Goal: Information Seeking & Learning: Learn about a topic

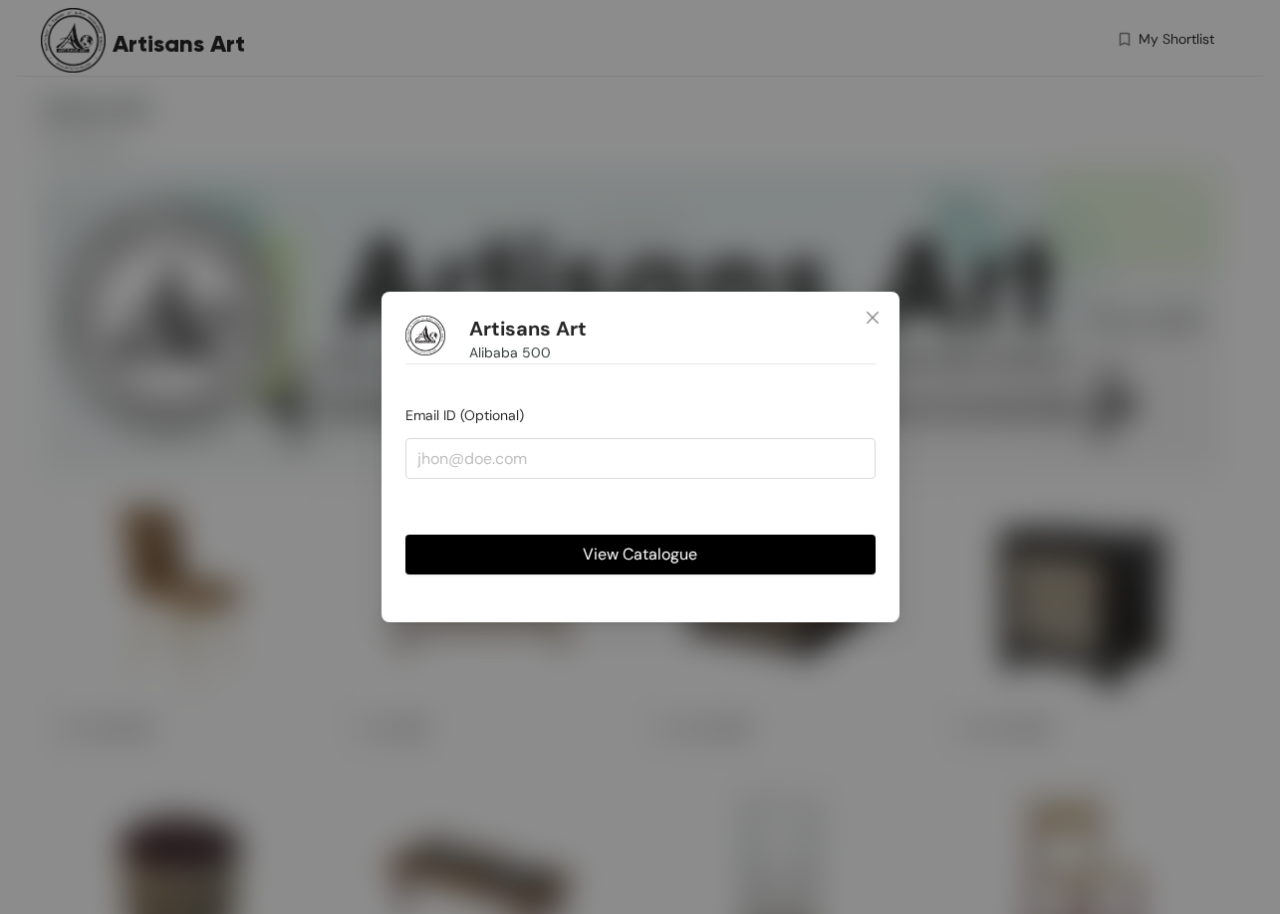
click at [665, 548] on span "View Catalogue" at bounding box center [640, 554] width 115 height 25
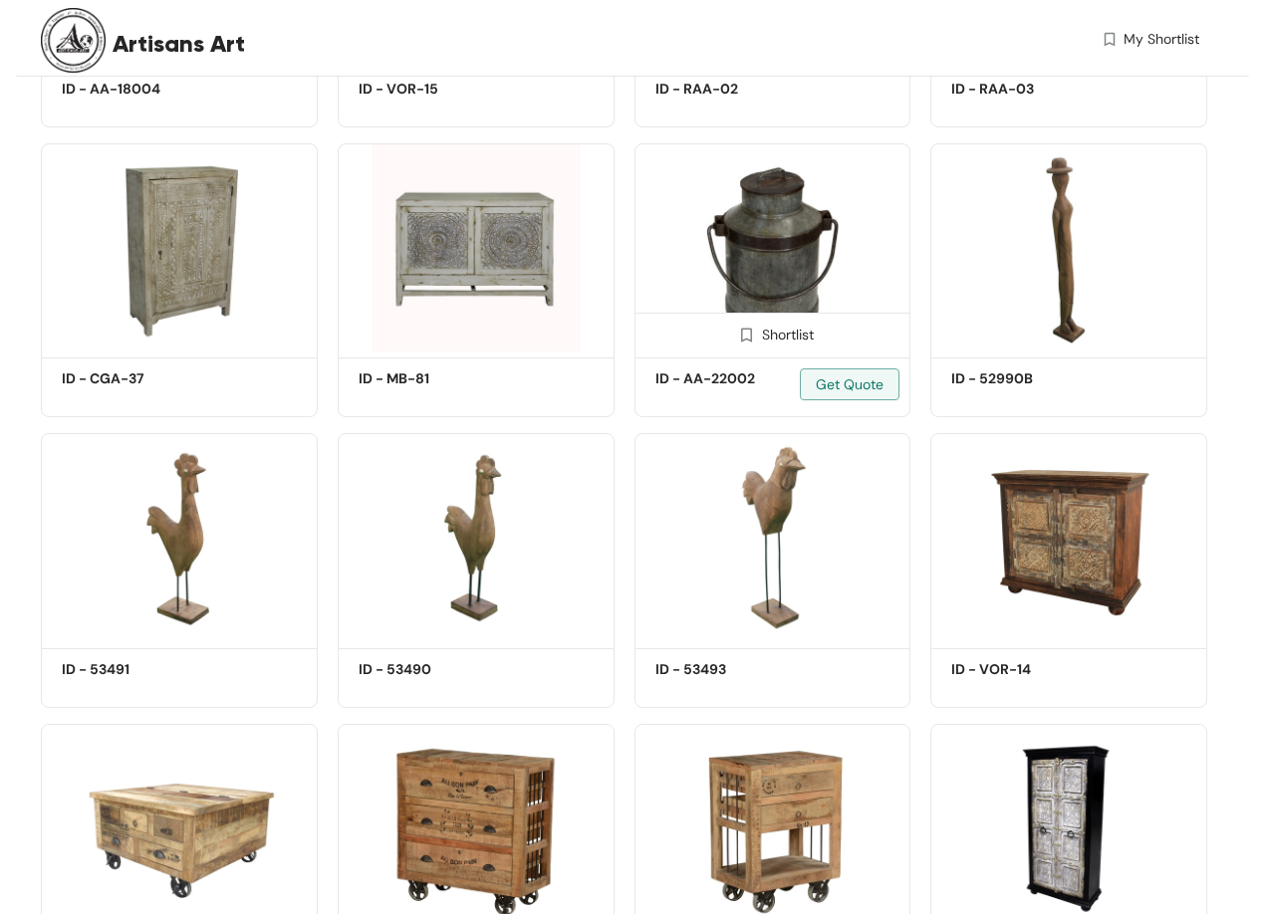
scroll to position [6443, 0]
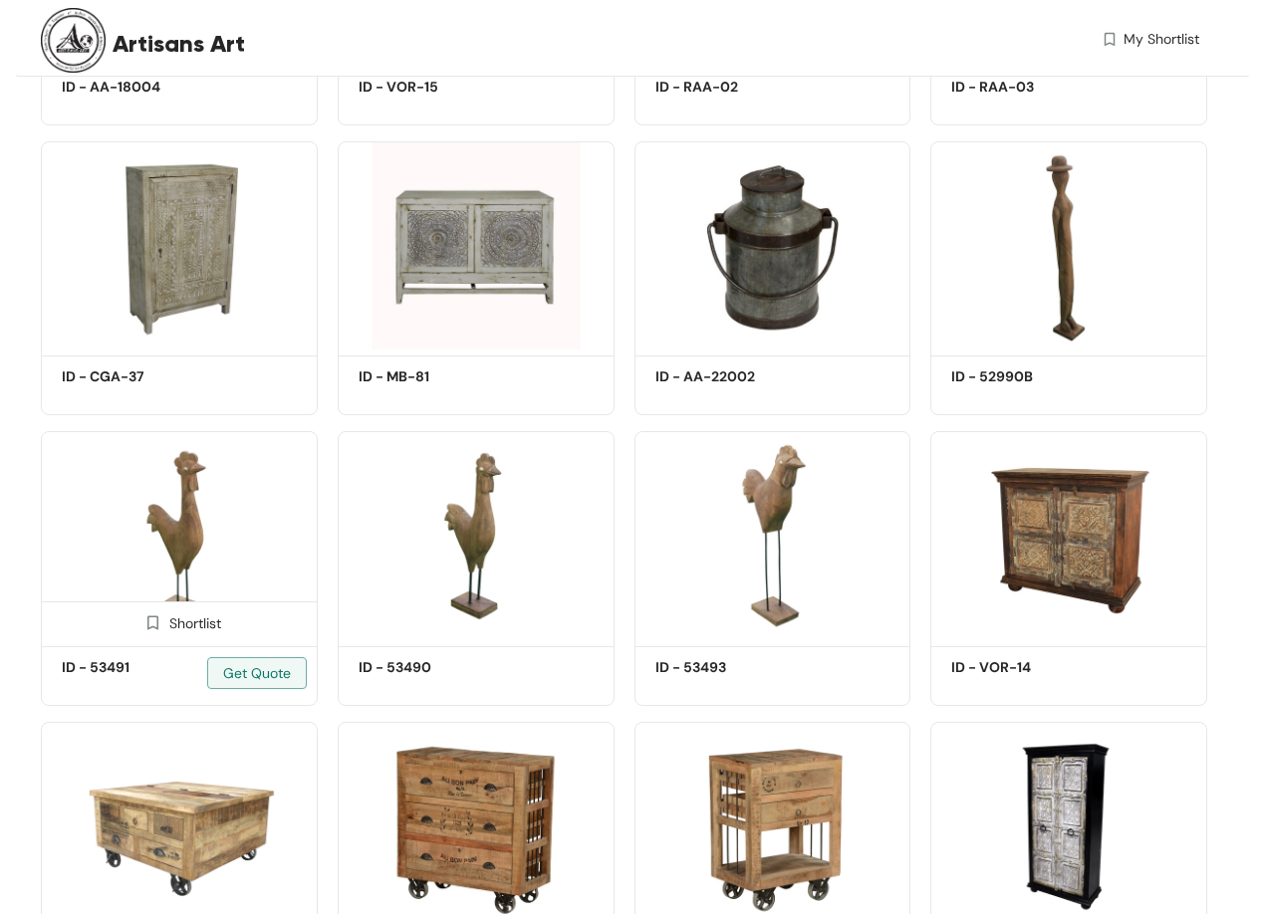
click at [173, 501] on img at bounding box center [179, 535] width 277 height 209
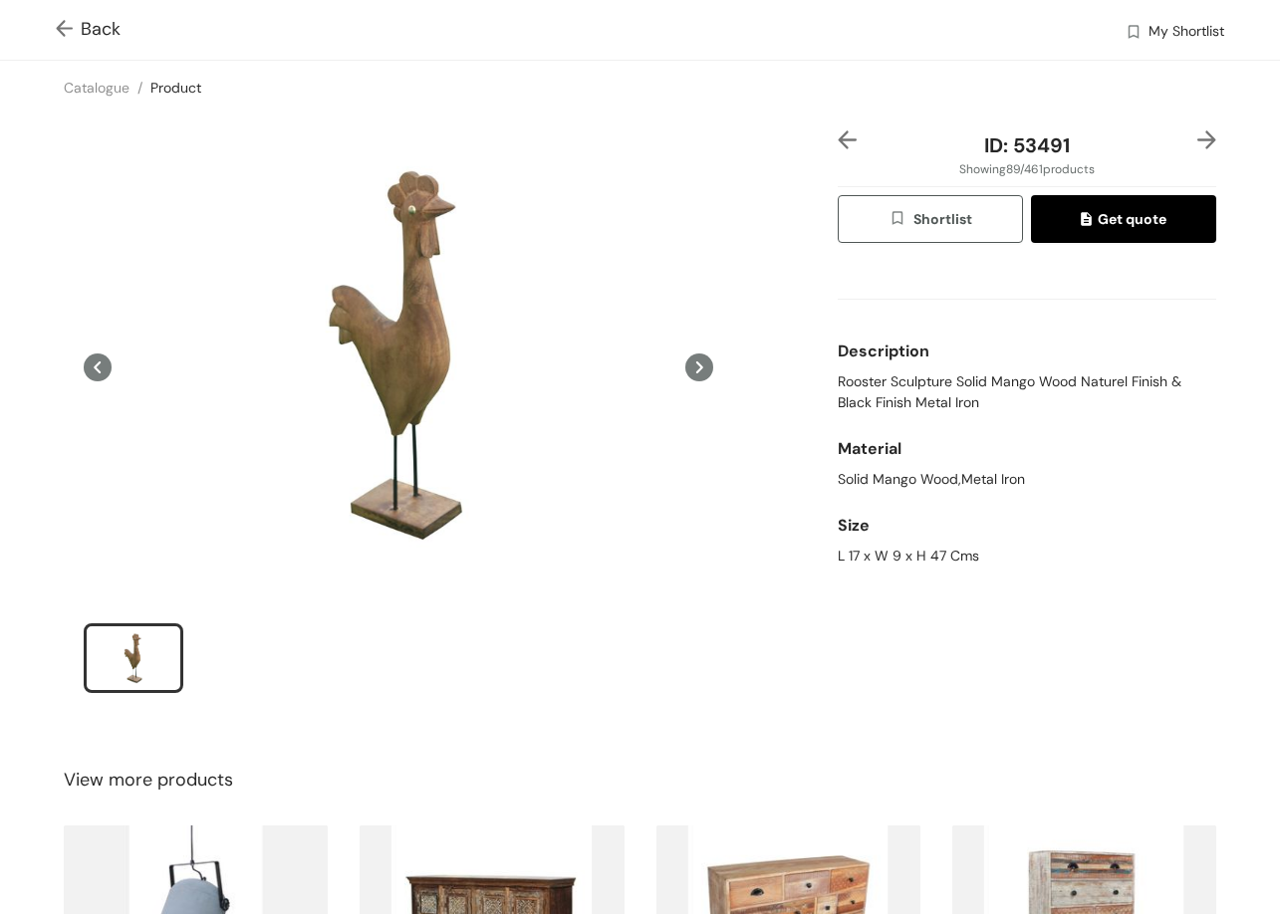
click at [55, 23] on div "Back My Shortlist" at bounding box center [640, 30] width 1280 height 60
click at [63, 21] on img at bounding box center [68, 30] width 25 height 21
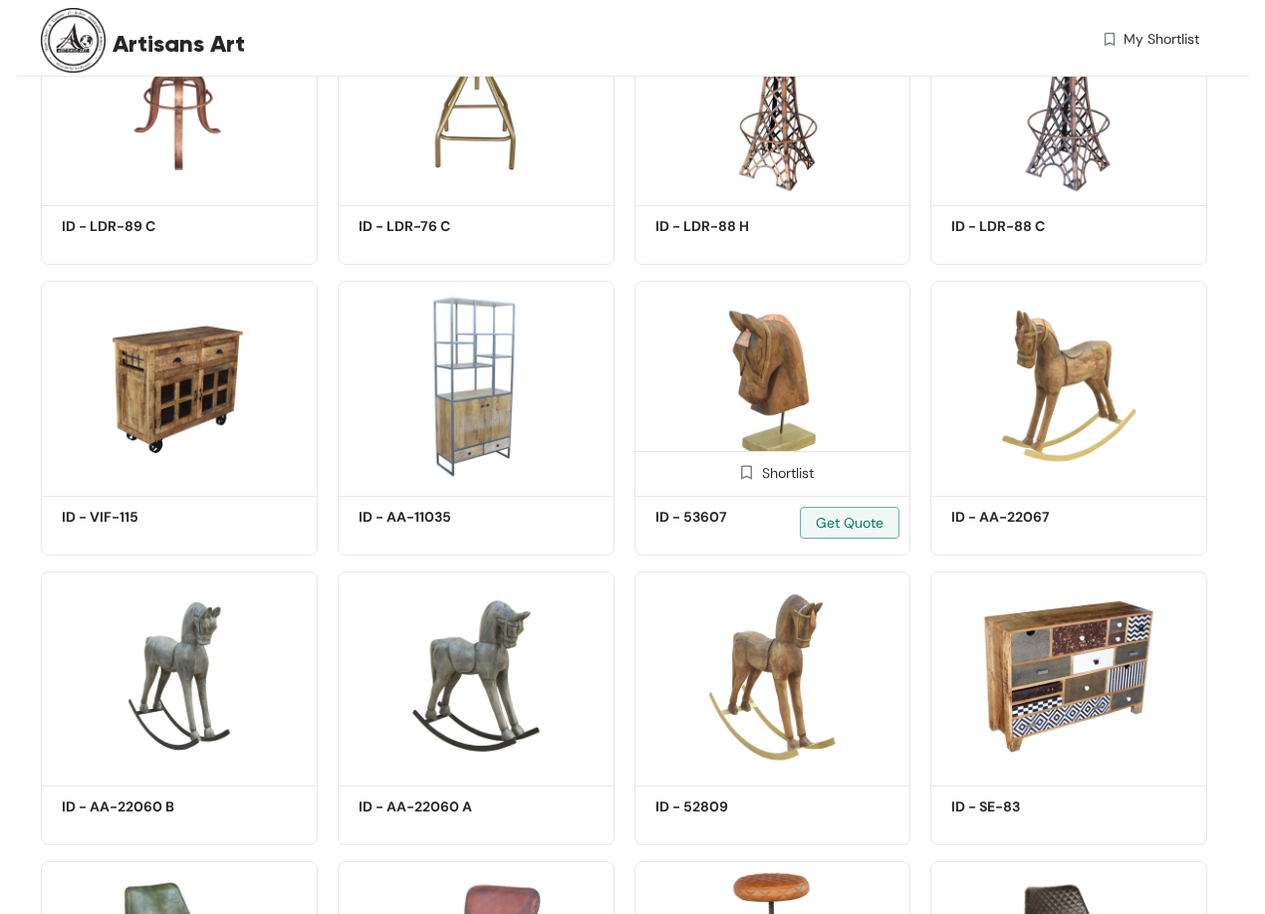
scroll to position [8434, 0]
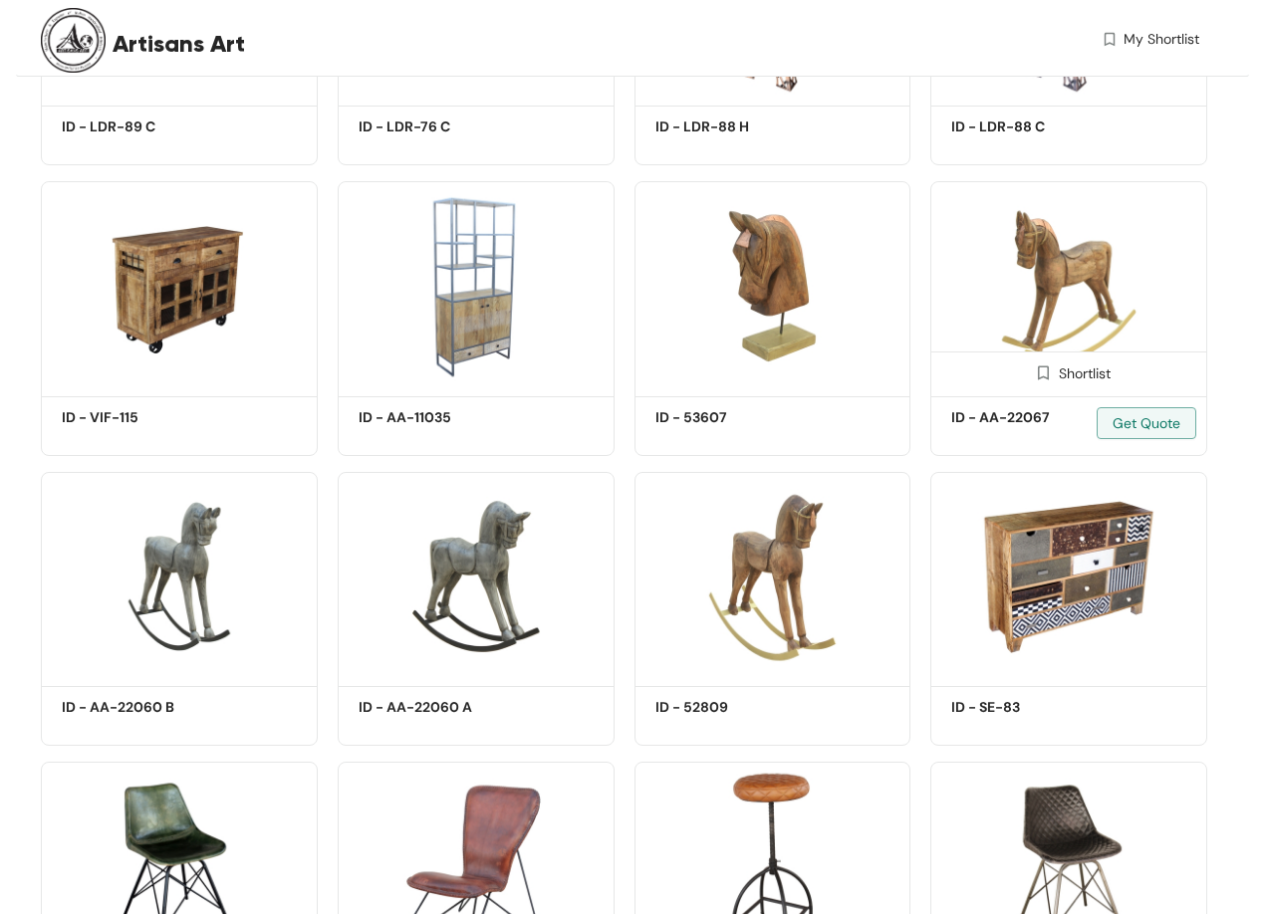
click at [1057, 303] on img at bounding box center [1068, 285] width 277 height 209
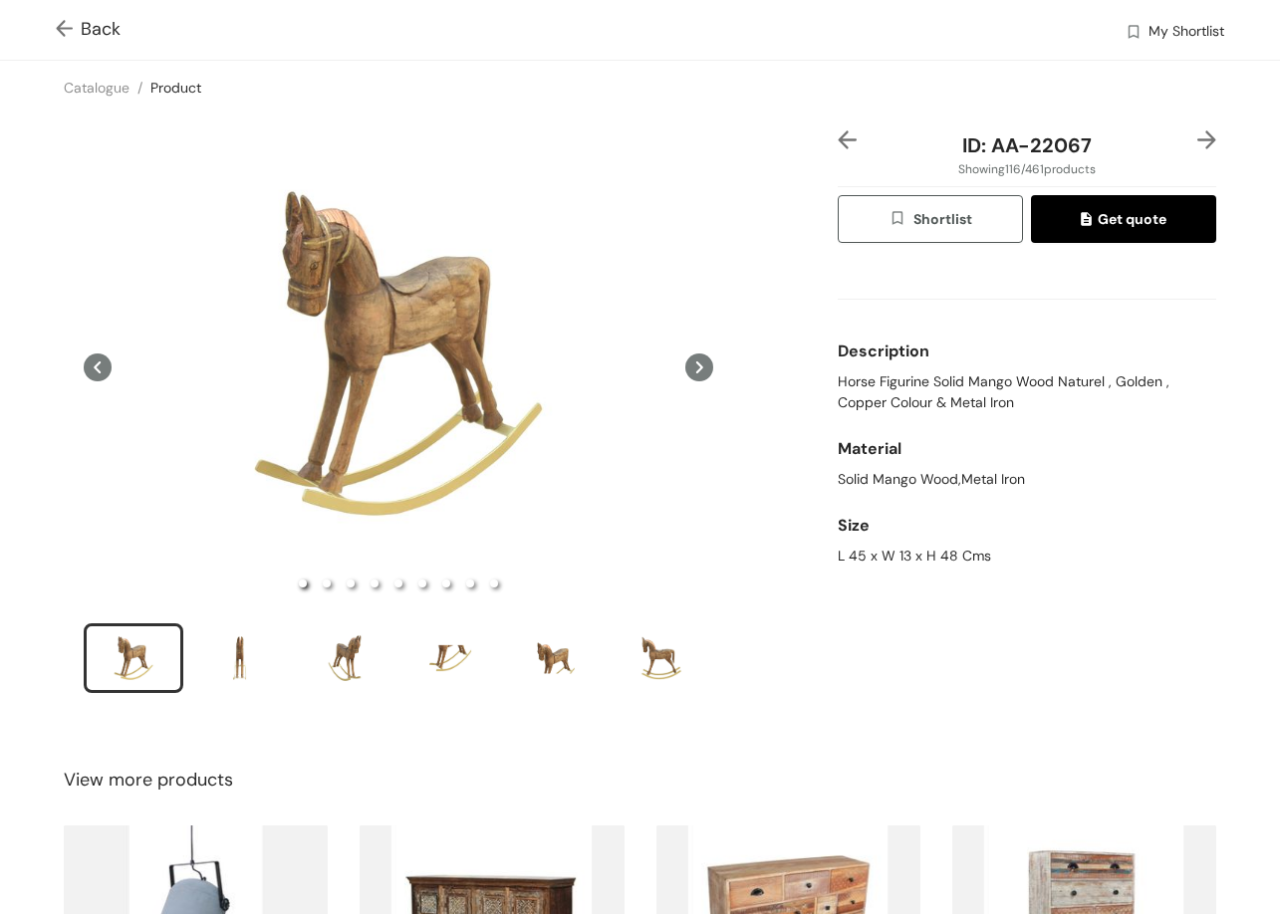
click at [55, 19] on div "Back My Shortlist" at bounding box center [640, 30] width 1280 height 60
click at [1198, 130] on img at bounding box center [1206, 139] width 19 height 19
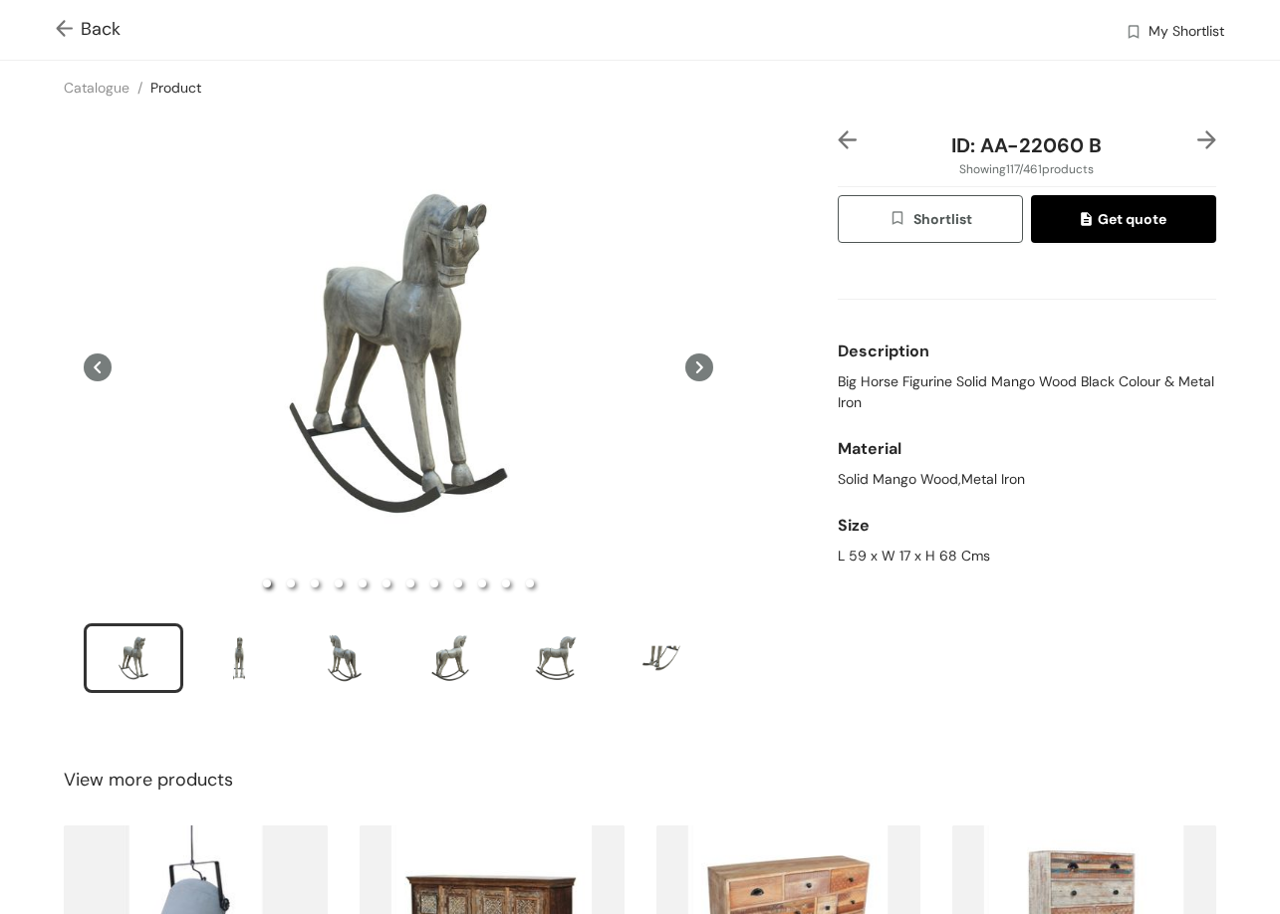
click at [1197, 133] on img at bounding box center [1206, 139] width 19 height 19
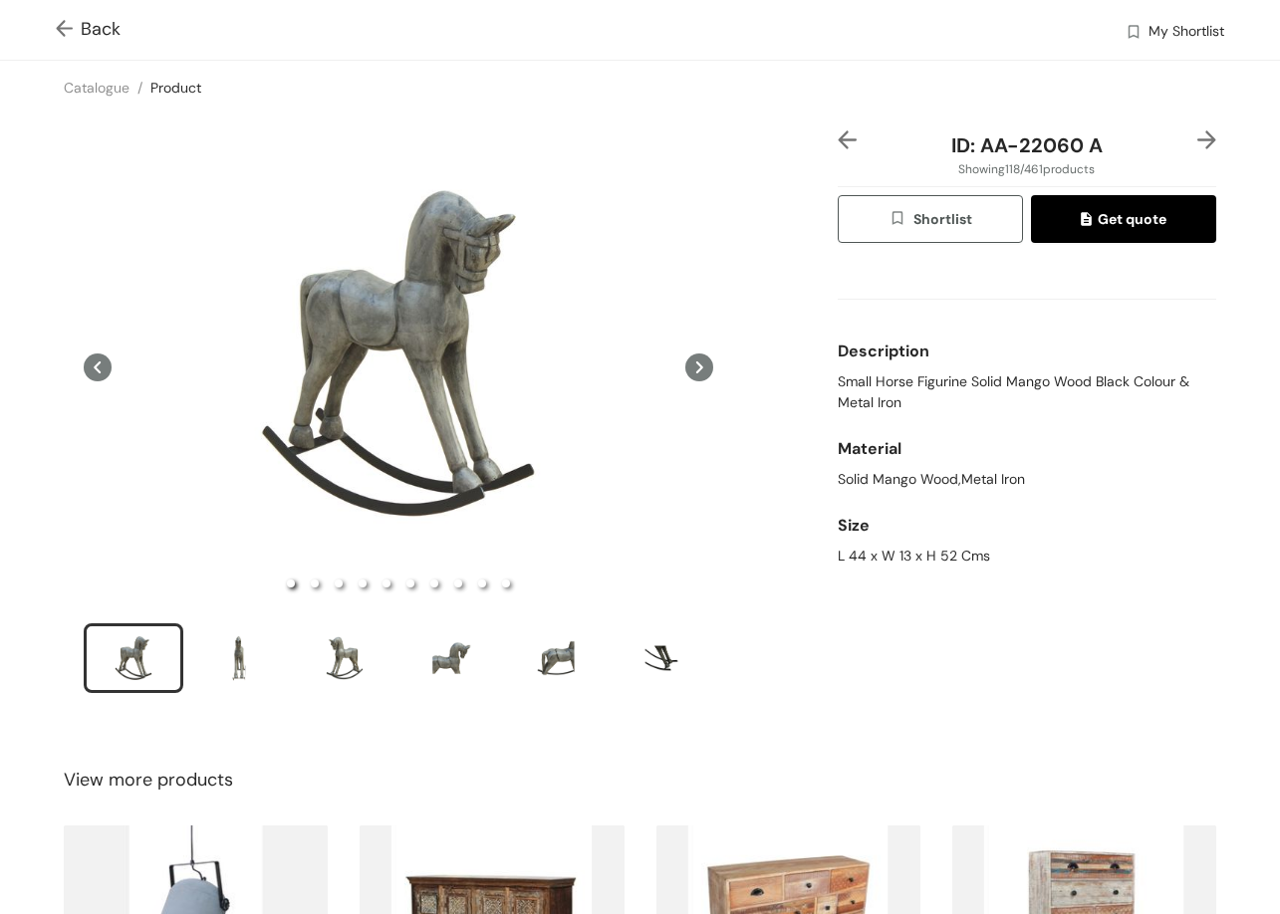
click at [67, 27] on img at bounding box center [68, 30] width 25 height 21
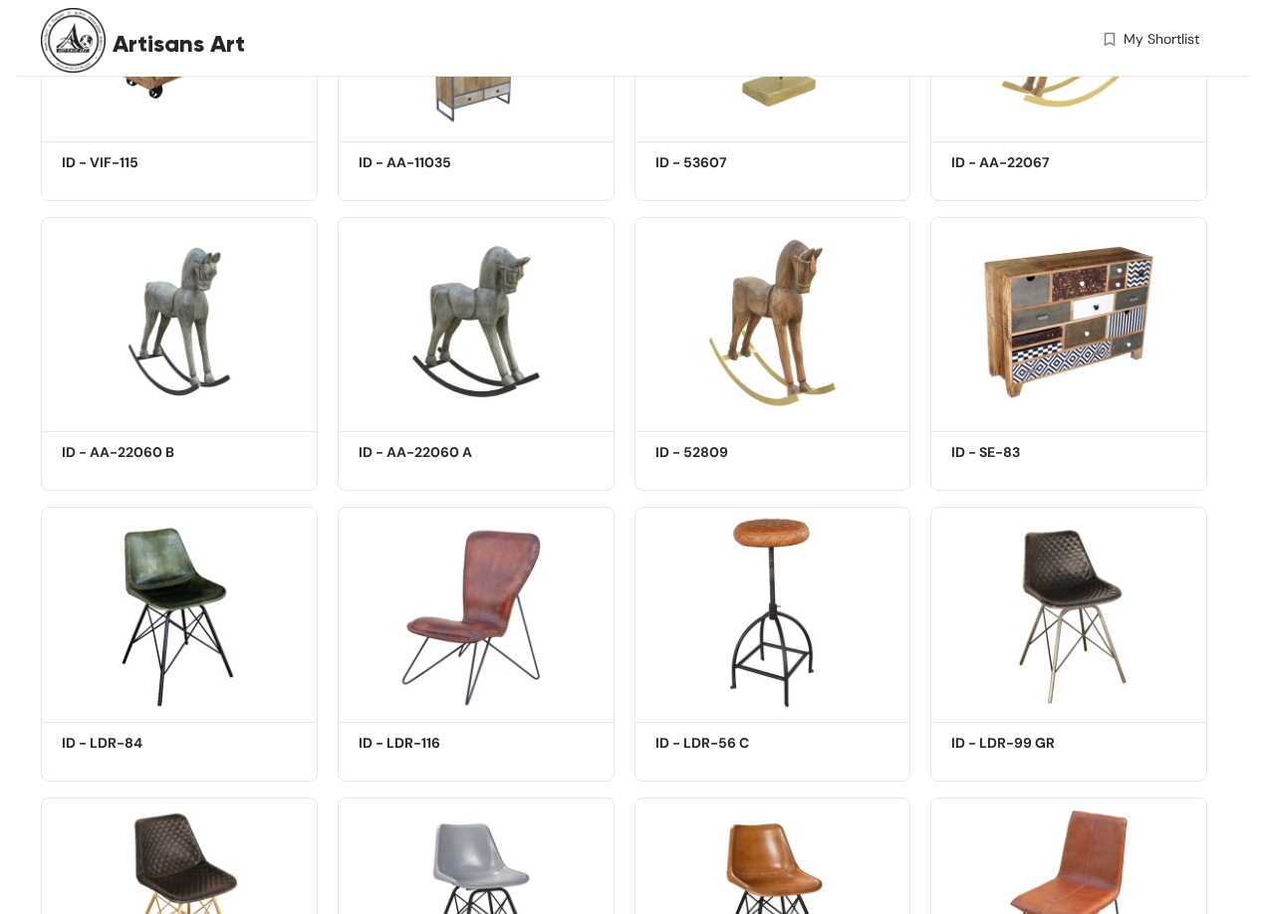
scroll to position [8660, 0]
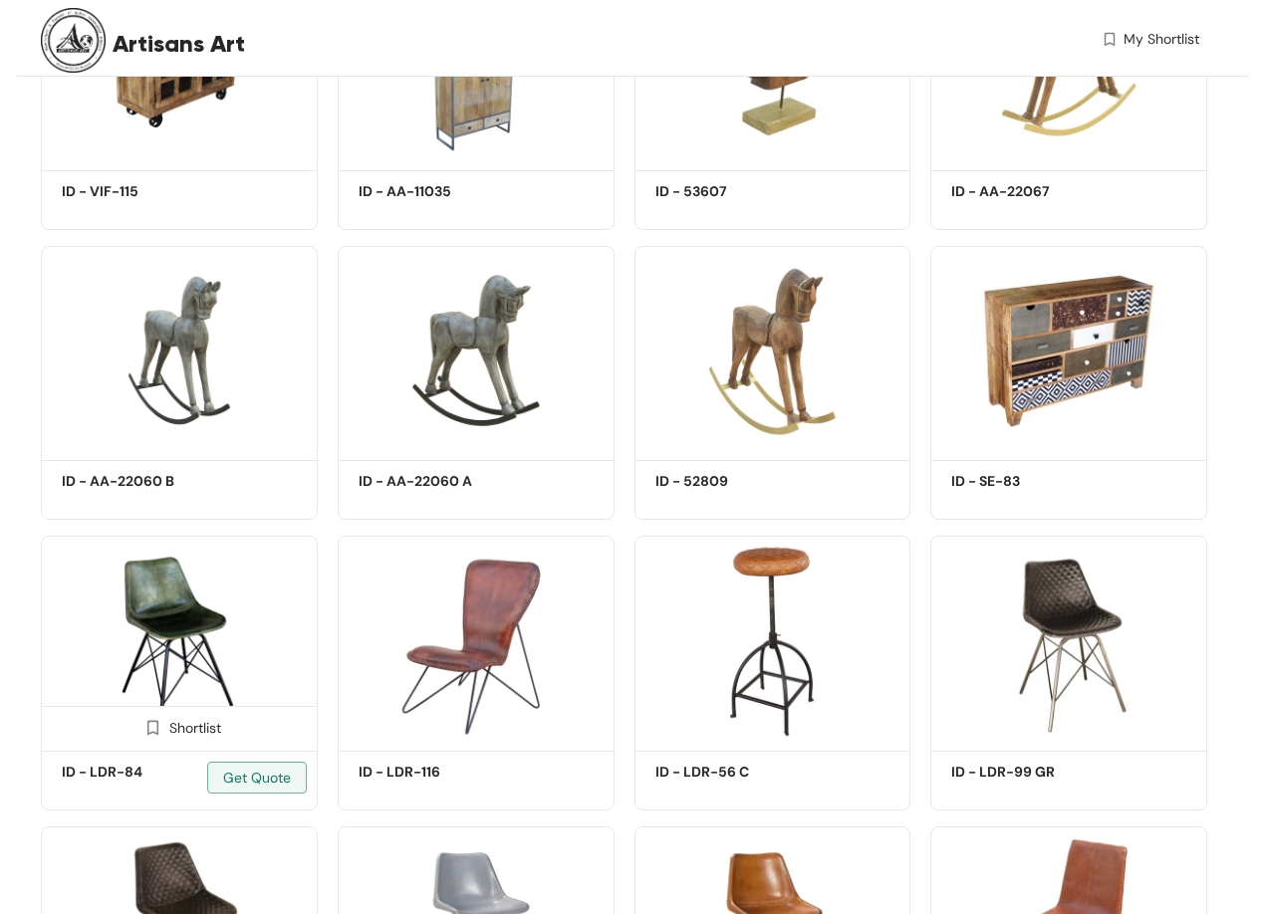
click at [101, 646] on img at bounding box center [179, 640] width 277 height 209
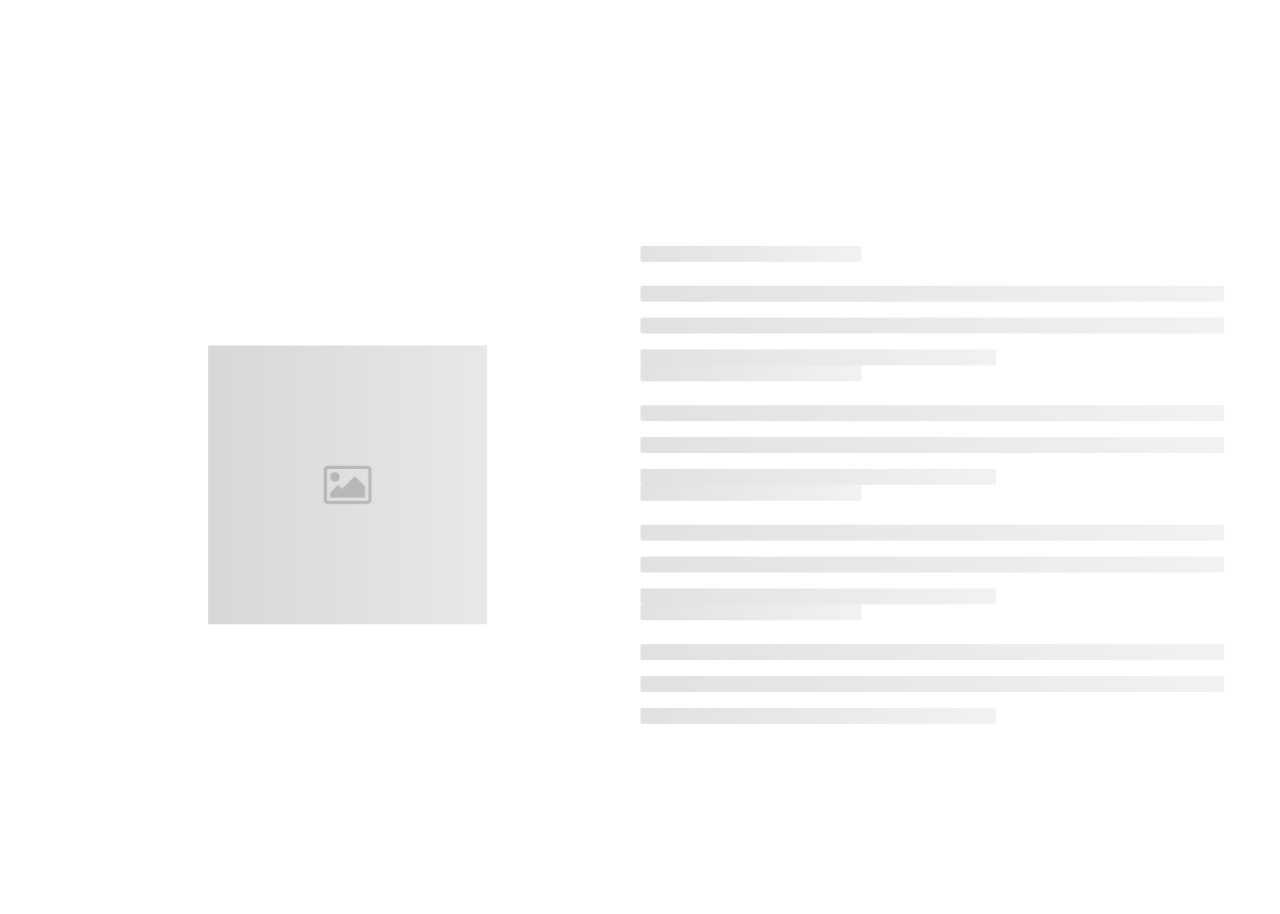
click at [101, 646] on div at bounding box center [640, 485] width 1224 height 914
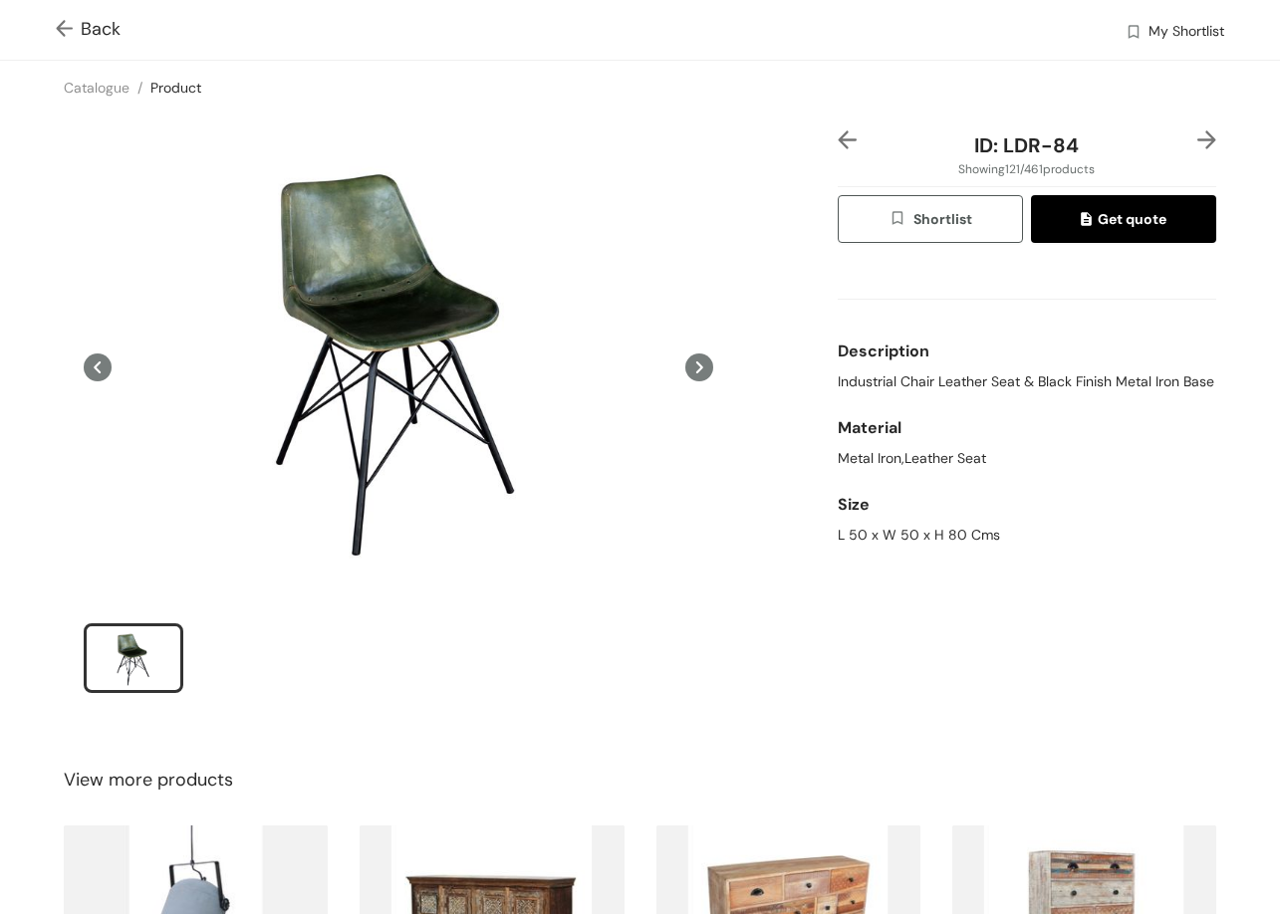
click at [1197, 147] on img at bounding box center [1206, 139] width 19 height 19
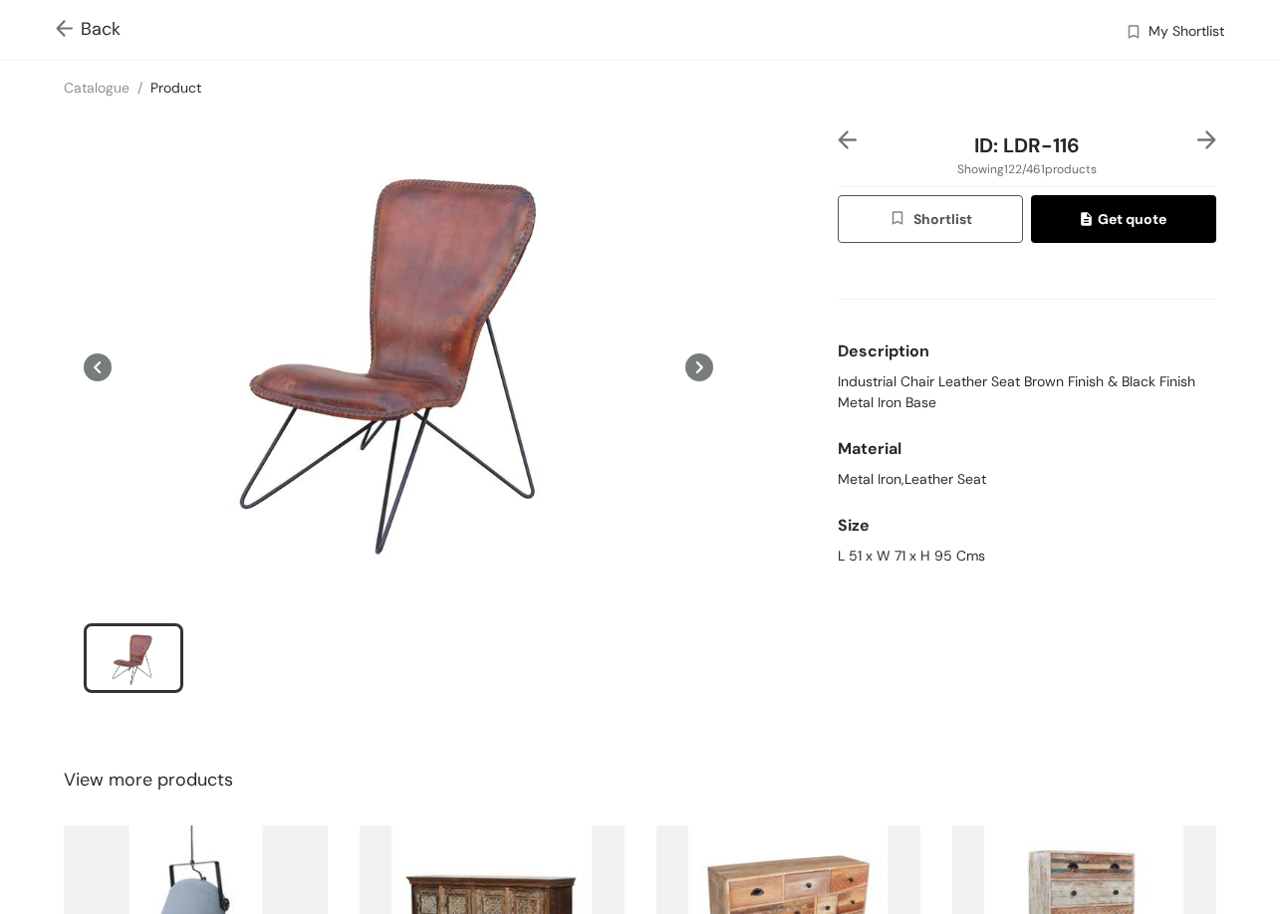
click at [920, 367] on div "Description" at bounding box center [1027, 352] width 378 height 40
click at [1197, 141] on img at bounding box center [1206, 139] width 19 height 19
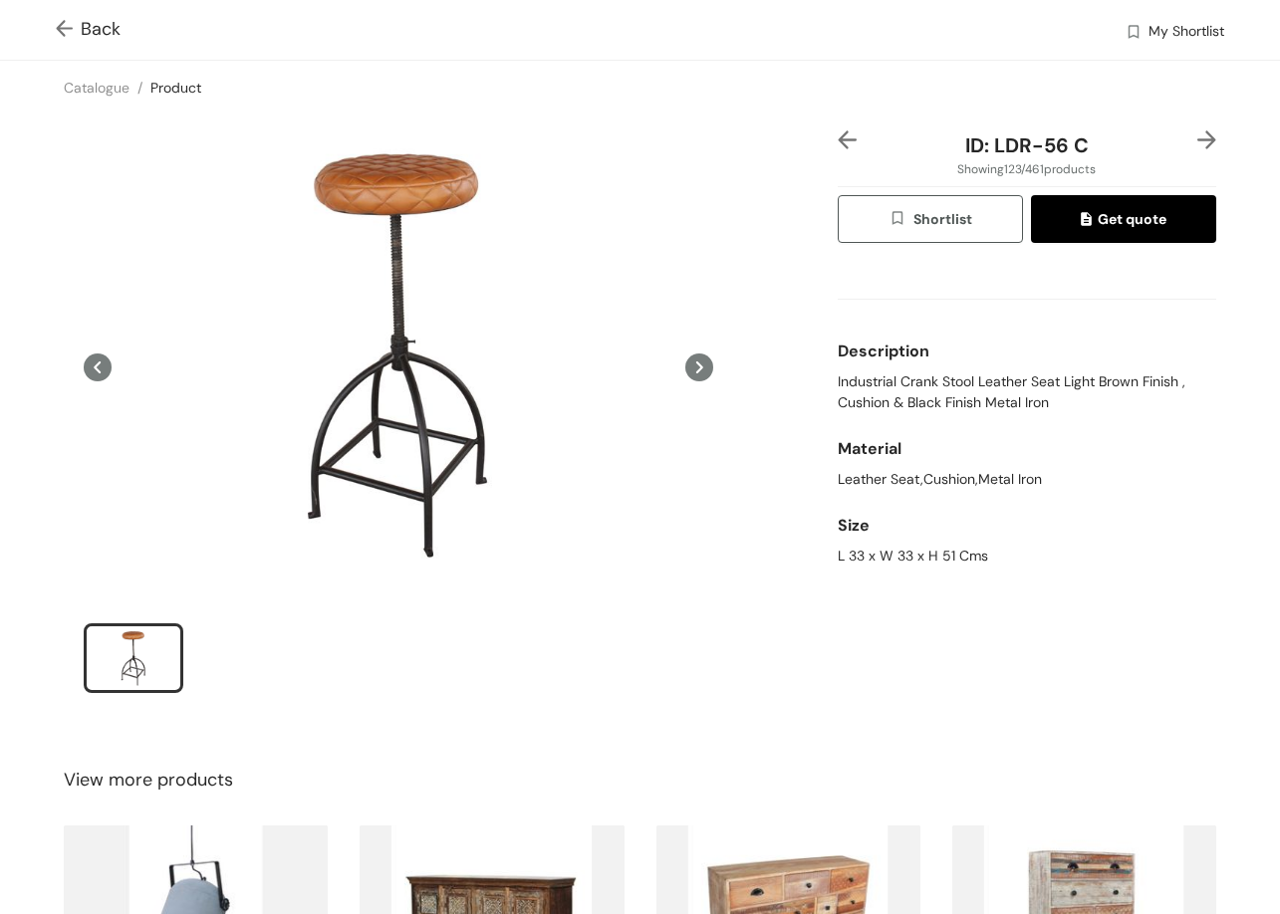
click at [1197, 141] on img at bounding box center [1206, 139] width 19 height 19
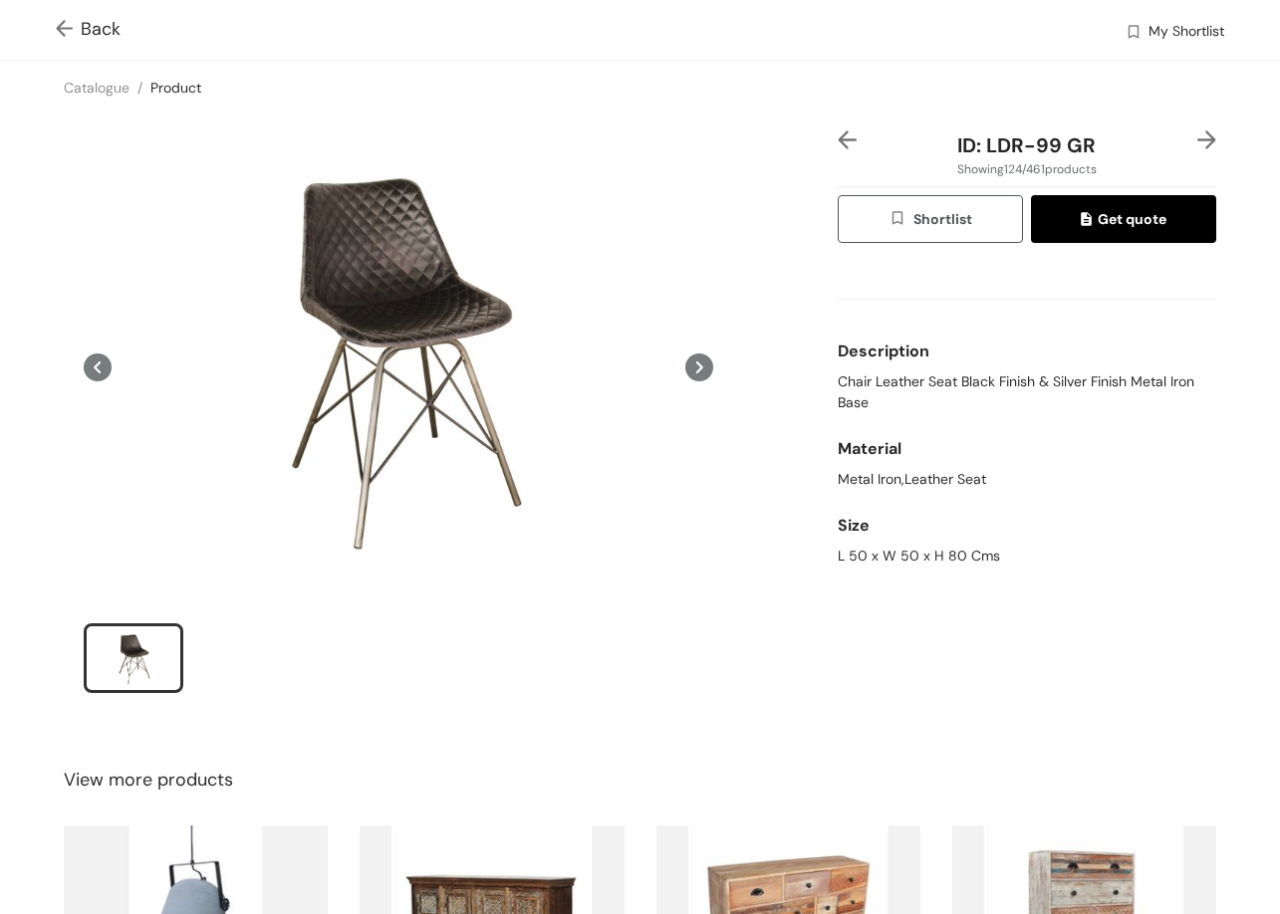
click at [1197, 141] on img at bounding box center [1206, 139] width 19 height 19
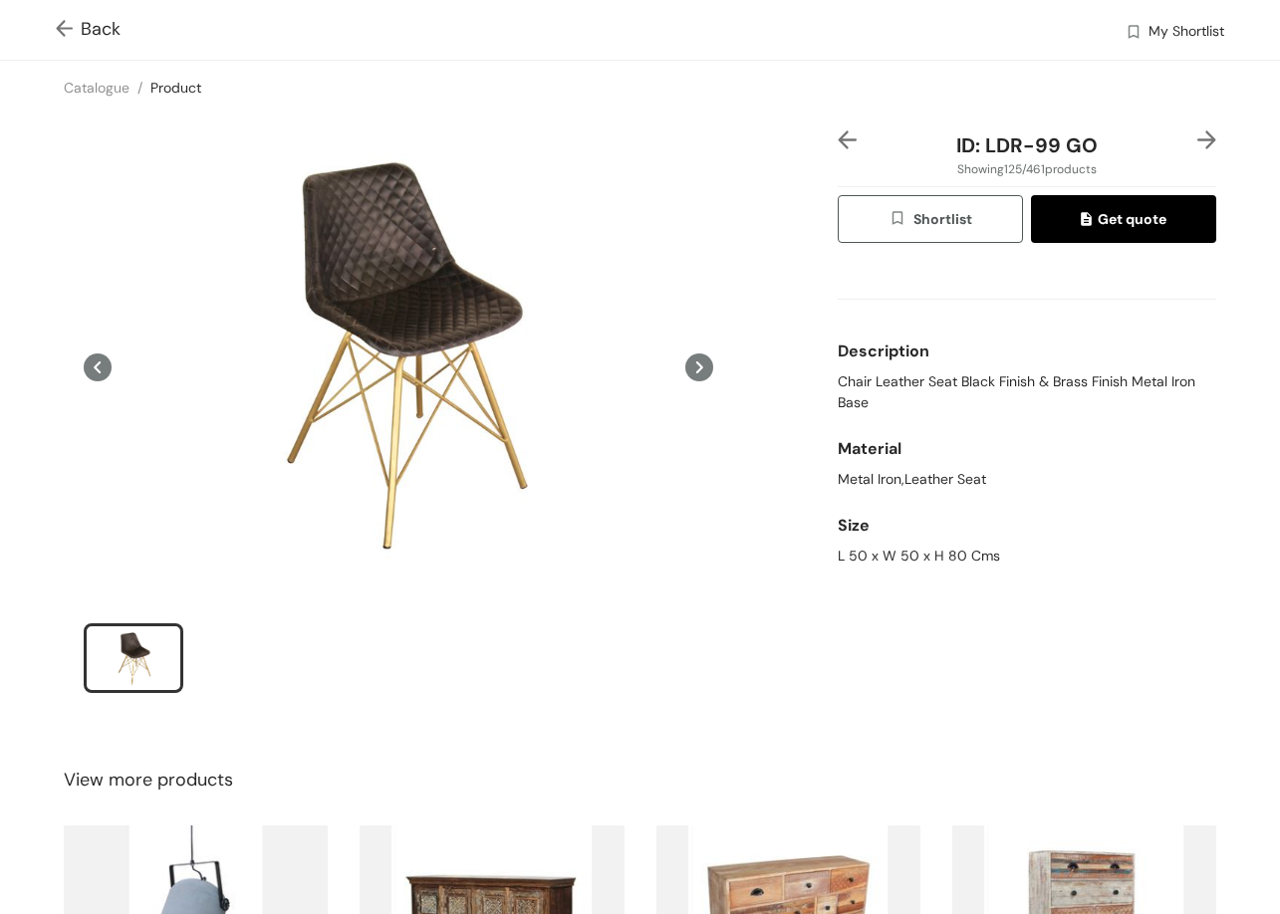
click at [897, 625] on div "ID: LDR-99 GO Showing 125 / 461 products Shortlist Get quote Description Chair …" at bounding box center [1027, 424] width 386 height 589
click at [1197, 138] on img at bounding box center [1206, 139] width 19 height 19
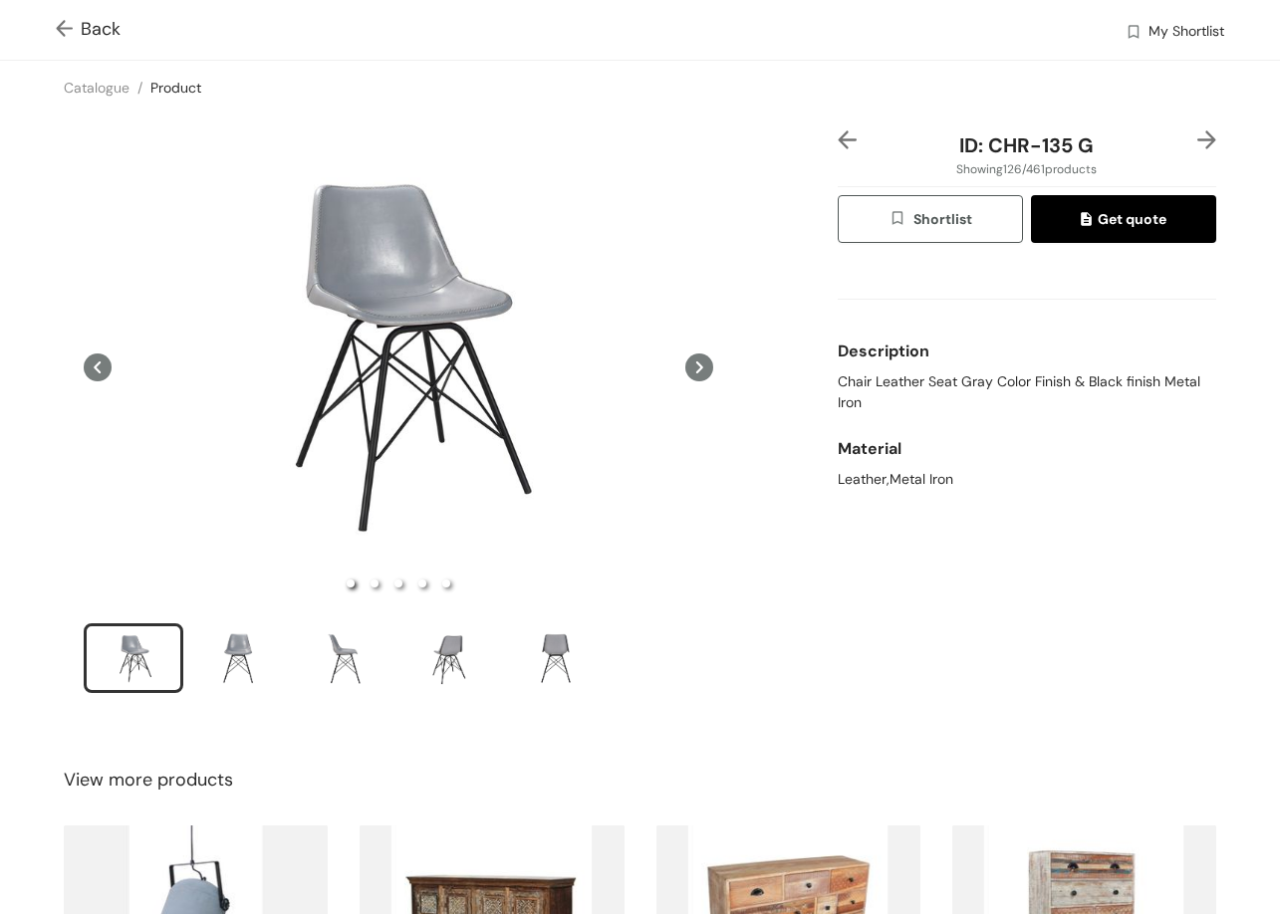
click at [1197, 138] on img at bounding box center [1206, 139] width 19 height 19
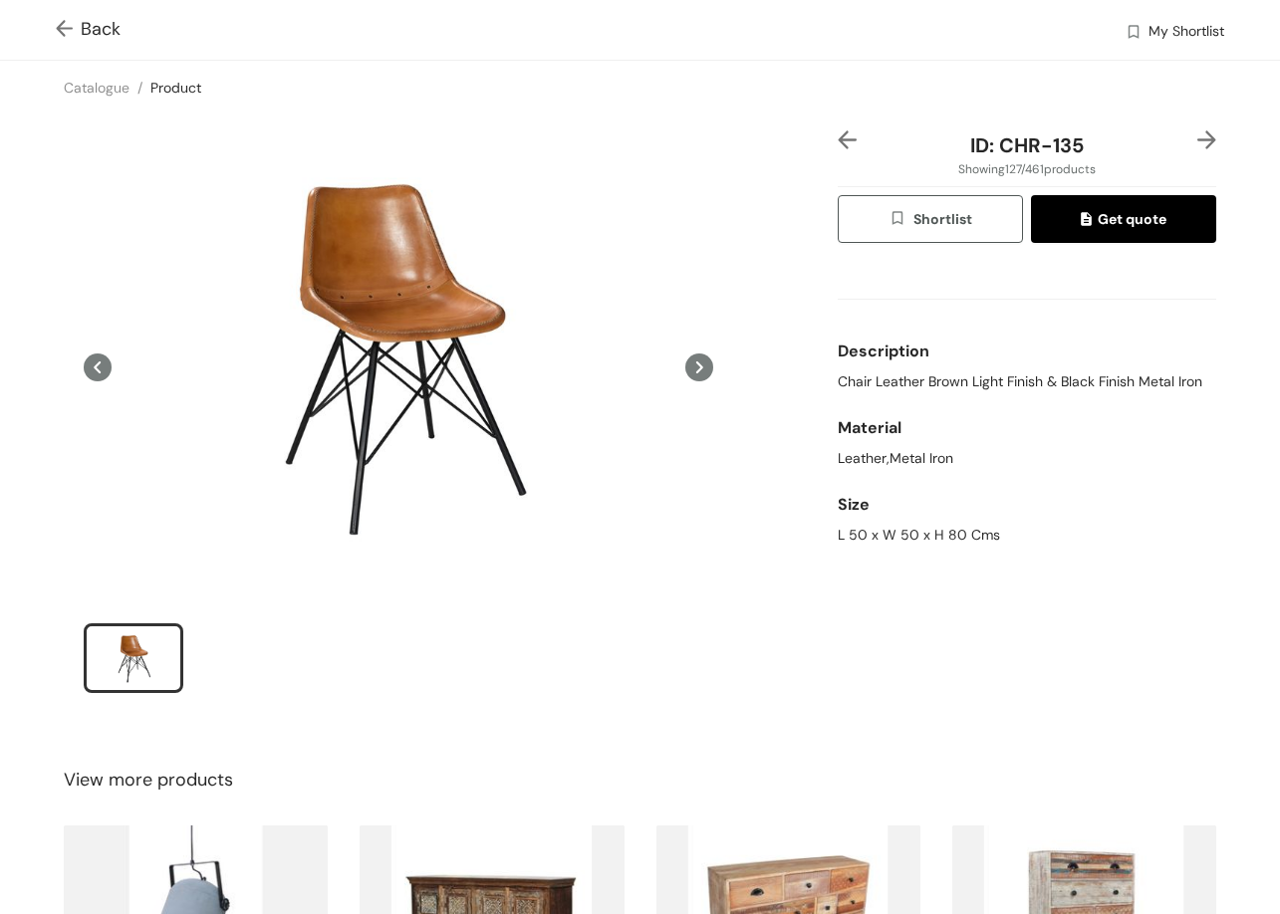
click at [1197, 138] on img at bounding box center [1206, 139] width 19 height 19
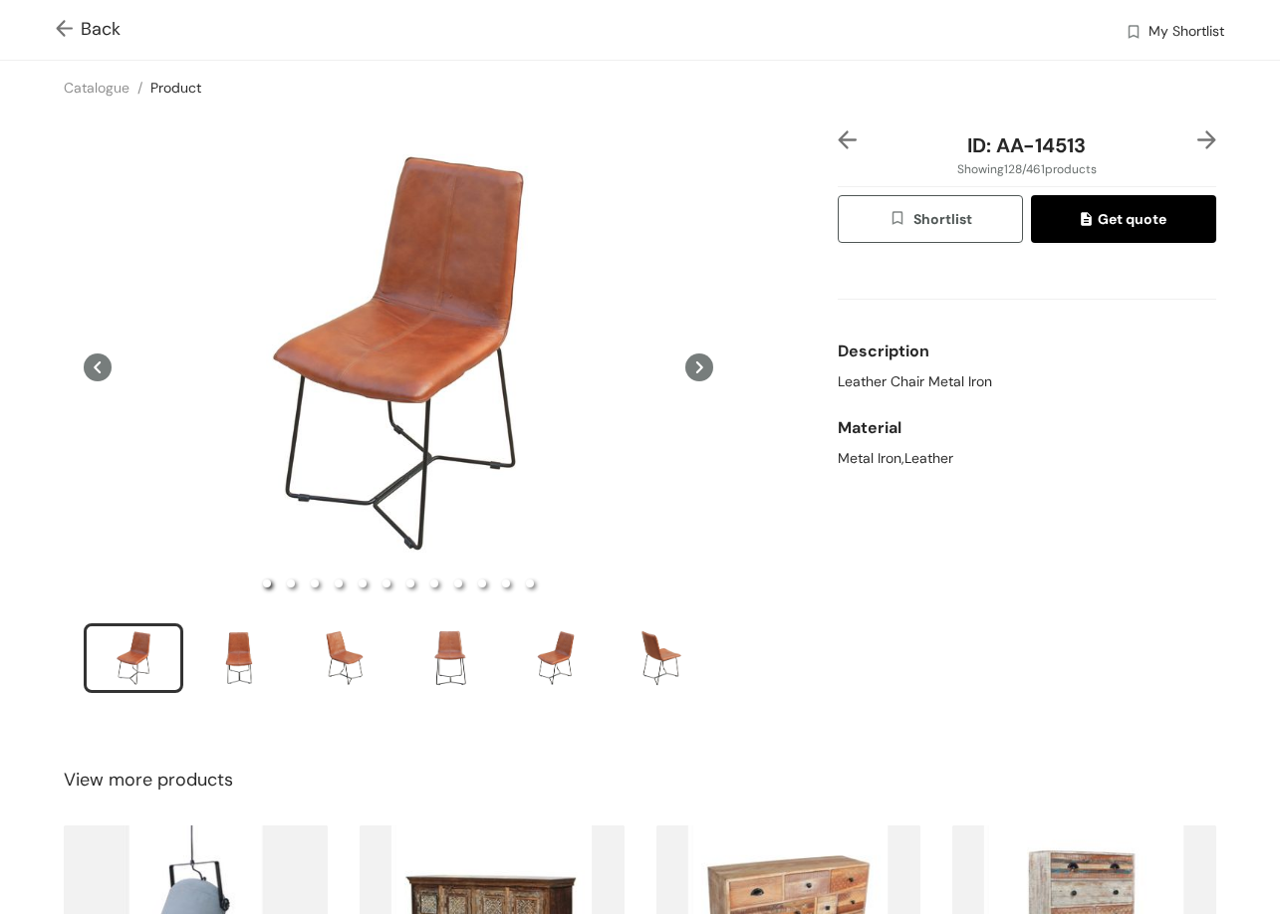
click at [1197, 138] on img at bounding box center [1206, 139] width 19 height 19
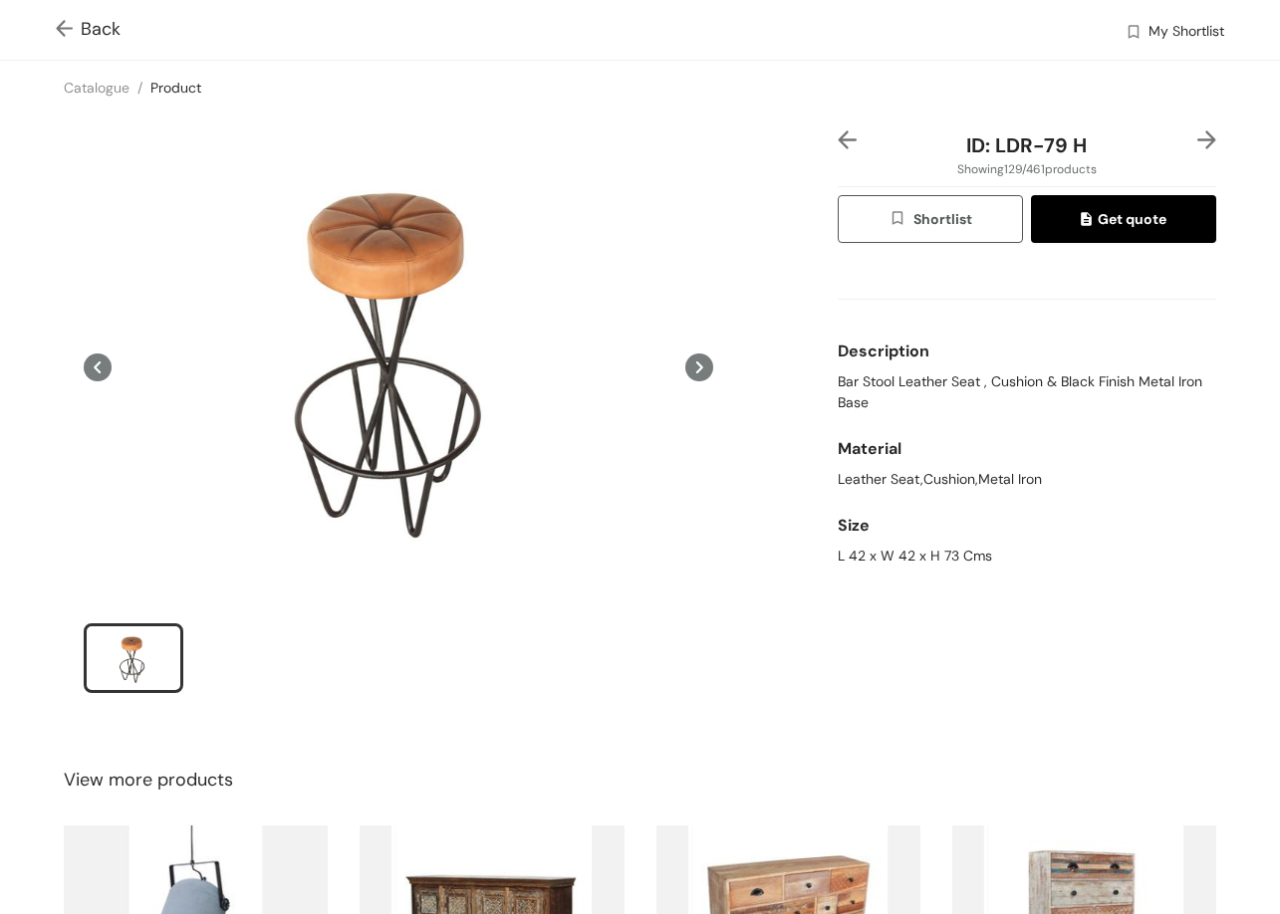
click at [1197, 149] on img at bounding box center [1206, 139] width 19 height 19
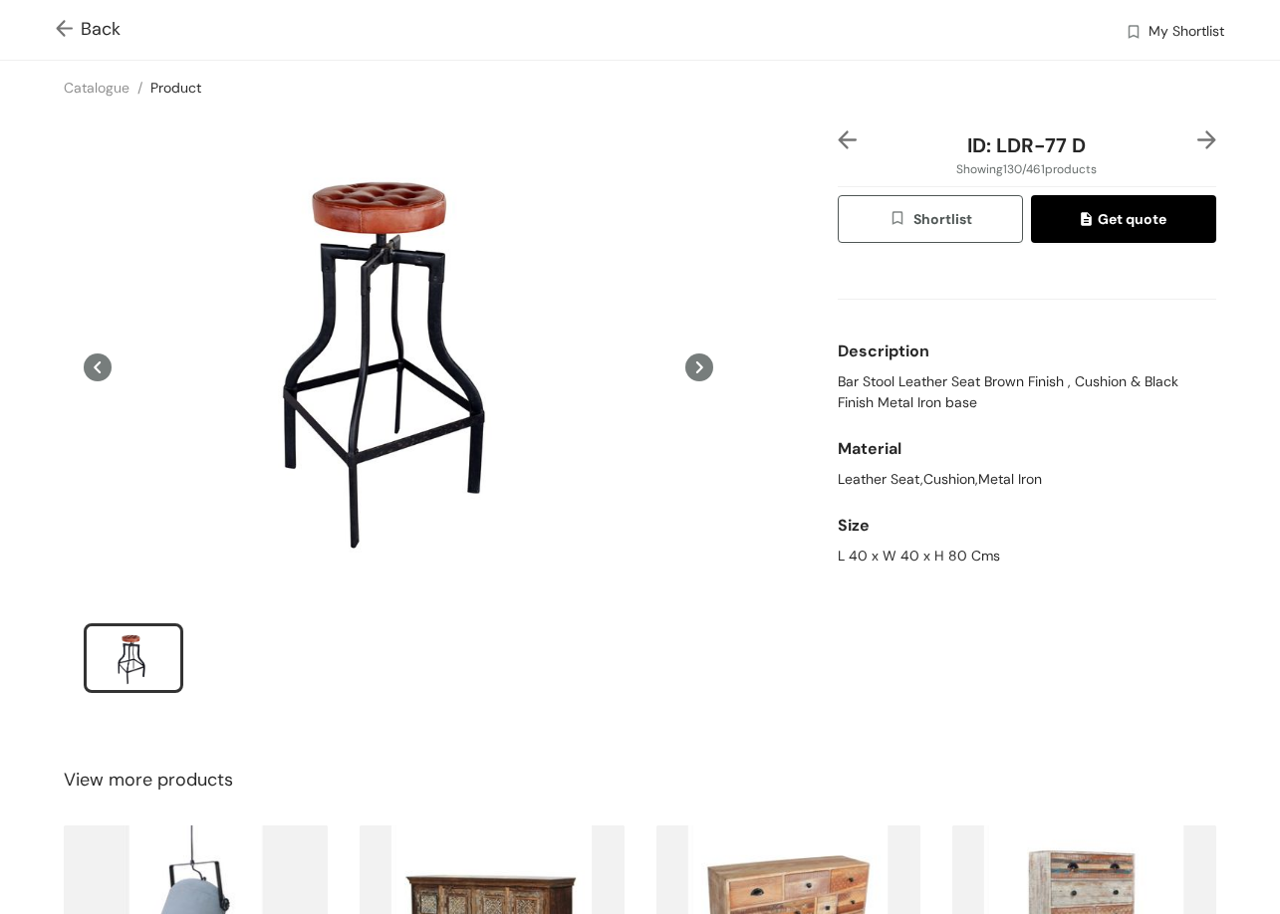
click at [1197, 149] on img at bounding box center [1206, 139] width 19 height 19
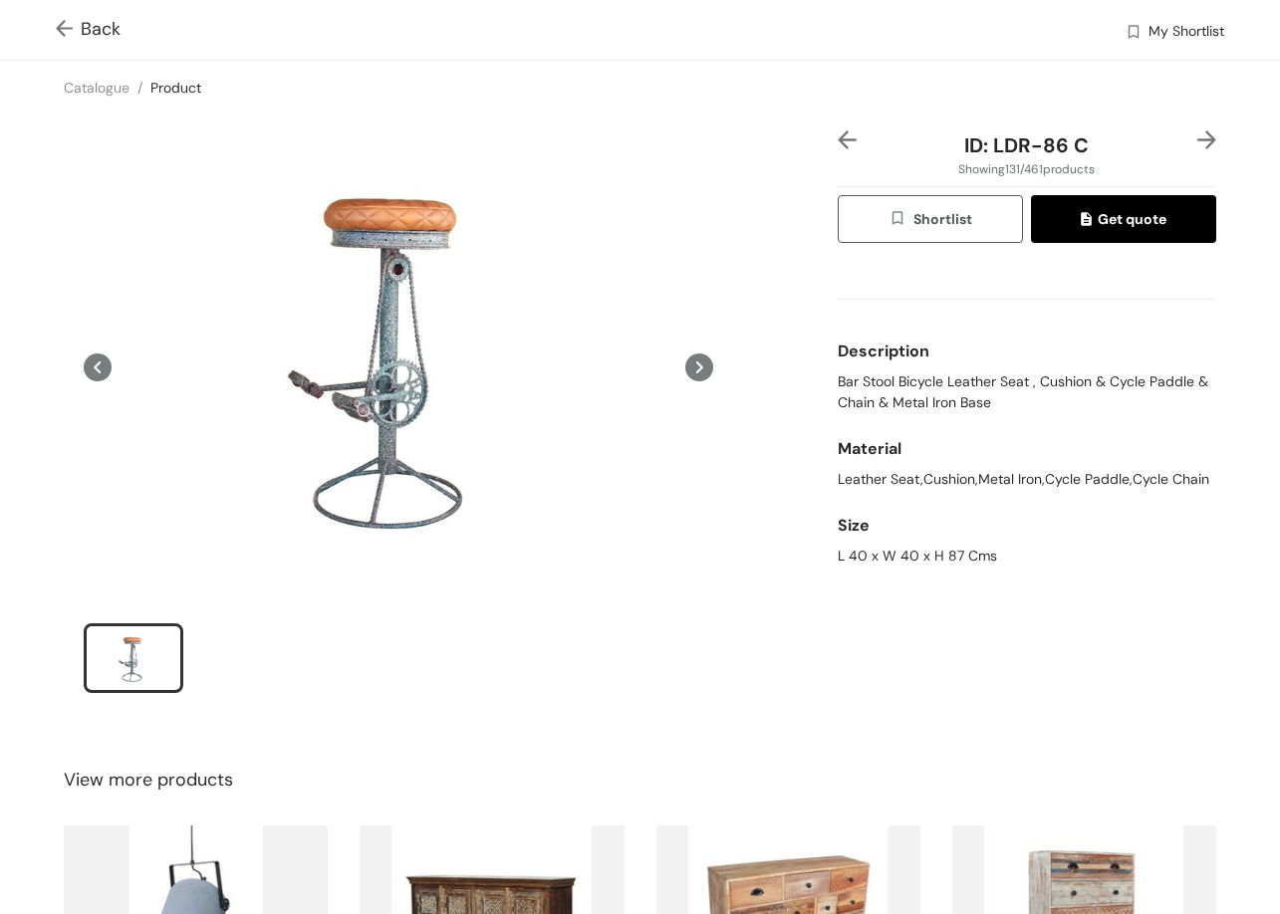
click at [1197, 149] on img at bounding box center [1206, 139] width 19 height 19
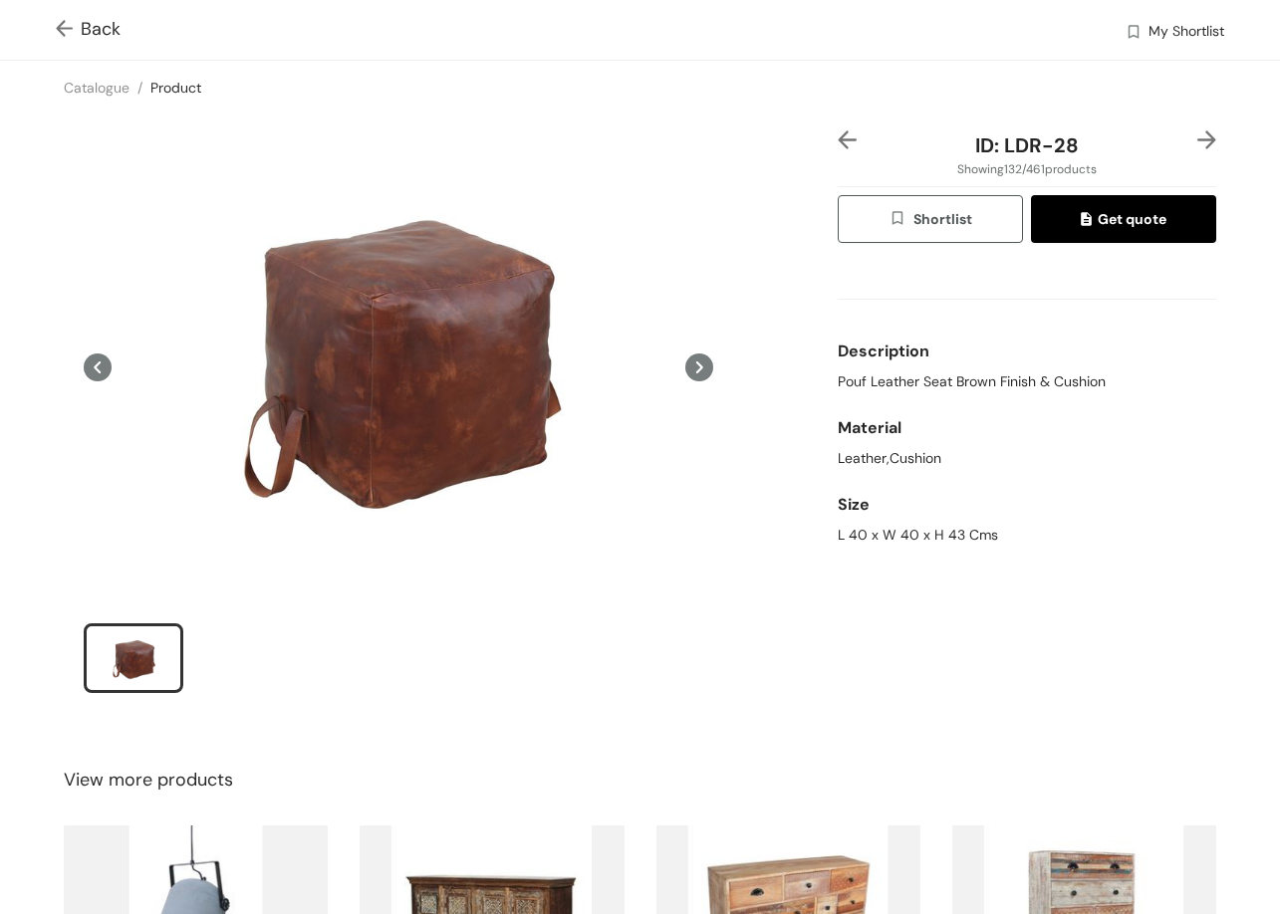
drag, startPoint x: 899, startPoint y: 683, endPoint x: 914, endPoint y: 650, distance: 36.1
click at [899, 683] on div "ID: LDR-28 Showing 132 / 461 products Shortlist Get quote Description Pouf Leat…" at bounding box center [1027, 424] width 386 height 589
click at [1197, 134] on img at bounding box center [1206, 139] width 19 height 19
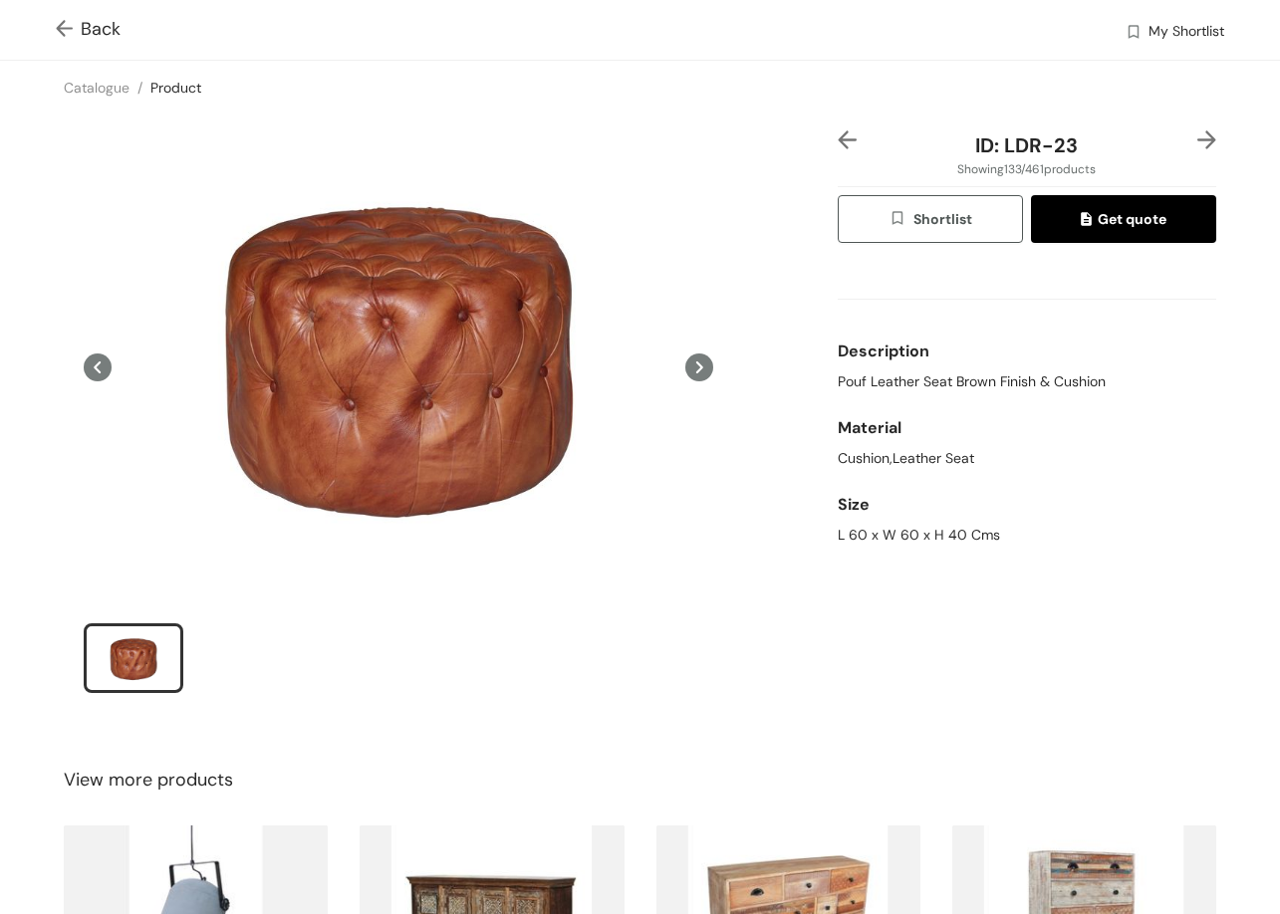
click at [685, 364] on icon at bounding box center [699, 368] width 28 height 28
click at [685, 363] on icon at bounding box center [699, 368] width 28 height 28
click at [1197, 133] on img at bounding box center [1206, 139] width 19 height 19
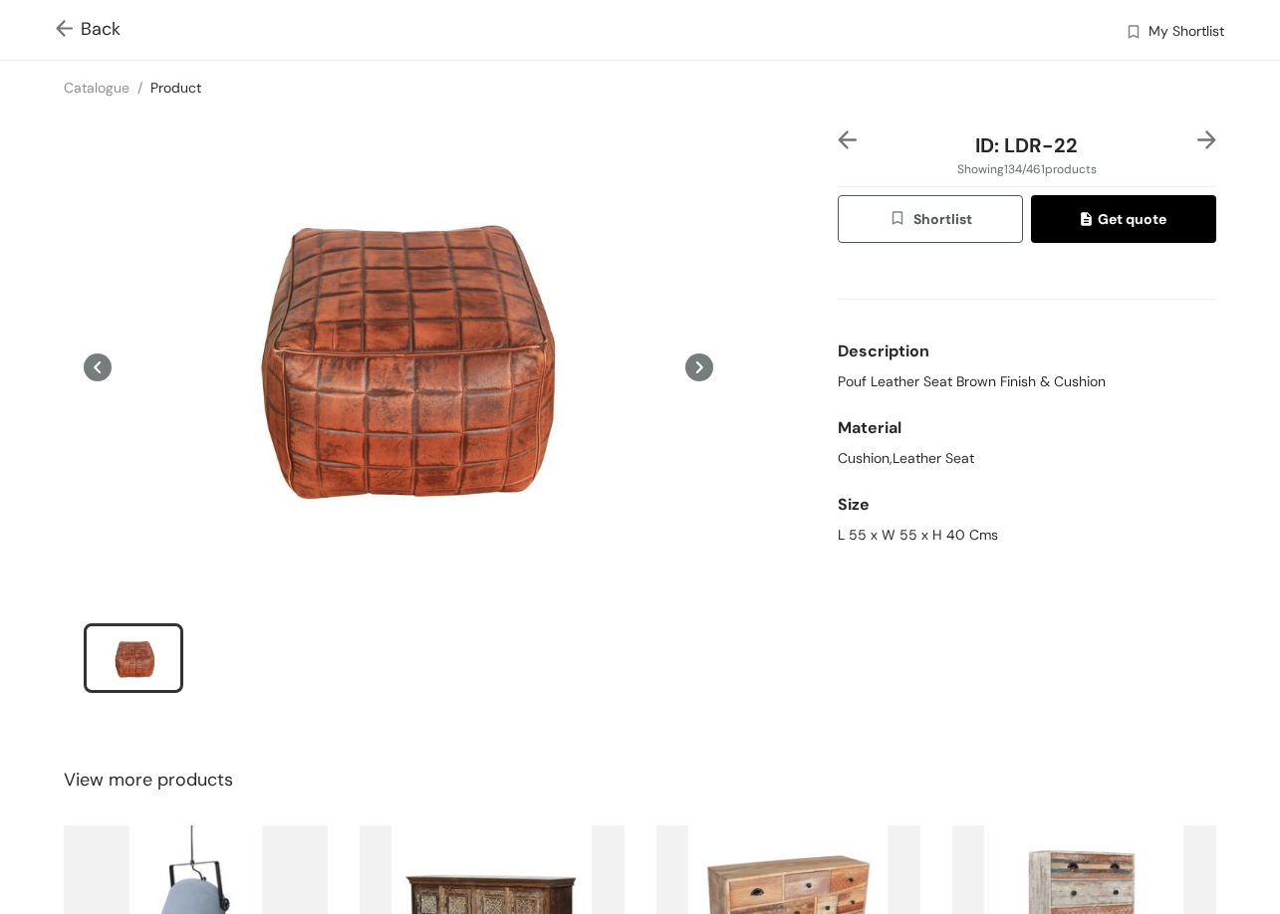
click at [855, 133] on div at bounding box center [854, 145] width 32 height 30
click at [838, 137] on img at bounding box center [847, 139] width 19 height 19
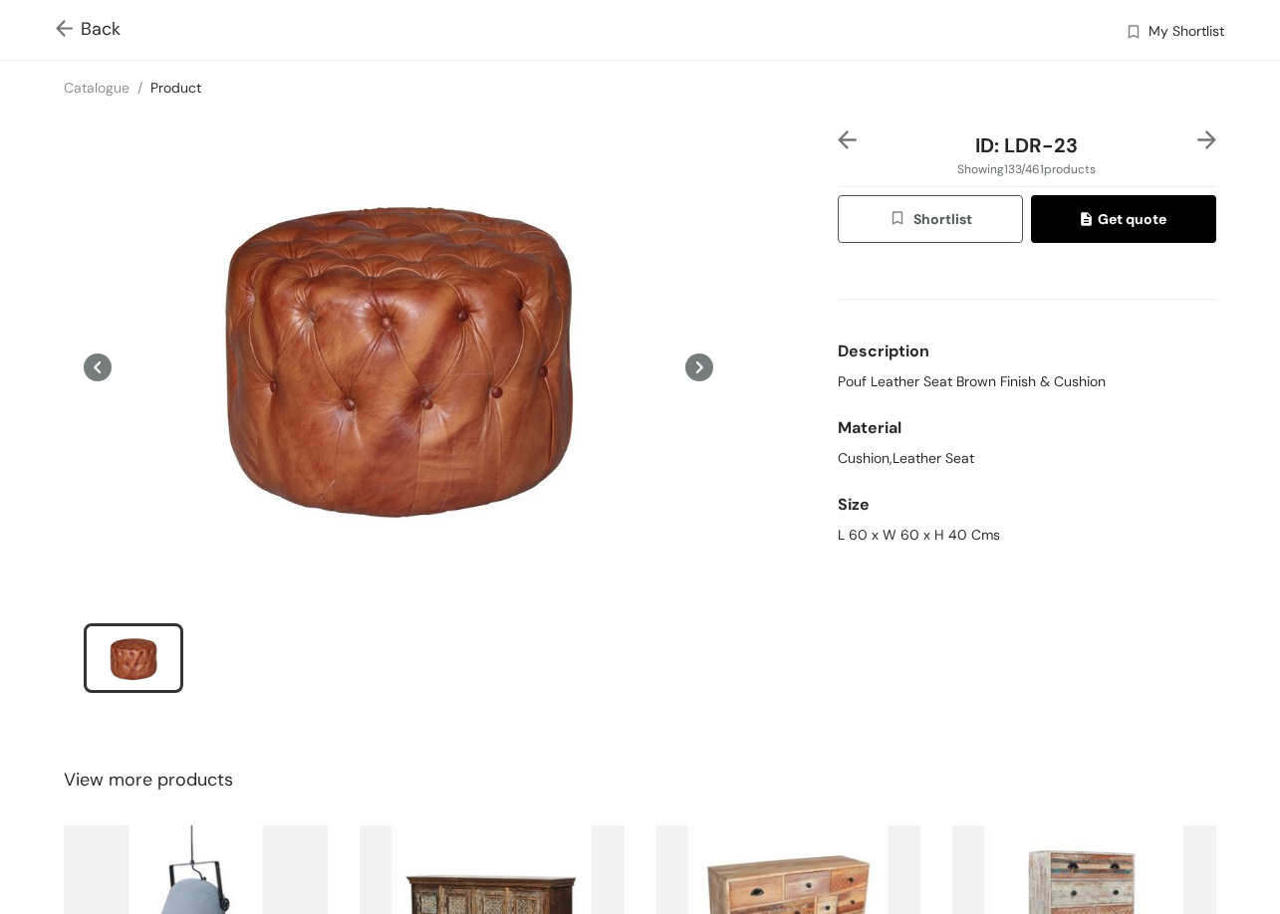
click at [838, 137] on img at bounding box center [847, 139] width 19 height 19
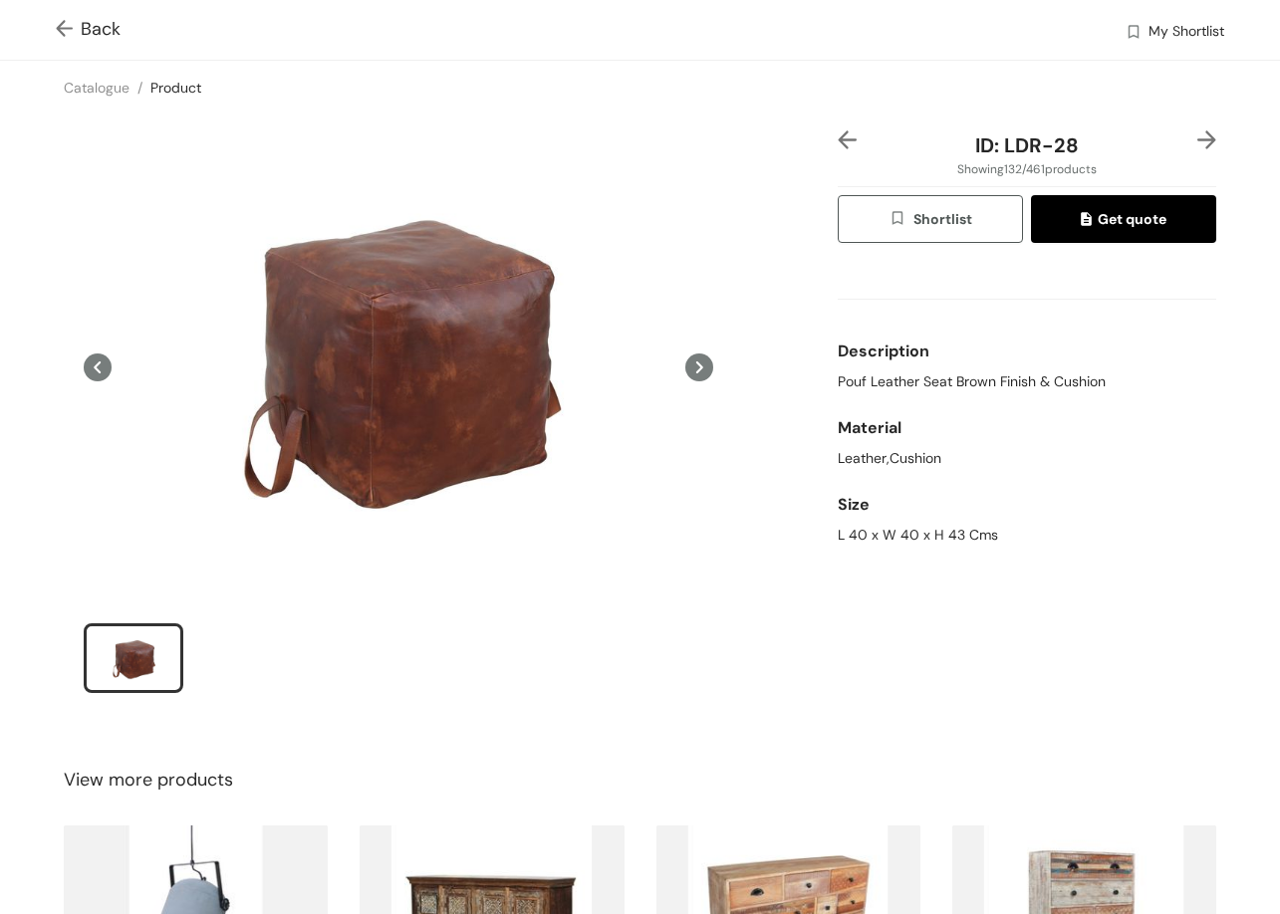
click at [1197, 142] on img at bounding box center [1206, 139] width 19 height 19
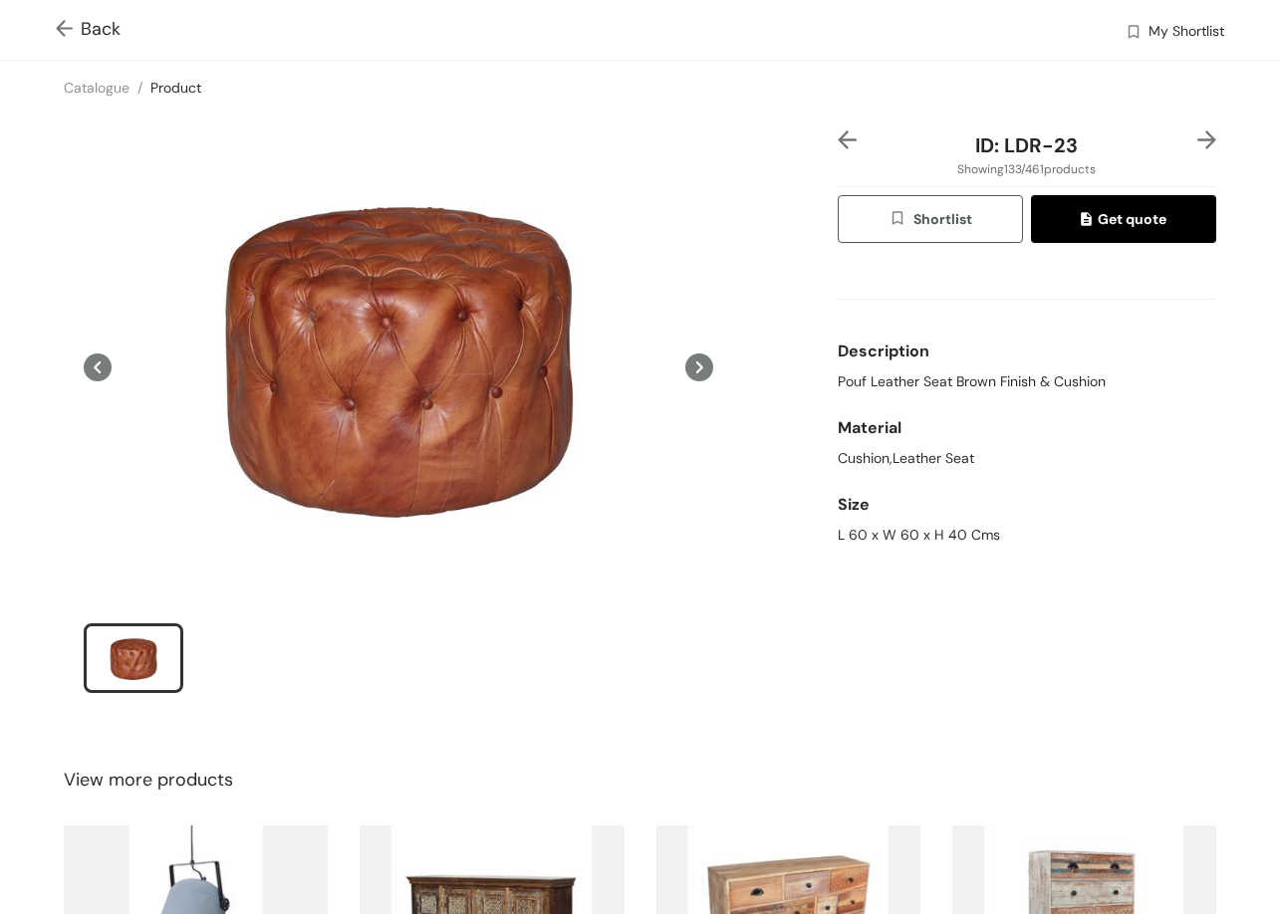
click at [1197, 142] on img at bounding box center [1206, 139] width 19 height 19
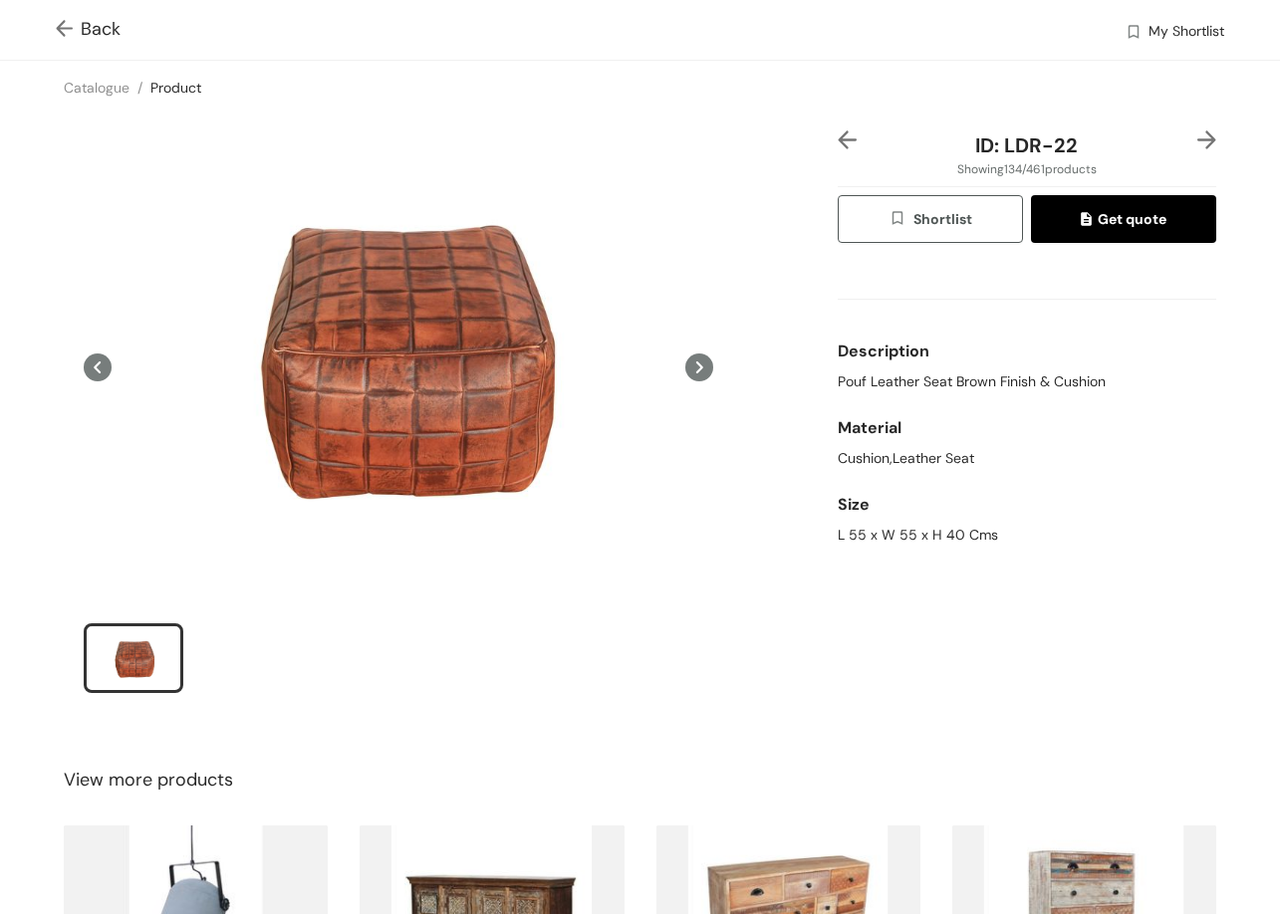
click at [1197, 142] on img at bounding box center [1206, 139] width 19 height 19
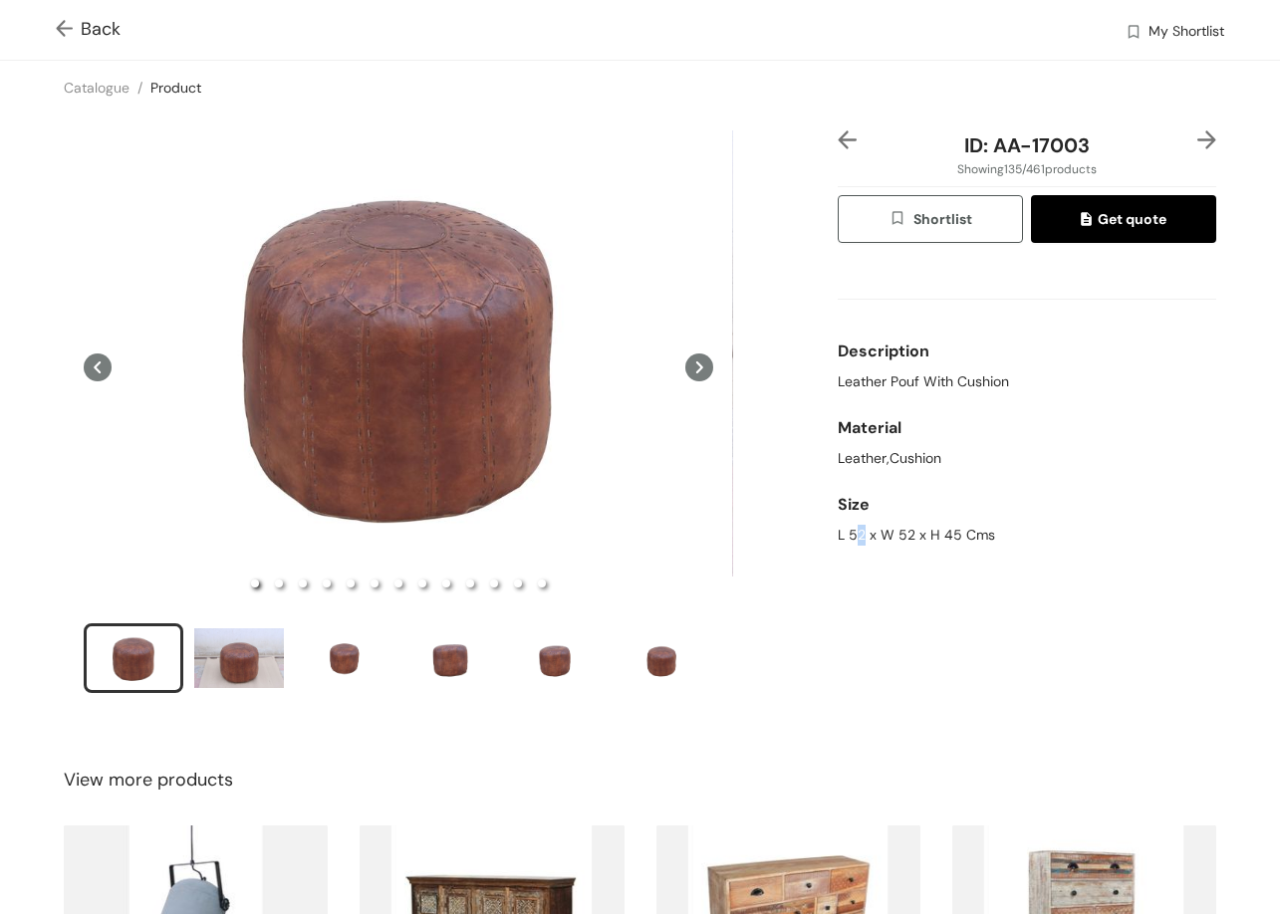
drag, startPoint x: 851, startPoint y: 623, endPoint x: 870, endPoint y: 517, distance: 108.4
click at [852, 623] on div "ID: AA-17003 Showing 135 / 461 products Shortlist Get quote Description Leather…" at bounding box center [1027, 424] width 386 height 589
click at [1197, 139] on img at bounding box center [1206, 139] width 19 height 19
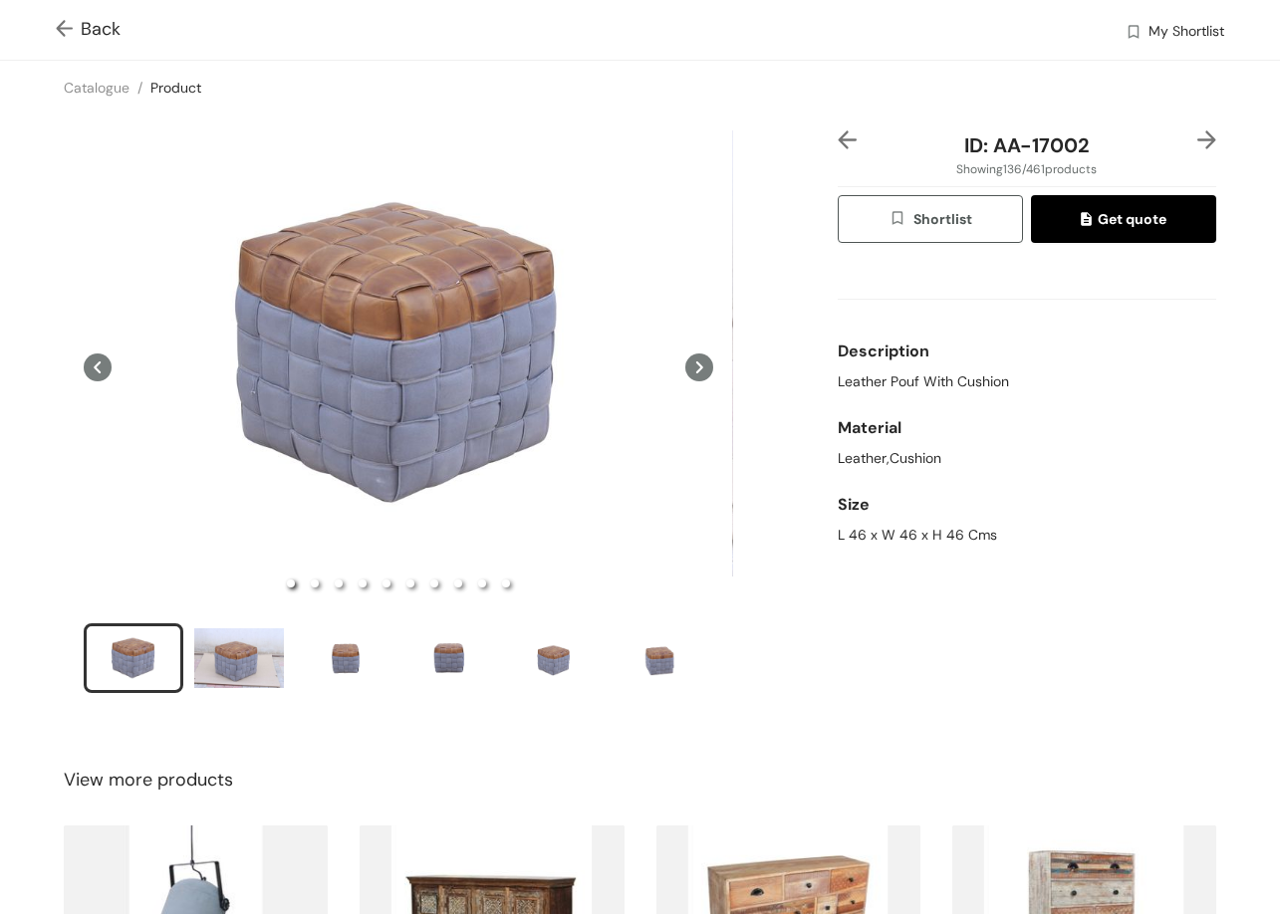
click at [64, 38] on img at bounding box center [68, 30] width 25 height 21
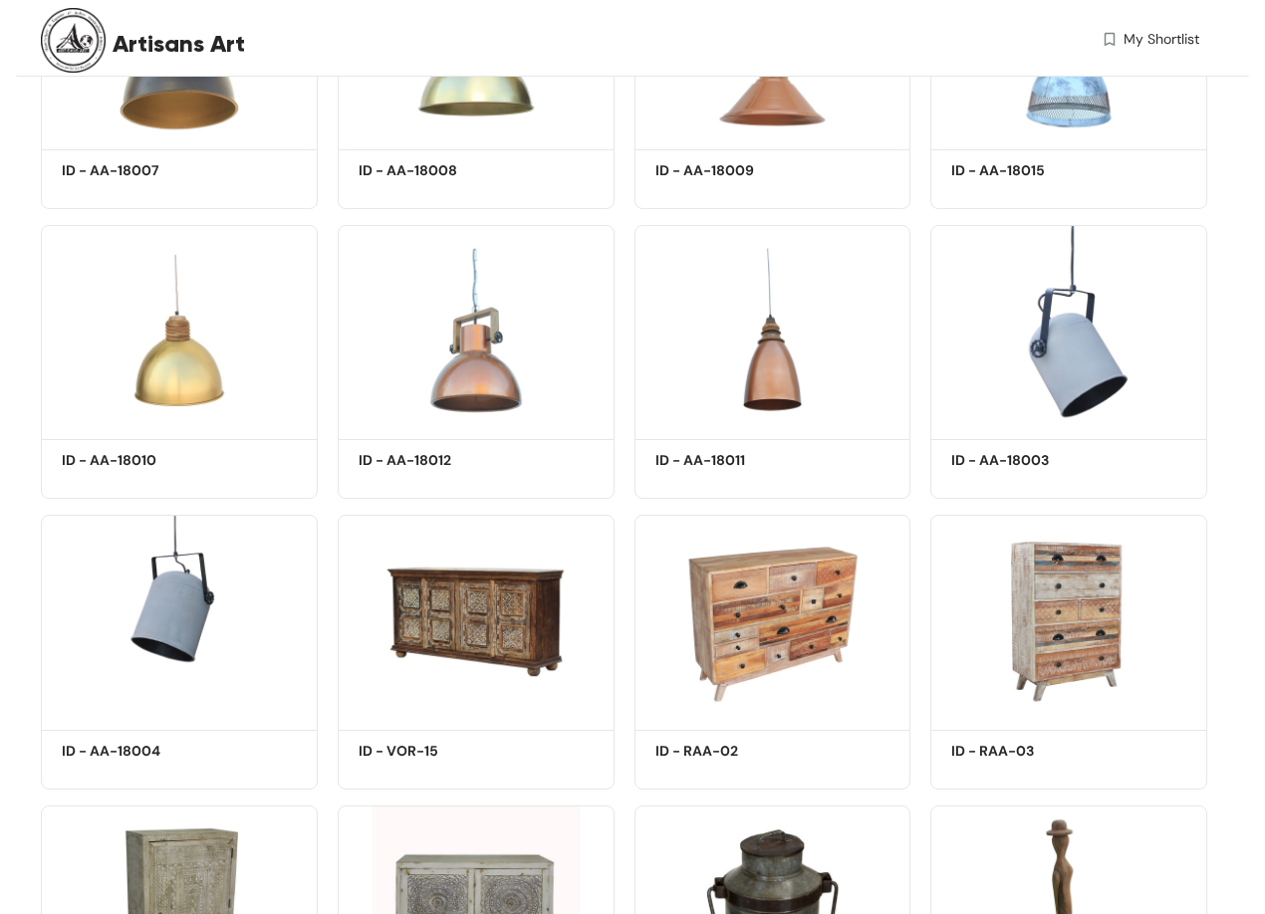
scroll to position [6171, 0]
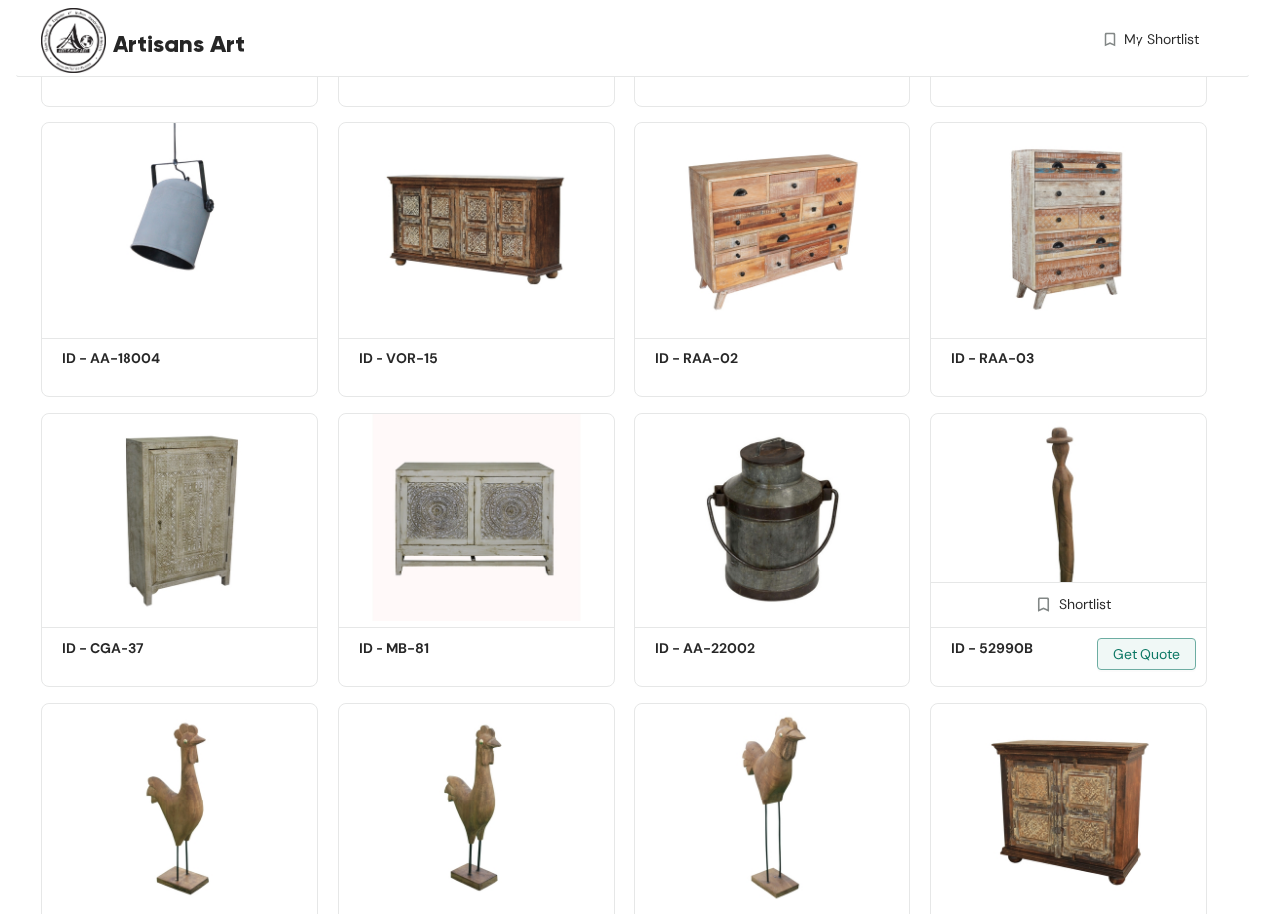
click at [1088, 487] on img at bounding box center [1068, 517] width 277 height 209
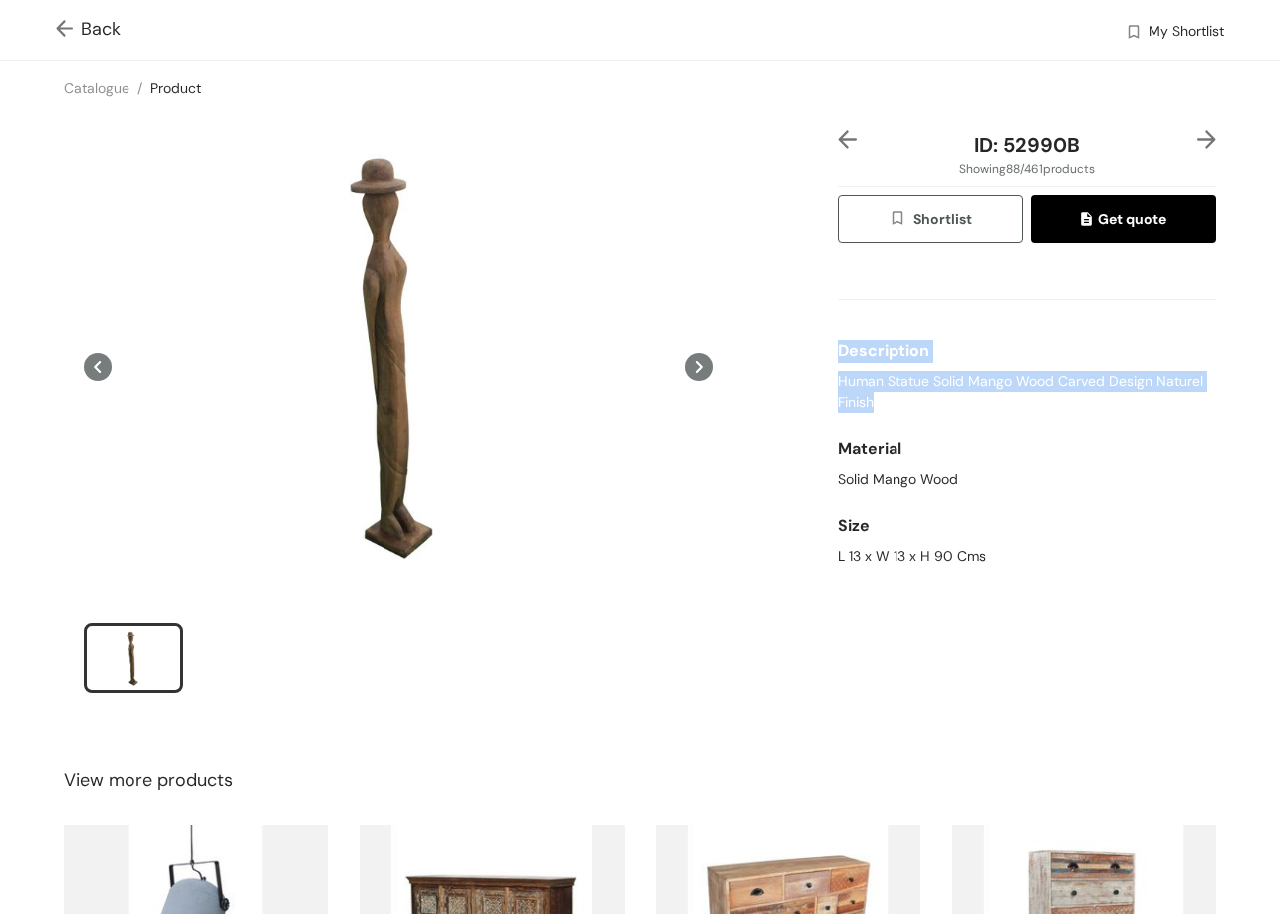
drag, startPoint x: 823, startPoint y: 370, endPoint x: 871, endPoint y: 388, distance: 52.0
click at [884, 403] on div "ID: 52990B Showing 88 / 461 products Shortlist Get quote Description Human Stat…" at bounding box center [1027, 424] width 386 height 589
click at [869, 387] on span "Human Statue Solid Mango Wood Carved Design Naturel Finish" at bounding box center [1027, 392] width 378 height 42
drag, startPoint x: 831, startPoint y: 384, endPoint x: 871, endPoint y: 401, distance: 44.2
click at [871, 401] on span "Human Statue Solid Mango Wood Carved Design Naturel Finish" at bounding box center [1027, 392] width 378 height 42
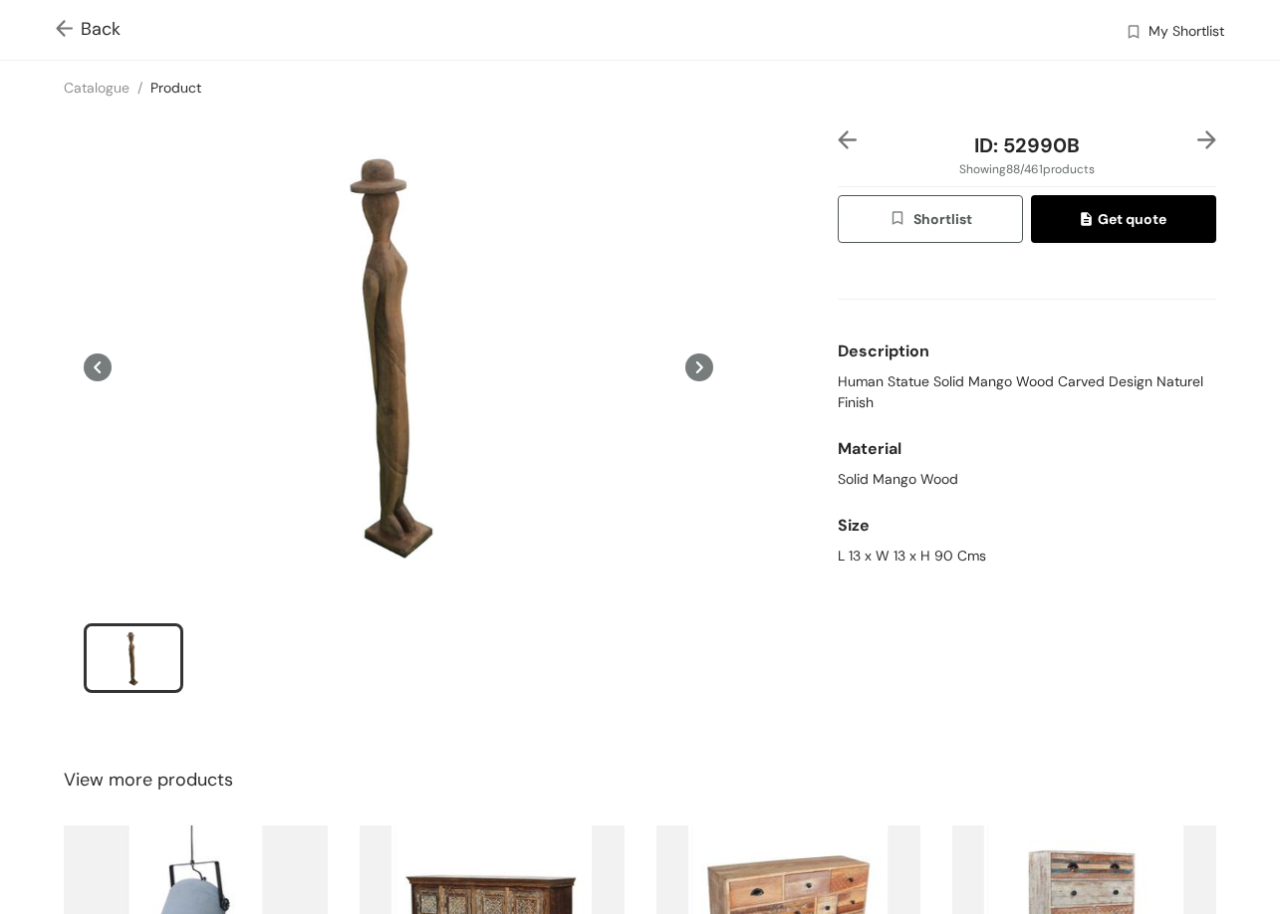
click at [53, 33] on div "Back My Shortlist" at bounding box center [640, 30] width 1280 height 60
click at [1197, 136] on img at bounding box center [1206, 139] width 19 height 19
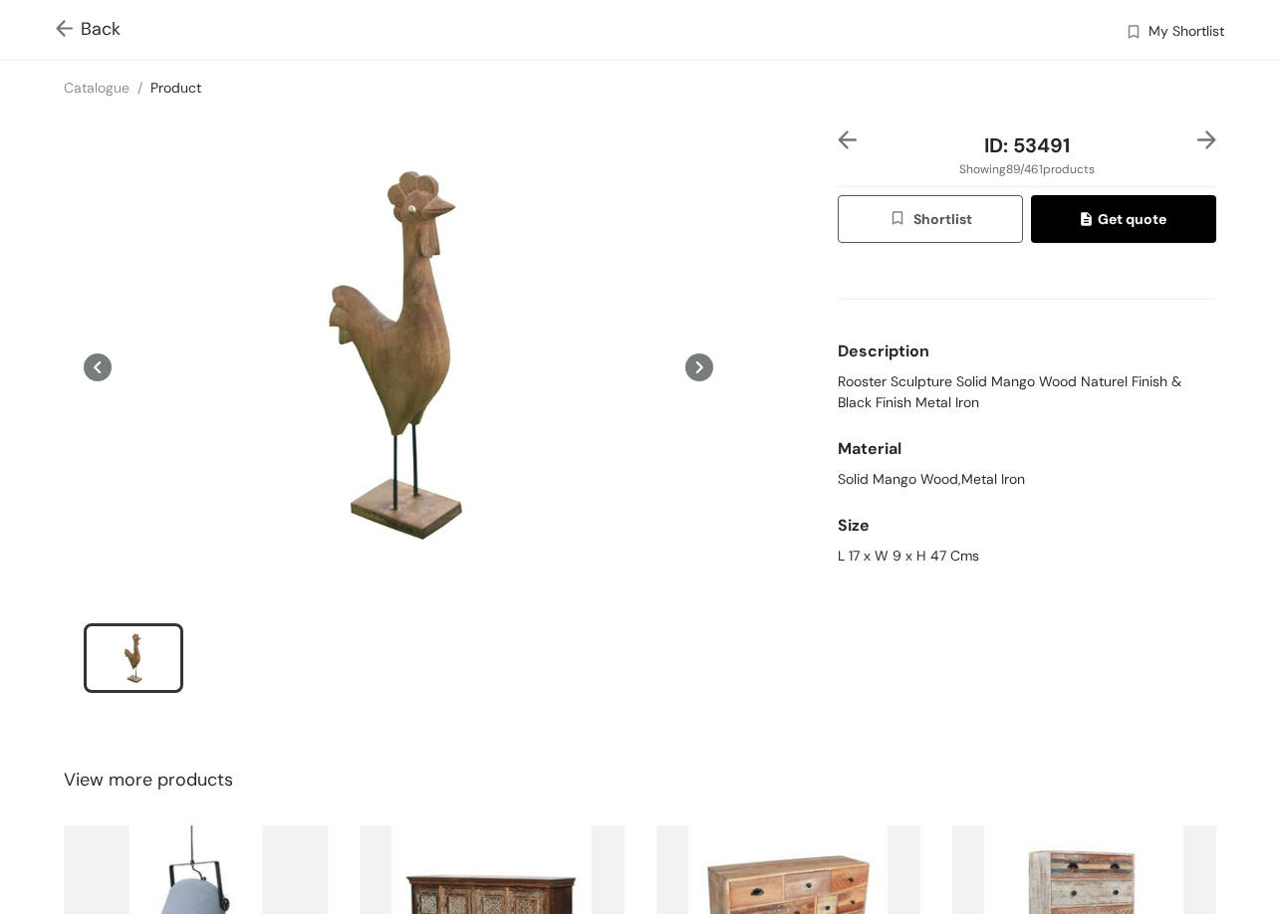
click at [701, 366] on icon at bounding box center [699, 368] width 28 height 28
click at [685, 359] on icon at bounding box center [699, 368] width 28 height 28
click at [1197, 142] on img at bounding box center [1206, 139] width 19 height 19
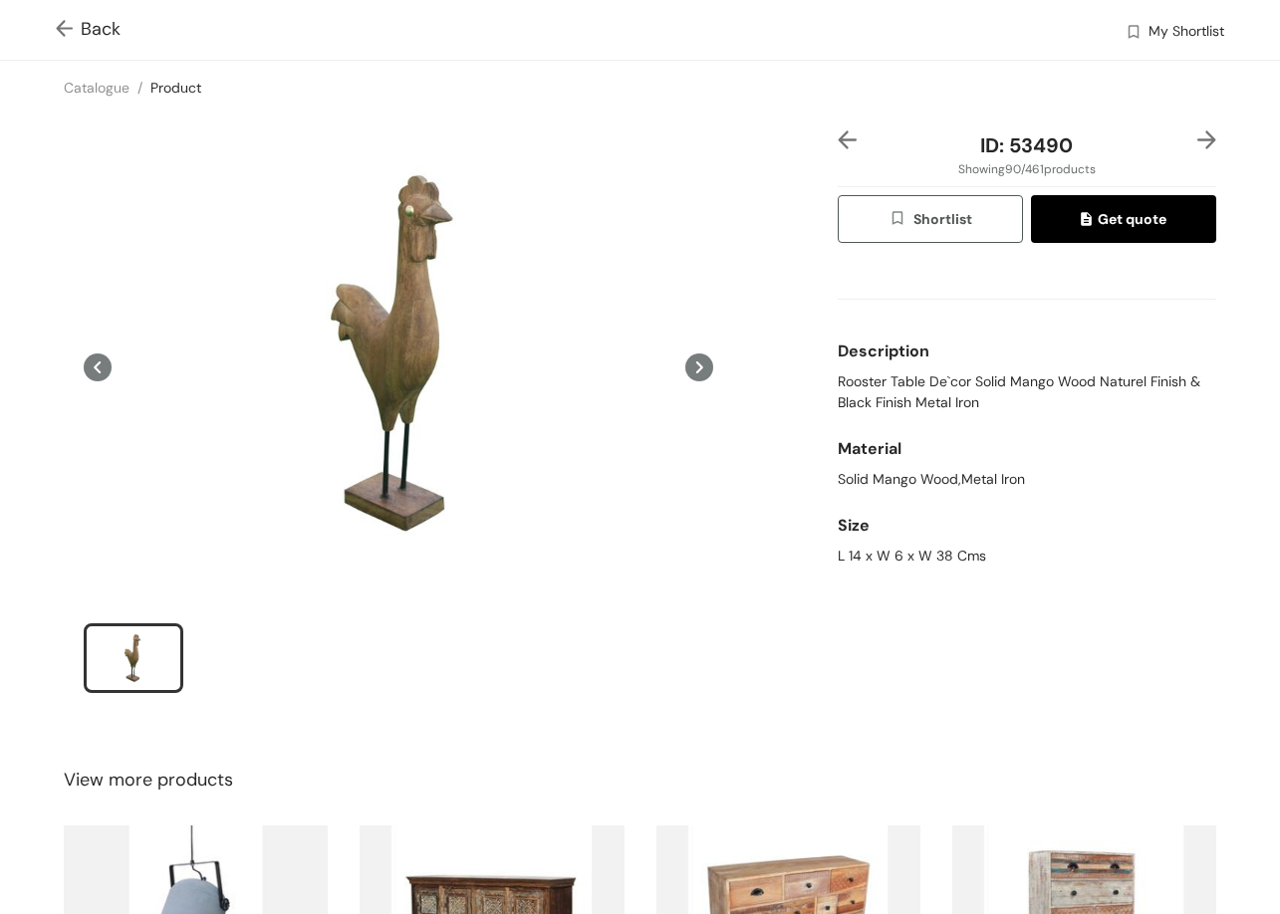
click at [1197, 147] on img at bounding box center [1206, 139] width 19 height 19
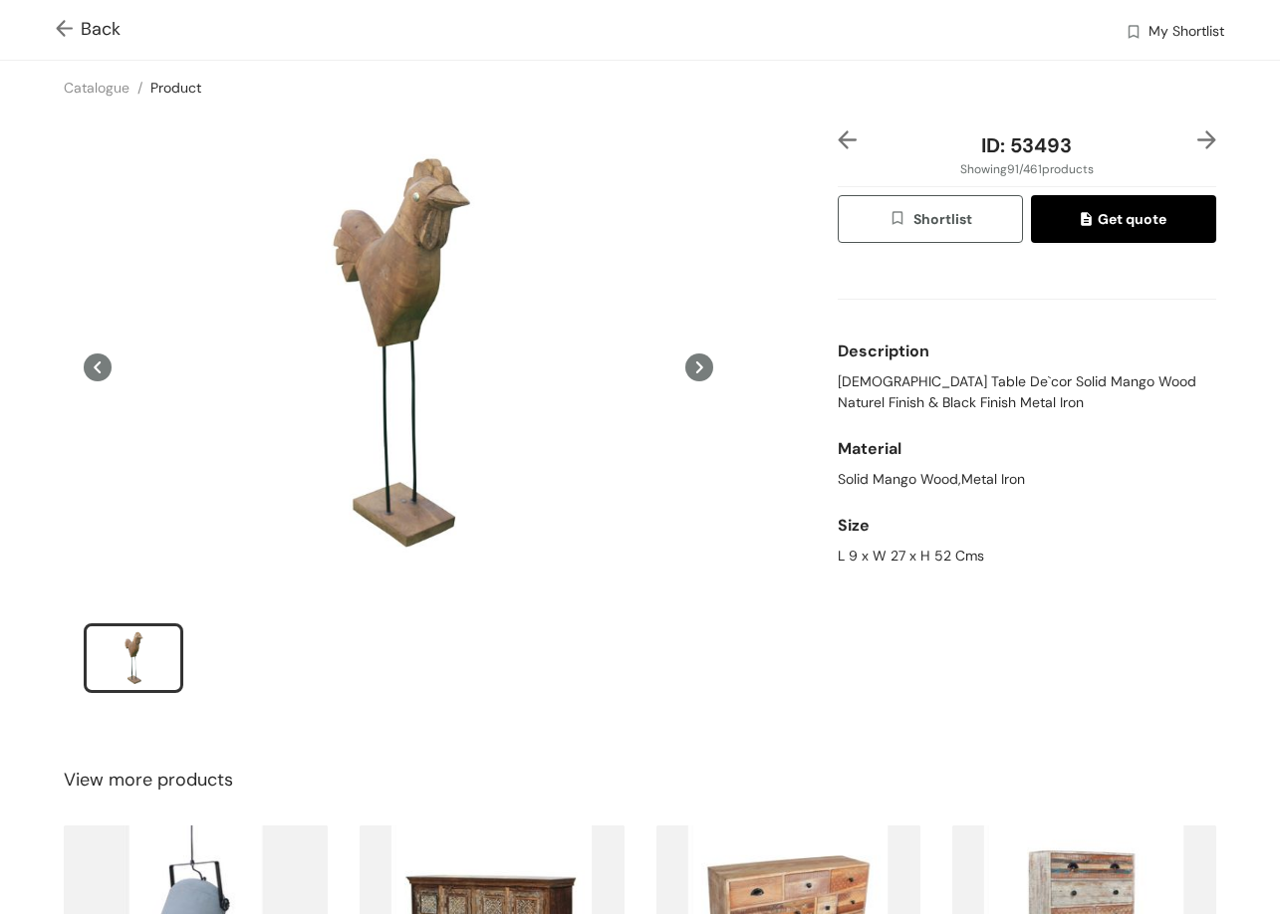
click at [1197, 137] on img at bounding box center [1206, 139] width 19 height 19
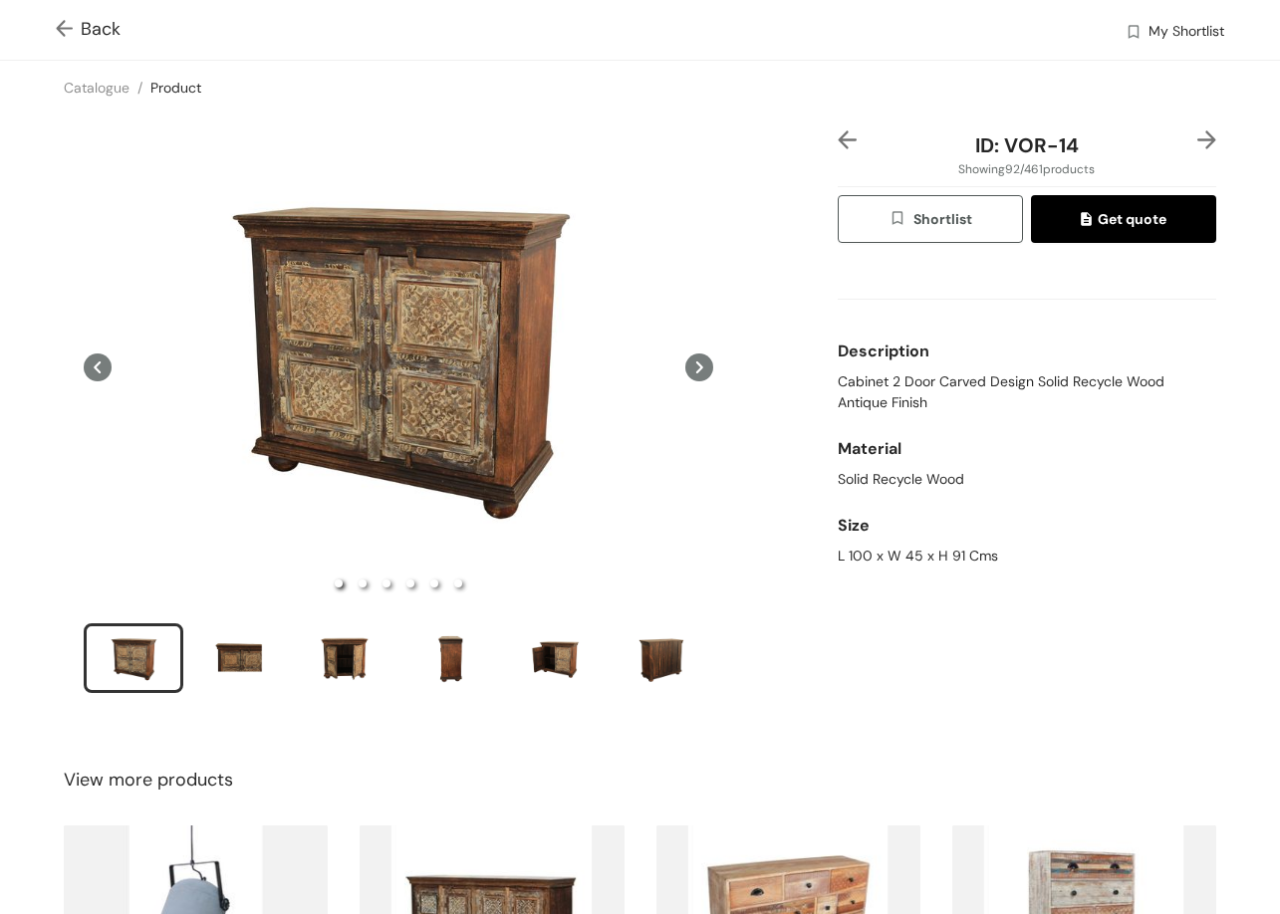
click at [61, 36] on img at bounding box center [68, 30] width 25 height 21
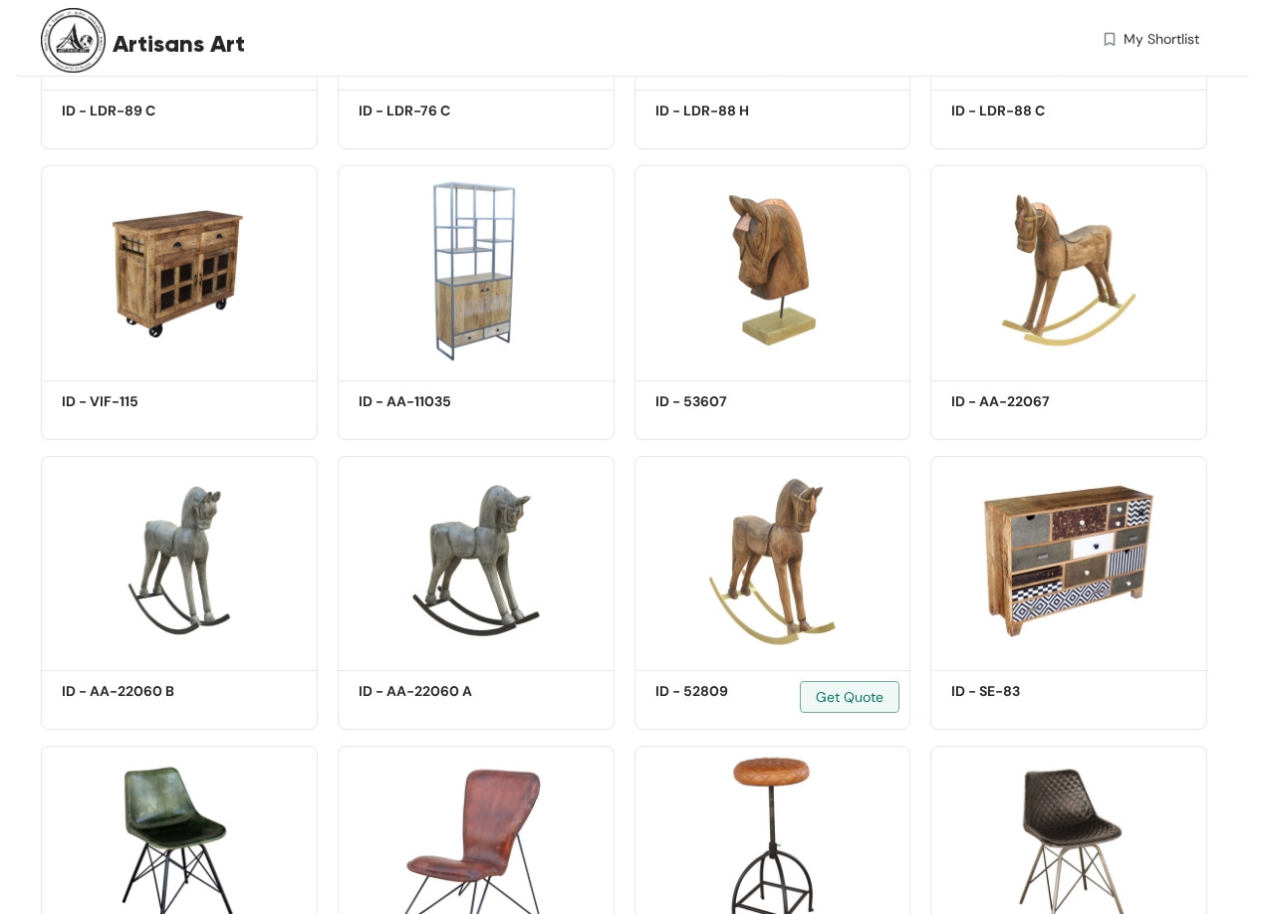
scroll to position [8461, 0]
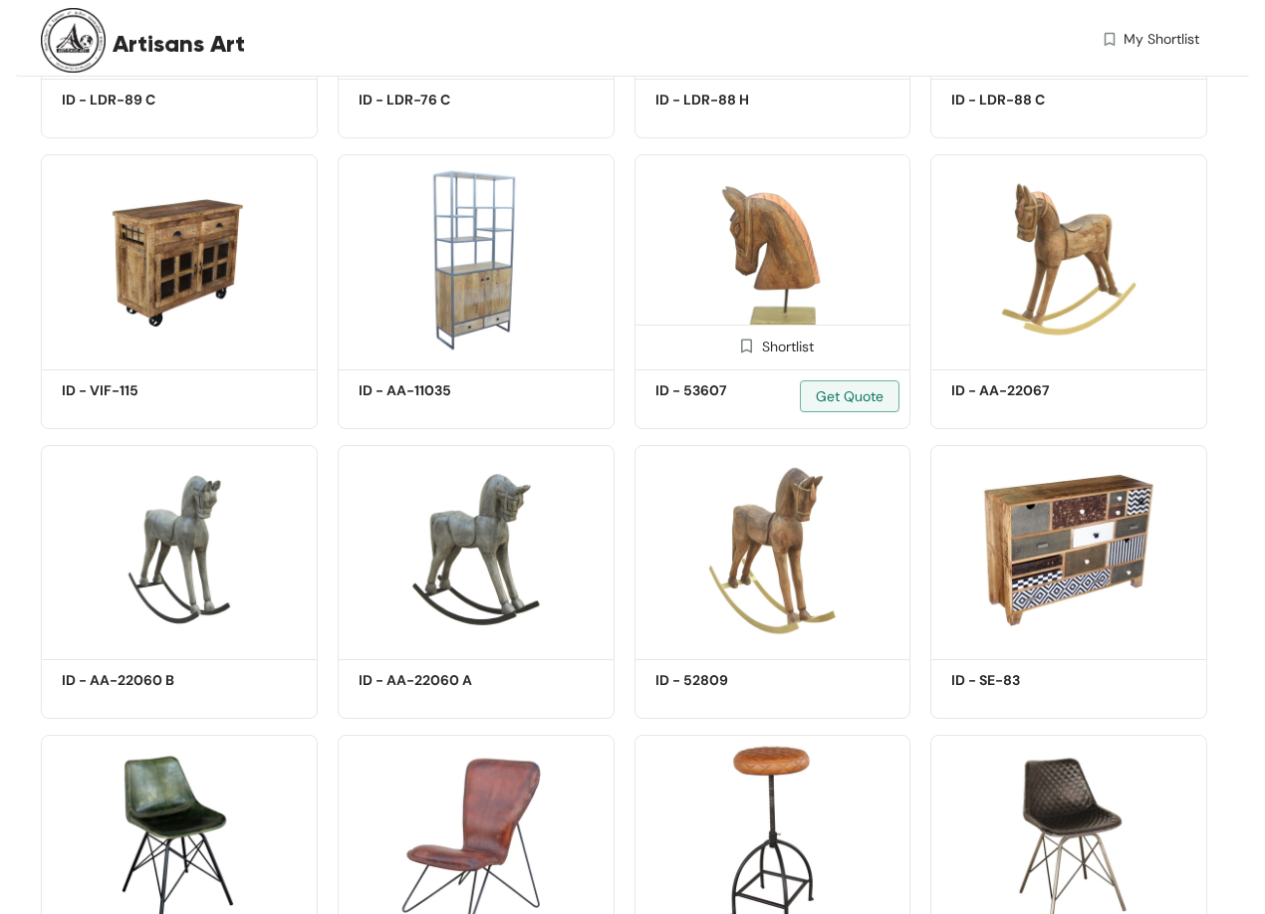
click at [764, 222] on img at bounding box center [772, 258] width 277 height 209
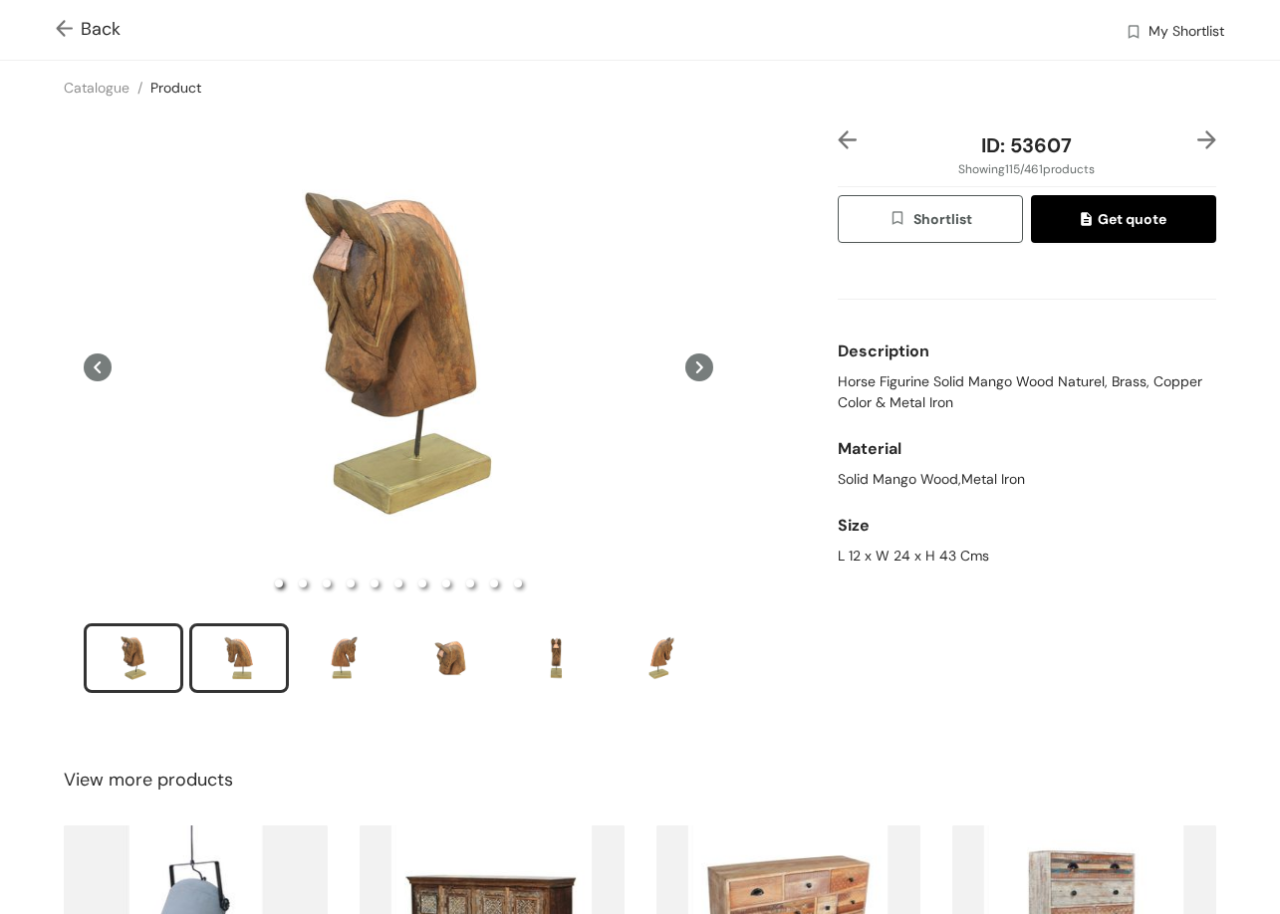
click at [242, 665] on div "slide item 2" at bounding box center [239, 658] width 90 height 60
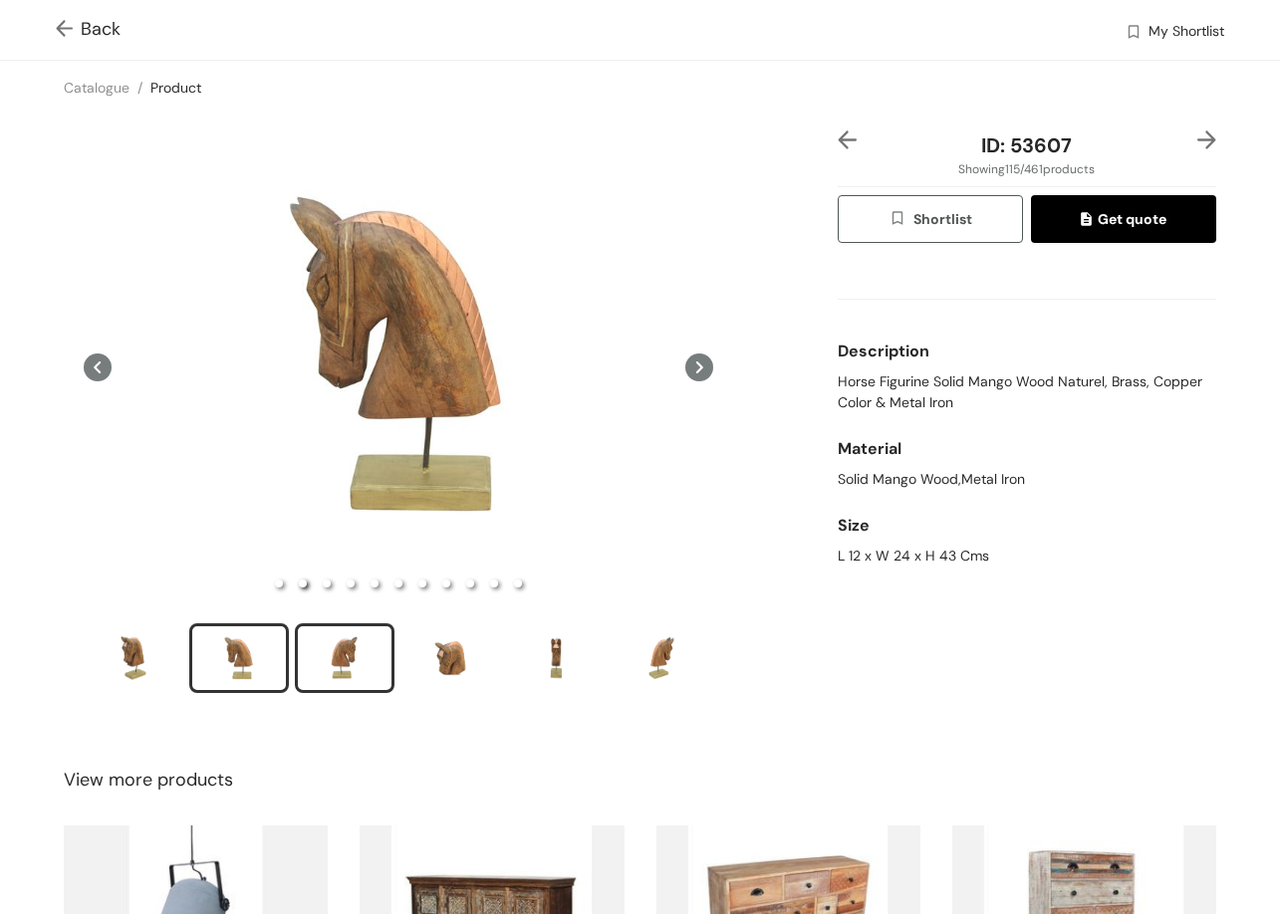
click at [321, 645] on div "slide item 3" at bounding box center [345, 658] width 90 height 60
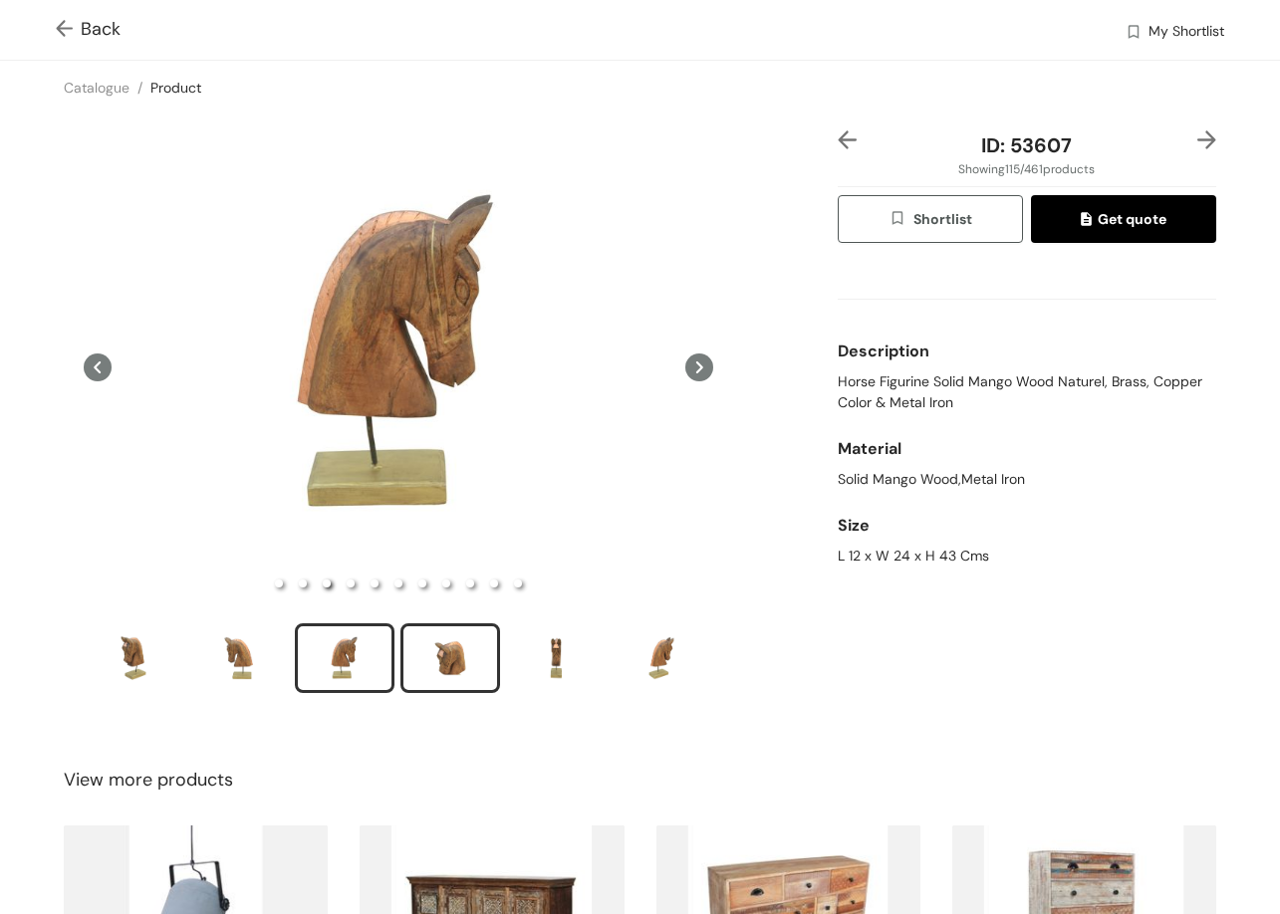
click at [469, 659] on div "slide item 4" at bounding box center [450, 658] width 90 height 60
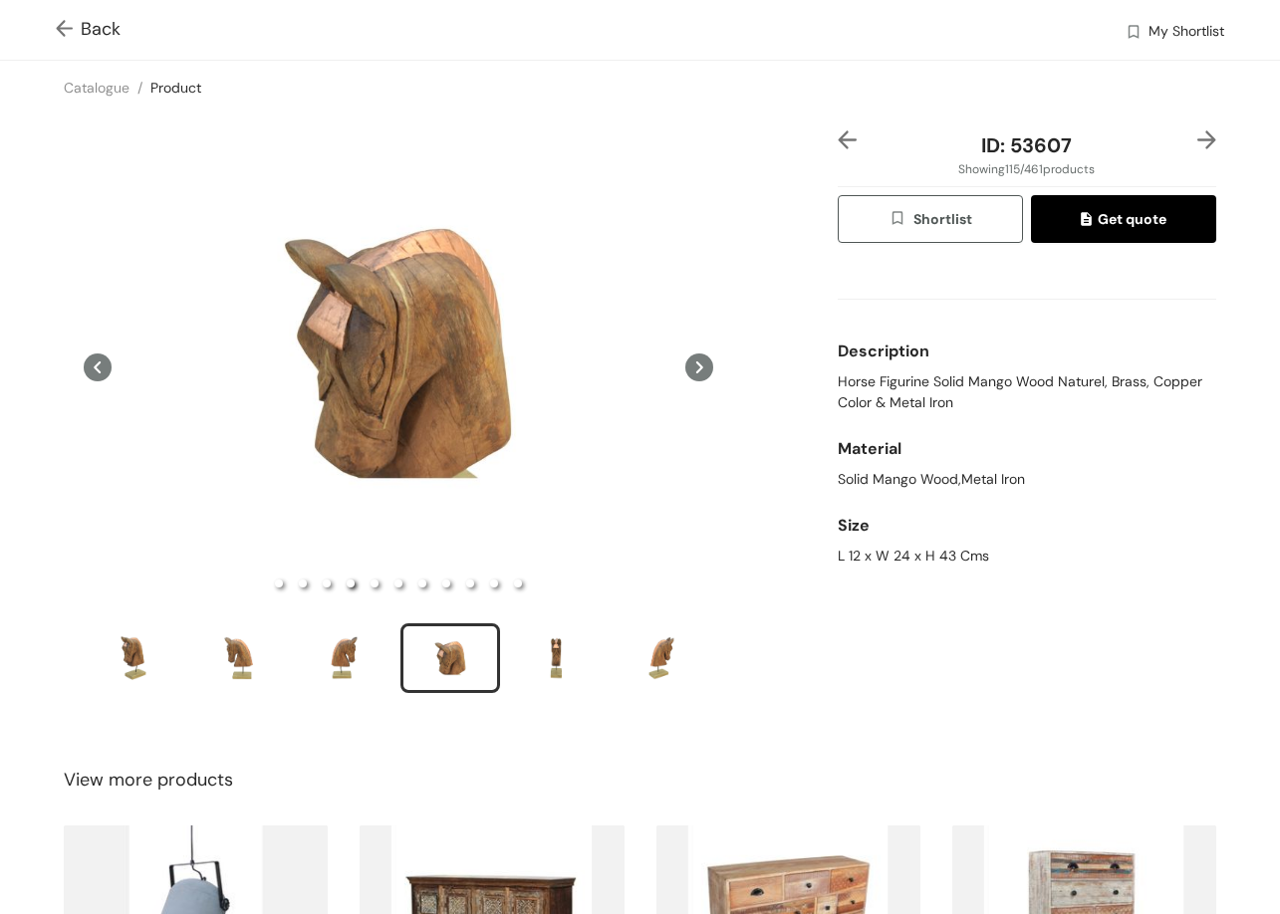
click at [1199, 144] on img at bounding box center [1206, 139] width 19 height 19
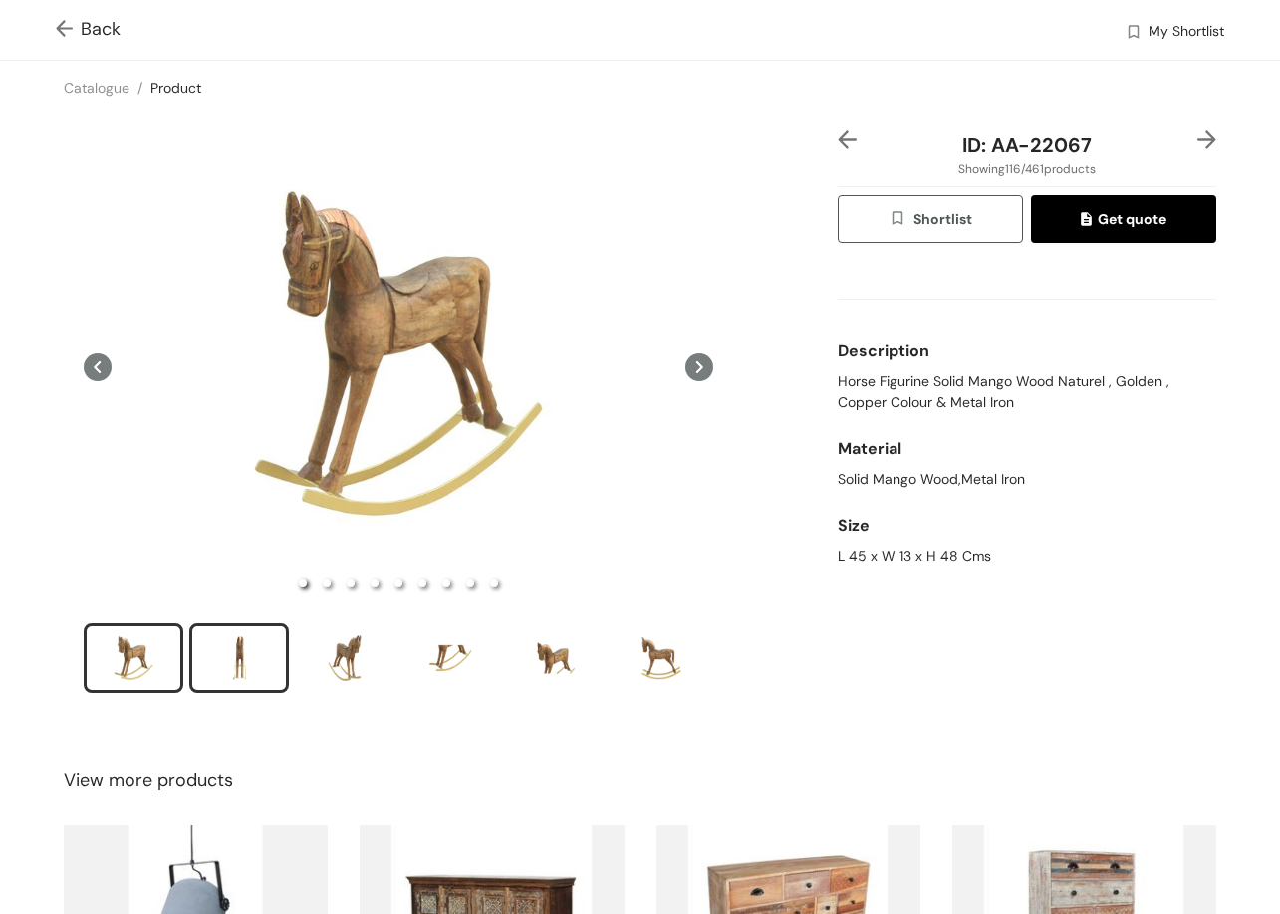
click at [221, 637] on div "slide item 2" at bounding box center [239, 658] width 90 height 60
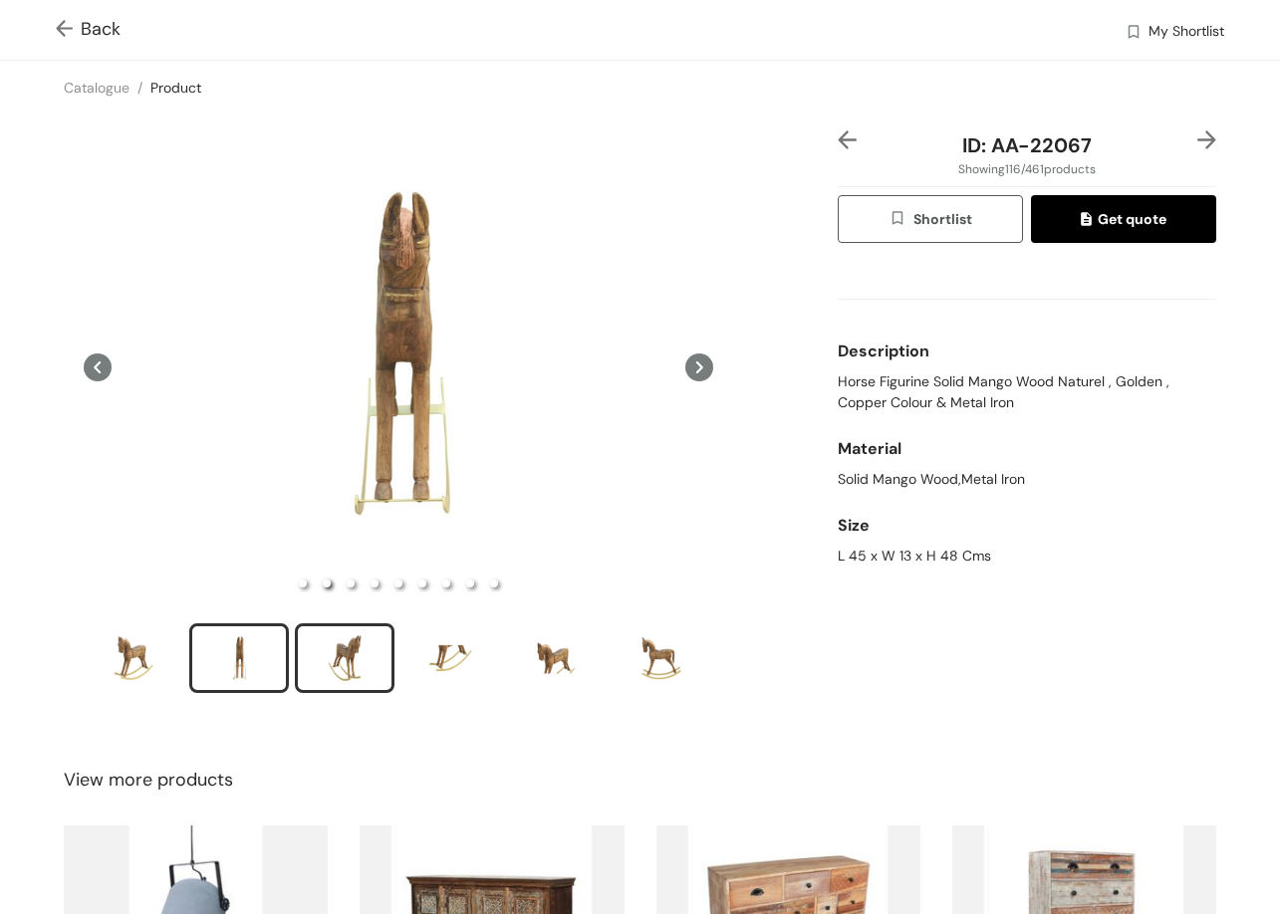
click at [329, 645] on div "slide item 3" at bounding box center [345, 658] width 90 height 60
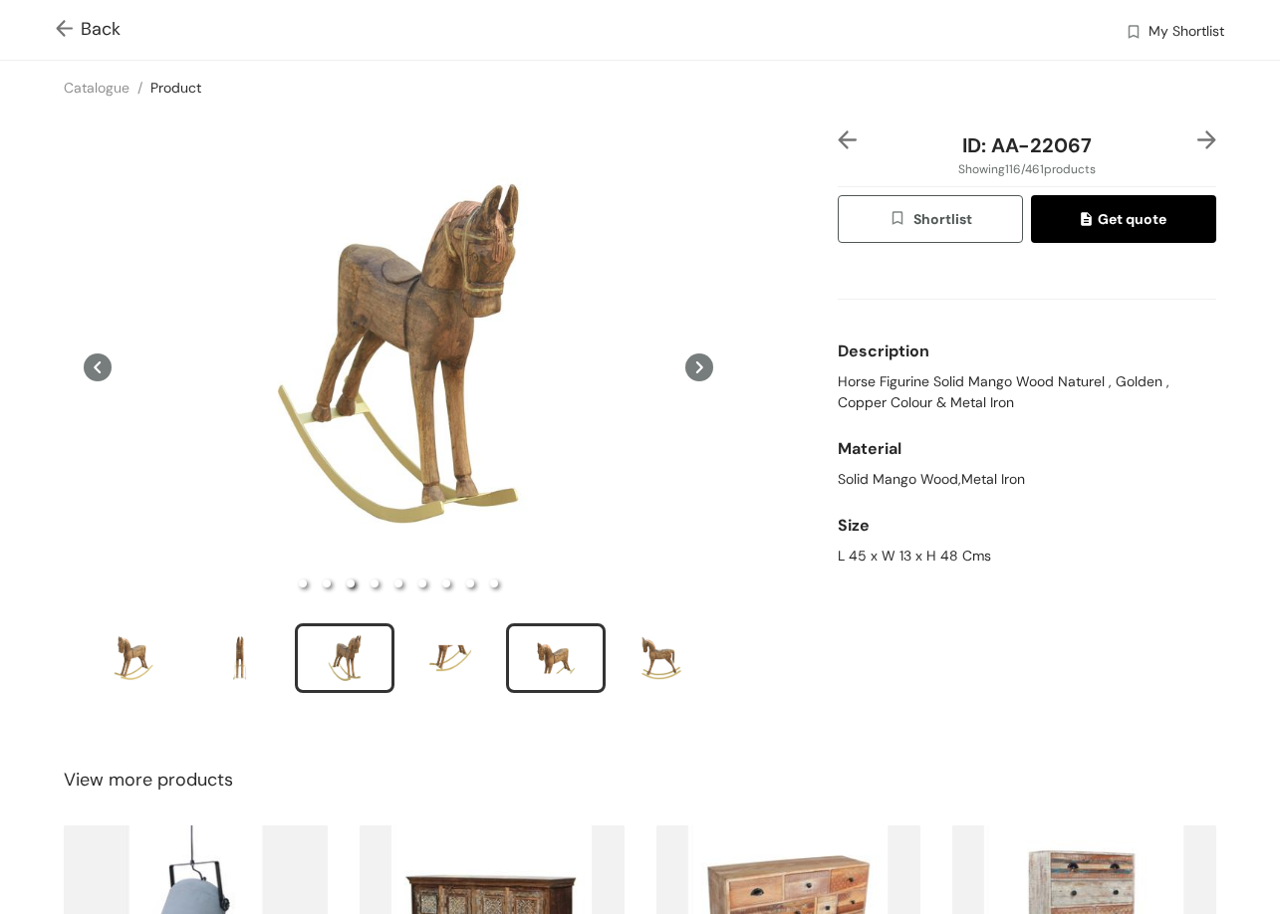
click at [574, 655] on div "slide item 5" at bounding box center [556, 658] width 90 height 60
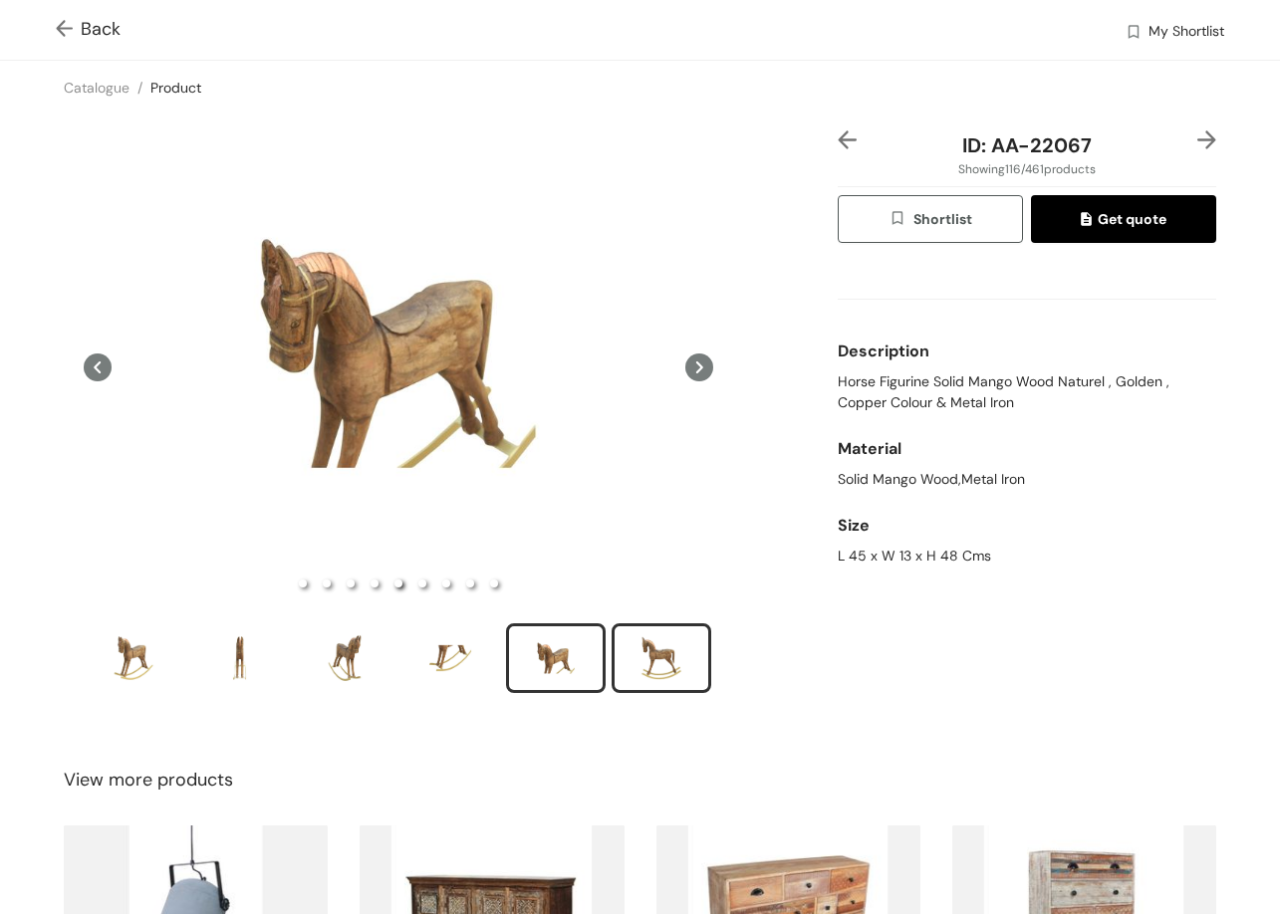
click at [647, 655] on div "slide item 6" at bounding box center [661, 658] width 90 height 60
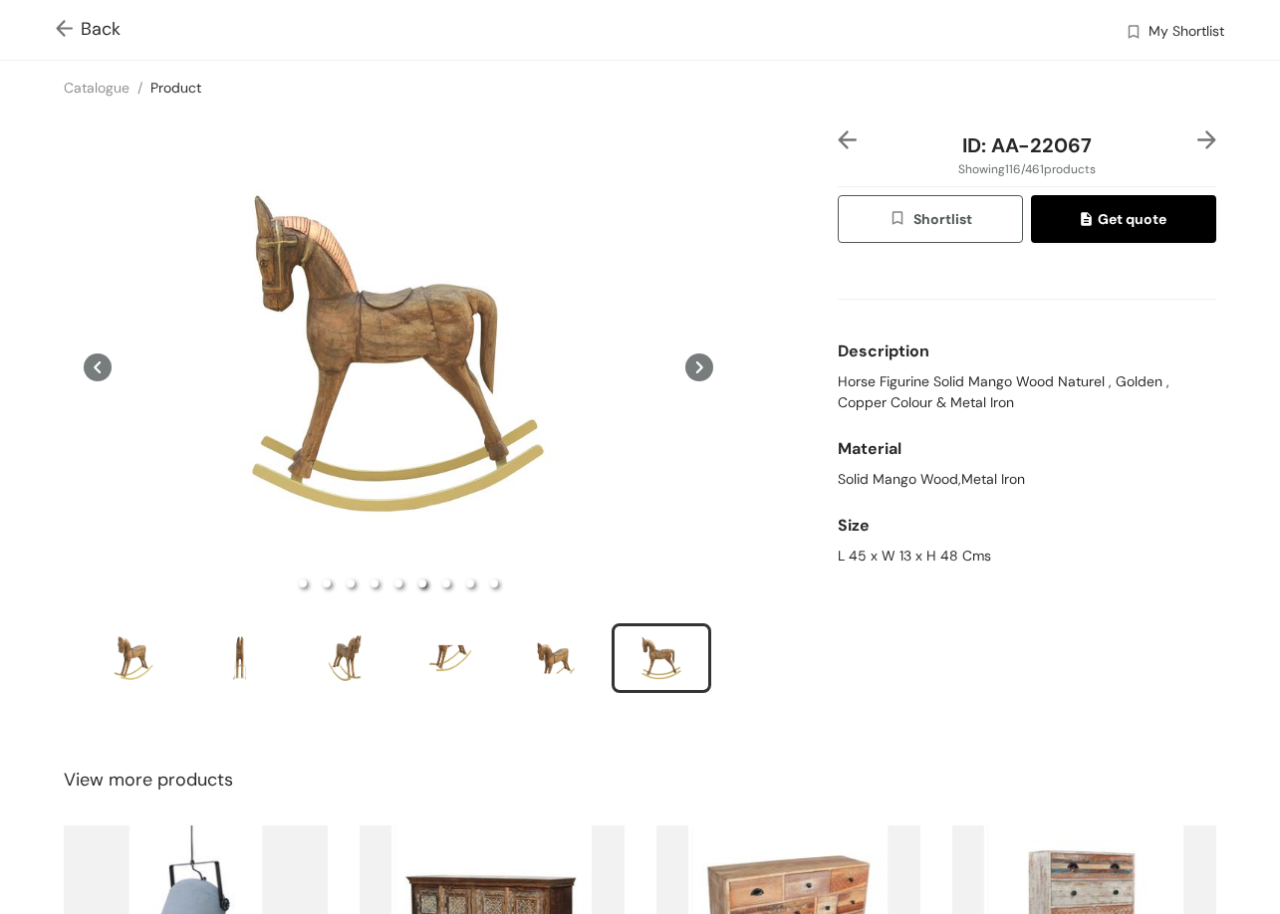
click at [1197, 130] on img at bounding box center [1206, 139] width 19 height 19
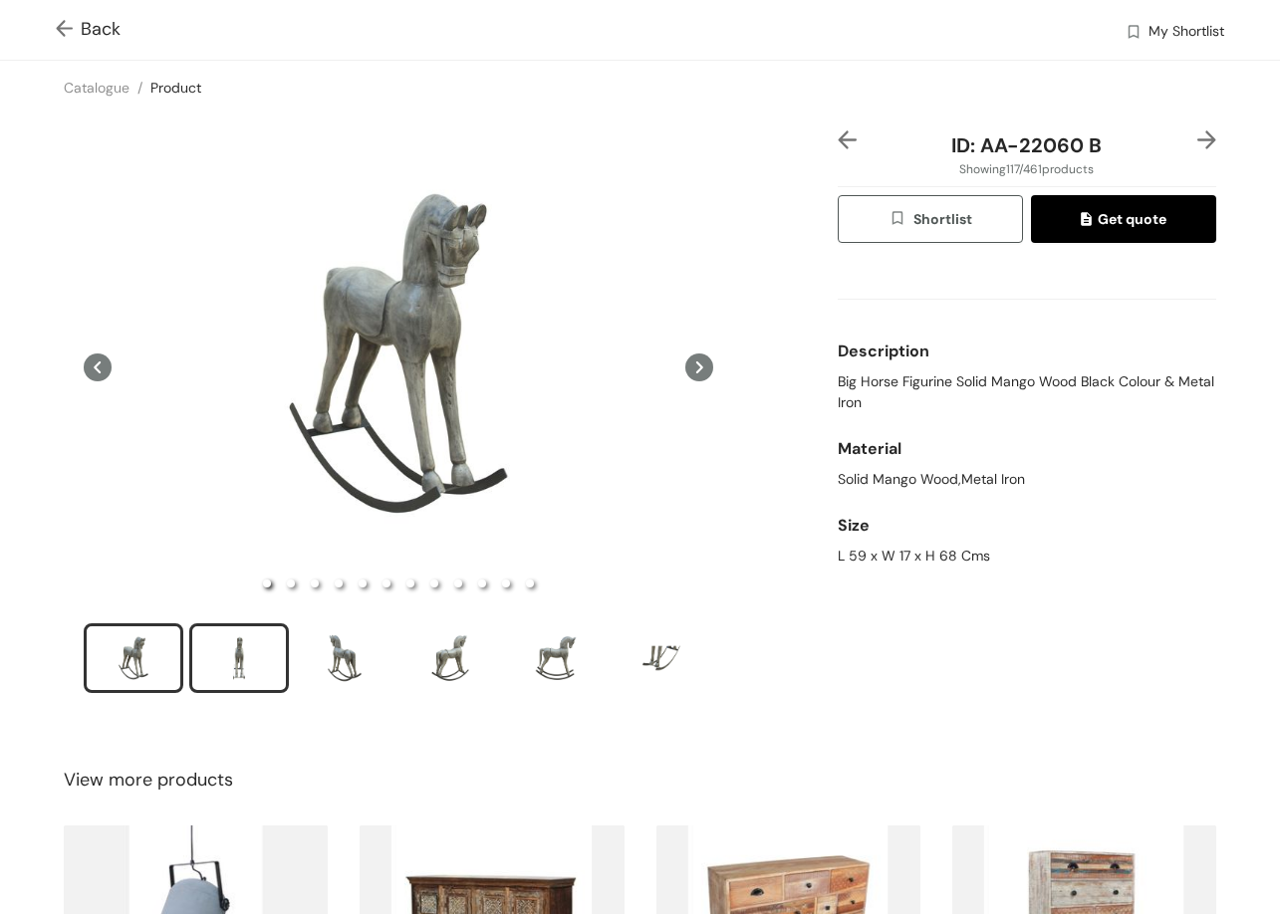
click at [239, 648] on div "slide item 2" at bounding box center [239, 658] width 90 height 60
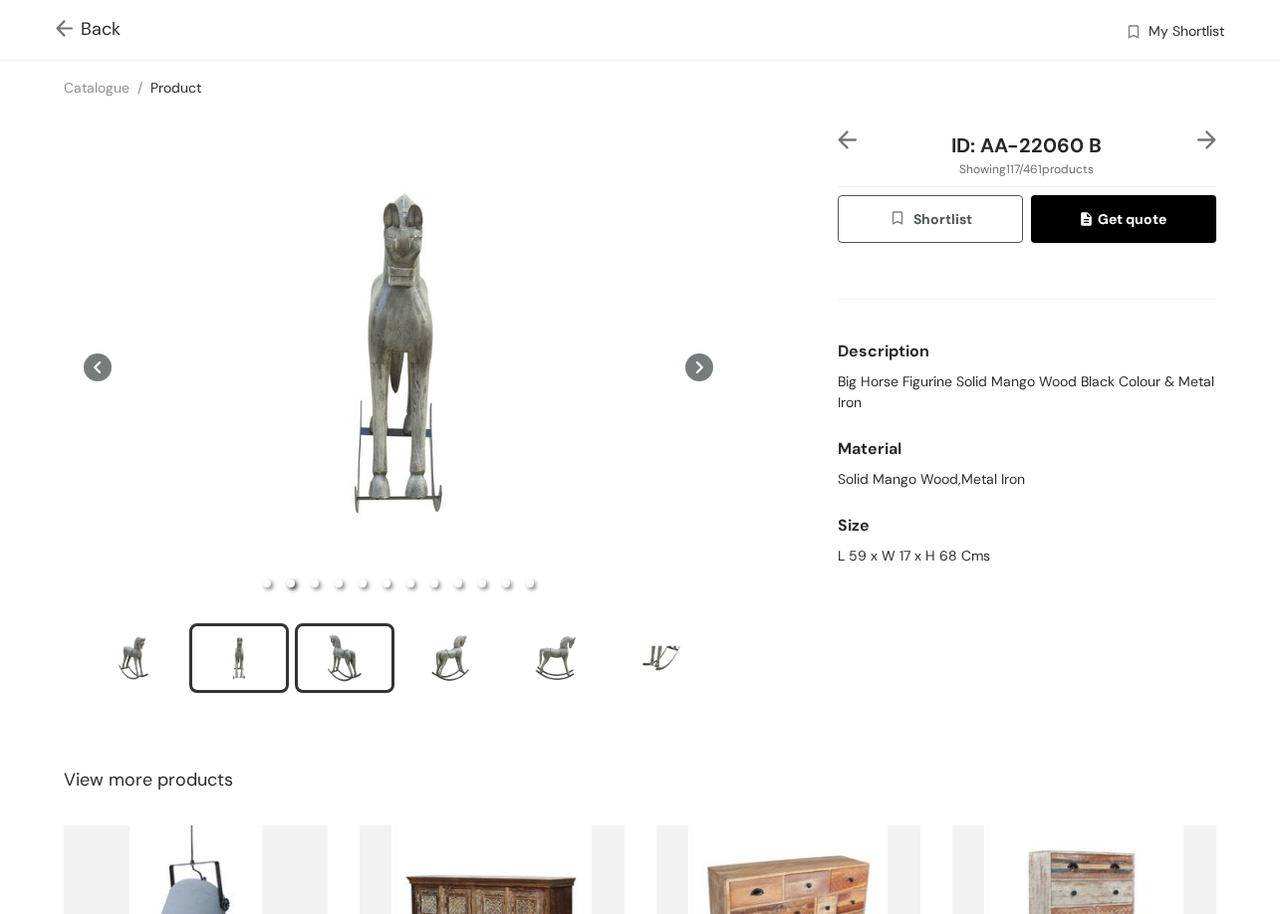
click at [361, 675] on div "slide item 3" at bounding box center [345, 658] width 90 height 60
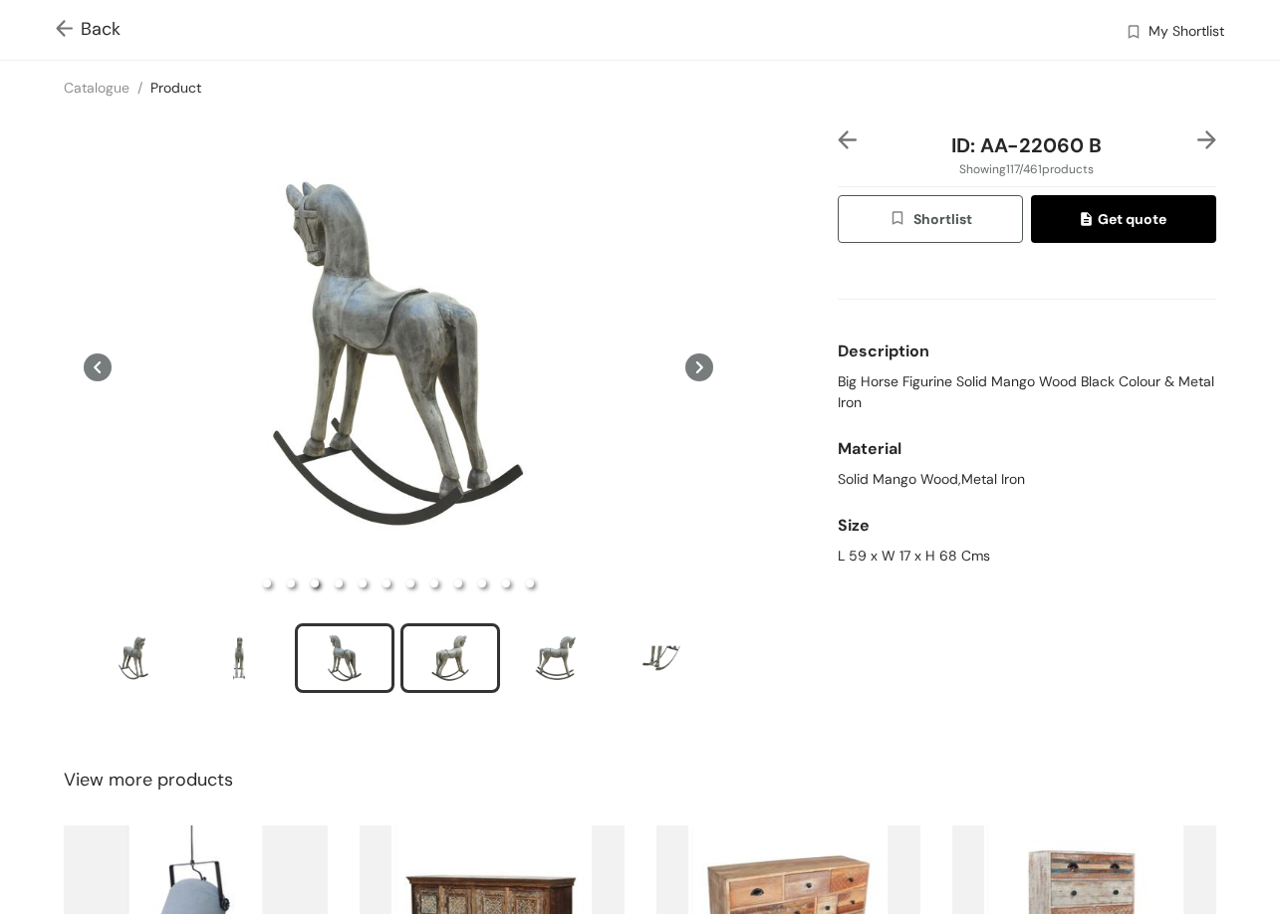
click at [429, 647] on div "slide item 4" at bounding box center [450, 658] width 90 height 60
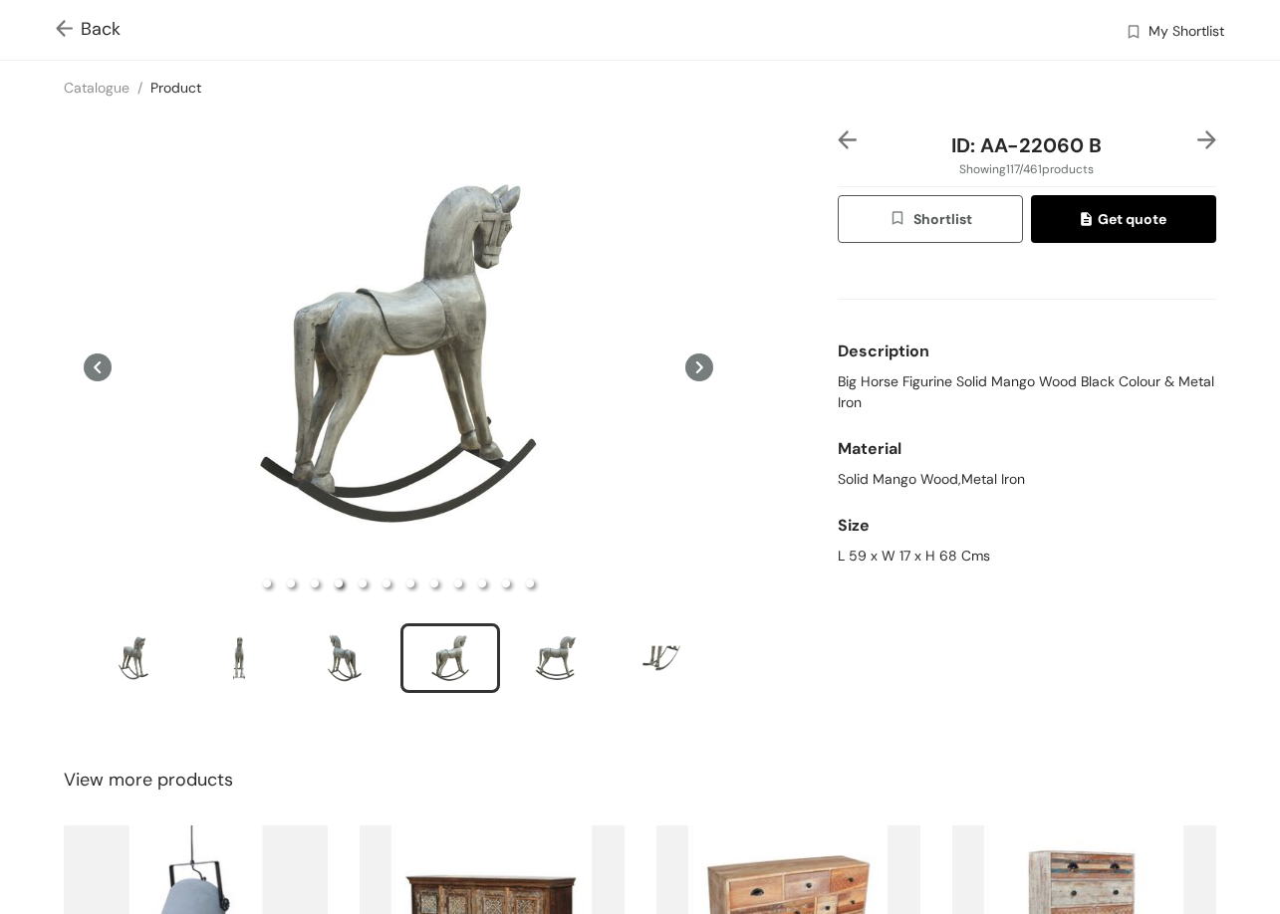
click at [1197, 132] on img at bounding box center [1206, 139] width 19 height 19
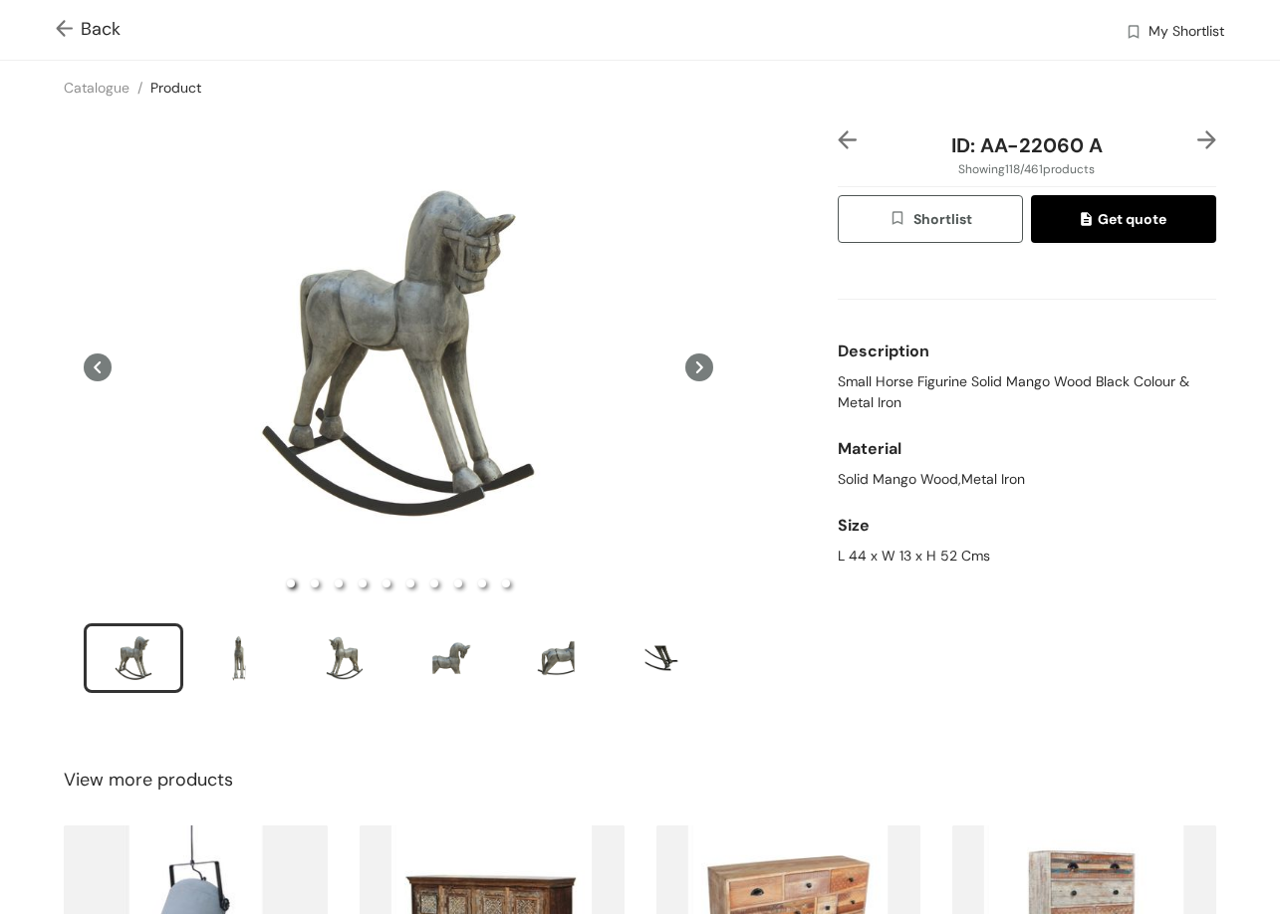
click at [834, 136] on div "ID: AA-22060 A Showing 118 / 461 products Shortlist Get quote Description Small…" at bounding box center [1027, 424] width 386 height 589
click at [838, 136] on img at bounding box center [847, 139] width 19 height 19
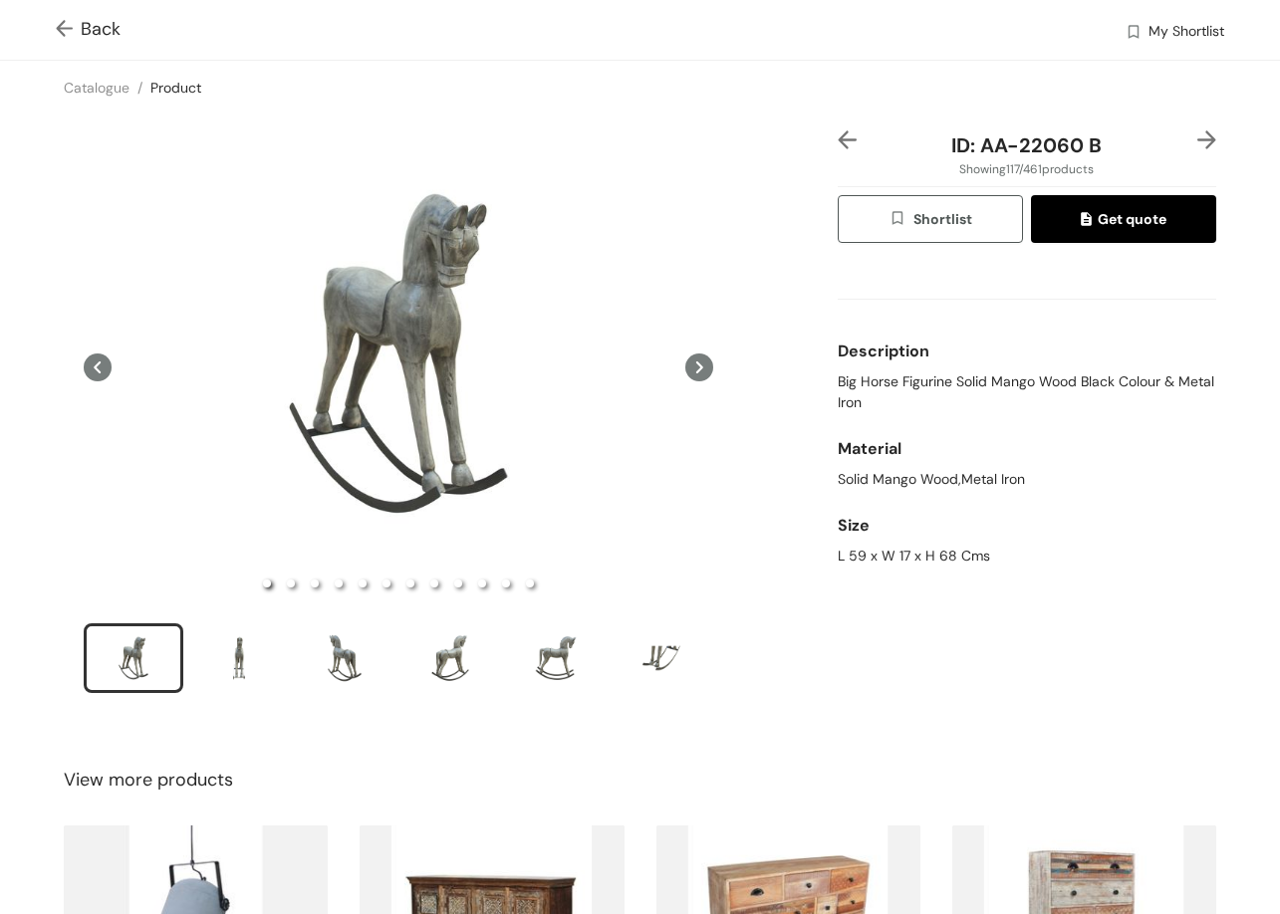
click at [1199, 138] on img at bounding box center [1206, 139] width 19 height 19
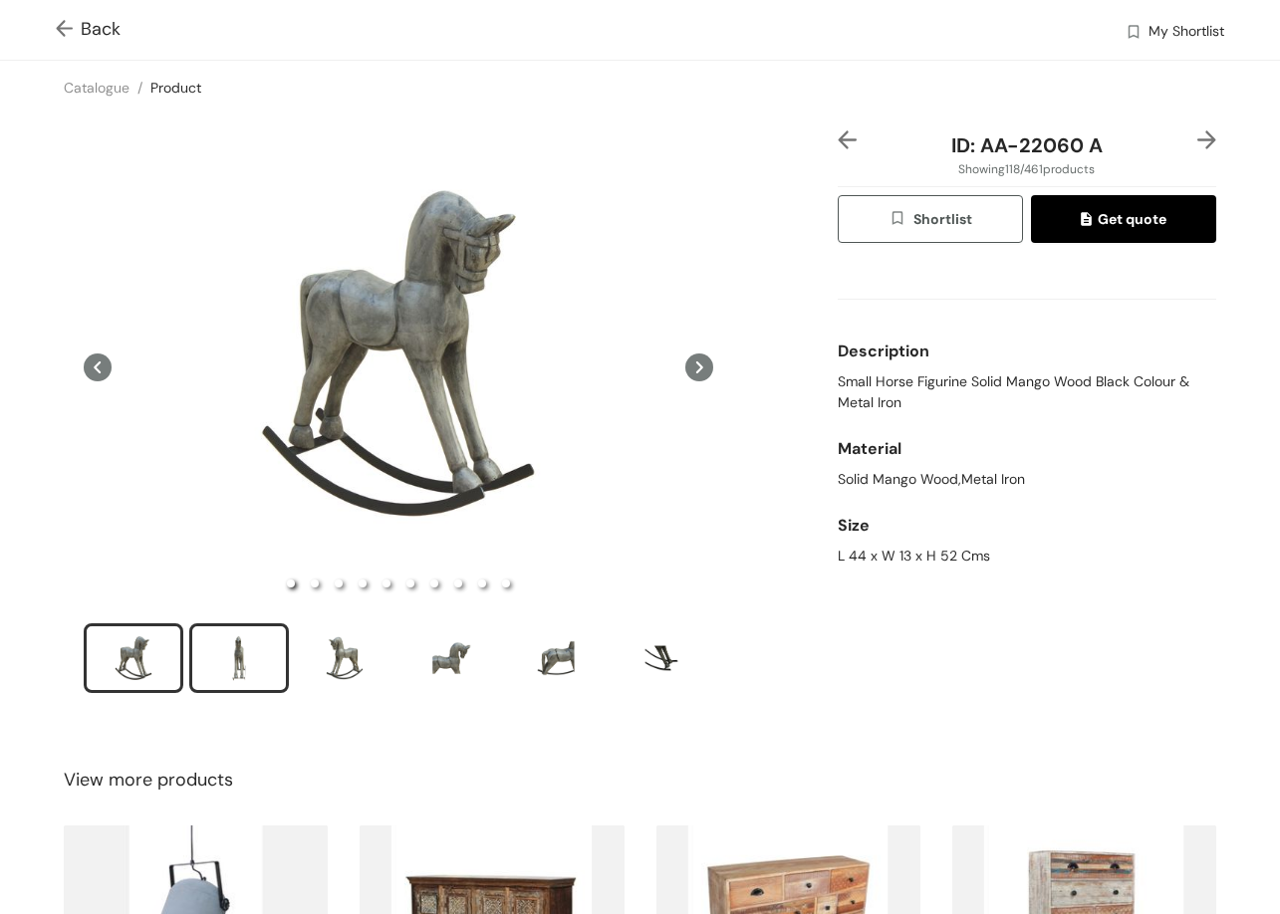
click at [238, 653] on div "slide item 2" at bounding box center [239, 658] width 90 height 60
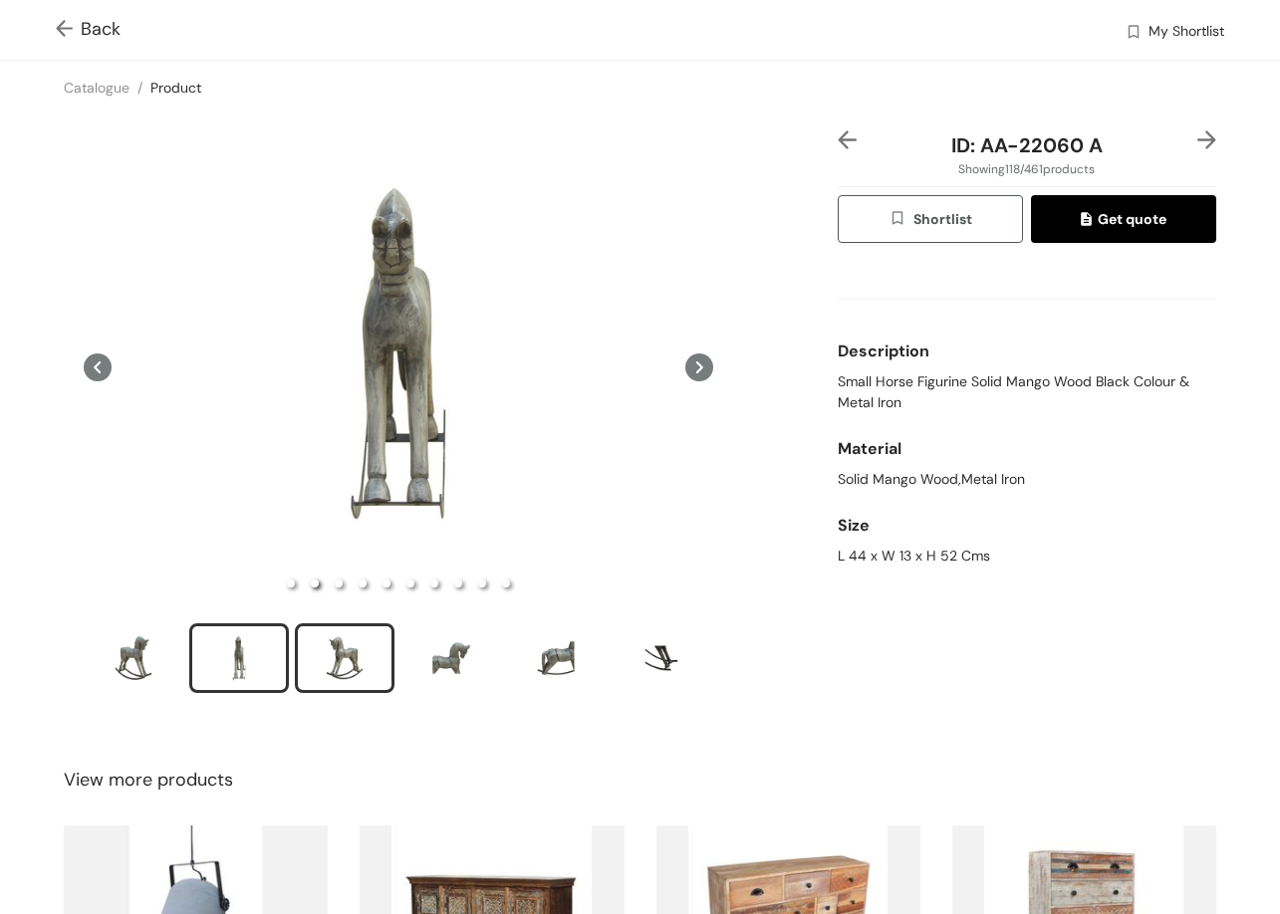
click at [350, 662] on div "slide item 3" at bounding box center [345, 658] width 90 height 60
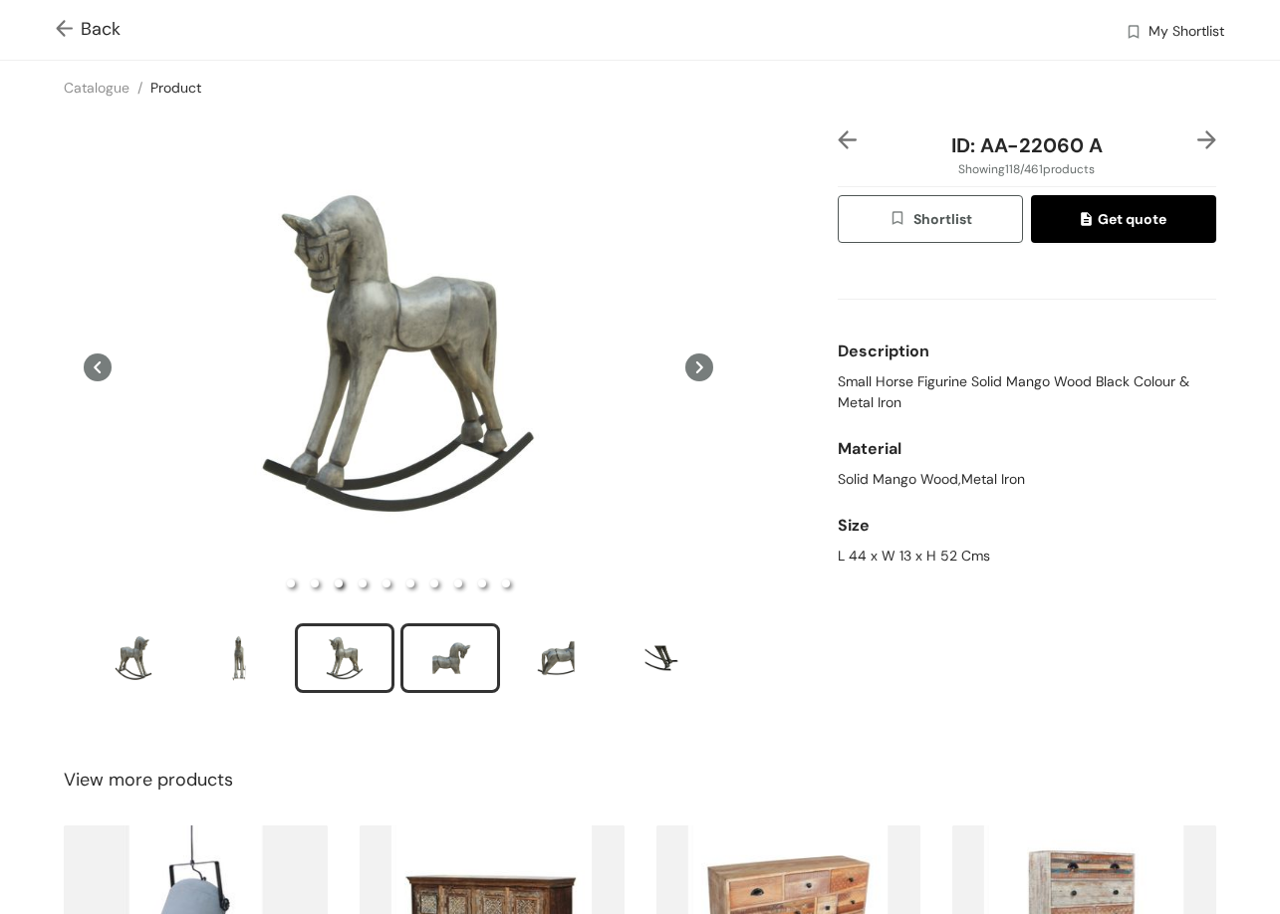
click at [443, 659] on div "slide item 4" at bounding box center [450, 658] width 90 height 60
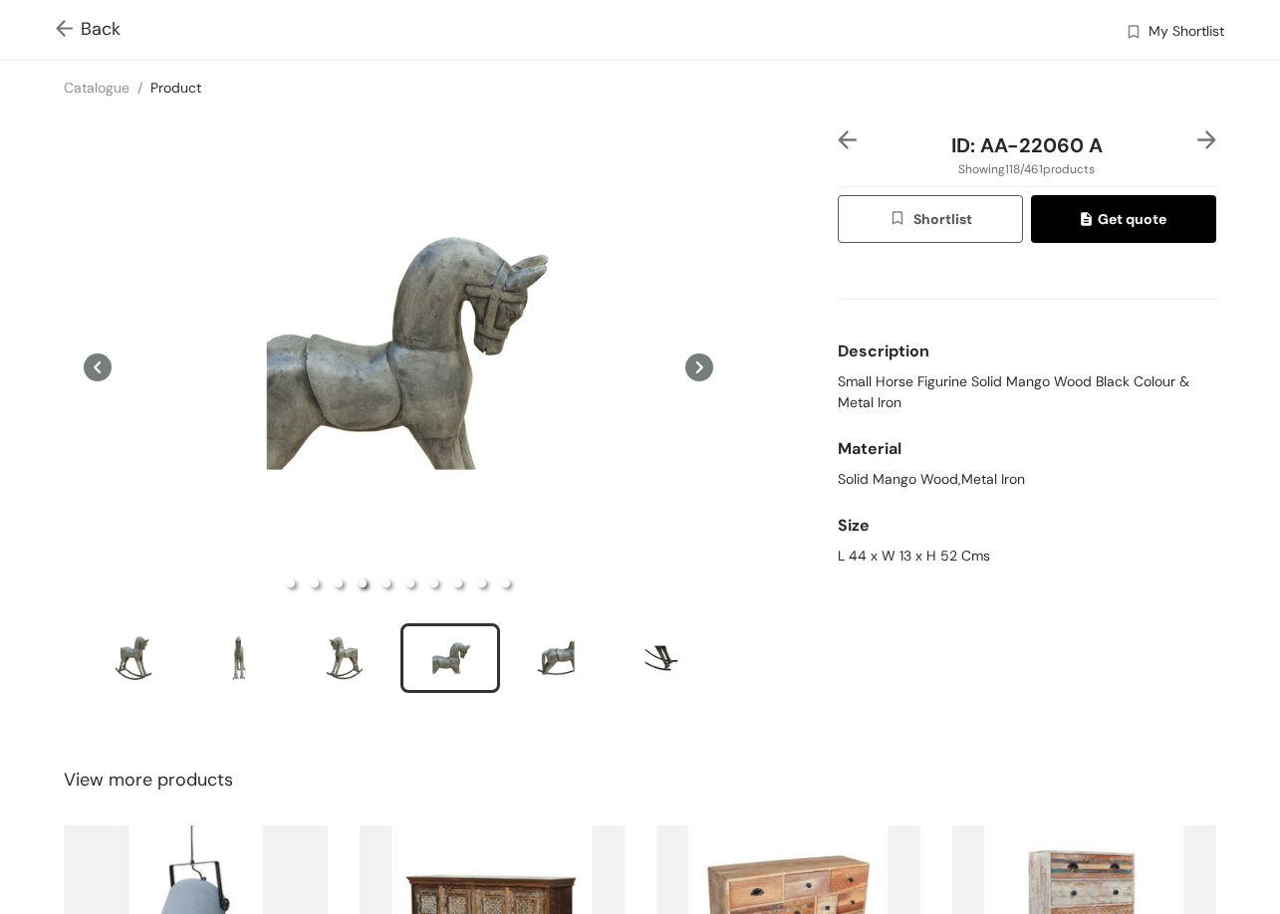
click at [1197, 135] on img at bounding box center [1206, 139] width 19 height 19
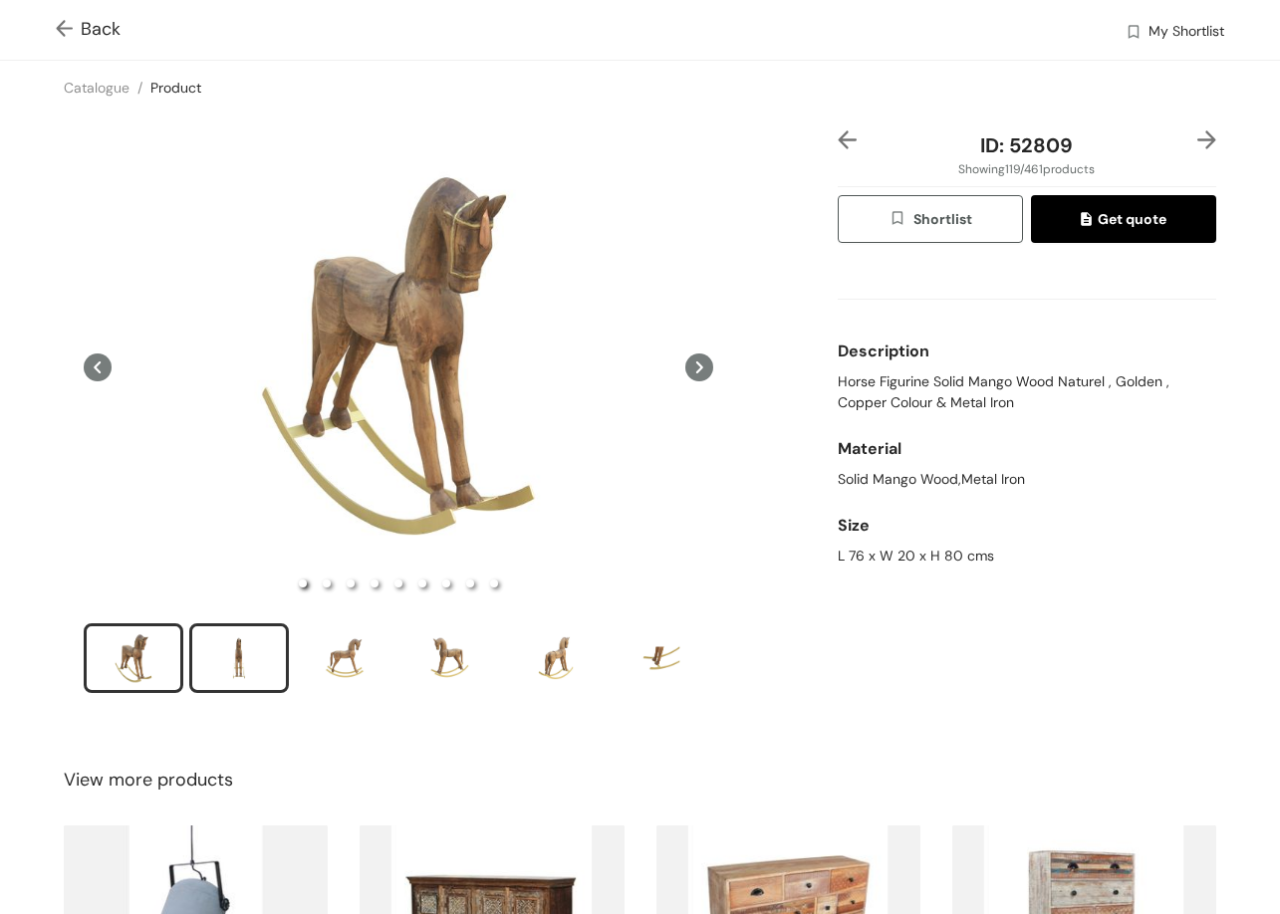
click at [240, 641] on div "slide item 2" at bounding box center [239, 658] width 90 height 60
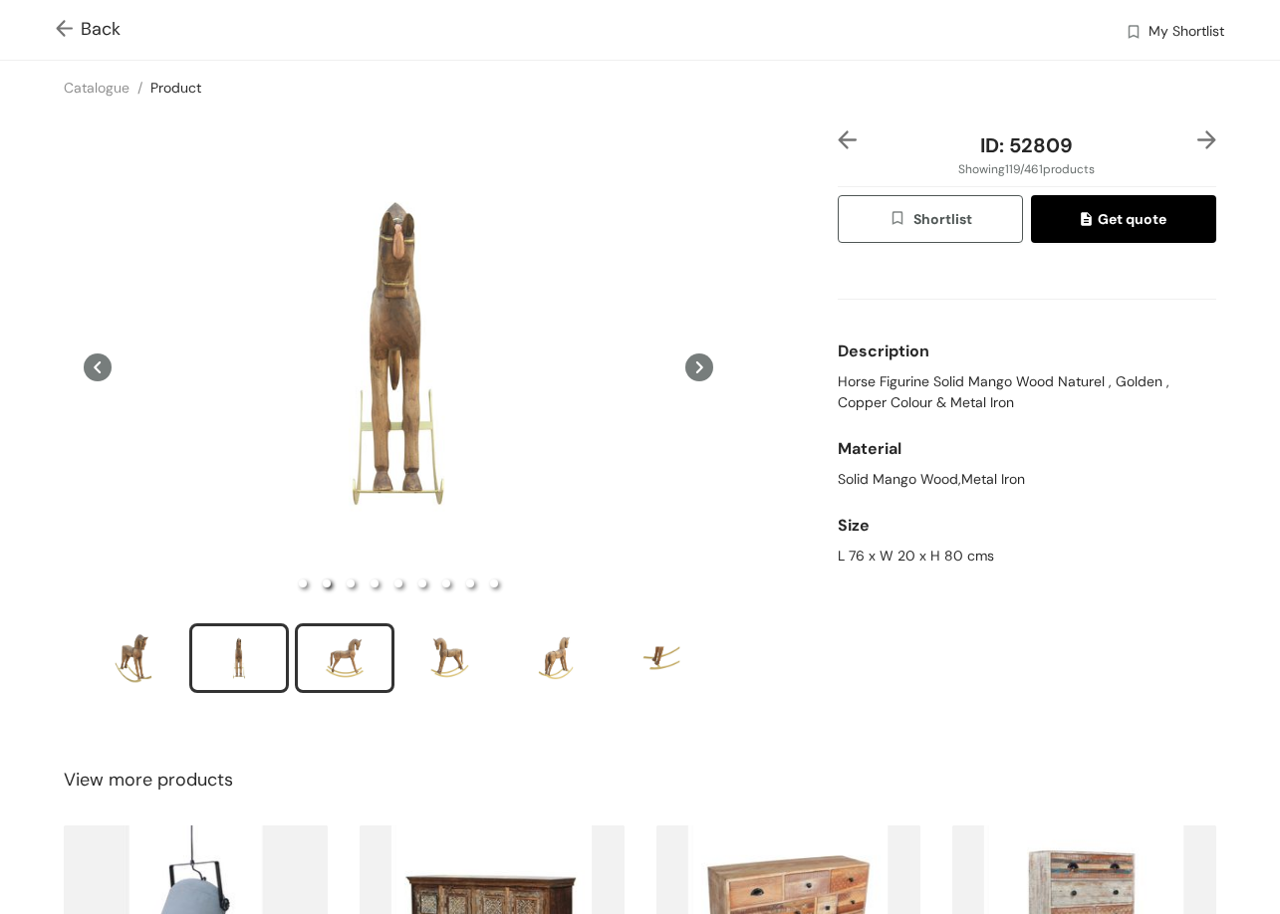
click at [372, 641] on div "slide item 3" at bounding box center [345, 658] width 90 height 60
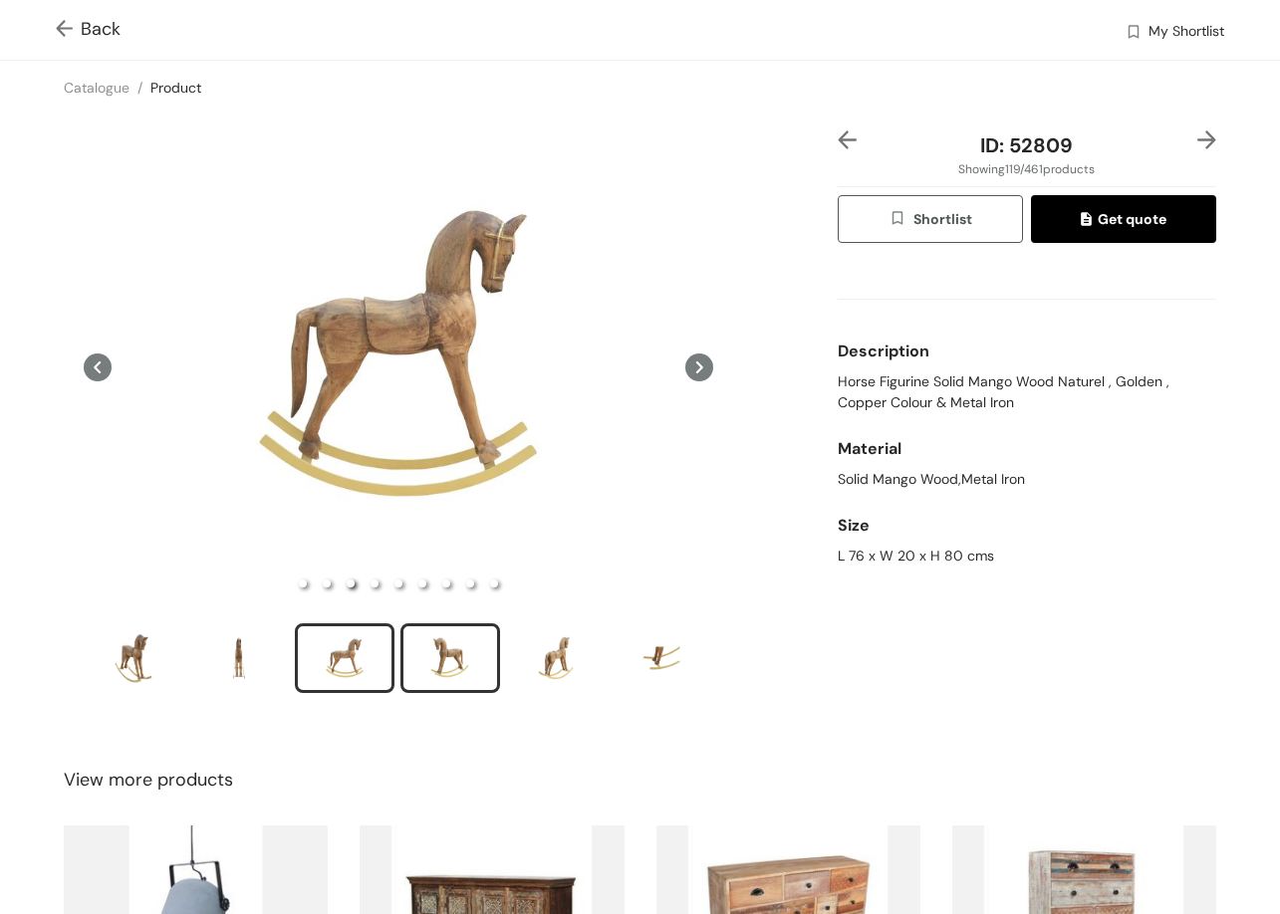
click at [412, 640] on div "slide item 4" at bounding box center [450, 658] width 90 height 60
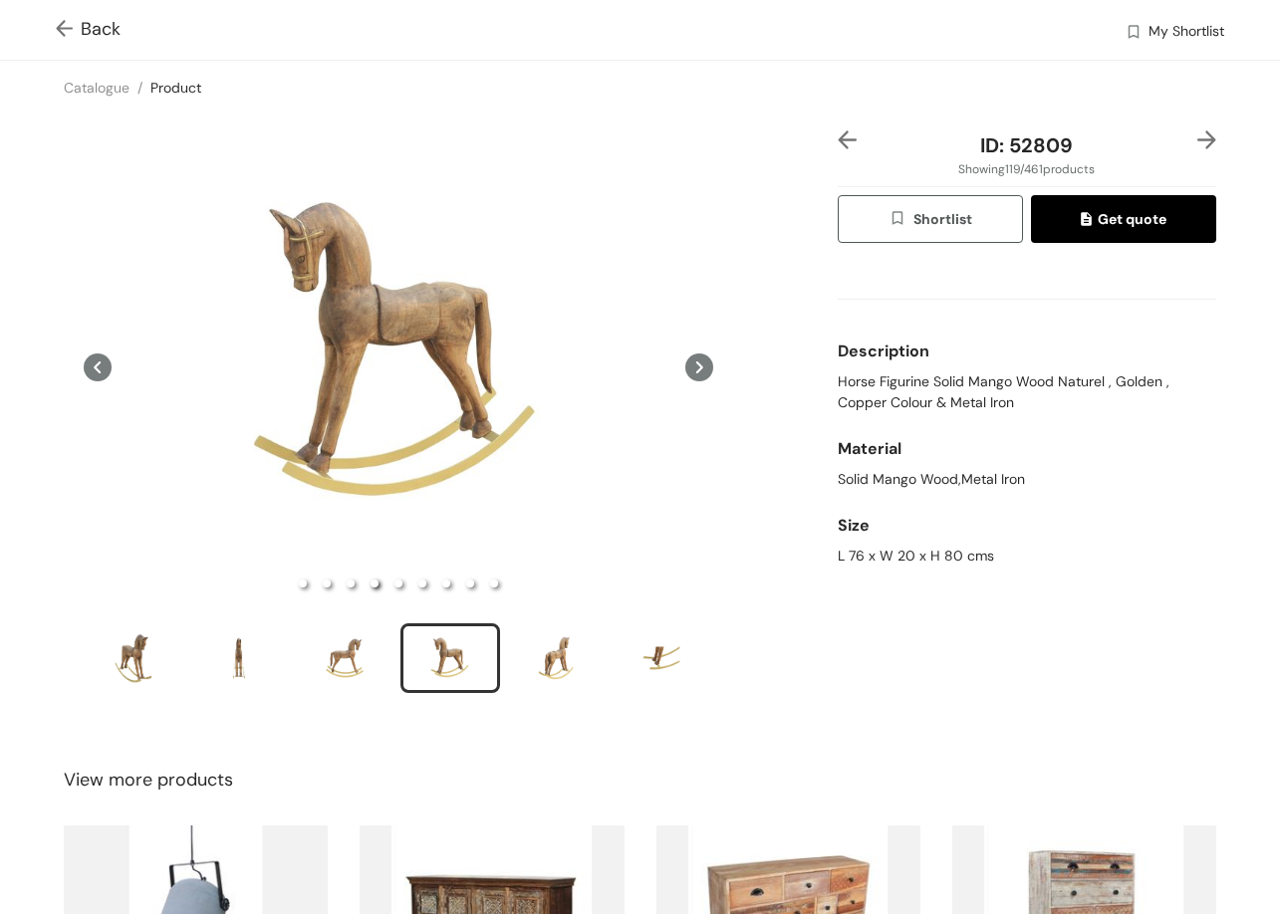
click at [1197, 134] on img at bounding box center [1206, 139] width 19 height 19
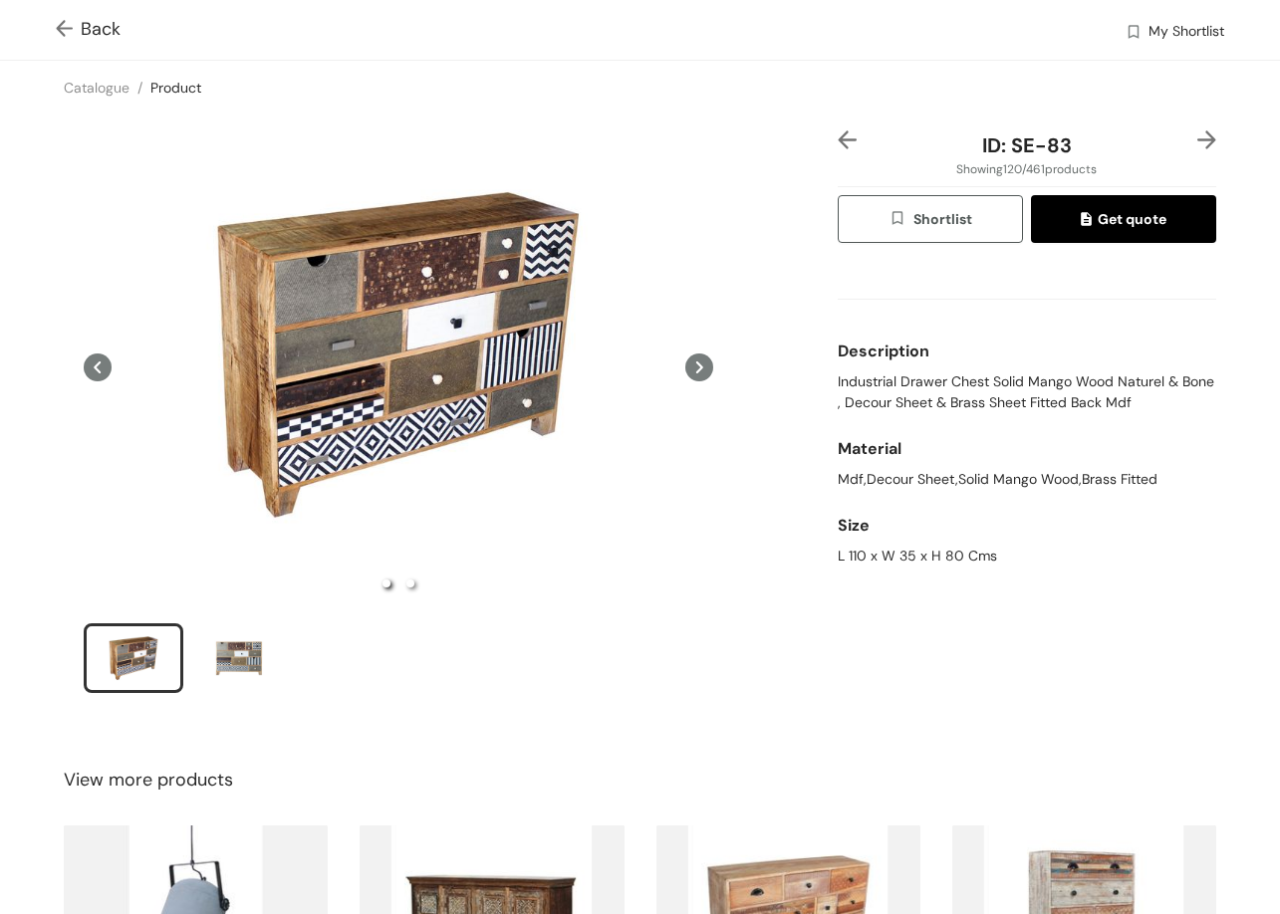
click at [1198, 133] on img at bounding box center [1206, 139] width 19 height 19
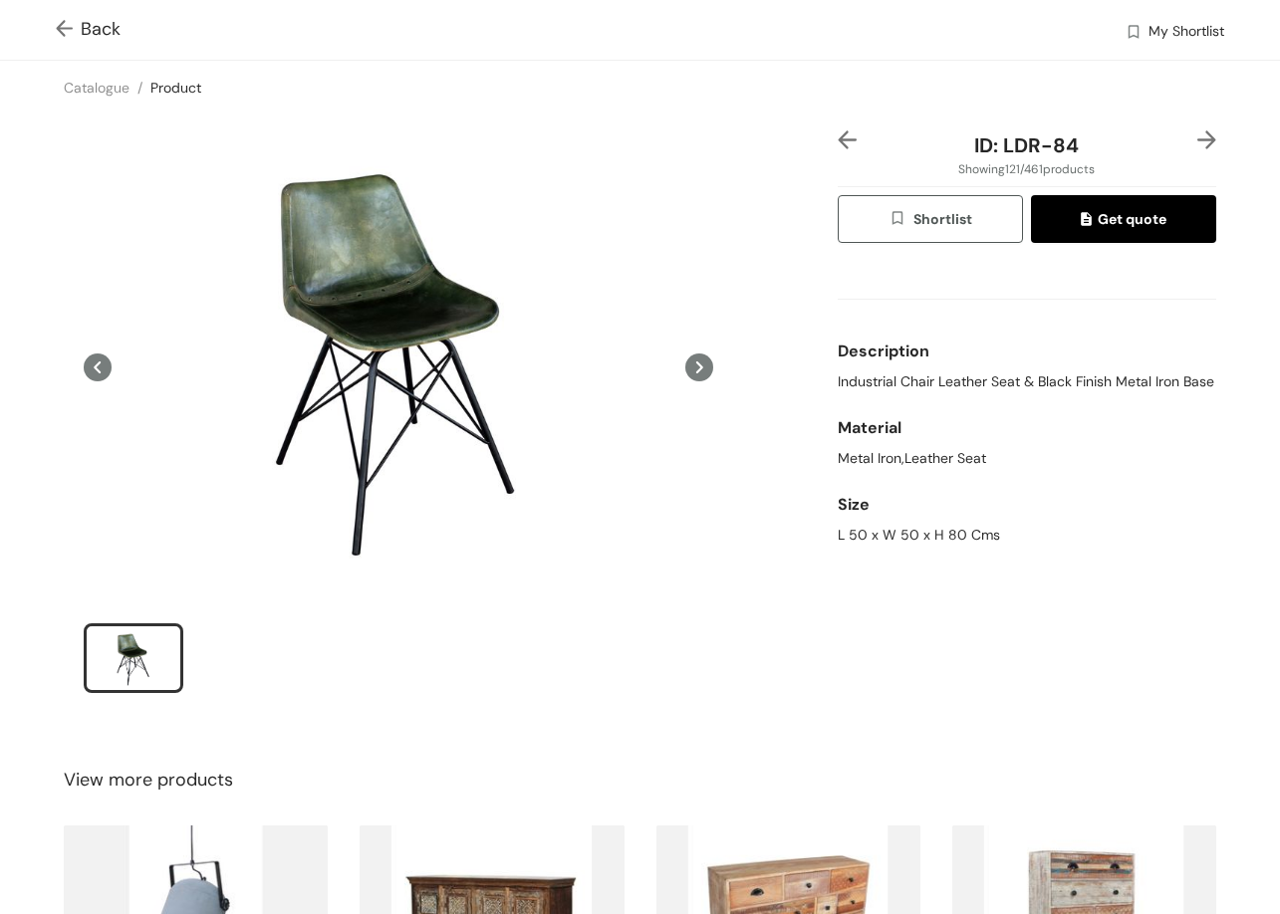
click at [50, 21] on div "Back My Shortlist" at bounding box center [640, 30] width 1280 height 60
click at [1197, 131] on img at bounding box center [1206, 139] width 19 height 19
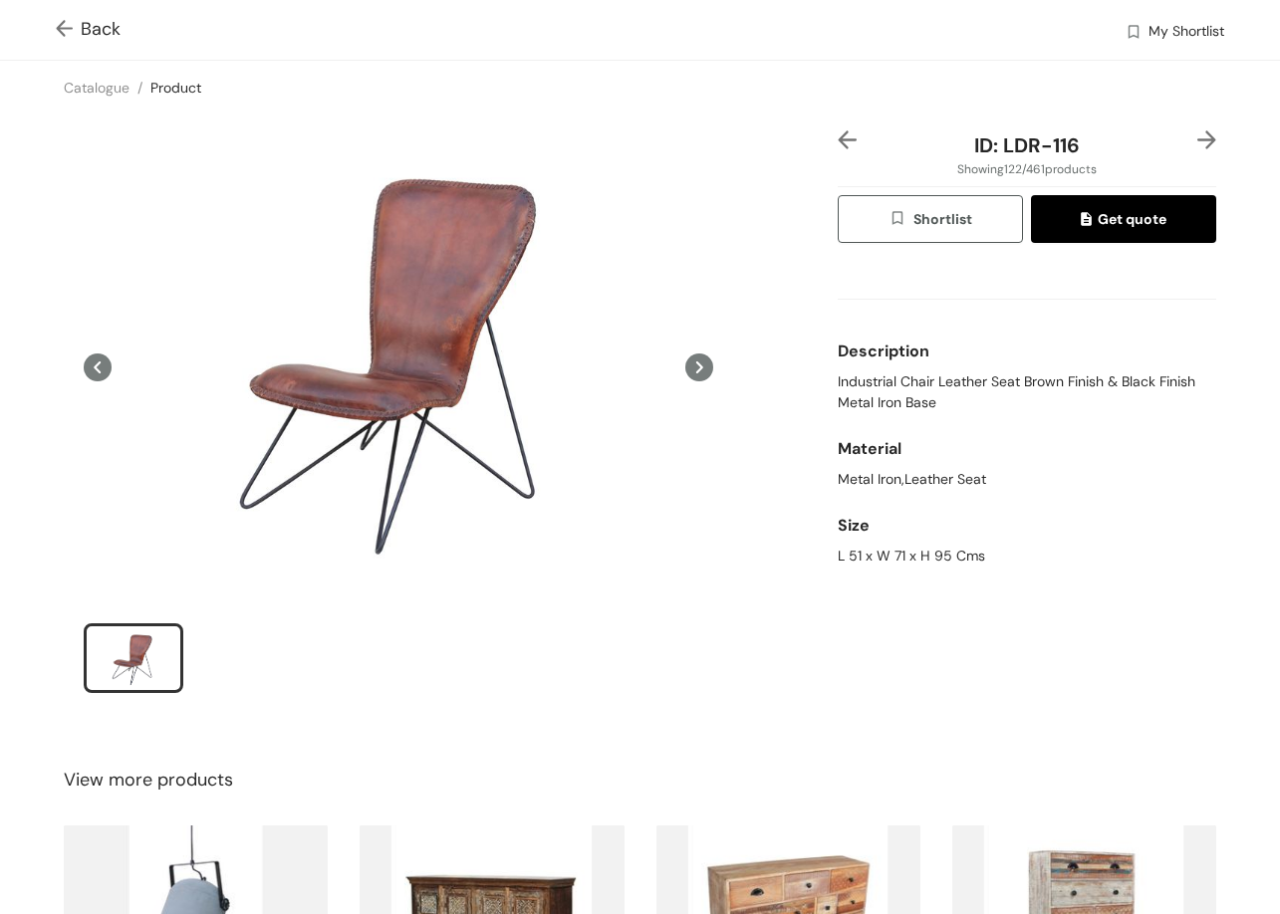
click at [1197, 135] on img at bounding box center [1206, 139] width 19 height 19
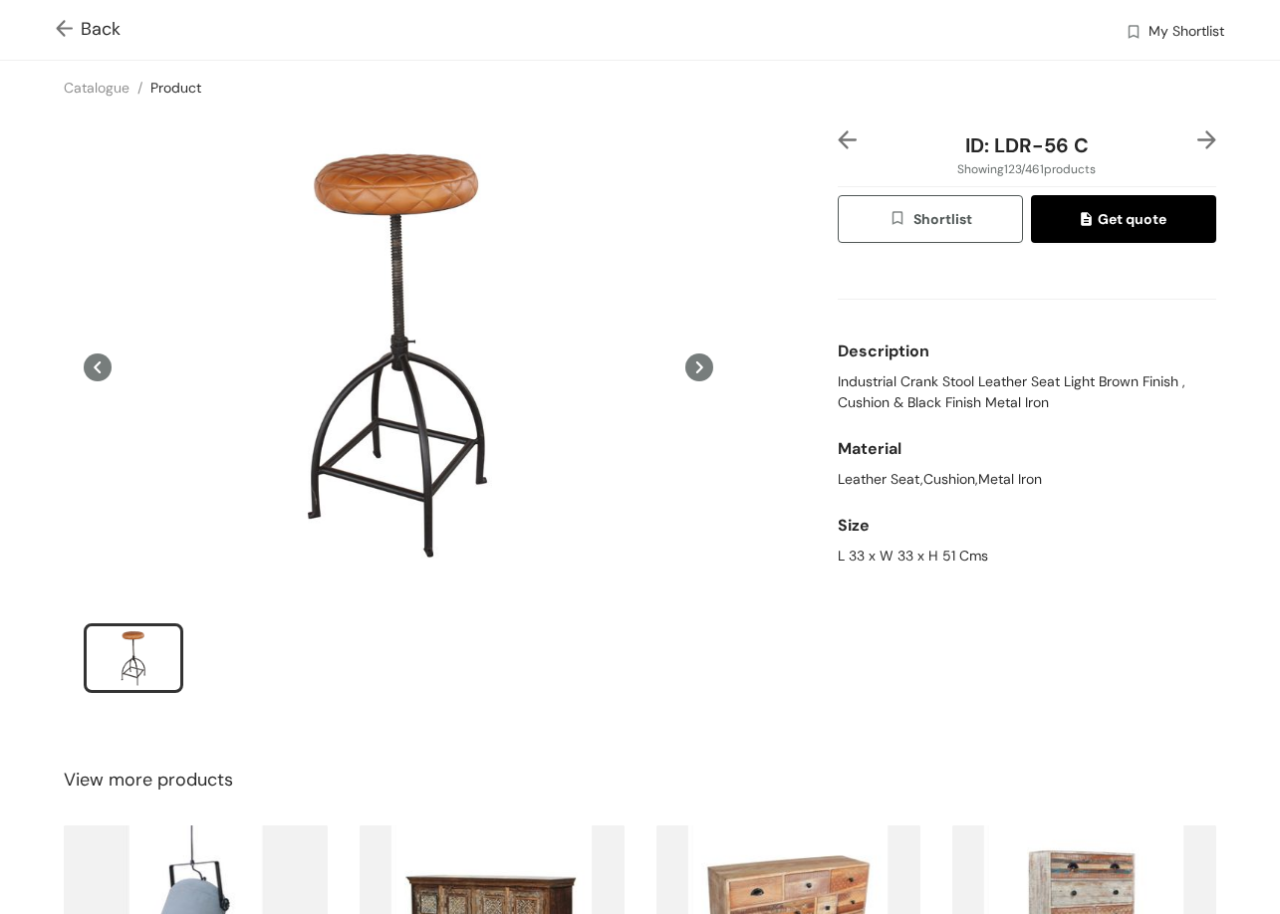
click at [1190, 127] on div "ID: LDR-56 C Showing 123 / 461 products Shortlist Get quote Description Industr…" at bounding box center [640, 425] width 1288 height 620
click at [1200, 135] on img at bounding box center [1206, 139] width 19 height 19
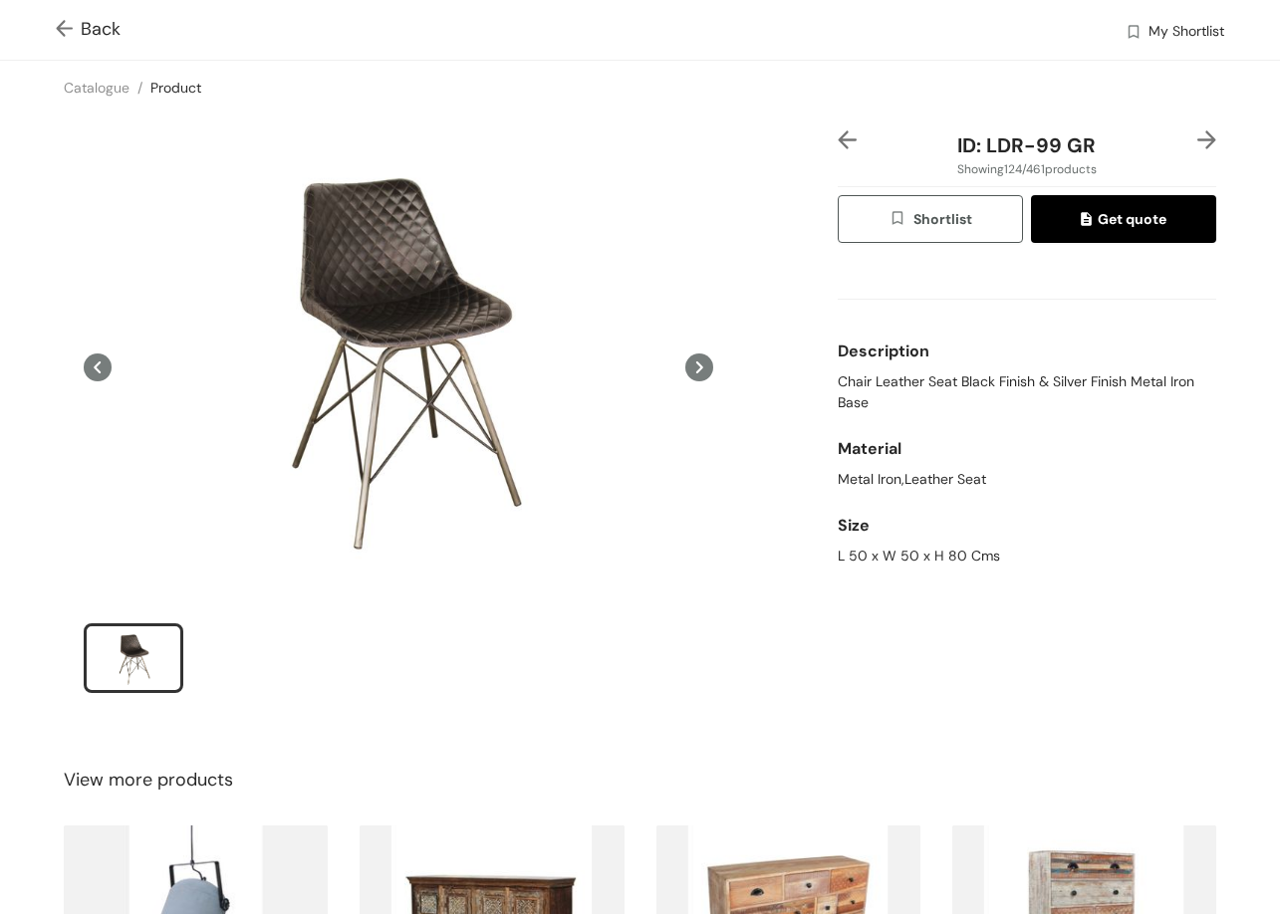
click at [1197, 133] on img at bounding box center [1206, 139] width 19 height 19
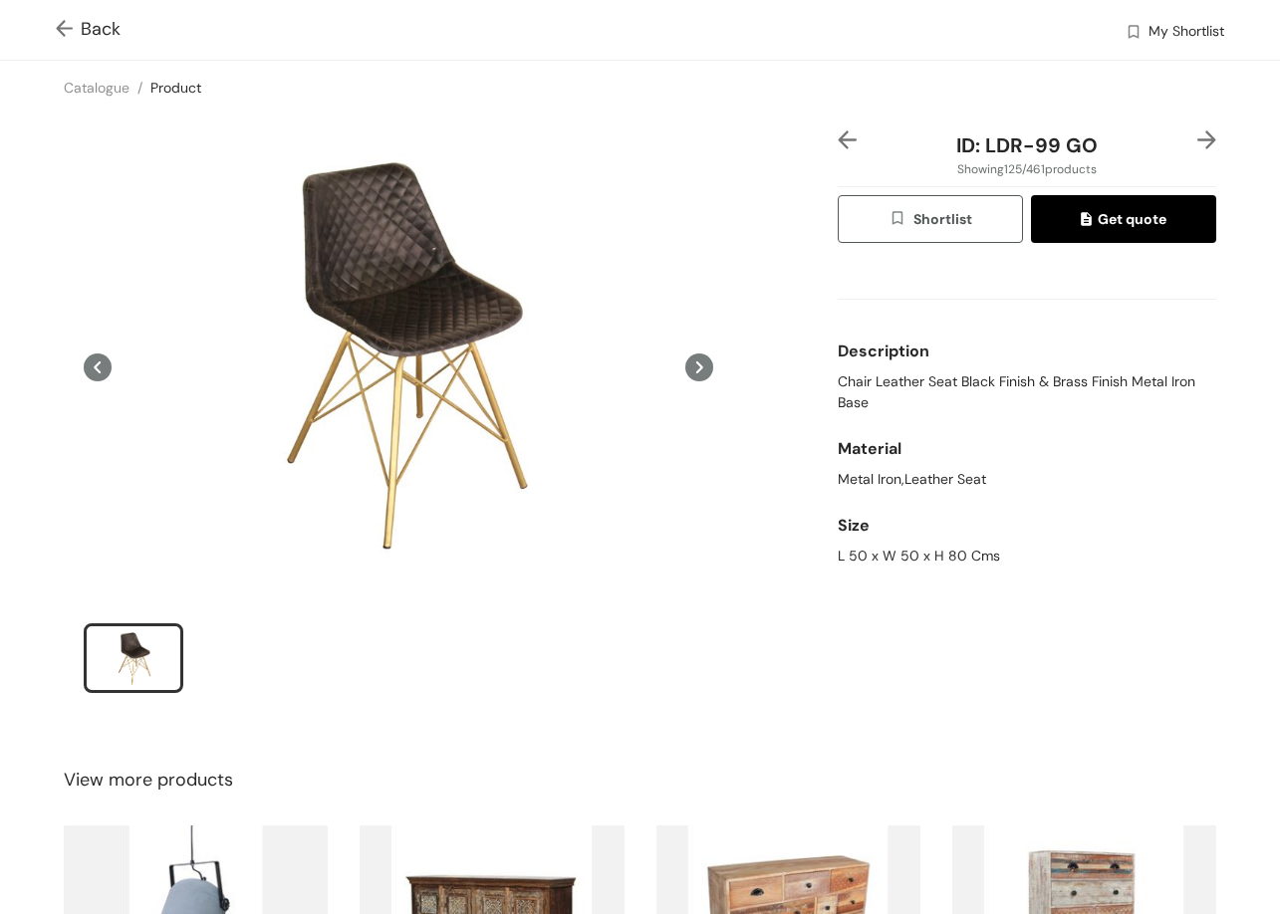
click at [838, 137] on img at bounding box center [847, 139] width 19 height 19
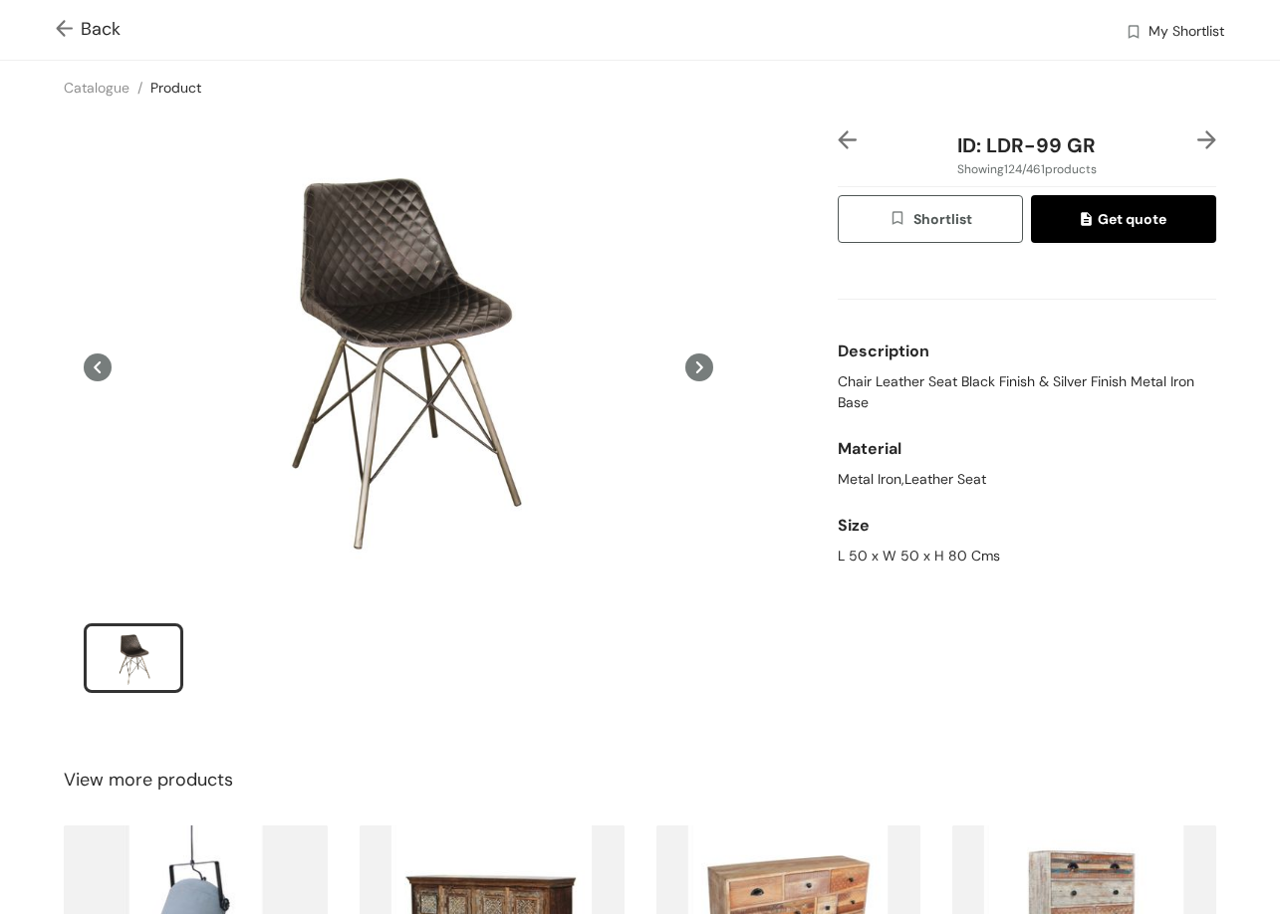
click at [1197, 132] on img at bounding box center [1206, 139] width 19 height 19
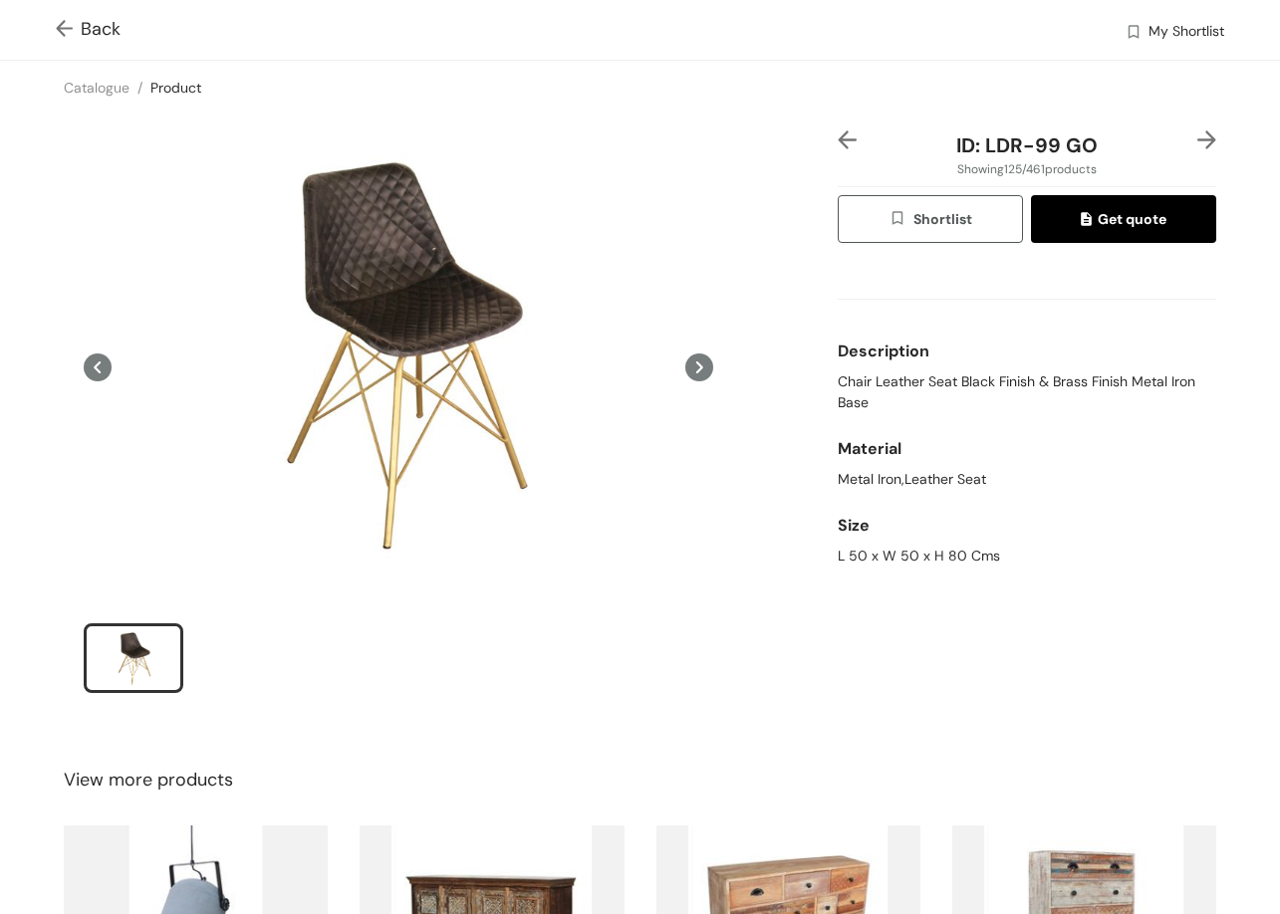
click at [1197, 135] on img at bounding box center [1206, 139] width 19 height 19
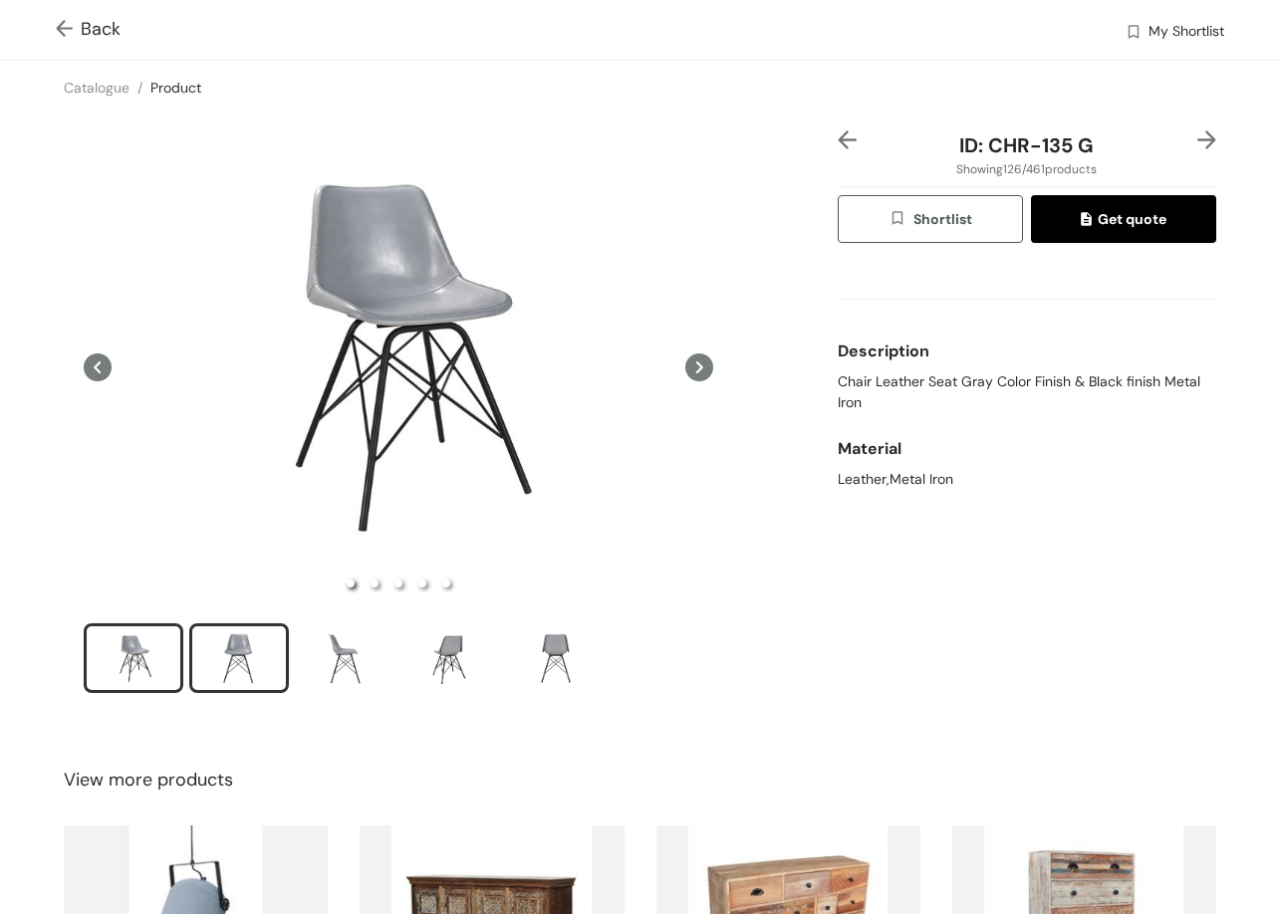
click at [232, 659] on div "slide item 2" at bounding box center [239, 658] width 90 height 60
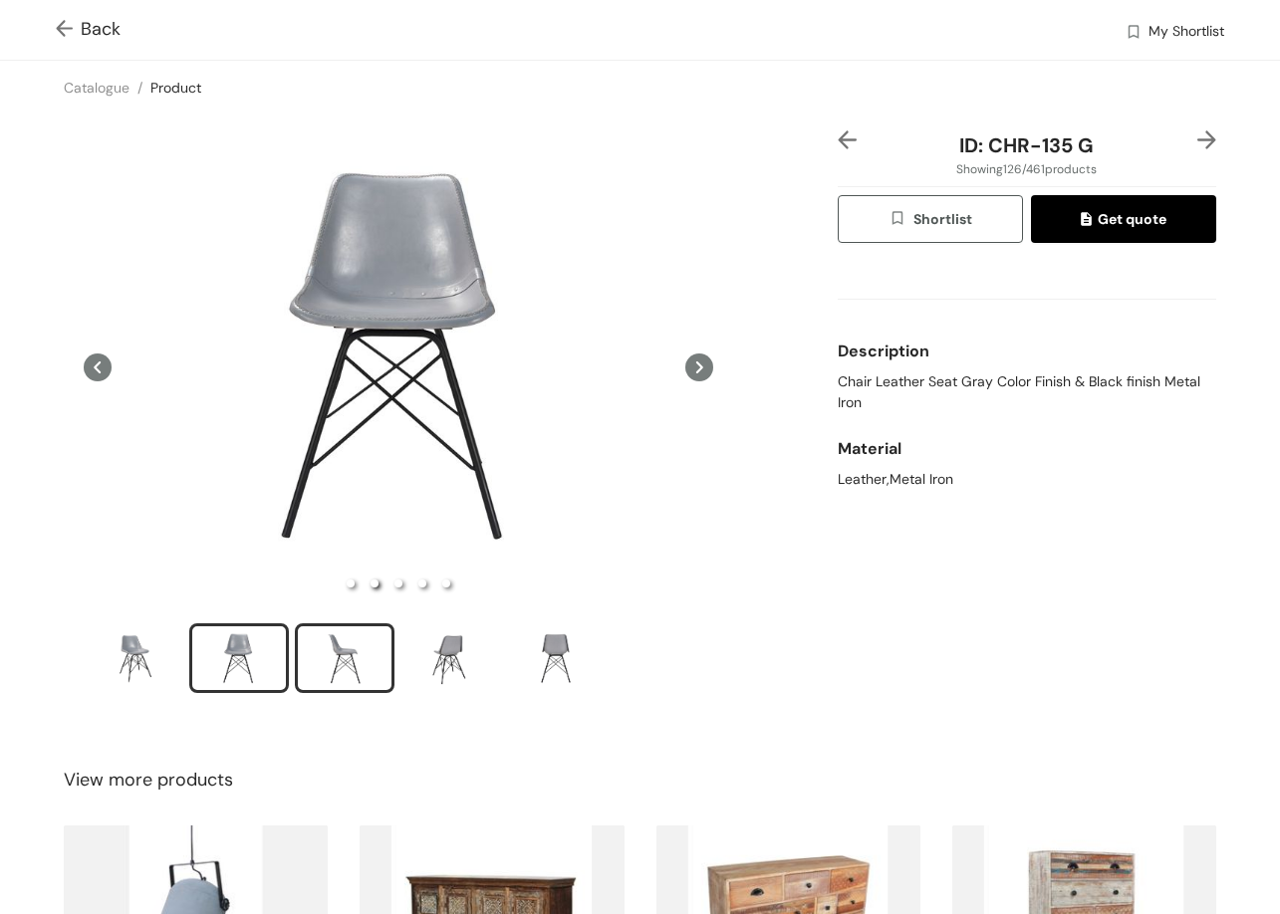
click at [350, 668] on div "slide item 3" at bounding box center [345, 658] width 90 height 60
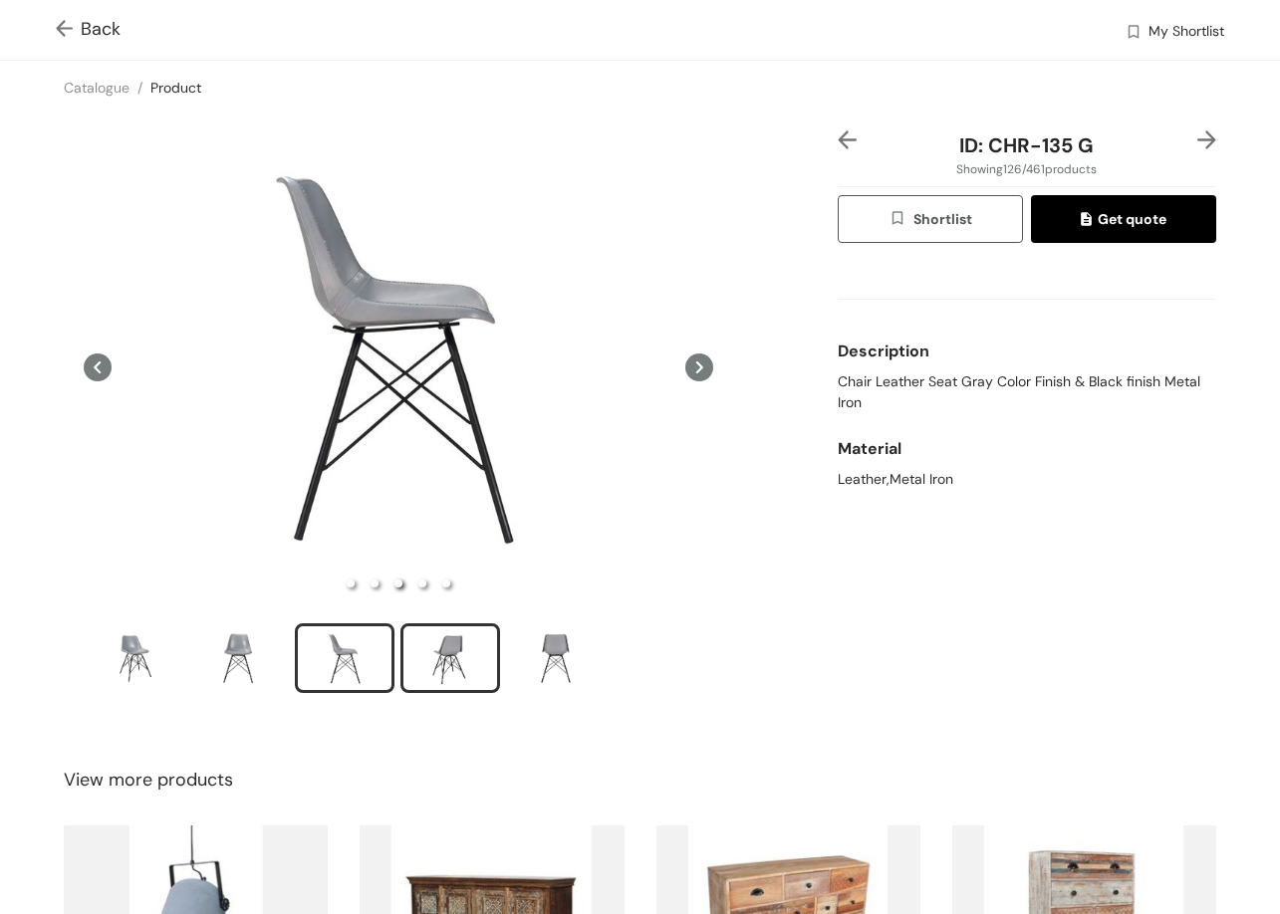
click at [423, 637] on div "slide item 4" at bounding box center [450, 658] width 90 height 60
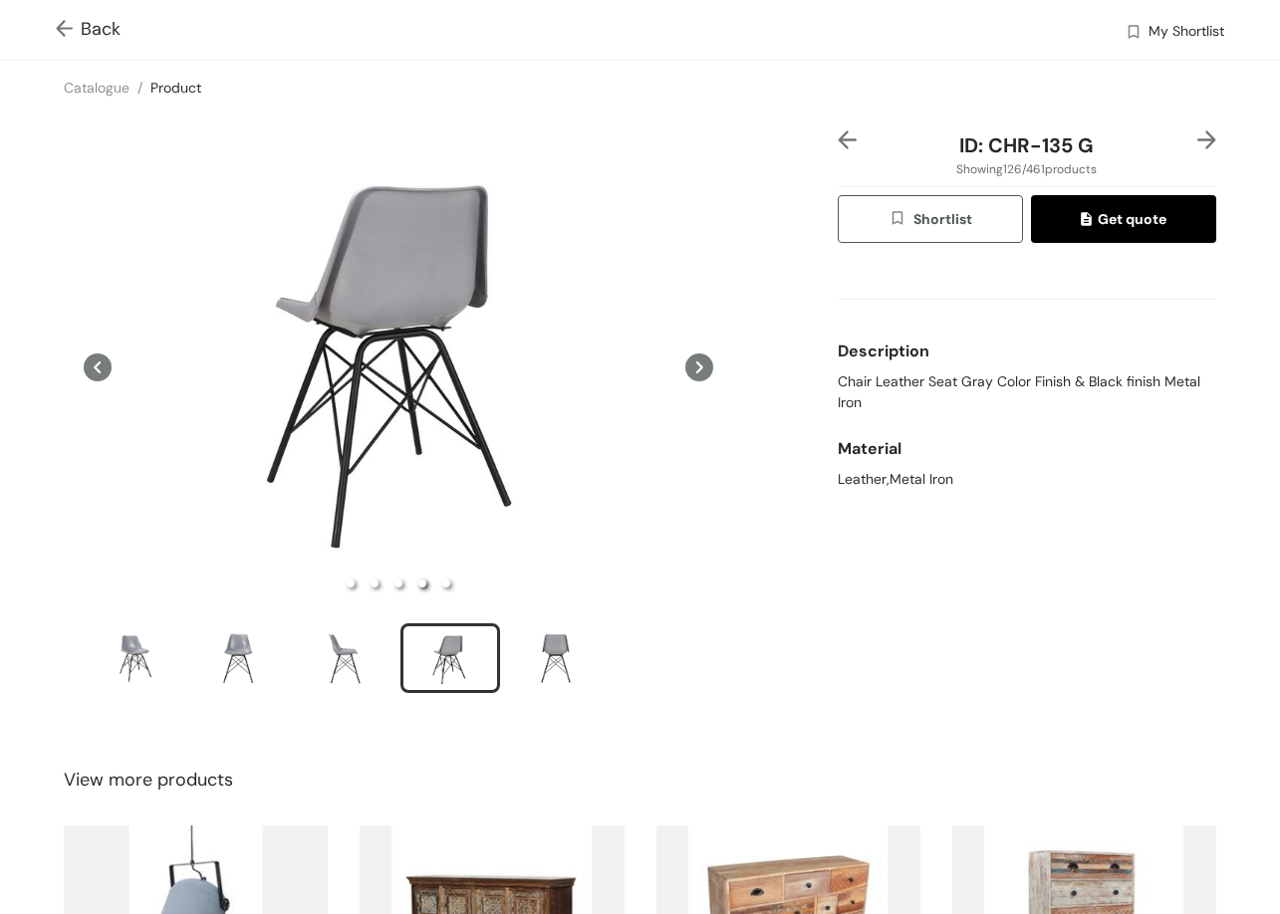
click at [1201, 133] on div "ID: CHR-135 G Showing 126 / 461 products Shortlist Get quote Description Chair …" at bounding box center [1027, 424] width 386 height 589
click at [1199, 132] on img at bounding box center [1206, 139] width 19 height 19
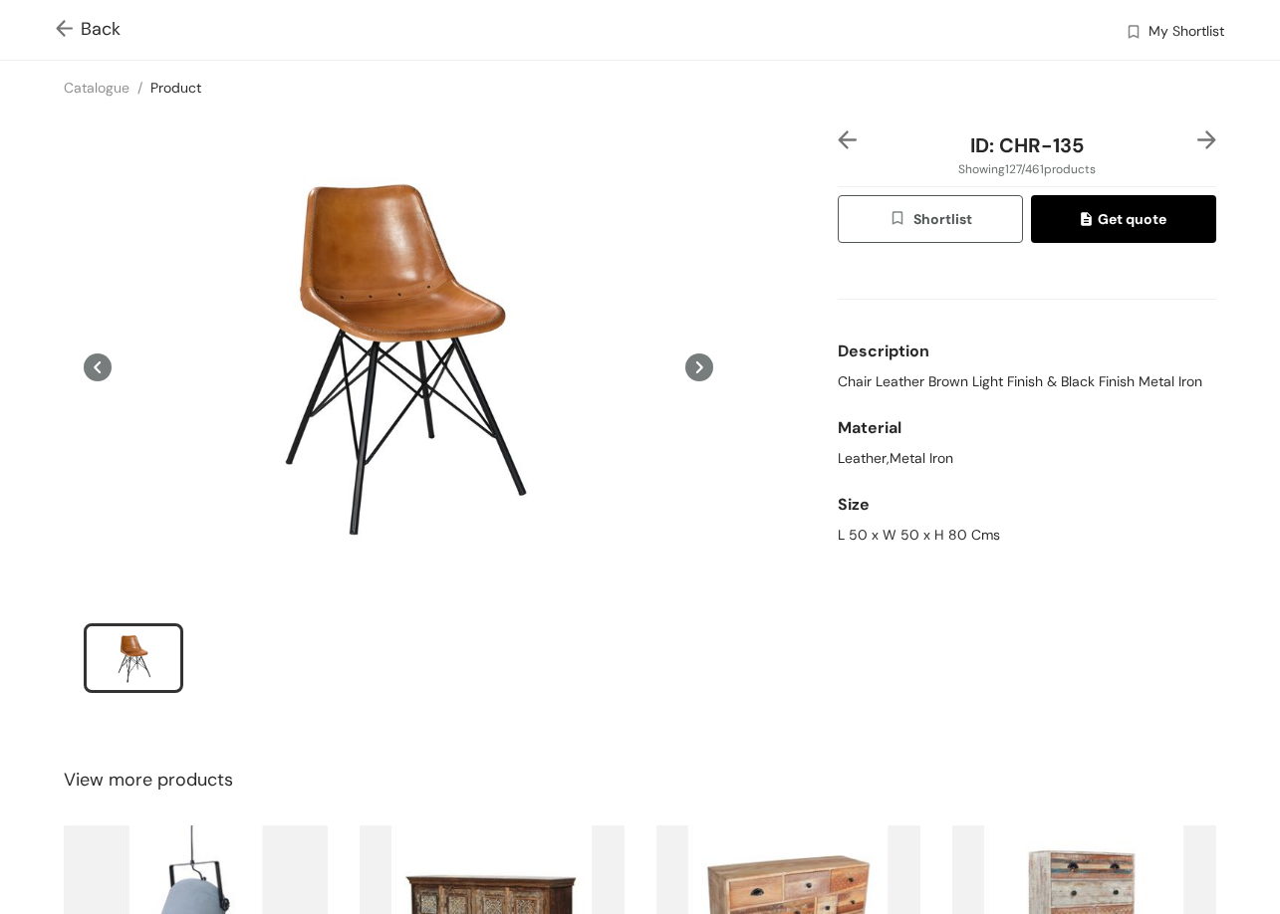
click at [1197, 138] on img at bounding box center [1206, 139] width 19 height 19
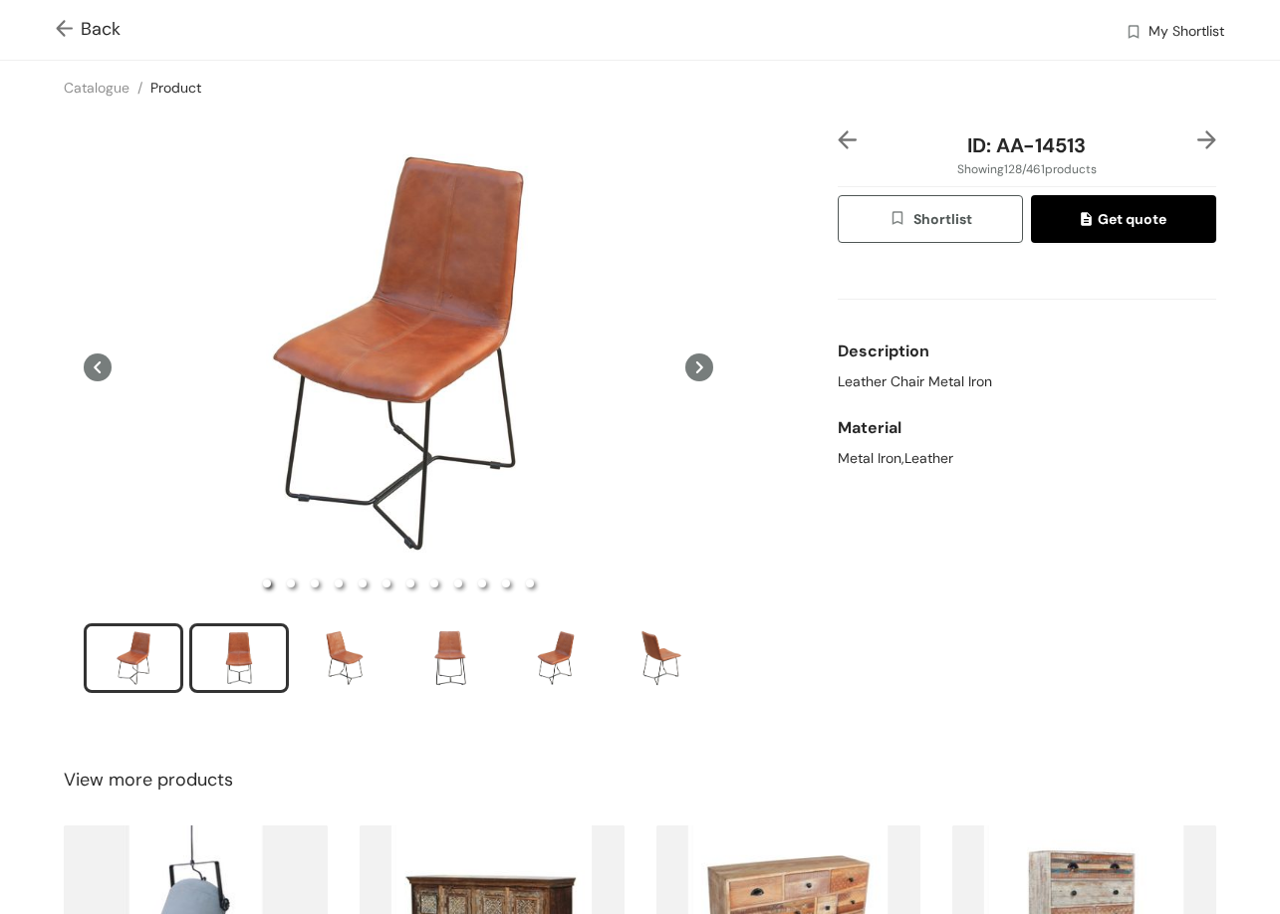
click at [229, 646] on div "slide item 2" at bounding box center [239, 658] width 90 height 60
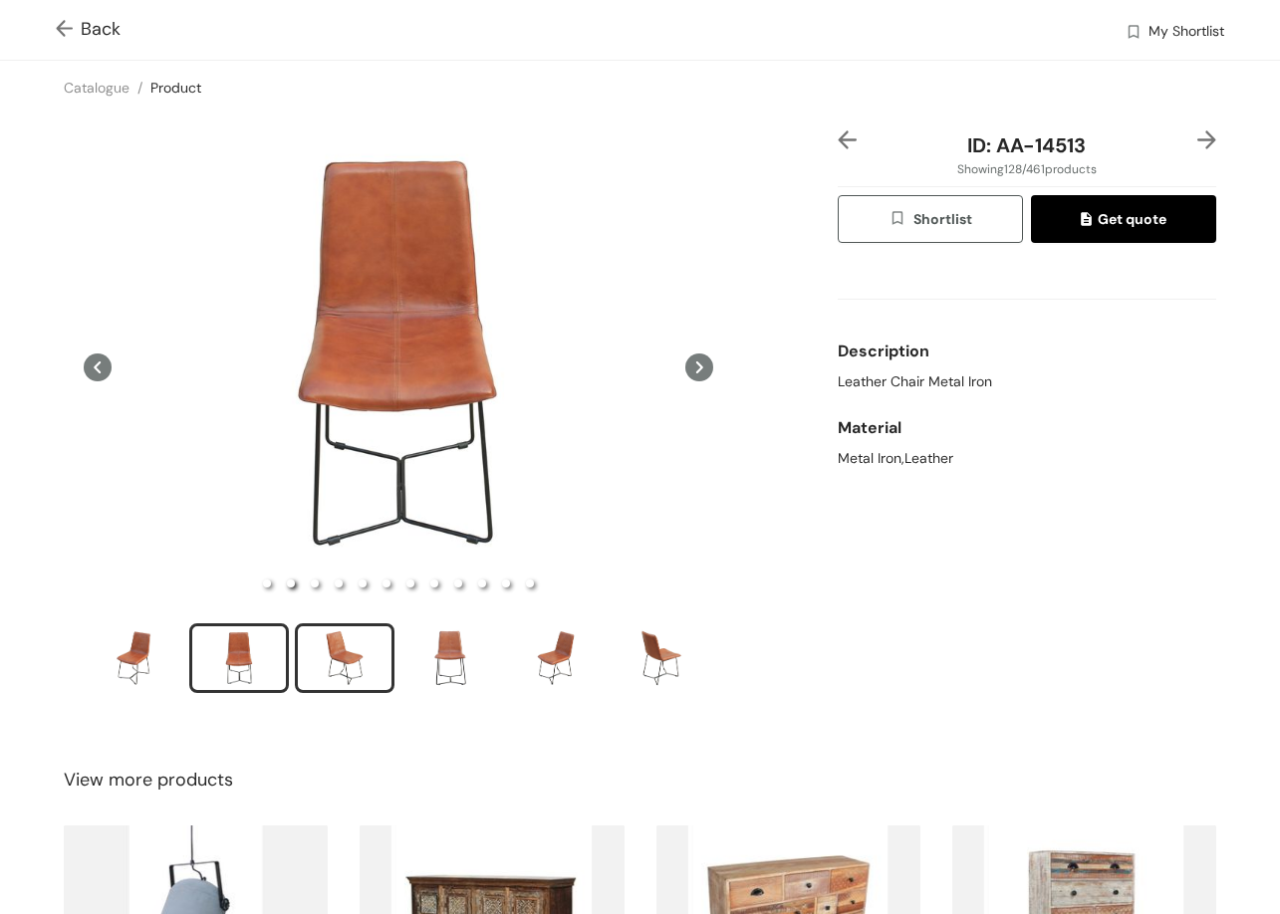
click at [326, 666] on div "slide item 3" at bounding box center [345, 658] width 90 height 60
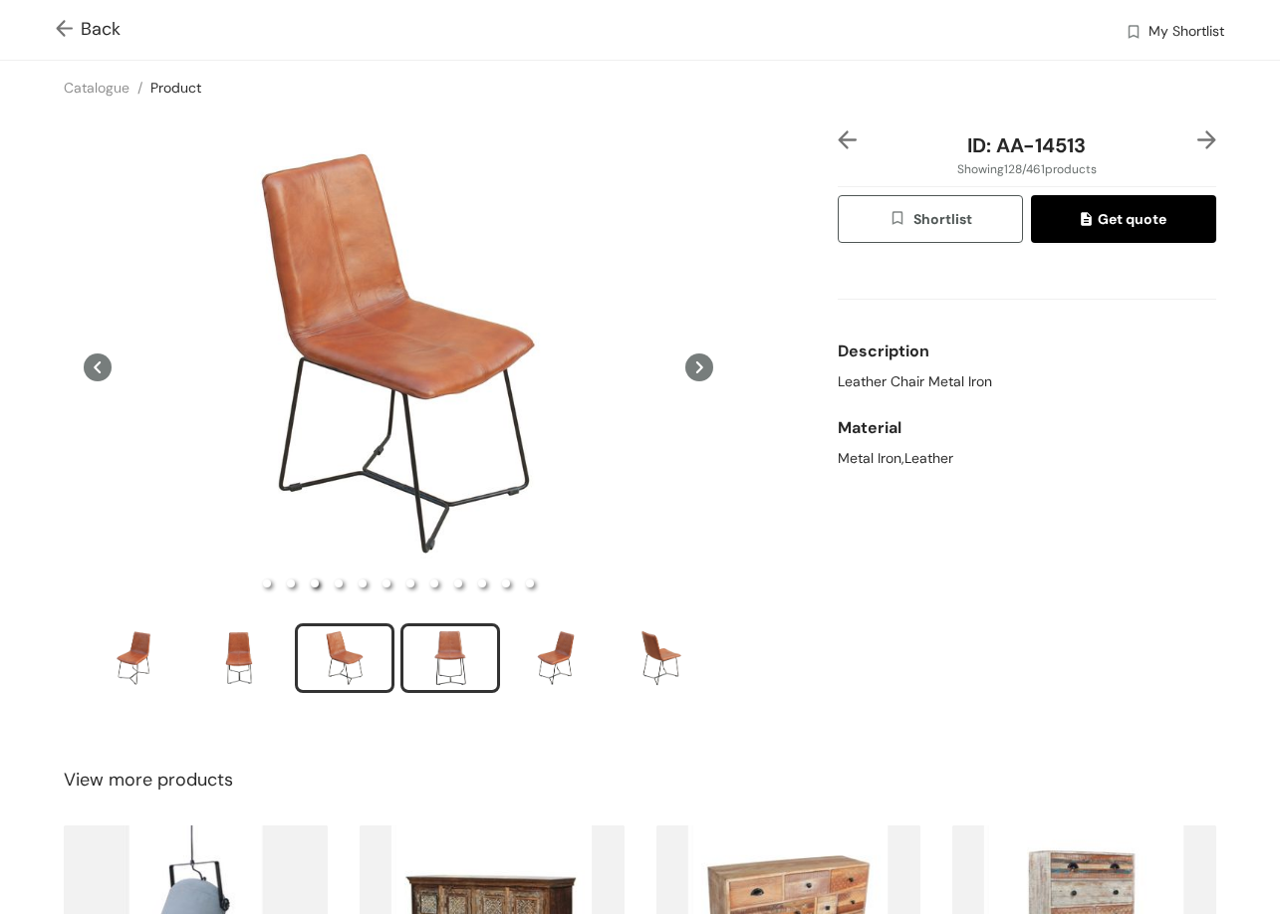
click at [452, 662] on div "slide item 4" at bounding box center [450, 658] width 90 height 60
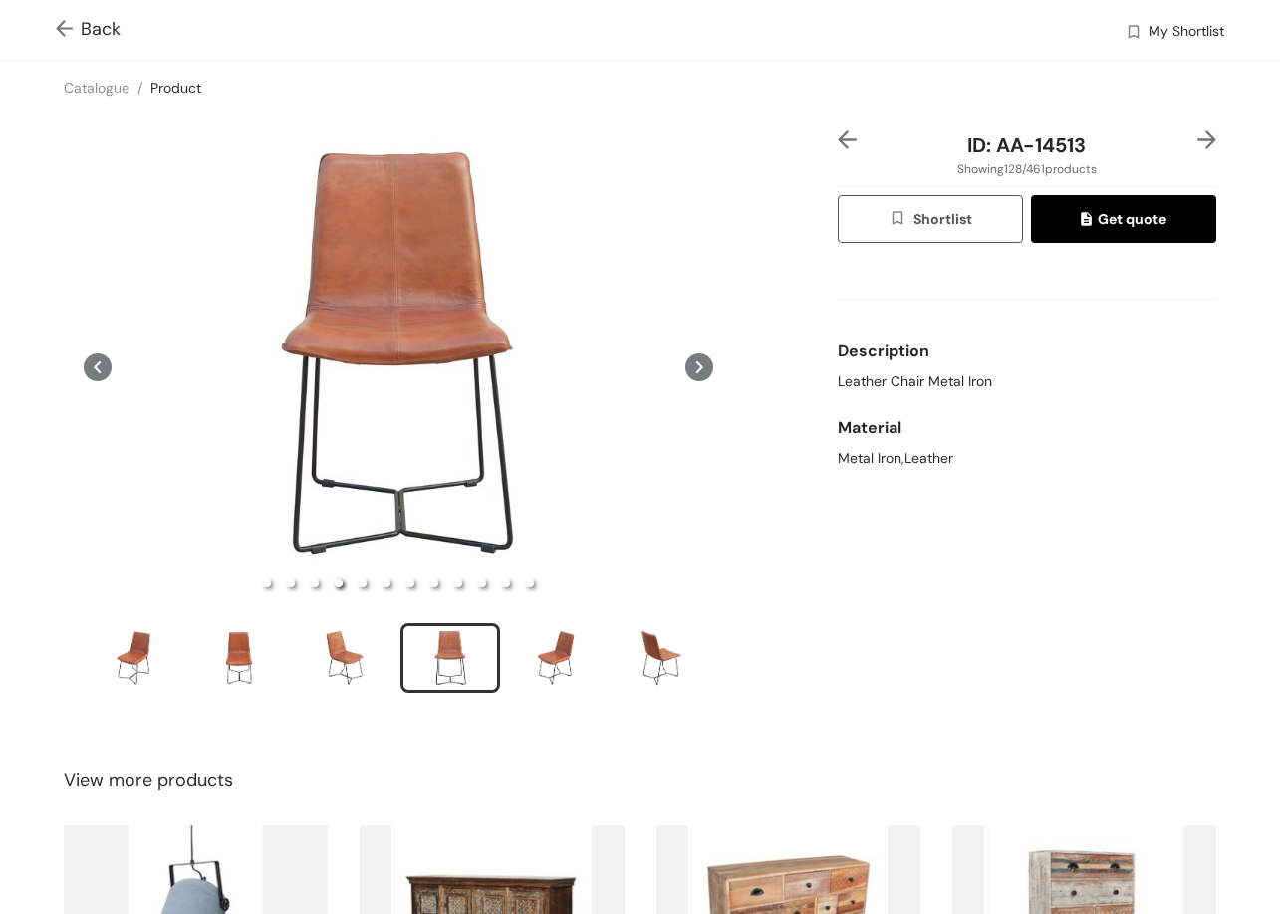
click at [1197, 134] on img at bounding box center [1206, 139] width 19 height 19
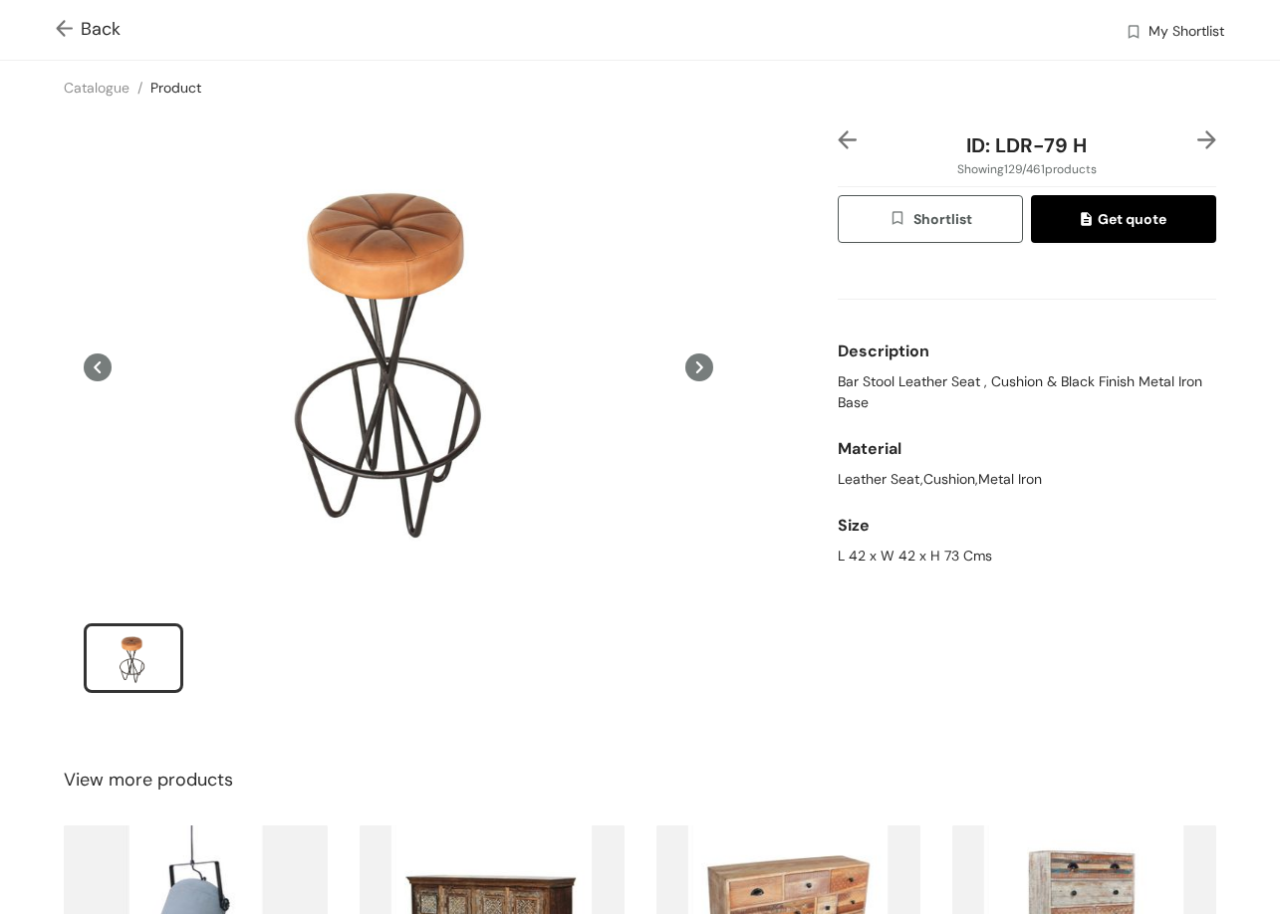
click at [1197, 137] on img at bounding box center [1206, 139] width 19 height 19
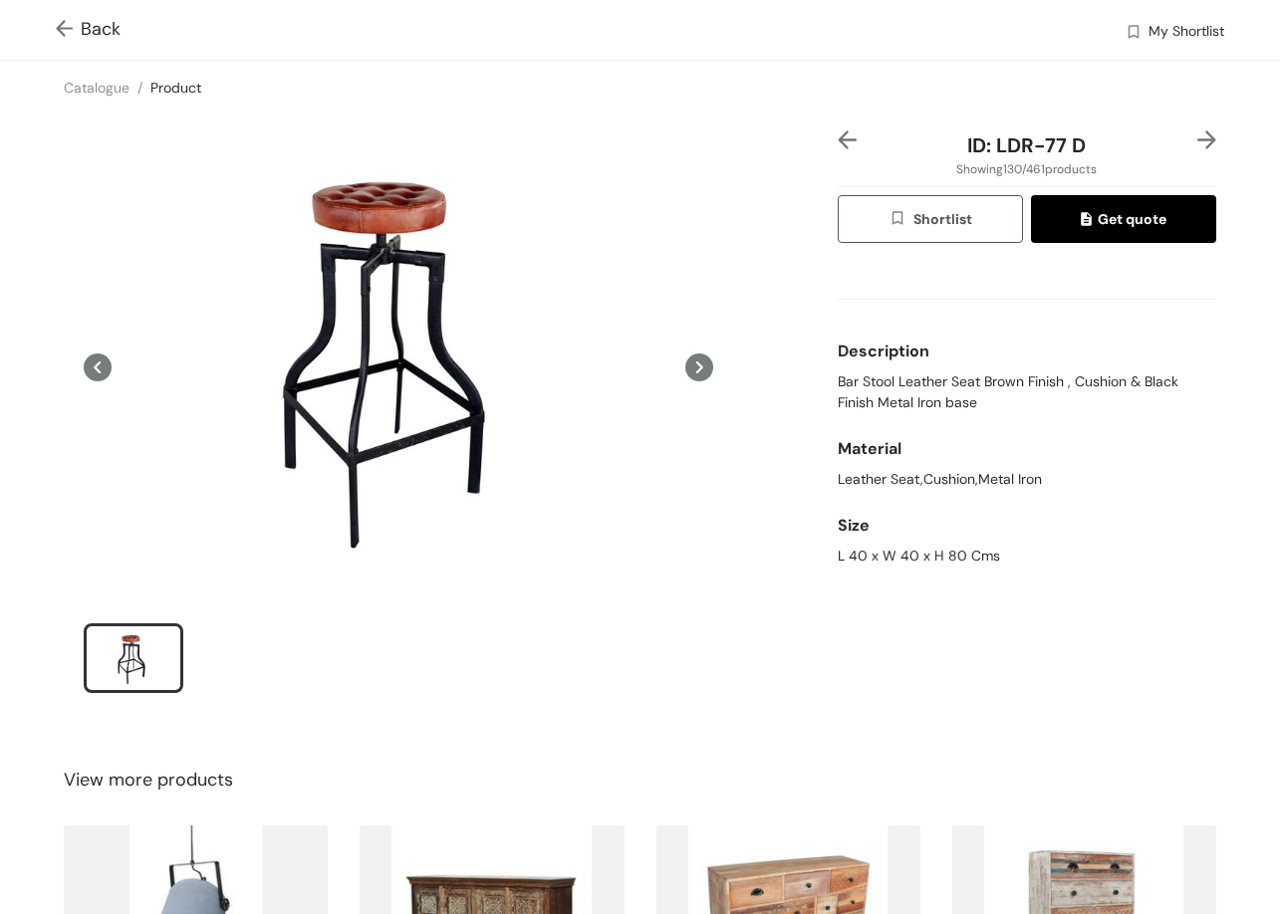
click at [1199, 139] on div "ID: LDR-77 D Showing 130 / 461 products Shortlist Get quote Description Bar Sto…" at bounding box center [1027, 424] width 386 height 589
click at [1197, 137] on img at bounding box center [1206, 139] width 19 height 19
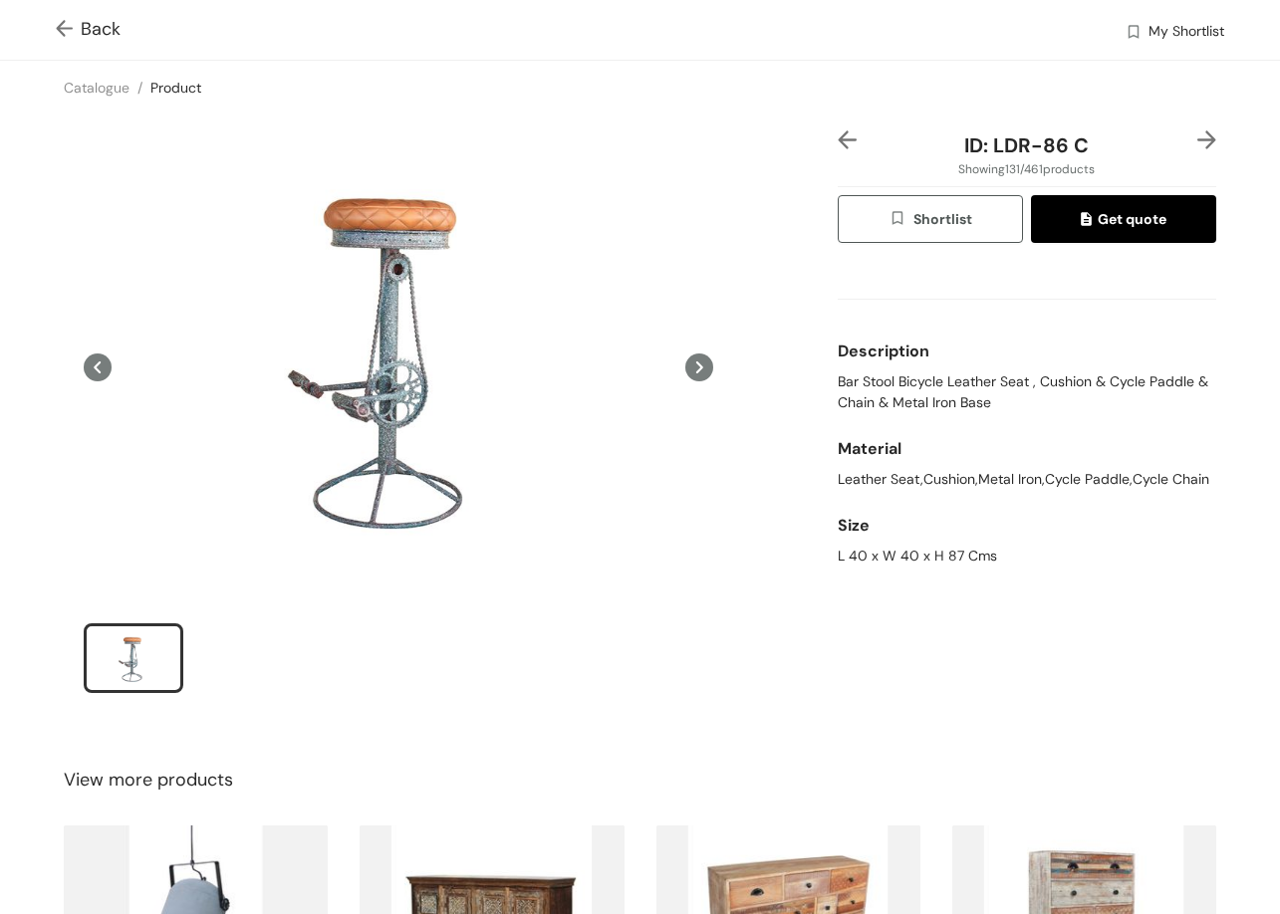
click at [1197, 137] on img at bounding box center [1206, 139] width 19 height 19
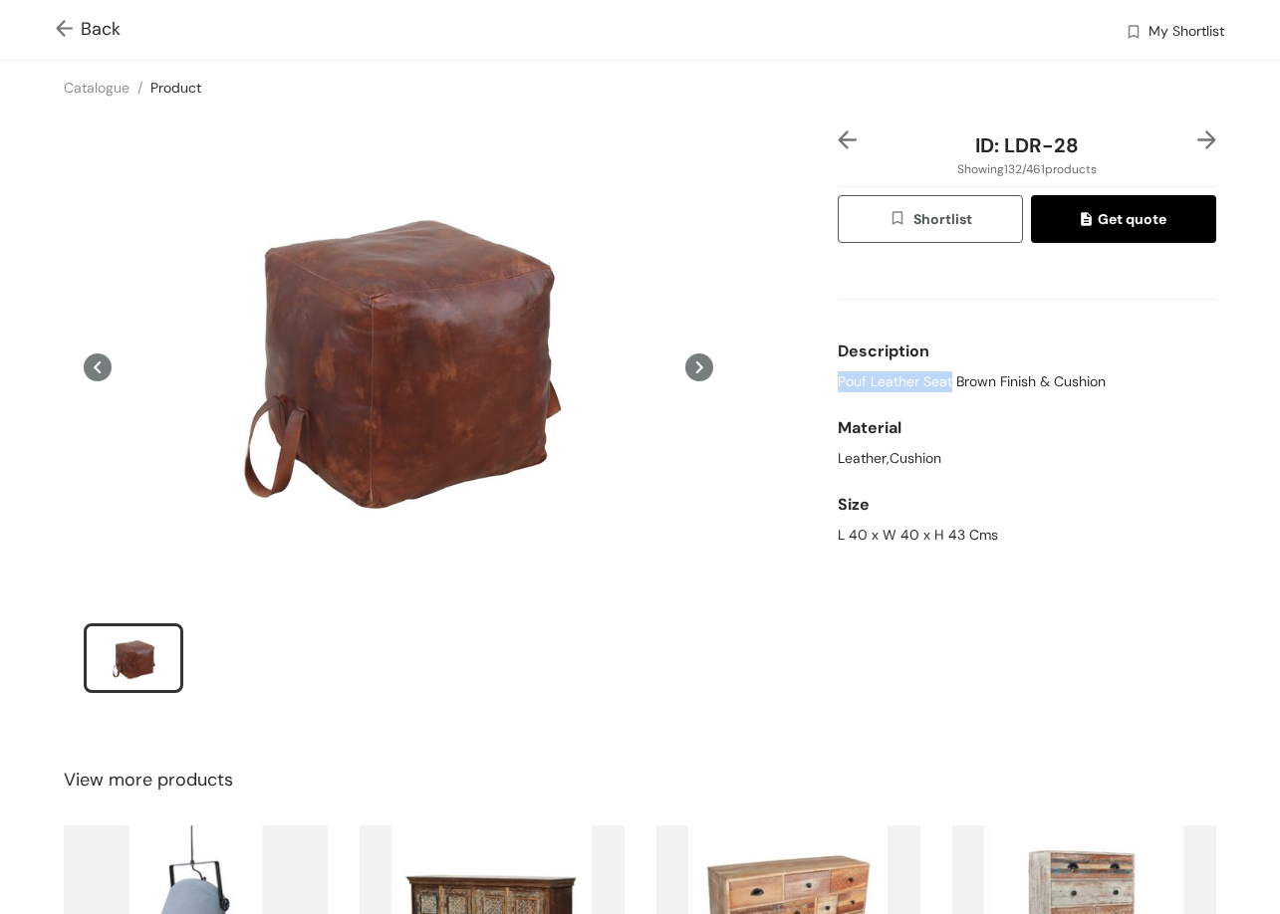
drag, startPoint x: 827, startPoint y: 382, endPoint x: 925, endPoint y: 394, distance: 99.3
click at [934, 395] on div "Description Pouf Leather Seat Brown Finish & Cushion" at bounding box center [1027, 362] width 378 height 77
copy span "Pouf Leather Sea"
drag, startPoint x: 943, startPoint y: 384, endPoint x: 818, endPoint y: 380, distance: 125.5
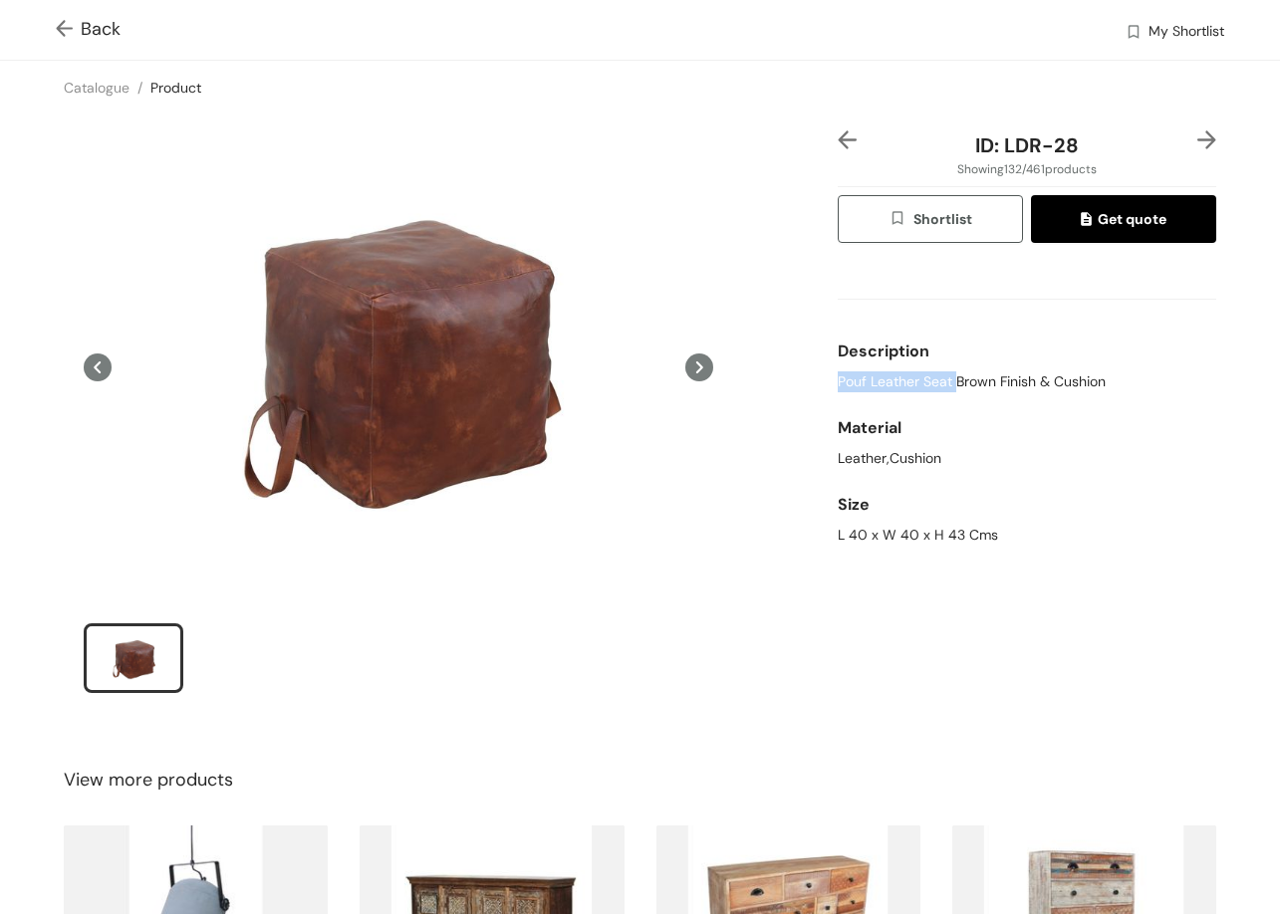
click at [818, 380] on div "ID: LDR-28 Showing 132 / 461 products Shortlist Get quote Description Pouf Leat…" at bounding box center [640, 425] width 1288 height 620
copy span "Pouf Leather Seat"
click at [1197, 139] on img at bounding box center [1206, 139] width 19 height 19
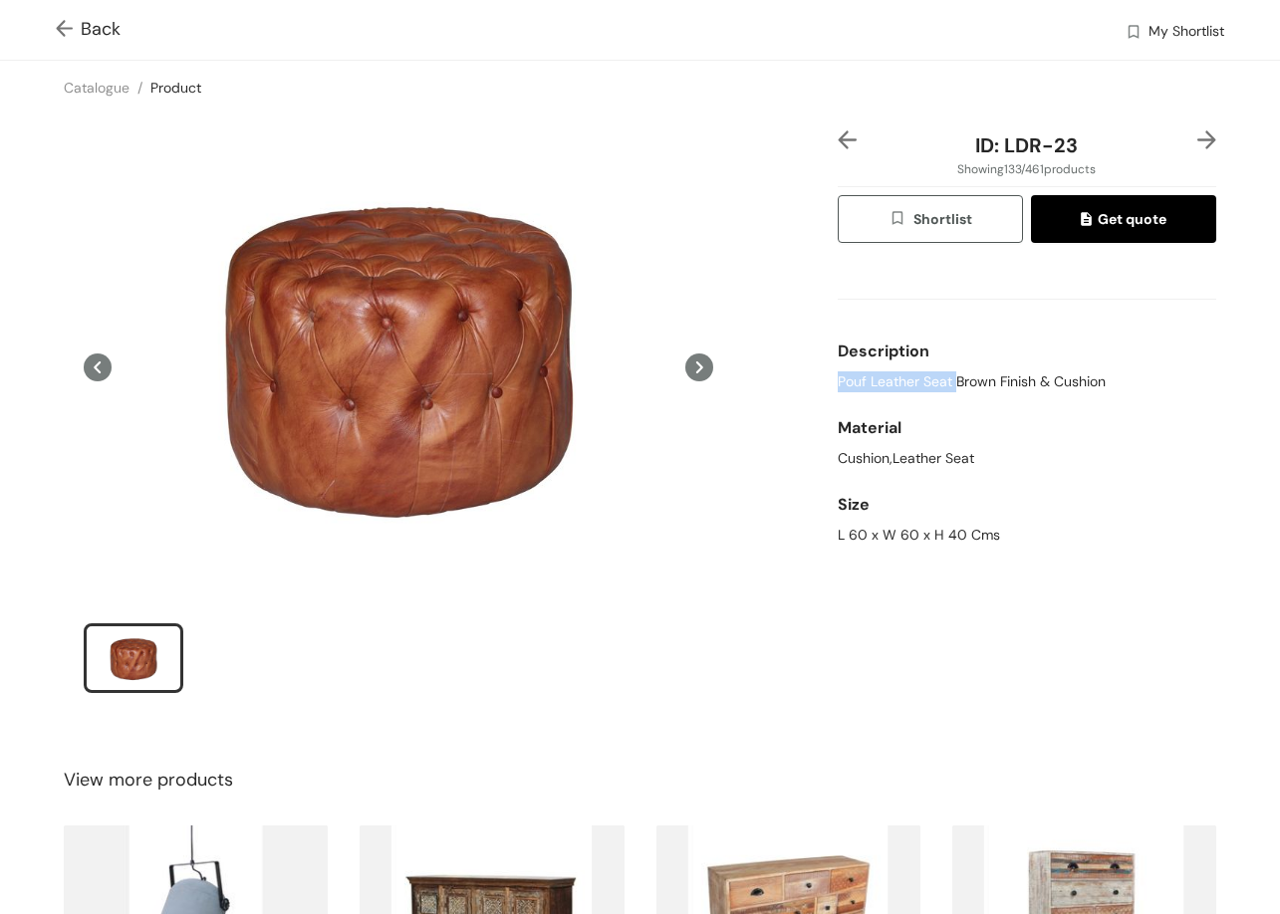
click at [1197, 131] on img at bounding box center [1206, 139] width 19 height 19
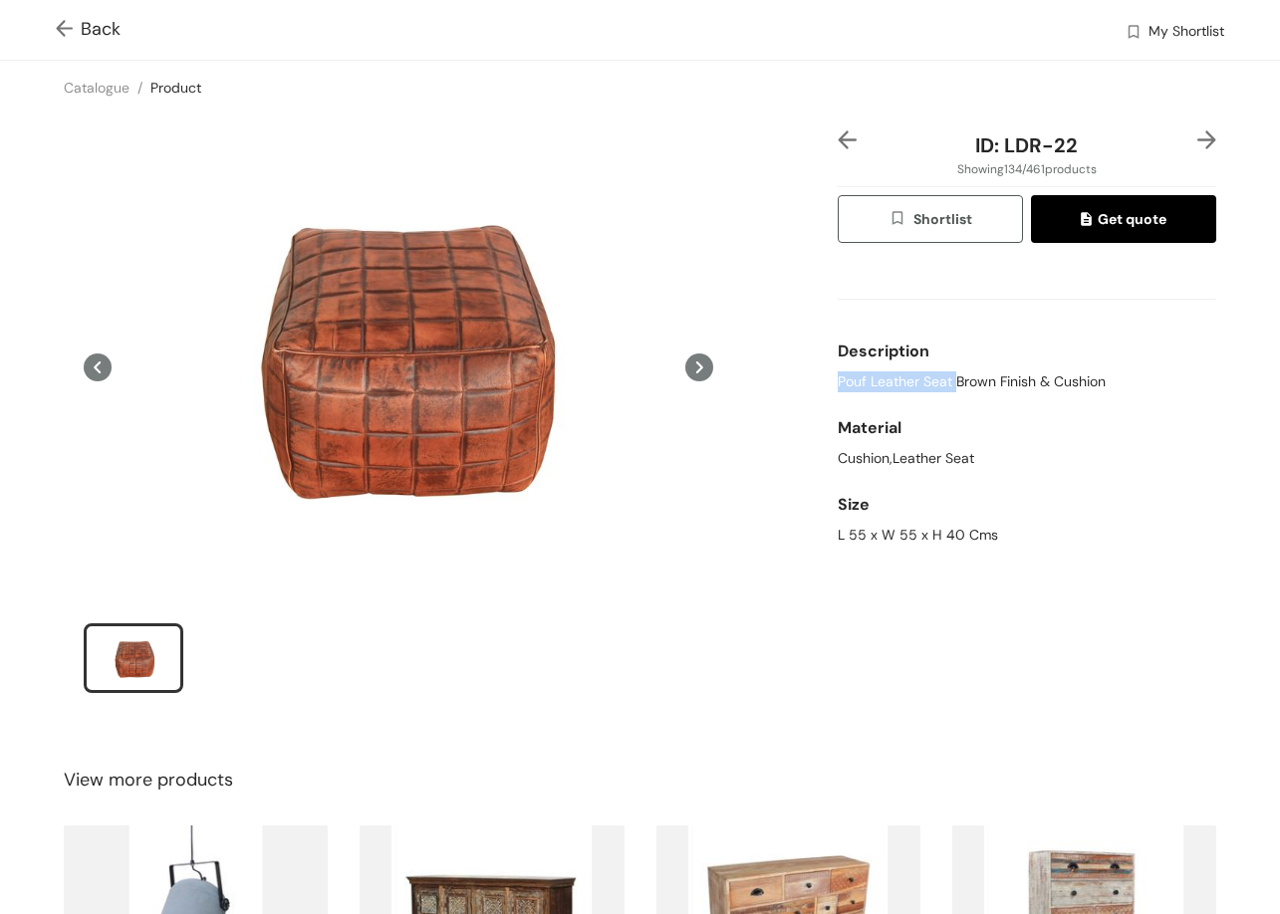
click at [1197, 136] on img at bounding box center [1206, 139] width 19 height 19
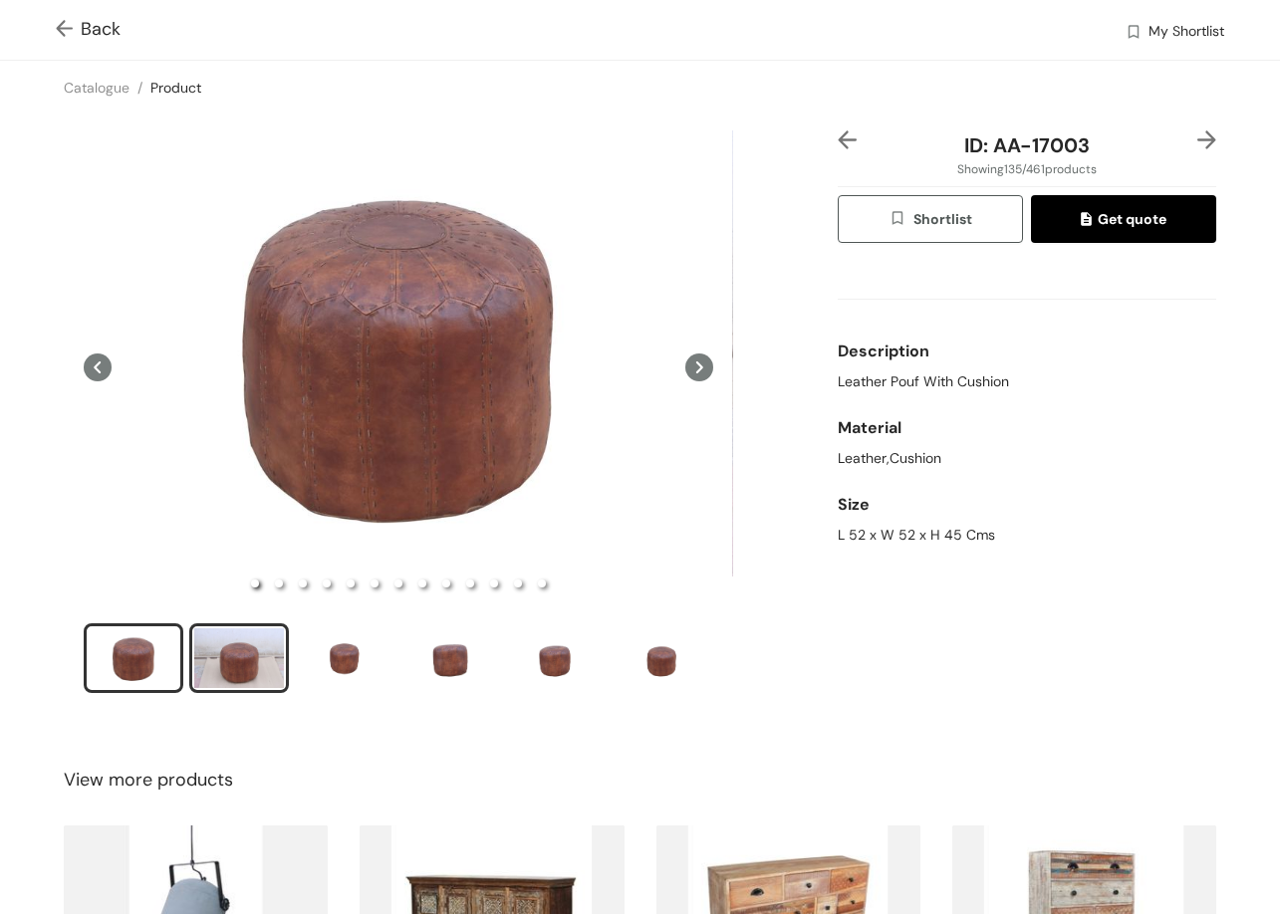
drag, startPoint x: 229, startPoint y: 607, endPoint x: 235, endPoint y: 662, distance: 56.1
click at [229, 609] on div at bounding box center [398, 414] width 669 height 569
click at [235, 662] on div "slide item 2" at bounding box center [239, 658] width 90 height 60
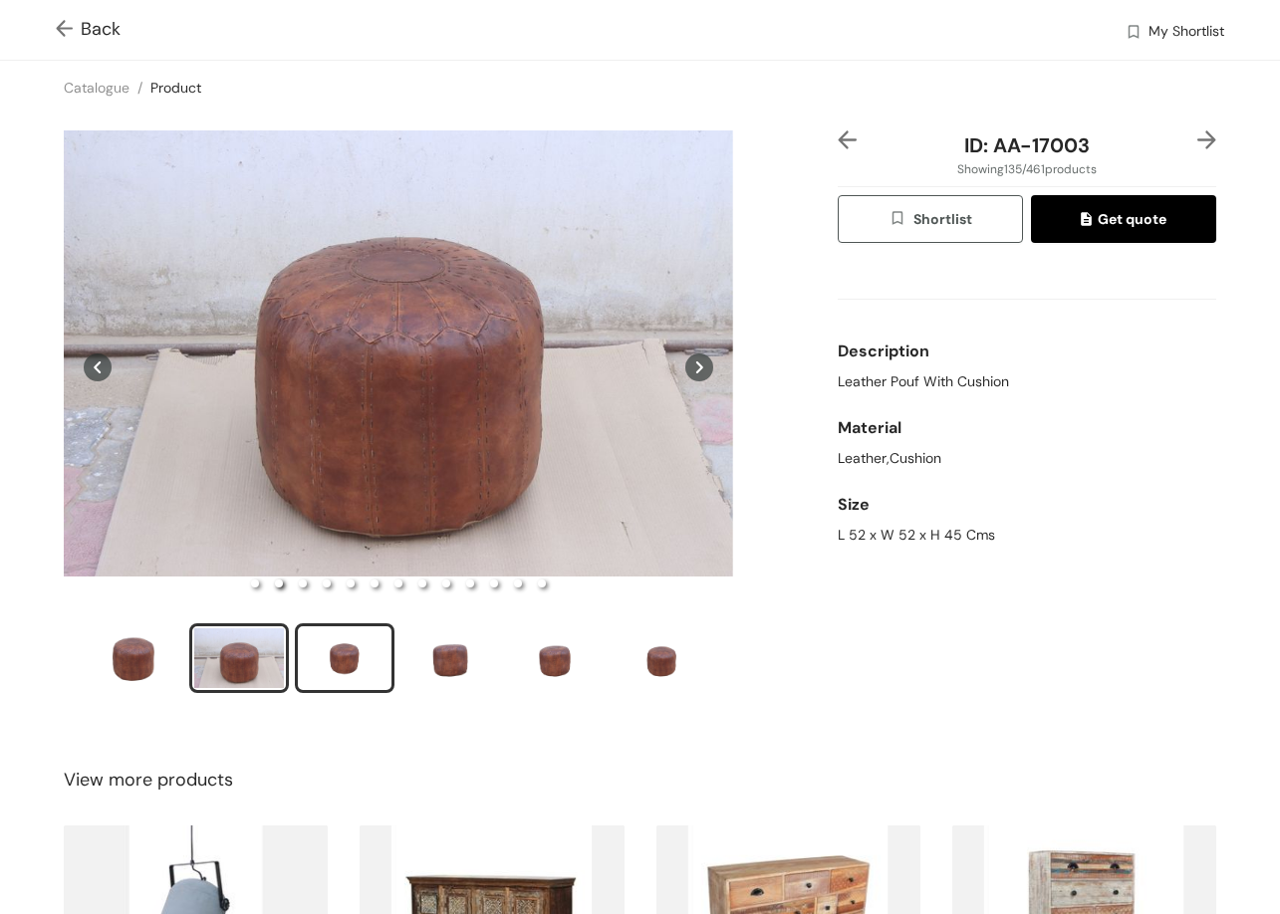
click at [345, 661] on div "slide item 3" at bounding box center [345, 658] width 90 height 60
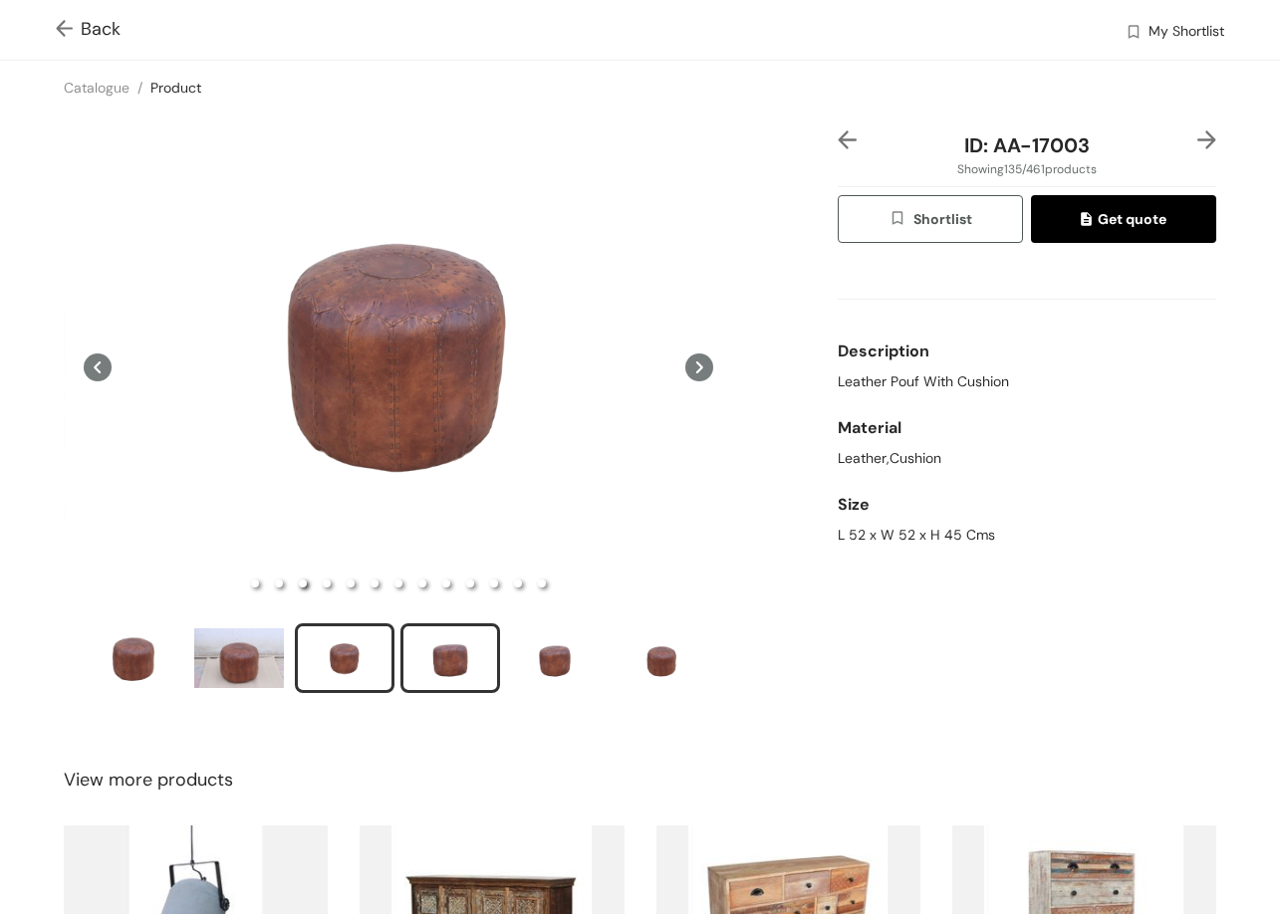
click at [460, 655] on div "slide item 4" at bounding box center [450, 658] width 90 height 60
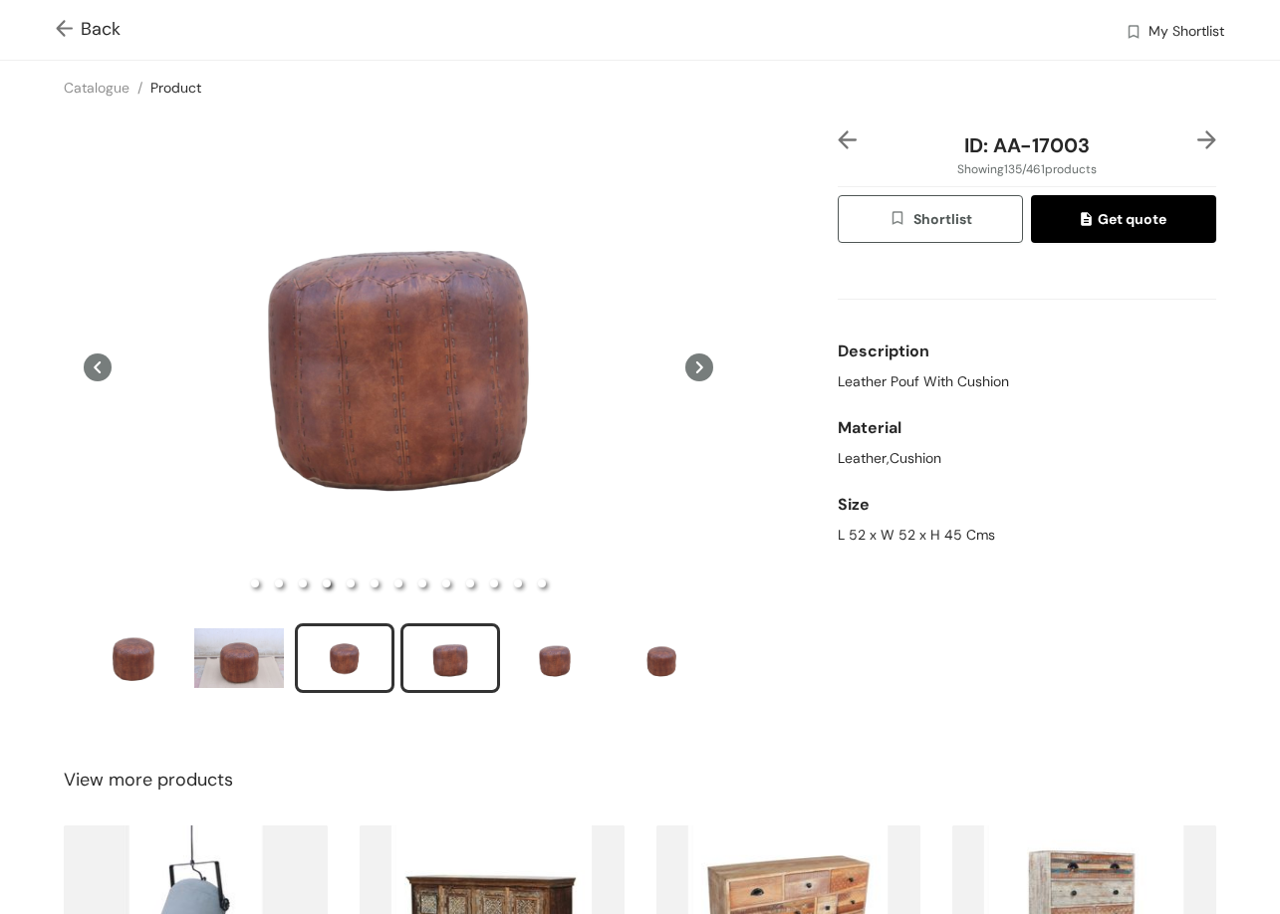
click at [340, 646] on div "slide item 3" at bounding box center [345, 658] width 90 height 60
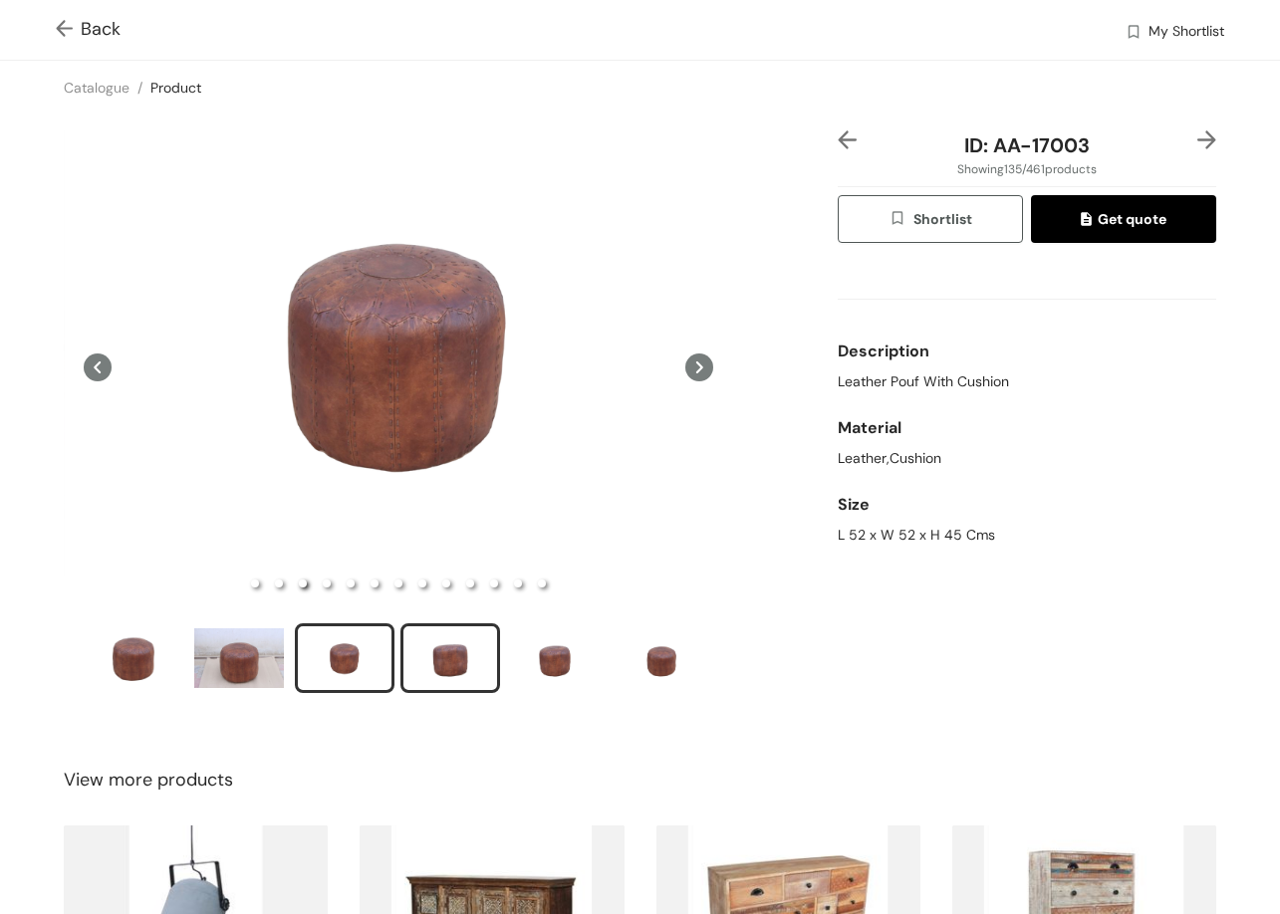
click at [445, 666] on div "slide item 4" at bounding box center [450, 658] width 90 height 60
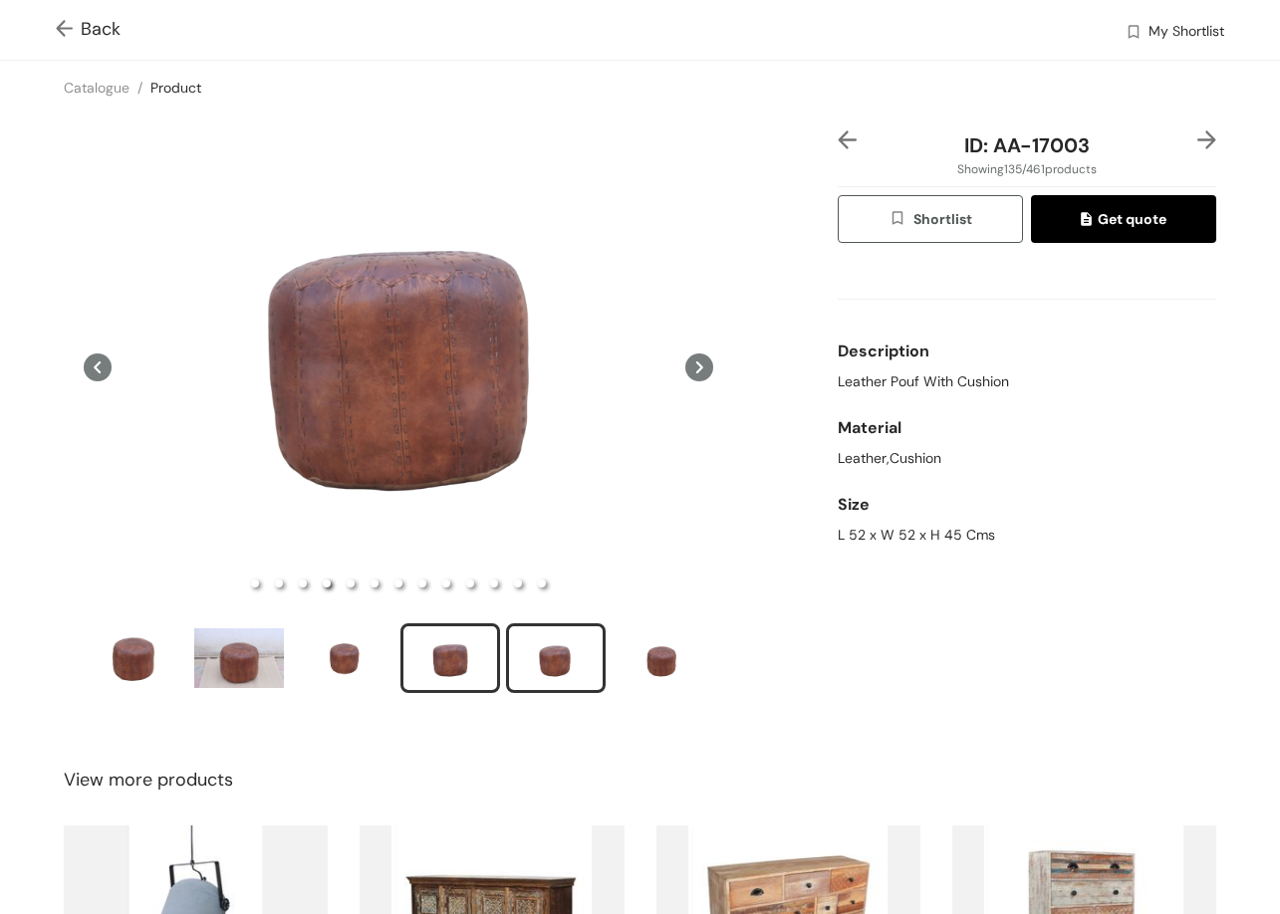
click at [539, 663] on div "slide item 5" at bounding box center [556, 658] width 90 height 60
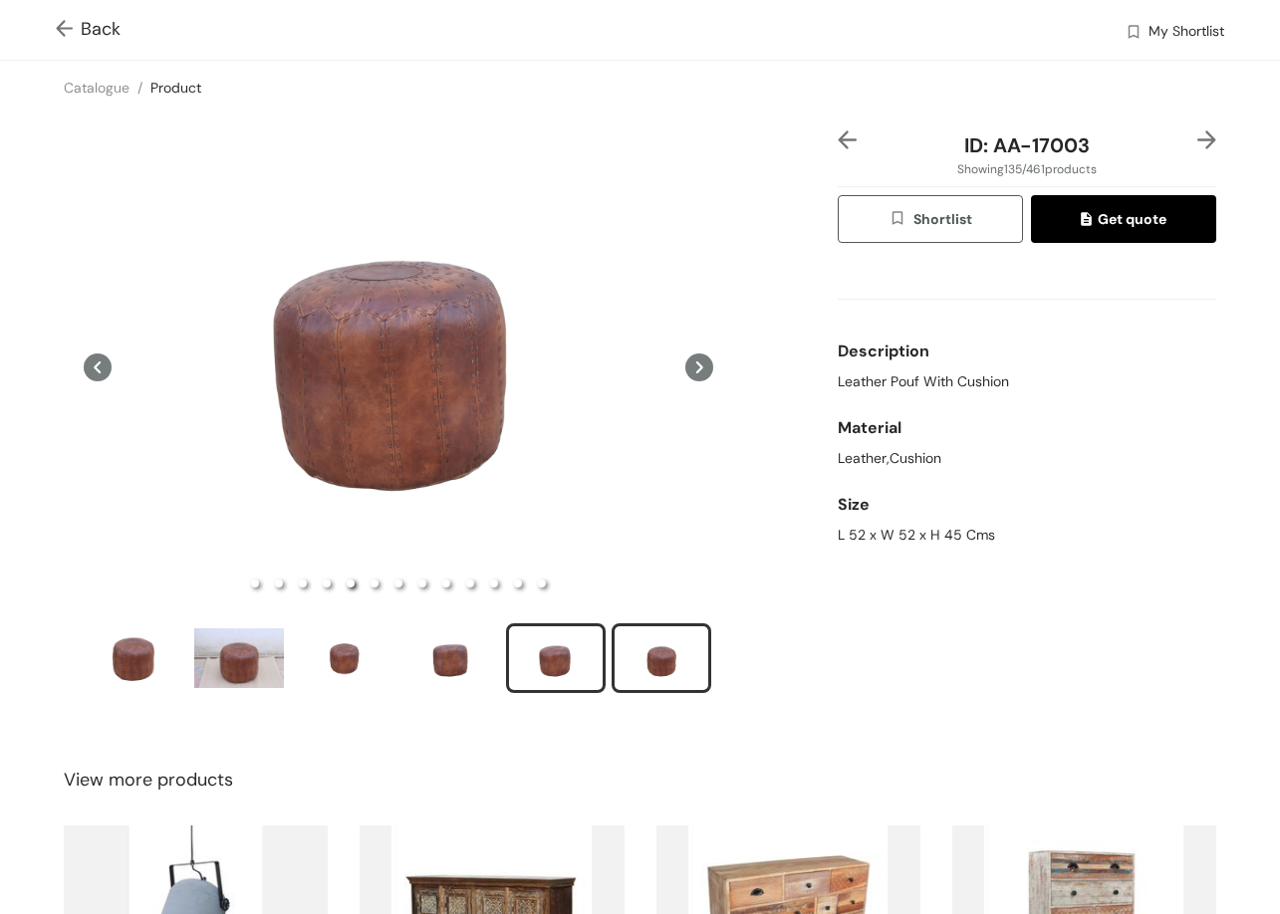
click at [662, 659] on div "slide item 6" at bounding box center [661, 658] width 90 height 60
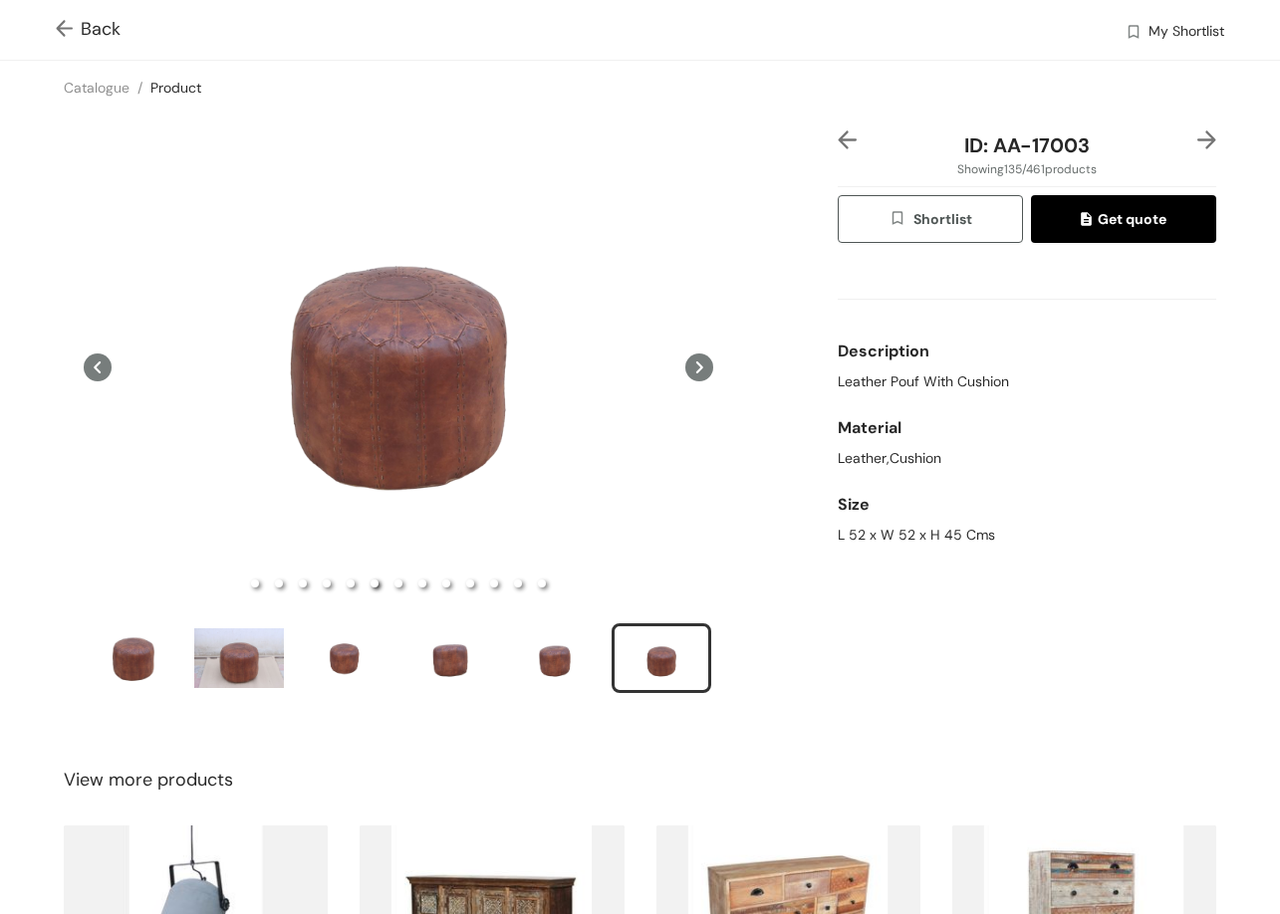
drag, startPoint x: 1185, startPoint y: 114, endPoint x: 1192, endPoint y: 137, distance: 24.9
click at [1185, 118] on div "Back My Shortlist Catalogue / Product / ID: AA-17003 Showing 135 / 461 products…" at bounding box center [640, 620] width 1280 height 1240
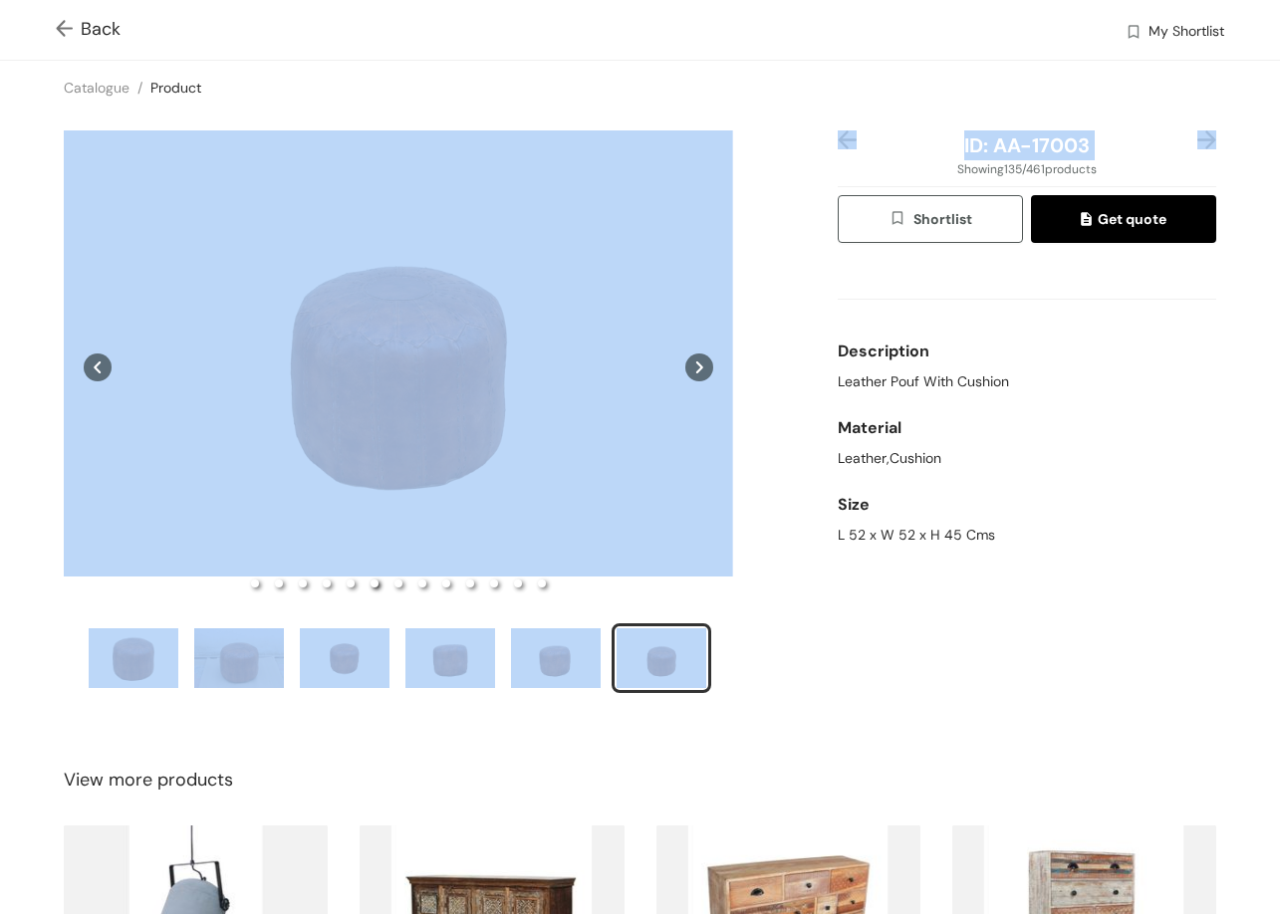
click at [1197, 139] on img at bounding box center [1206, 139] width 19 height 19
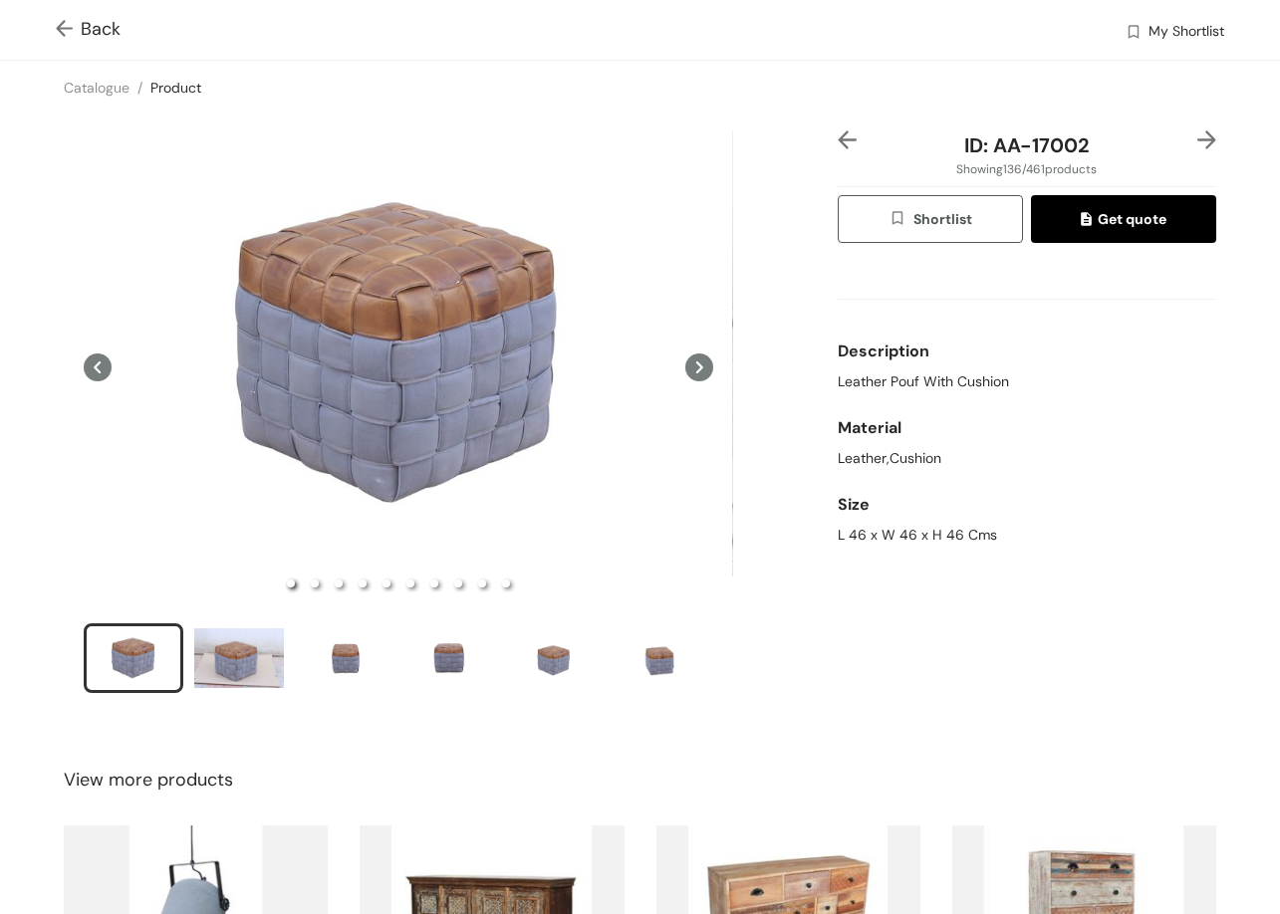
click at [1045, 418] on div "Material" at bounding box center [1027, 428] width 378 height 40
click at [228, 657] on div "slide item 2" at bounding box center [239, 658] width 90 height 60
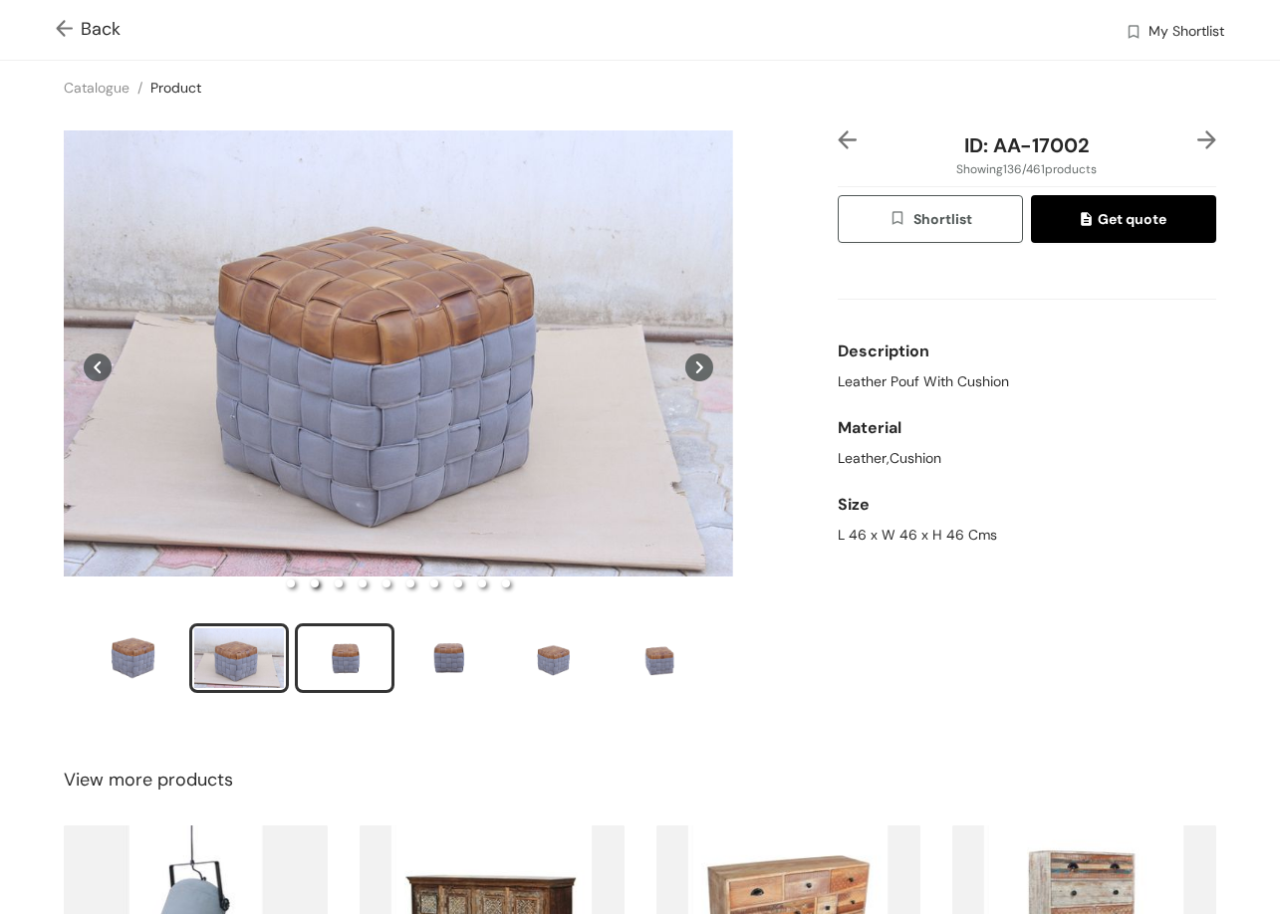
click at [359, 639] on div "slide item 3" at bounding box center [345, 658] width 90 height 60
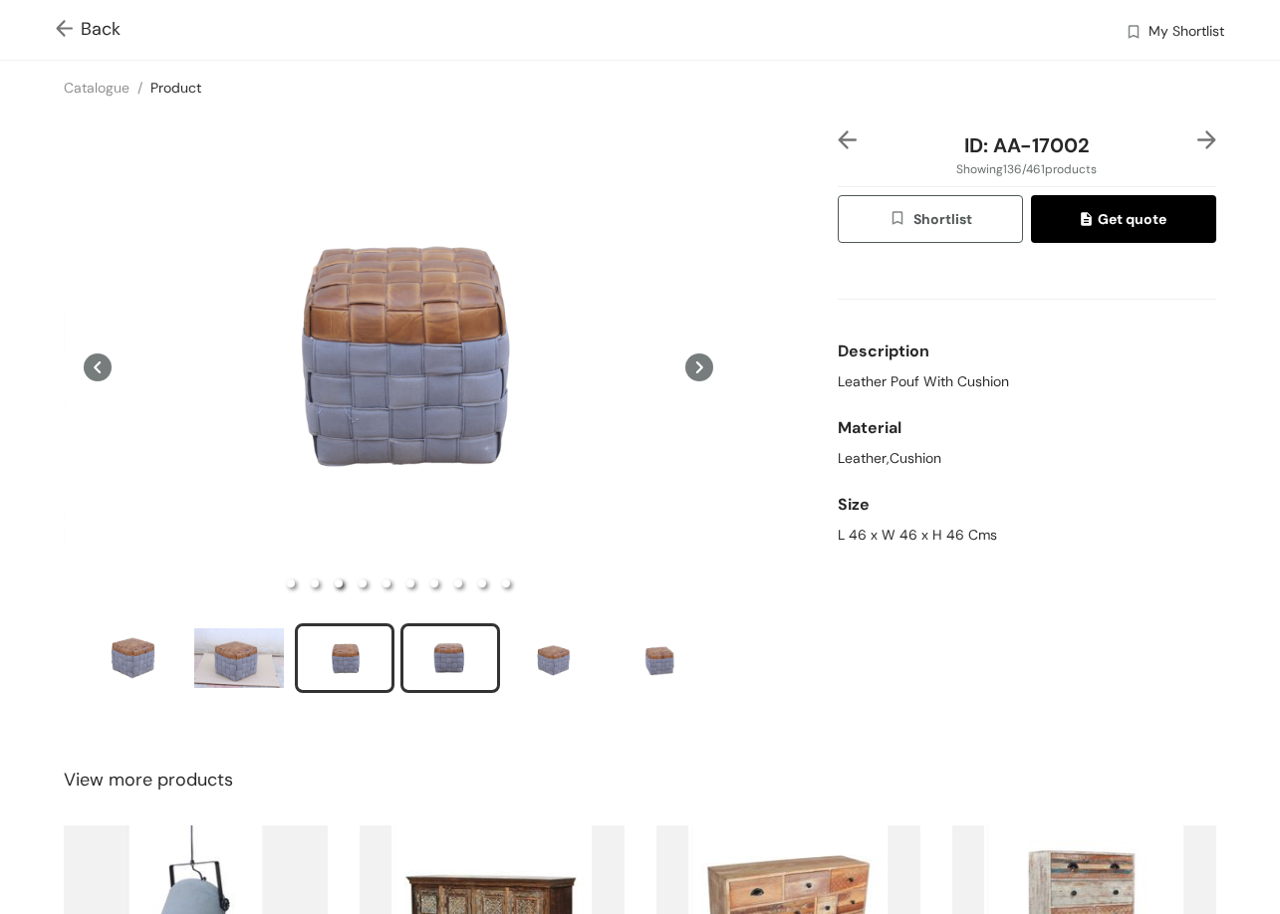
click at [449, 666] on div "slide item 4" at bounding box center [450, 658] width 90 height 60
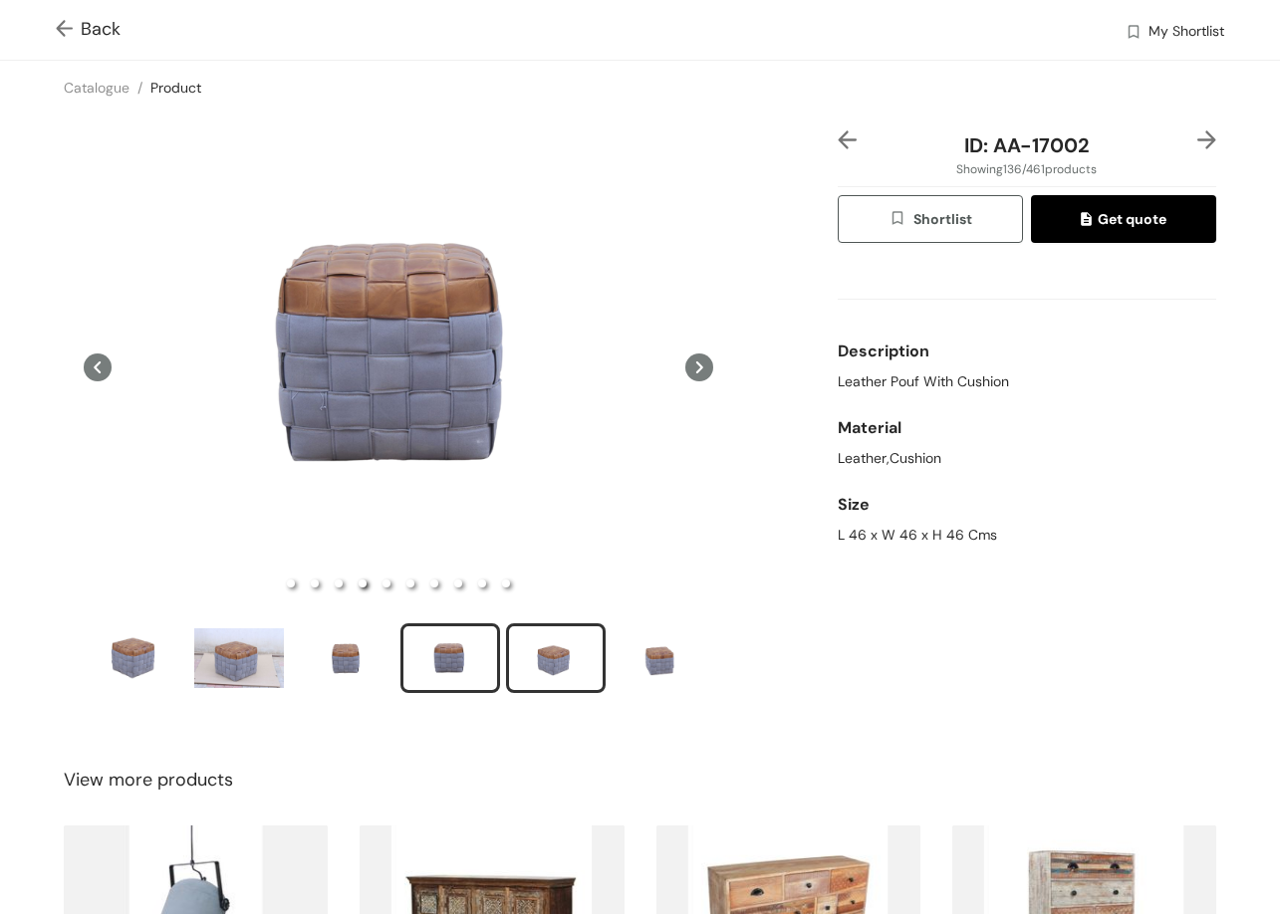
click at [603, 653] on li "slide item 5" at bounding box center [556, 658] width 100 height 70
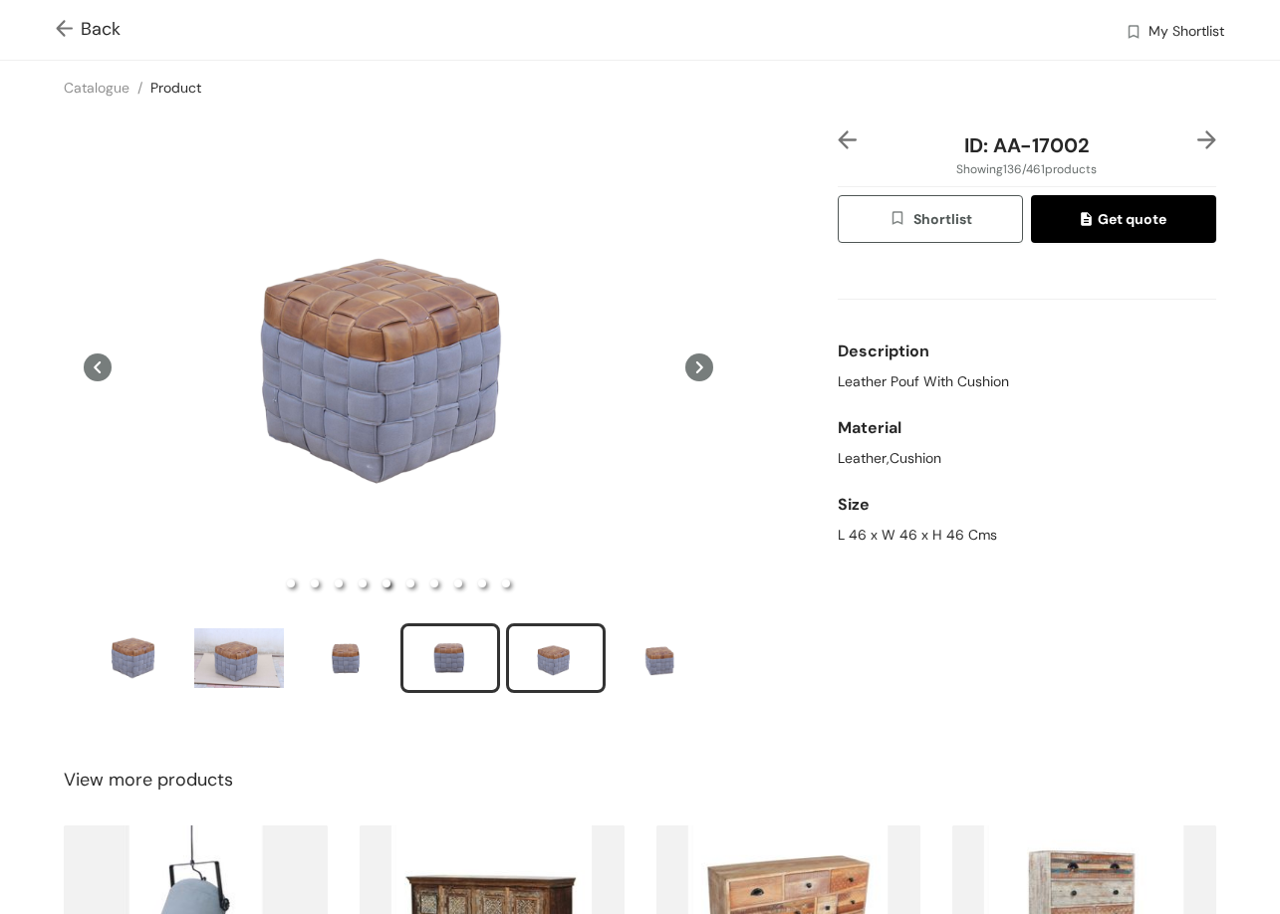
click at [469, 659] on div "slide item 4" at bounding box center [450, 658] width 90 height 60
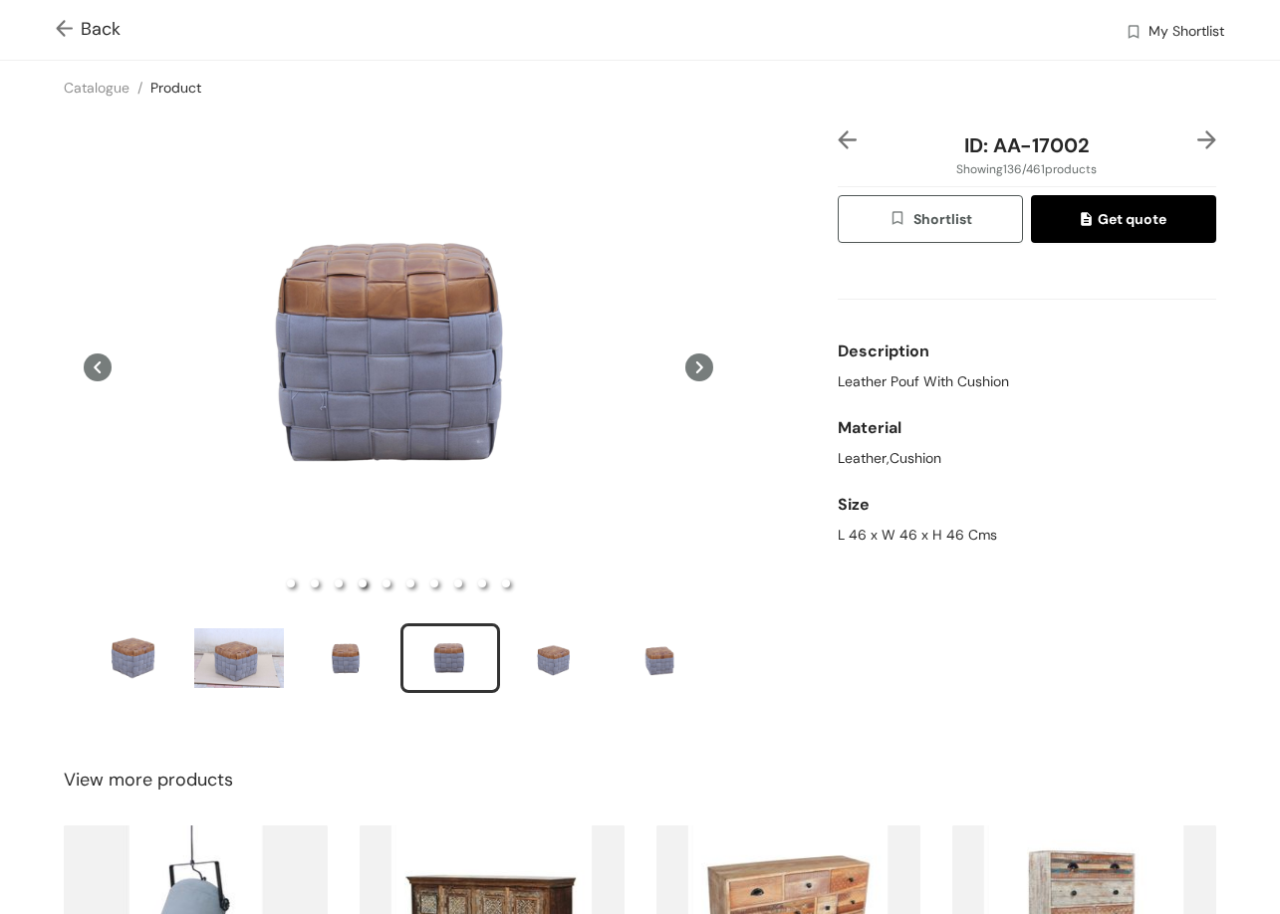
click at [1198, 140] on img at bounding box center [1206, 139] width 19 height 19
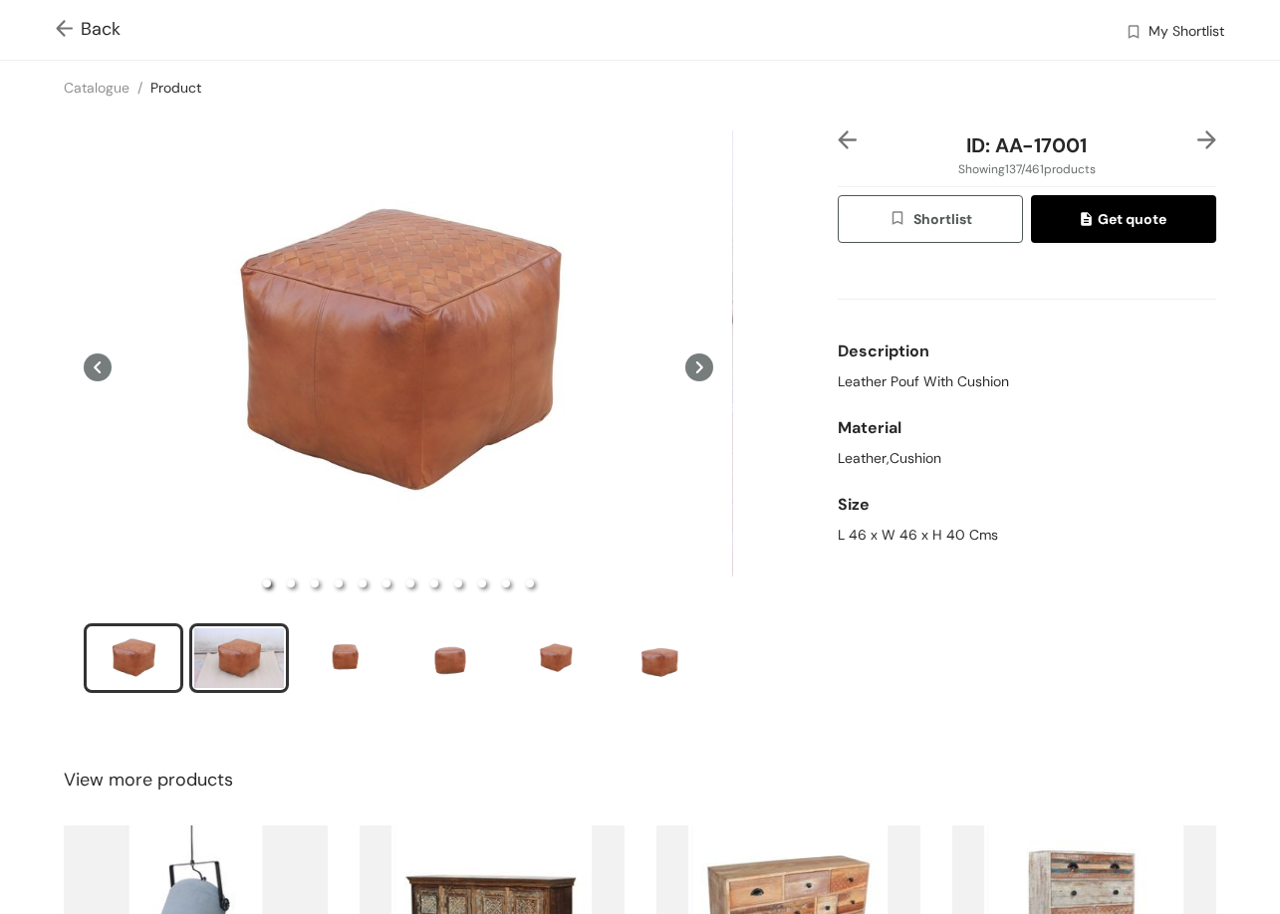
click at [228, 657] on div "slide item 2" at bounding box center [239, 658] width 90 height 60
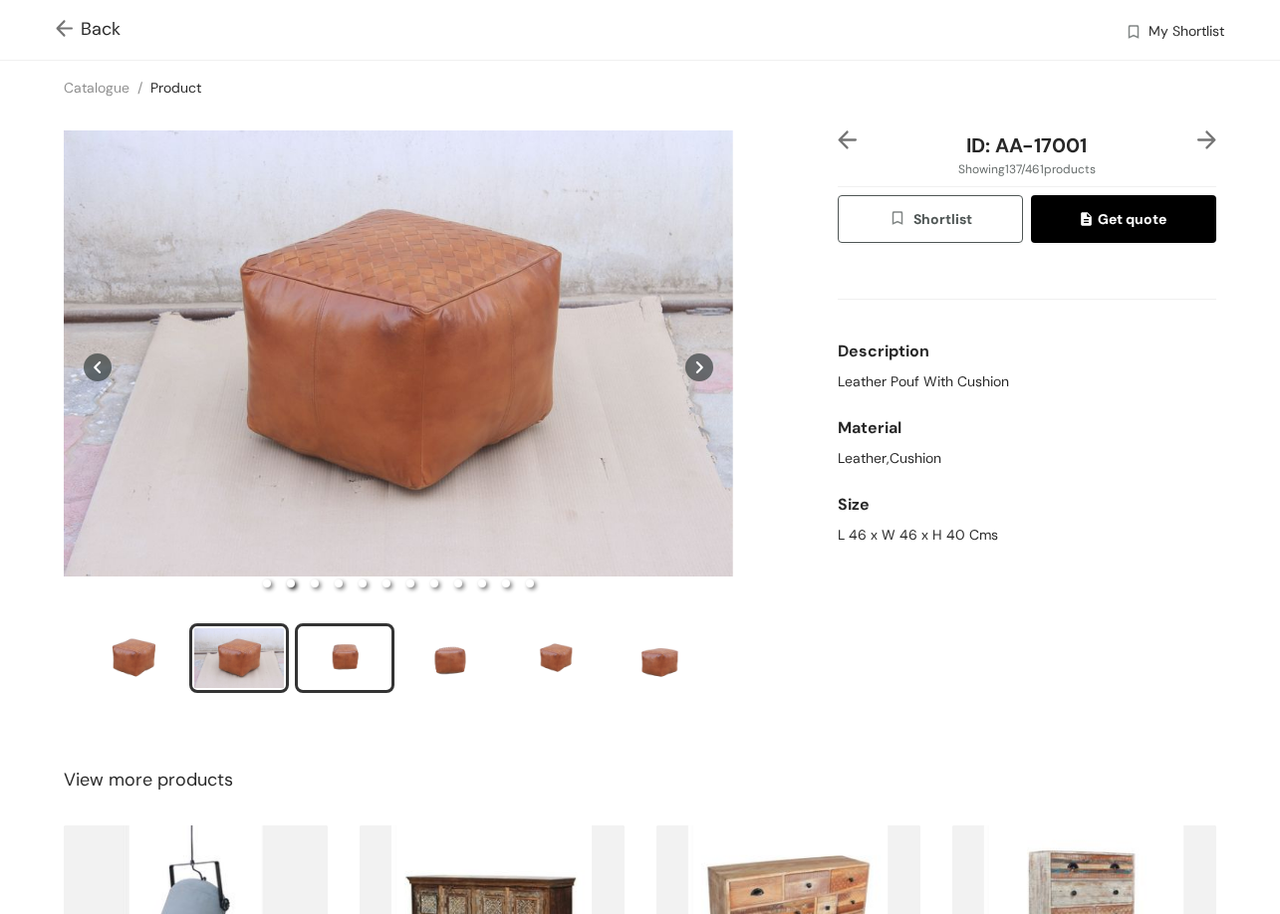
click at [368, 644] on div "slide item 3" at bounding box center [345, 658] width 90 height 60
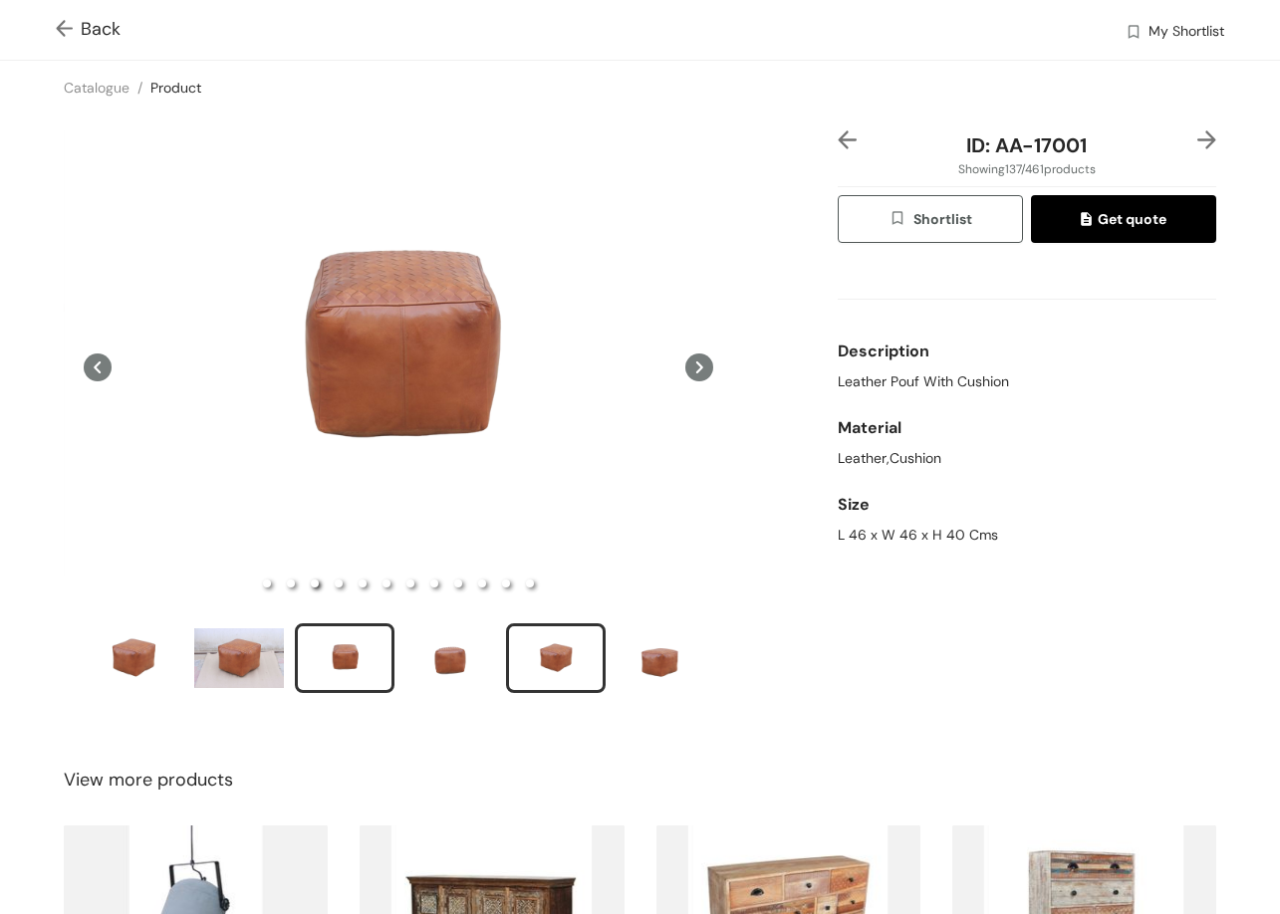
click at [556, 656] on div "slide item 5" at bounding box center [556, 658] width 90 height 60
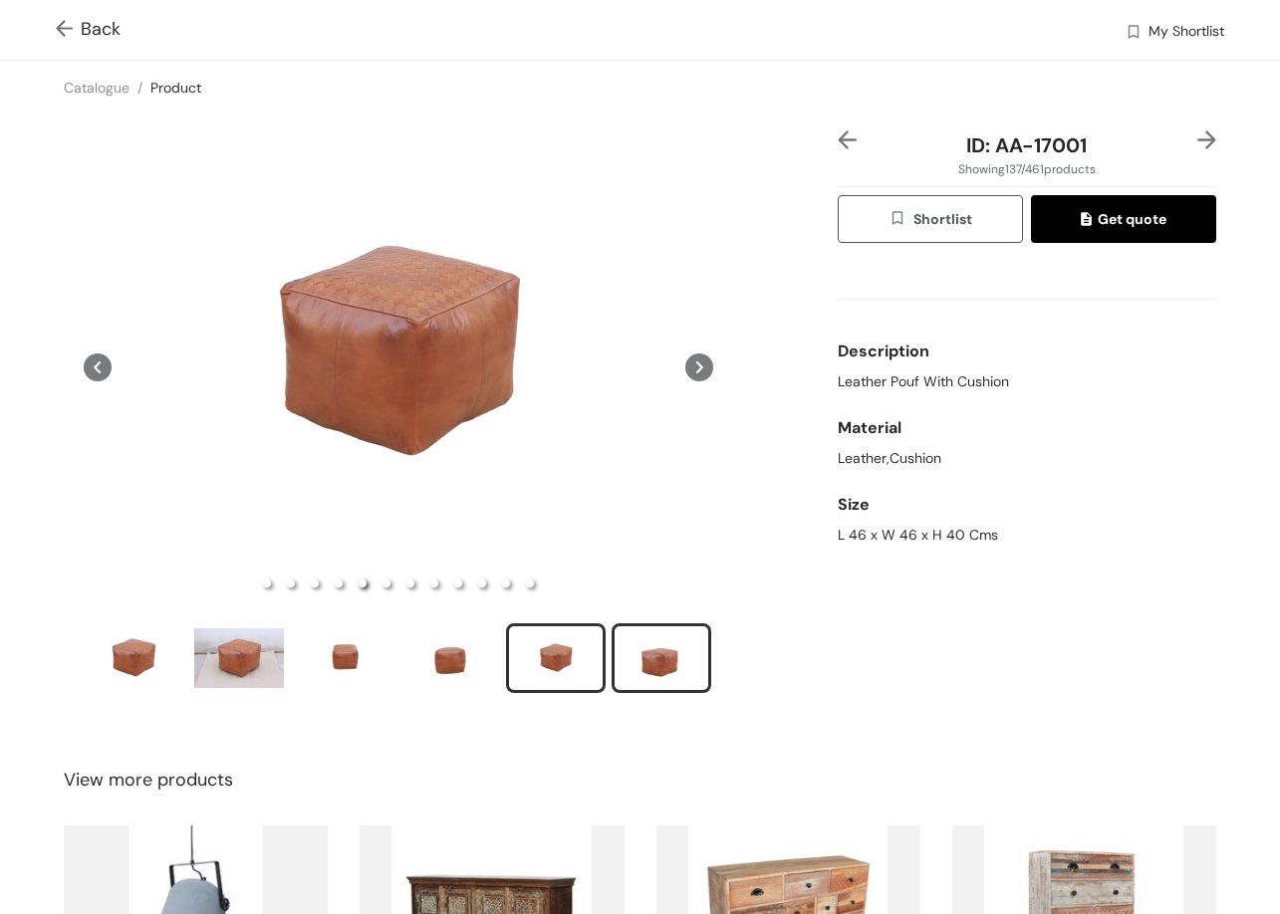
click at [641, 668] on div "slide item 6" at bounding box center [661, 658] width 90 height 60
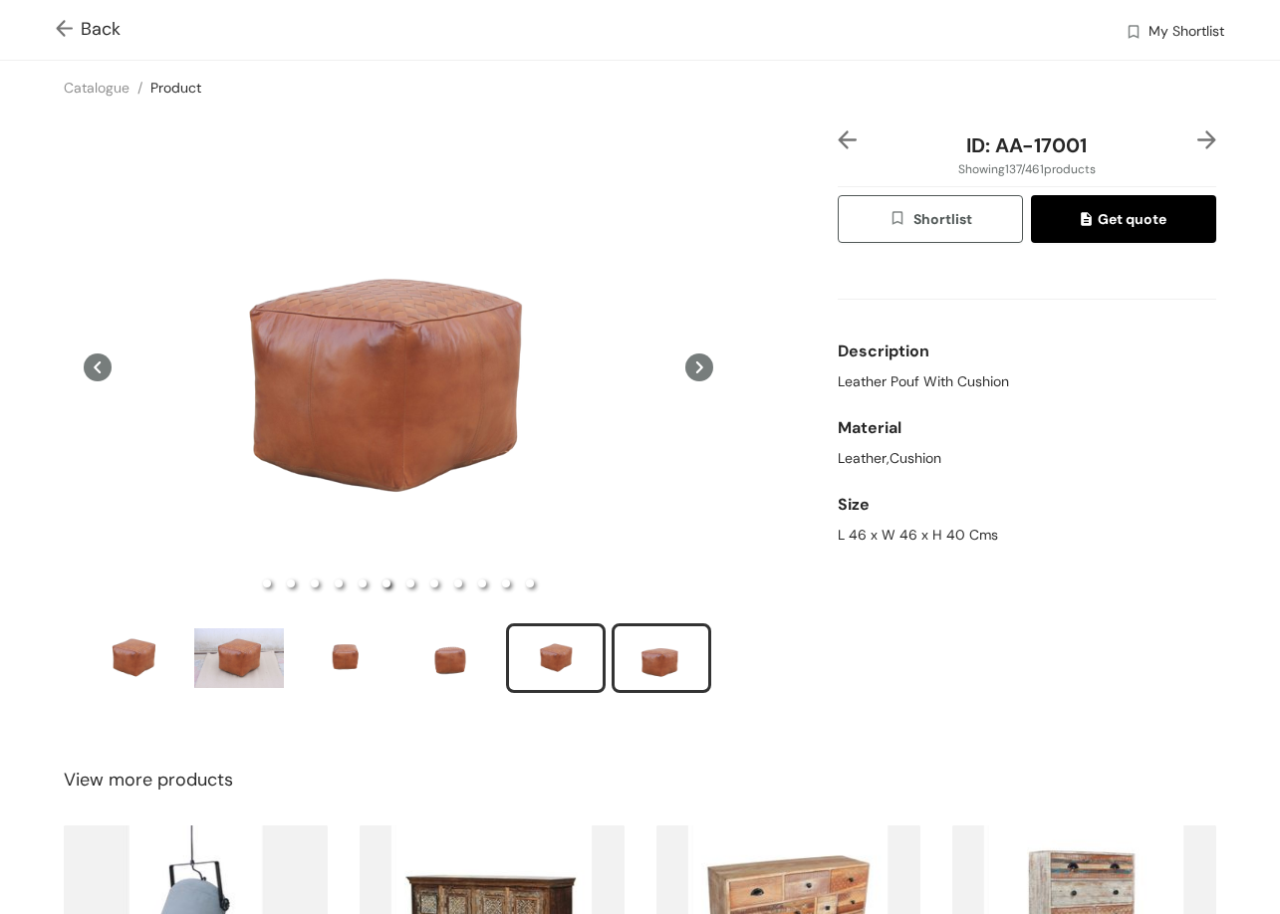
click at [563, 665] on div "slide item 5" at bounding box center [556, 658] width 90 height 60
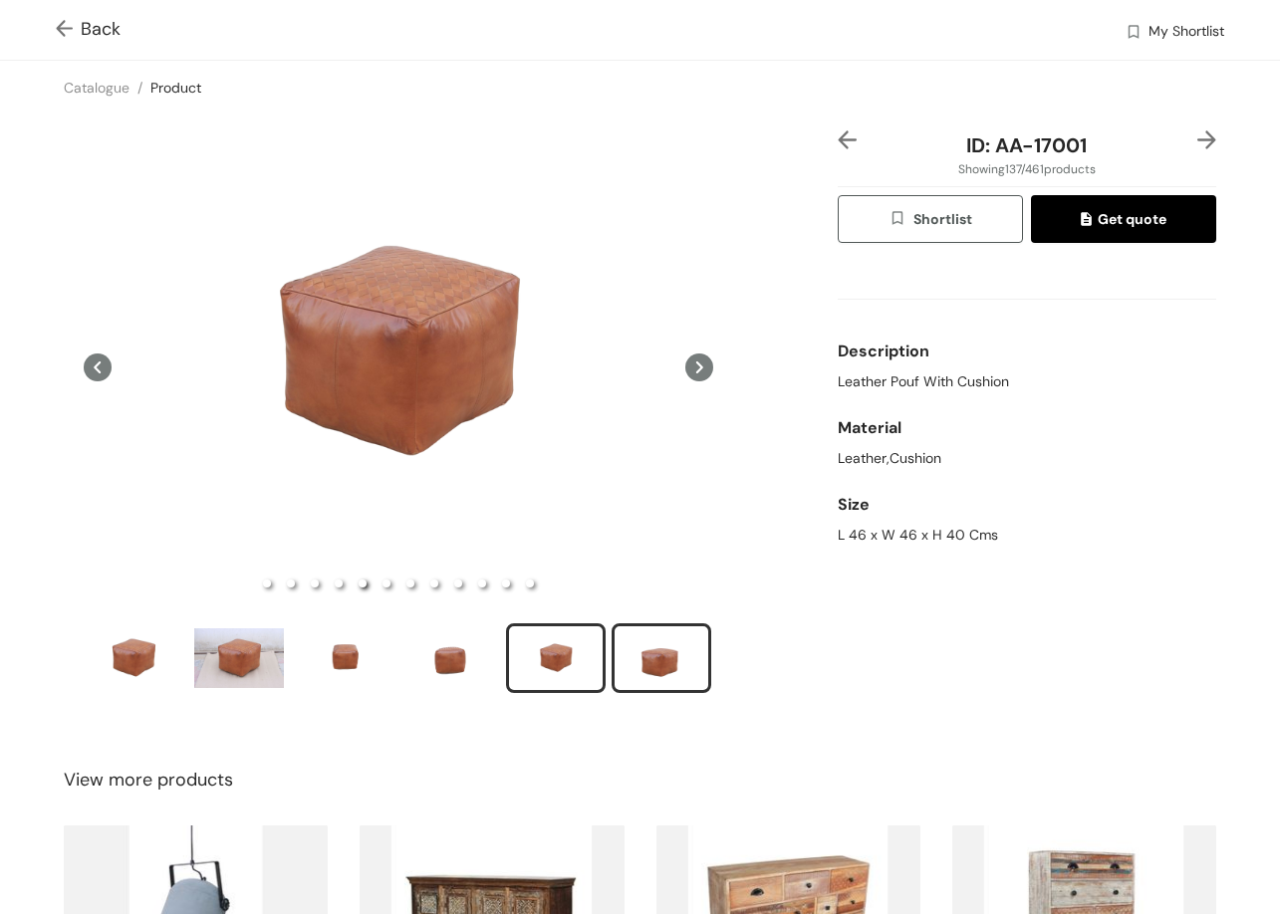
click at [647, 657] on div "slide item 6" at bounding box center [661, 658] width 90 height 60
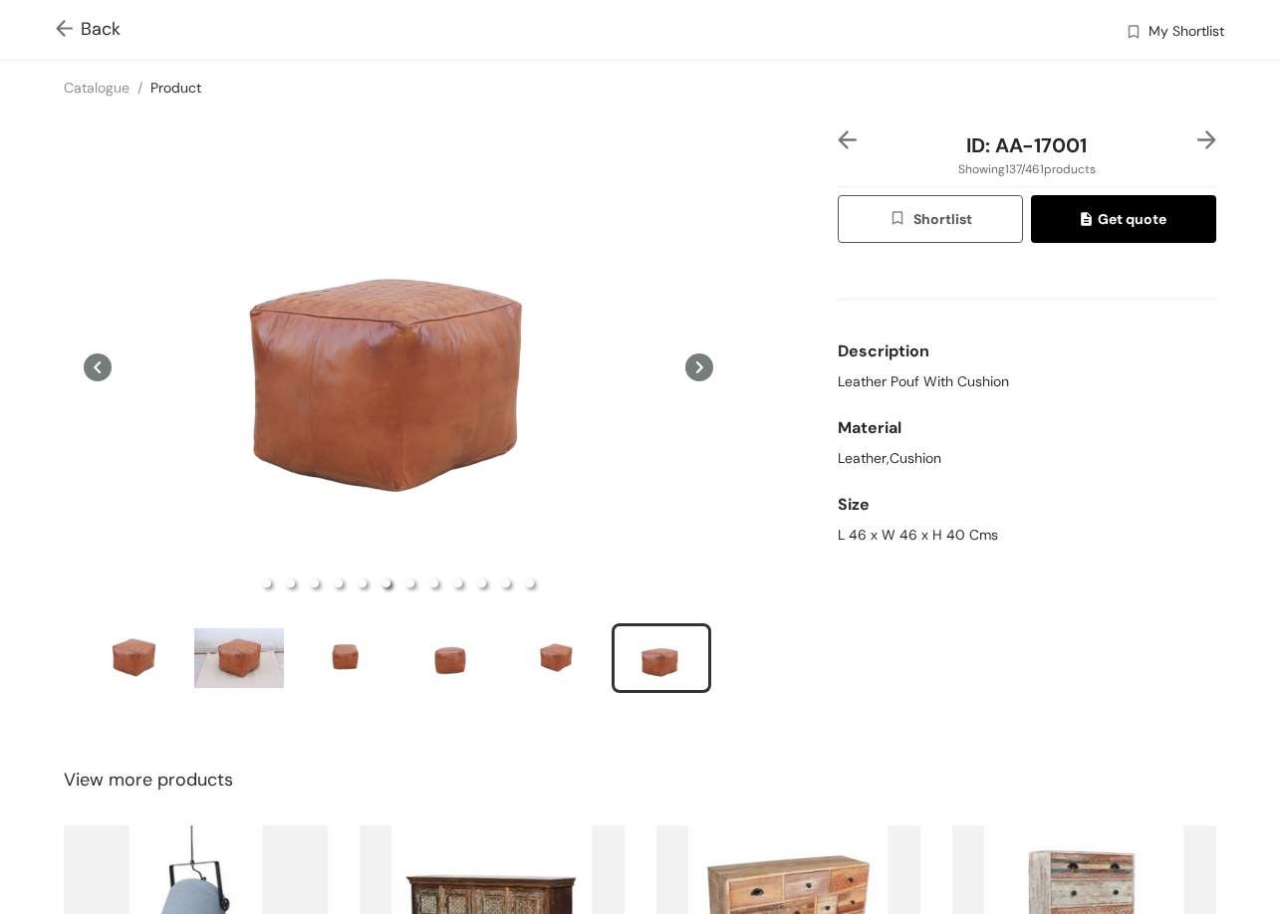
drag, startPoint x: 1203, startPoint y: 142, endPoint x: 1180, endPoint y: 101, distance: 47.7
click at [1193, 140] on div "ID: AA-17001 Showing 137 / 461 products Shortlist Get quote Description Leather…" at bounding box center [1027, 424] width 386 height 589
click at [1193, 147] on div at bounding box center [1200, 145] width 32 height 30
click at [1197, 131] on img at bounding box center [1206, 139] width 19 height 19
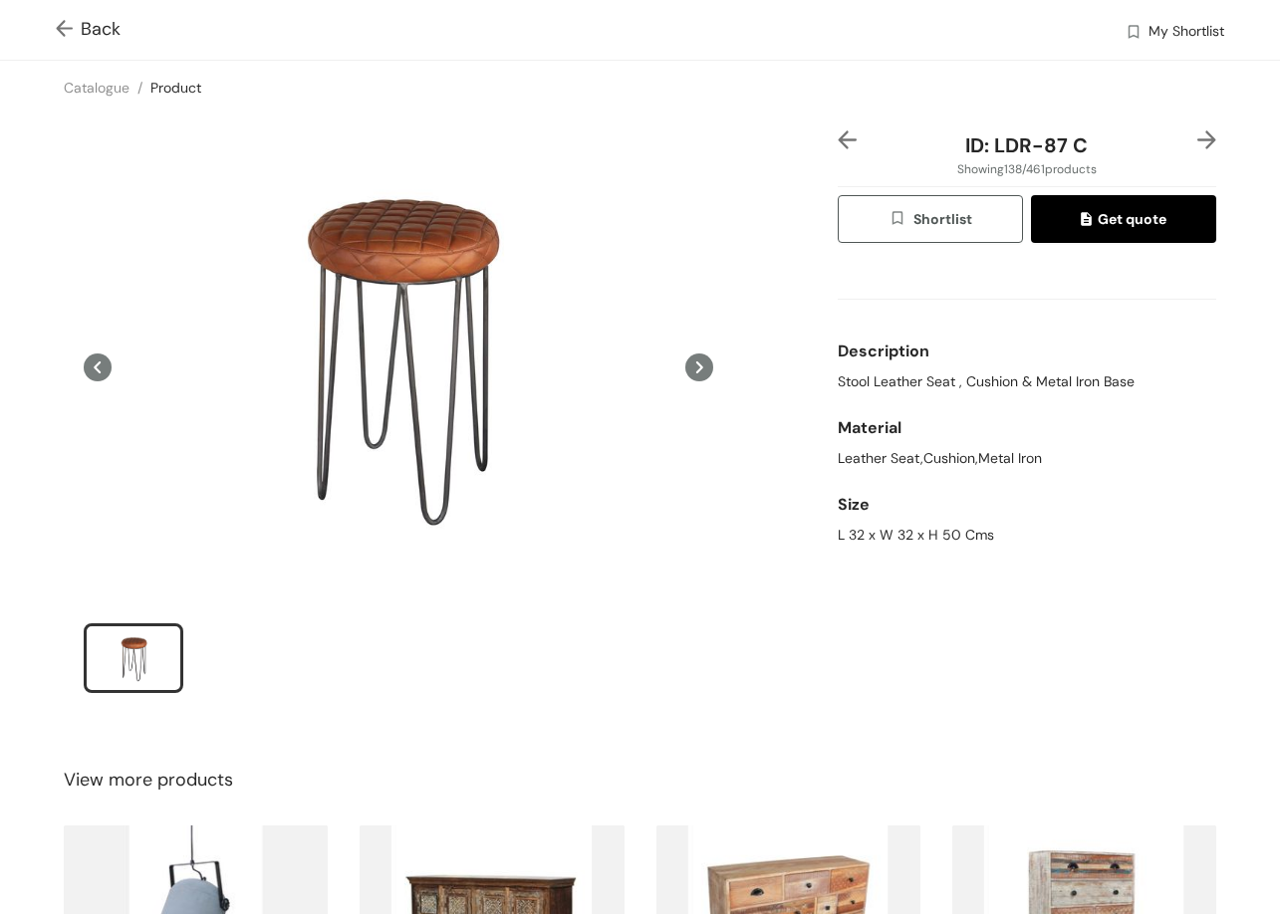
click at [1197, 144] on img at bounding box center [1206, 139] width 19 height 19
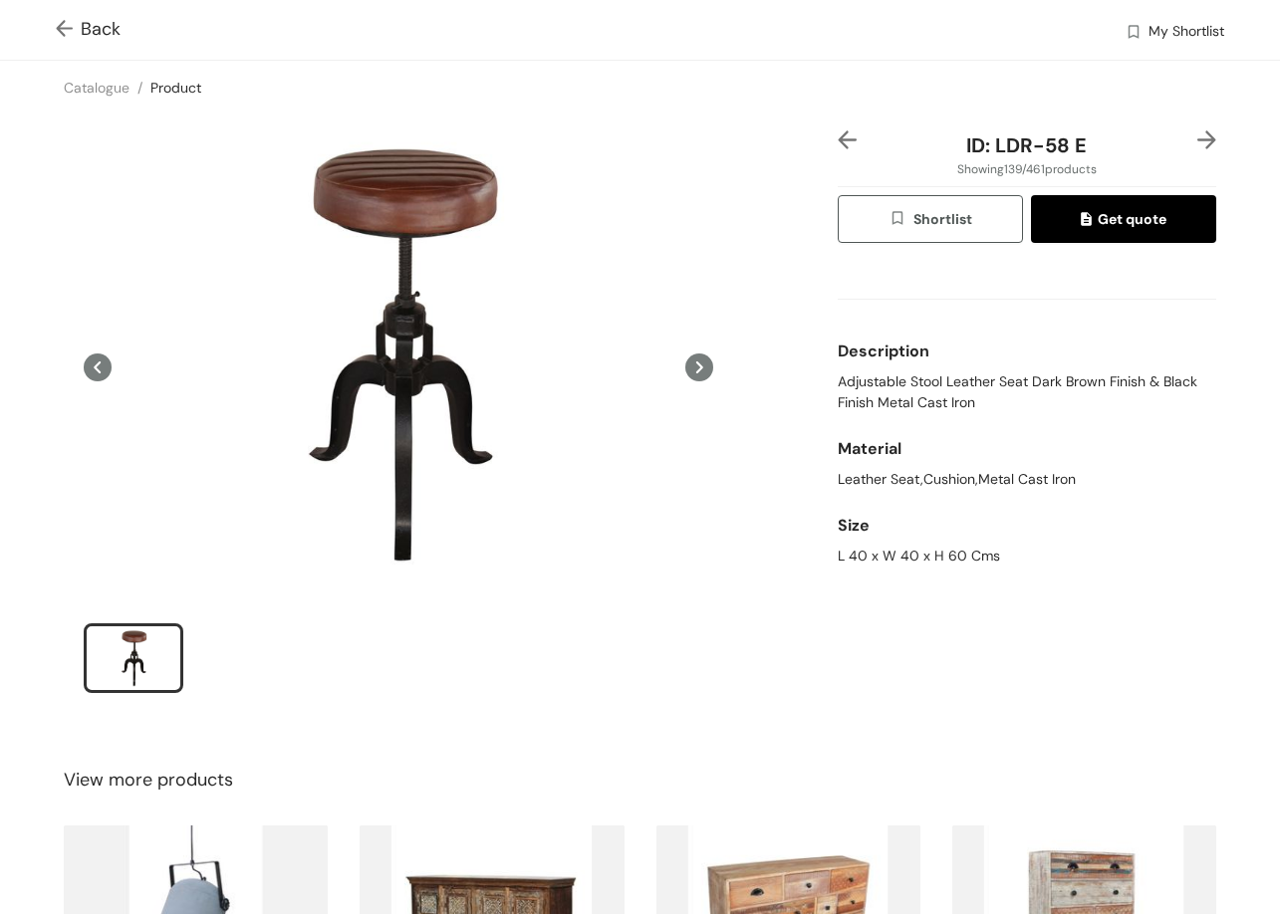
drag, startPoint x: 1205, startPoint y: 176, endPoint x: 1194, endPoint y: 141, distance: 36.5
click at [1203, 176] on div "ID: LDR-58 E Showing 139 / 461 products Shortlist Get quote Description Adjusta…" at bounding box center [640, 425] width 1288 height 620
click at [1197, 141] on img at bounding box center [1206, 139] width 19 height 19
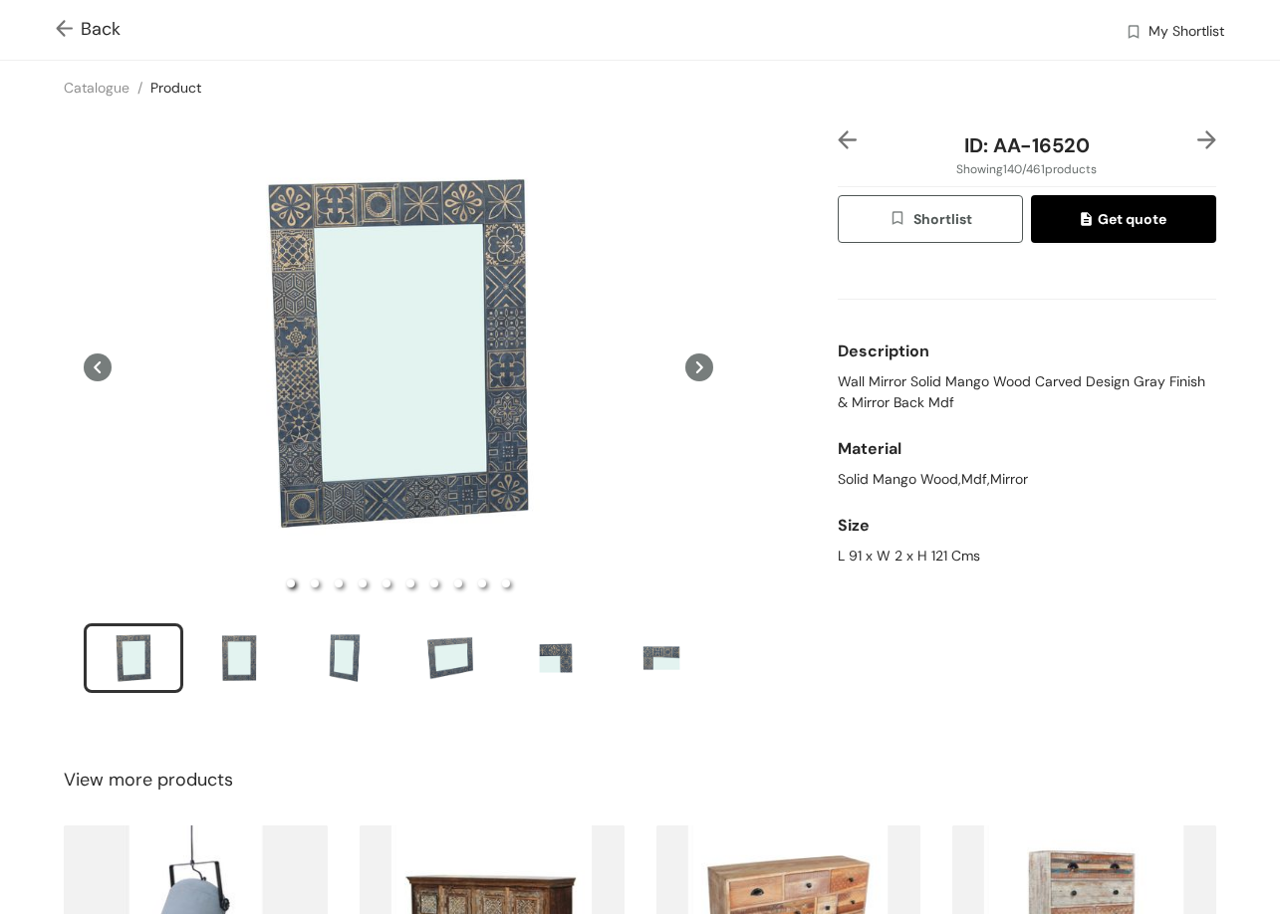
click at [1197, 140] on img at bounding box center [1206, 139] width 19 height 19
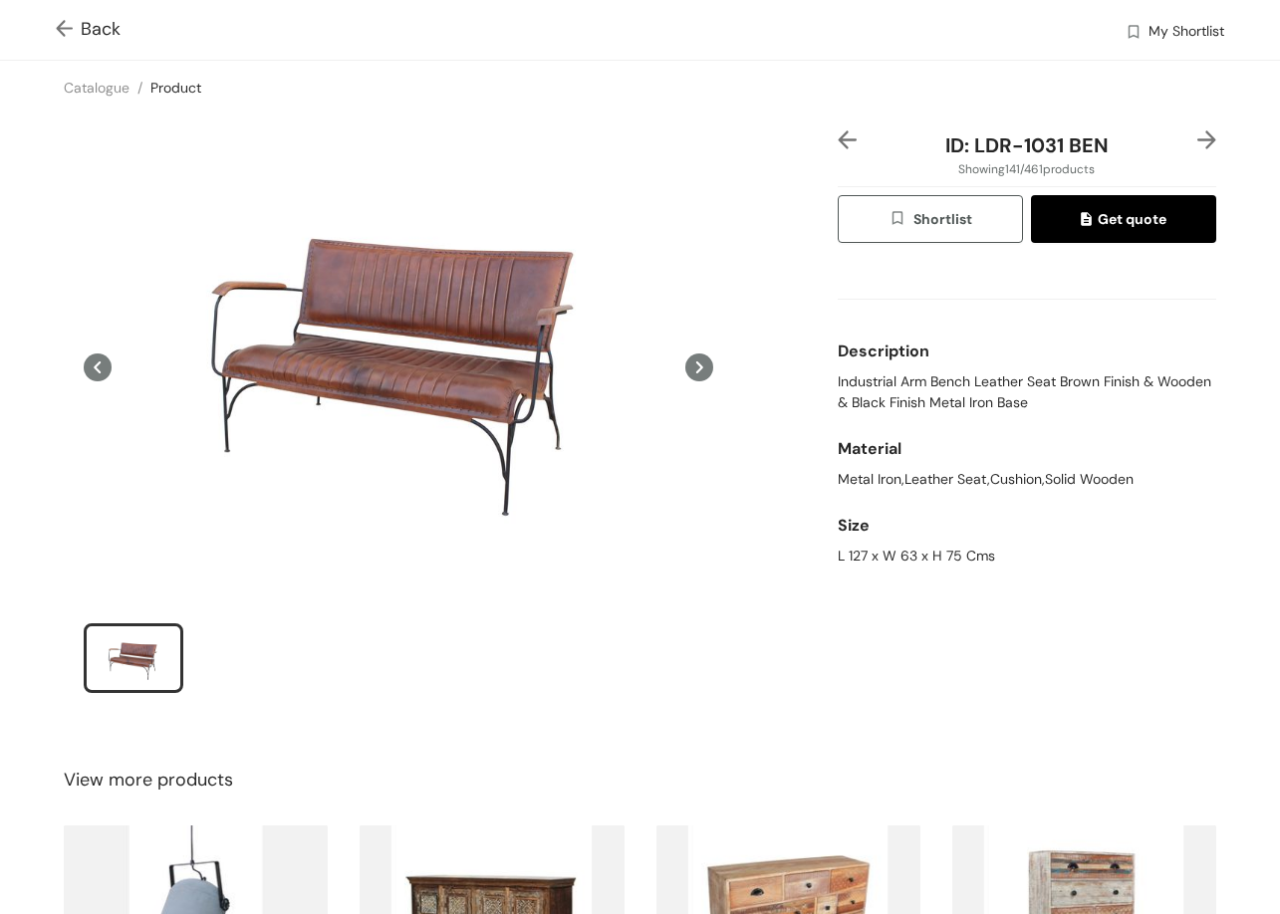
click at [1197, 140] on img at bounding box center [1206, 139] width 19 height 19
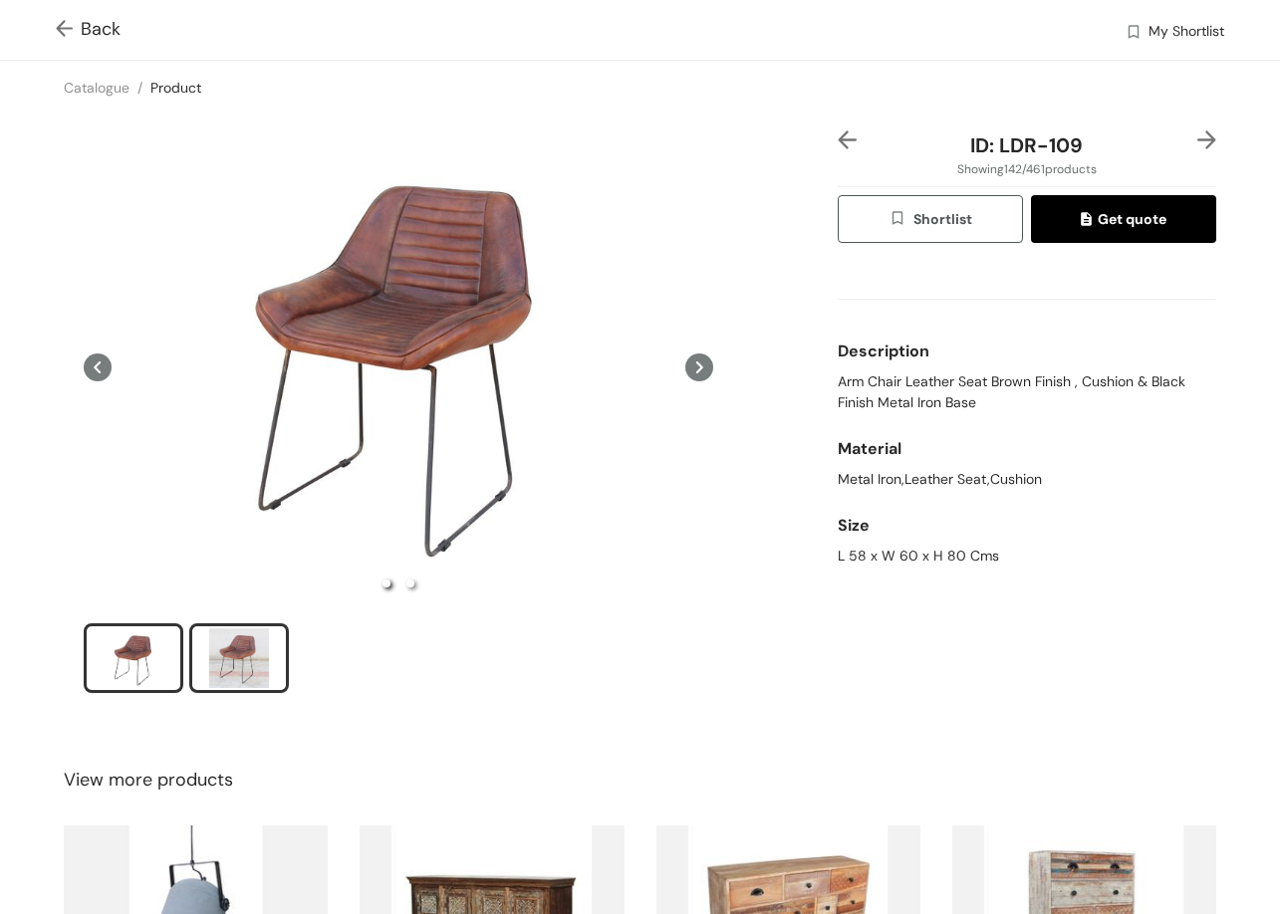
click at [240, 648] on div "slide item 2" at bounding box center [239, 658] width 90 height 60
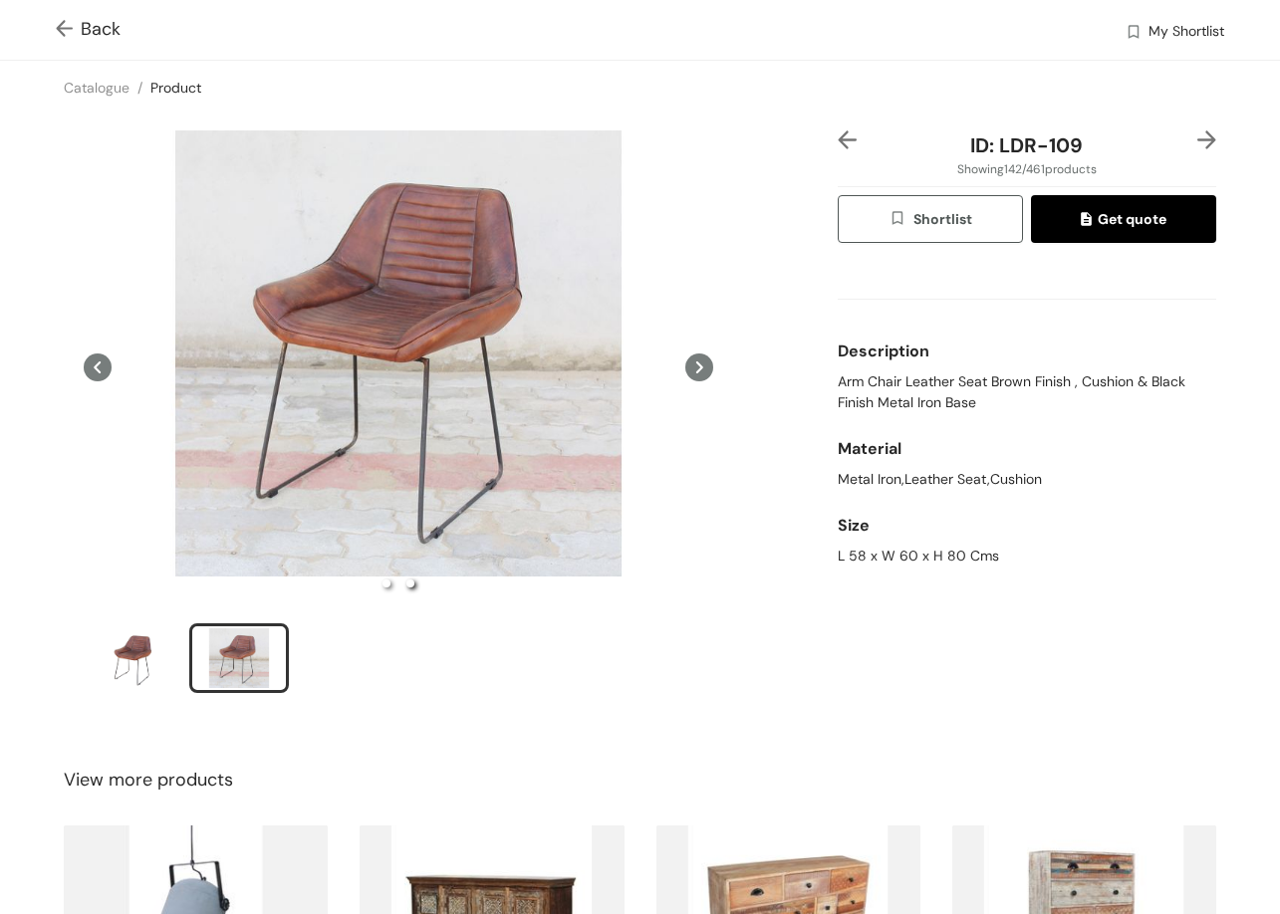
click at [1199, 140] on img at bounding box center [1206, 139] width 19 height 19
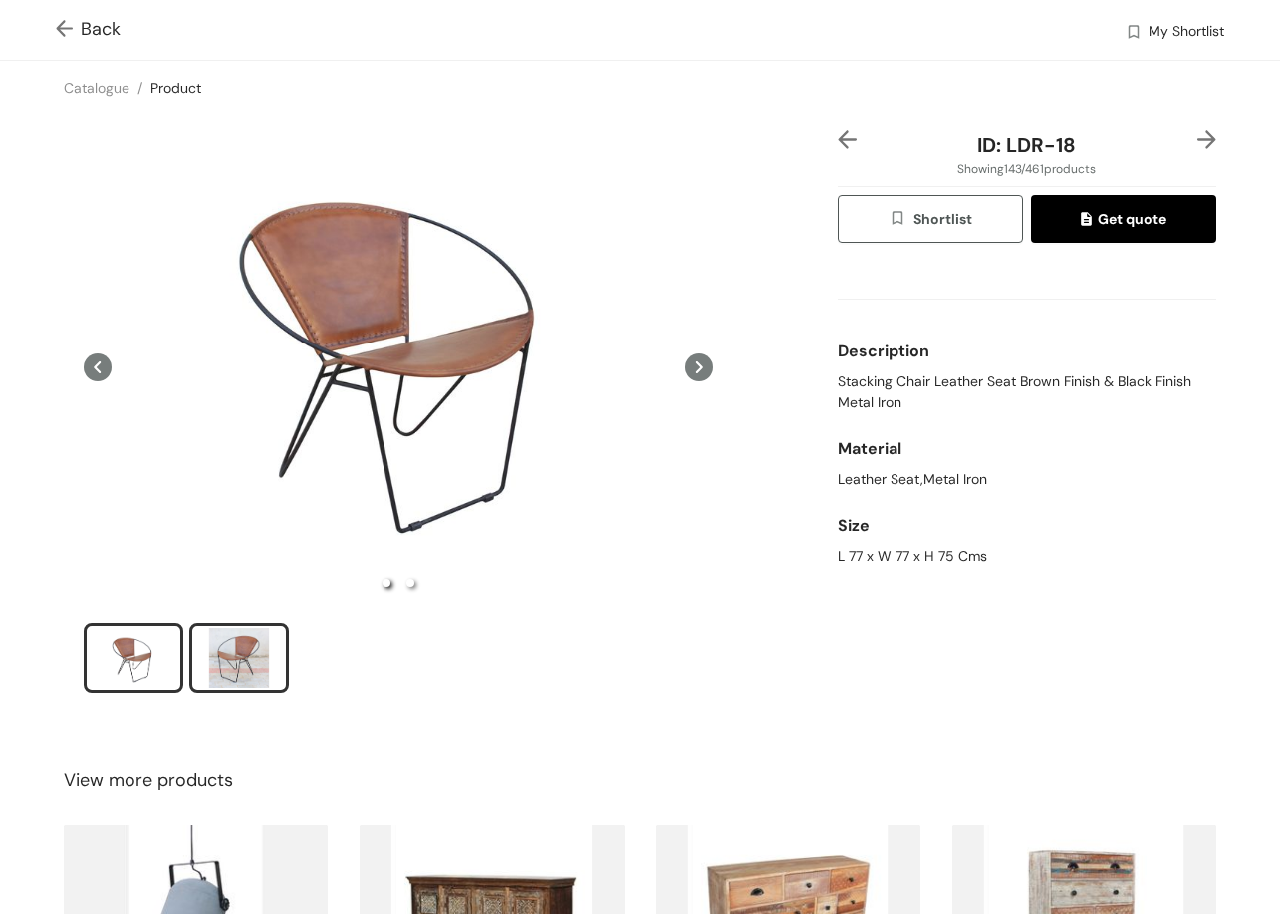
click at [259, 623] on li "slide item 2" at bounding box center [239, 658] width 100 height 70
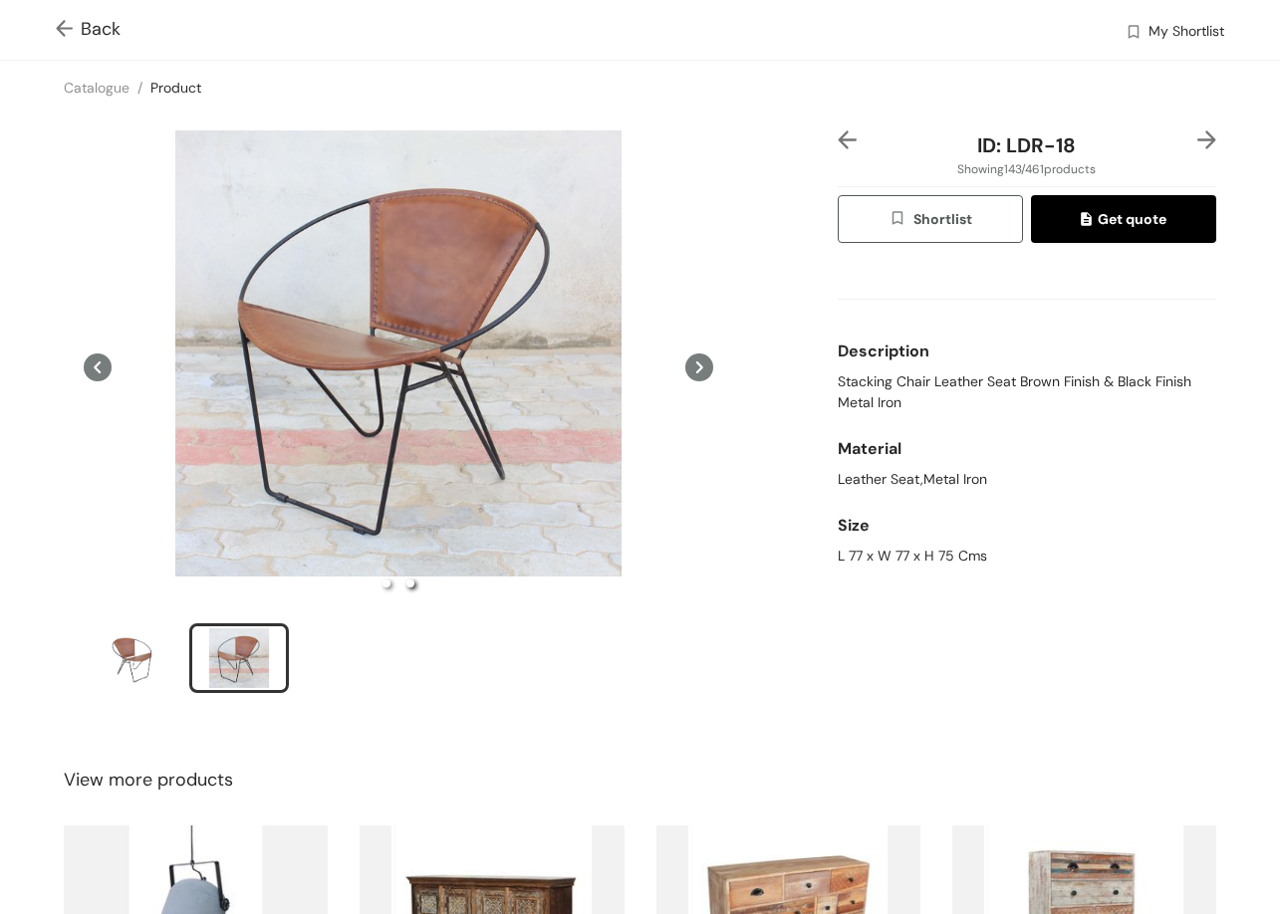
click at [1197, 143] on img at bounding box center [1206, 139] width 19 height 19
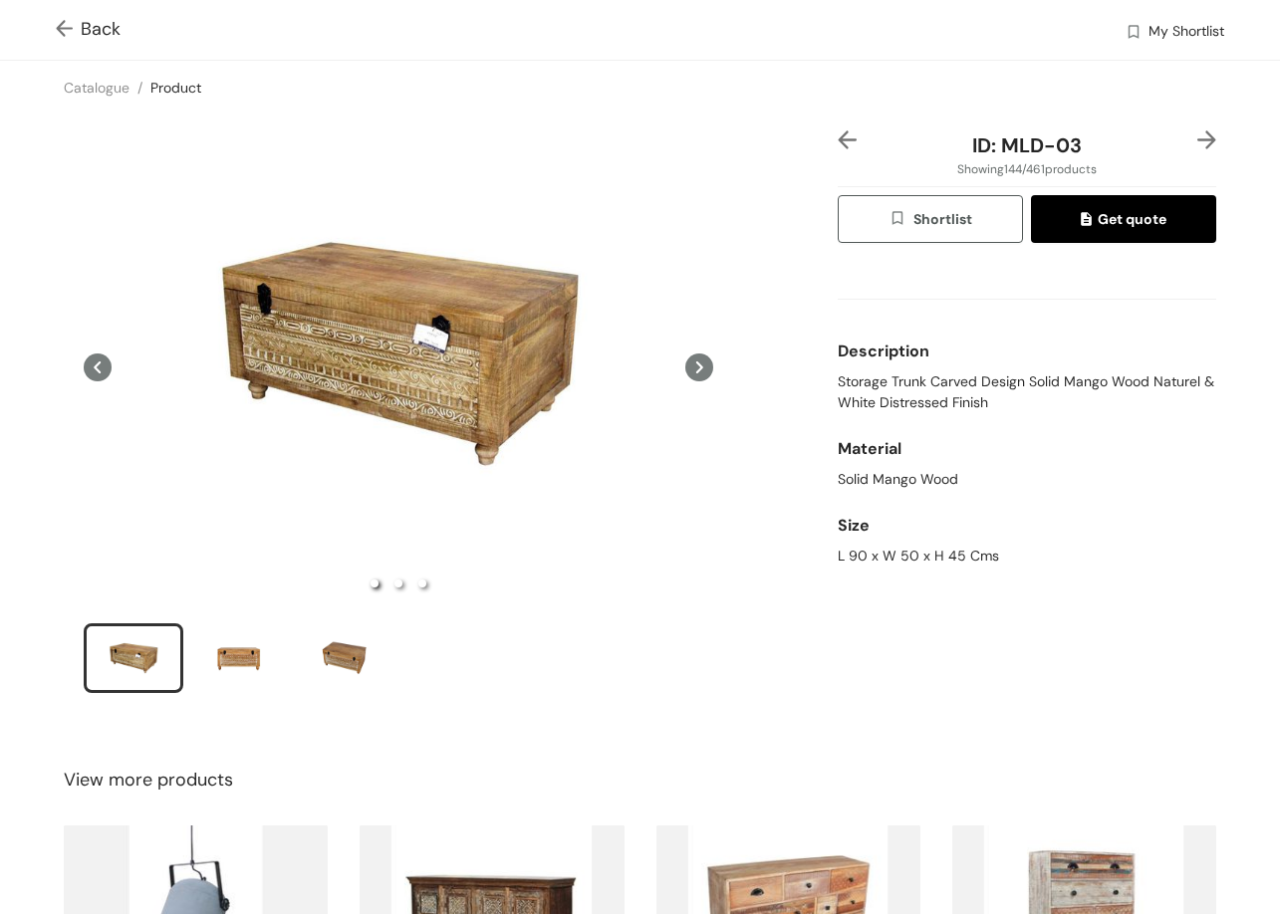
click at [1197, 134] on img at bounding box center [1206, 139] width 19 height 19
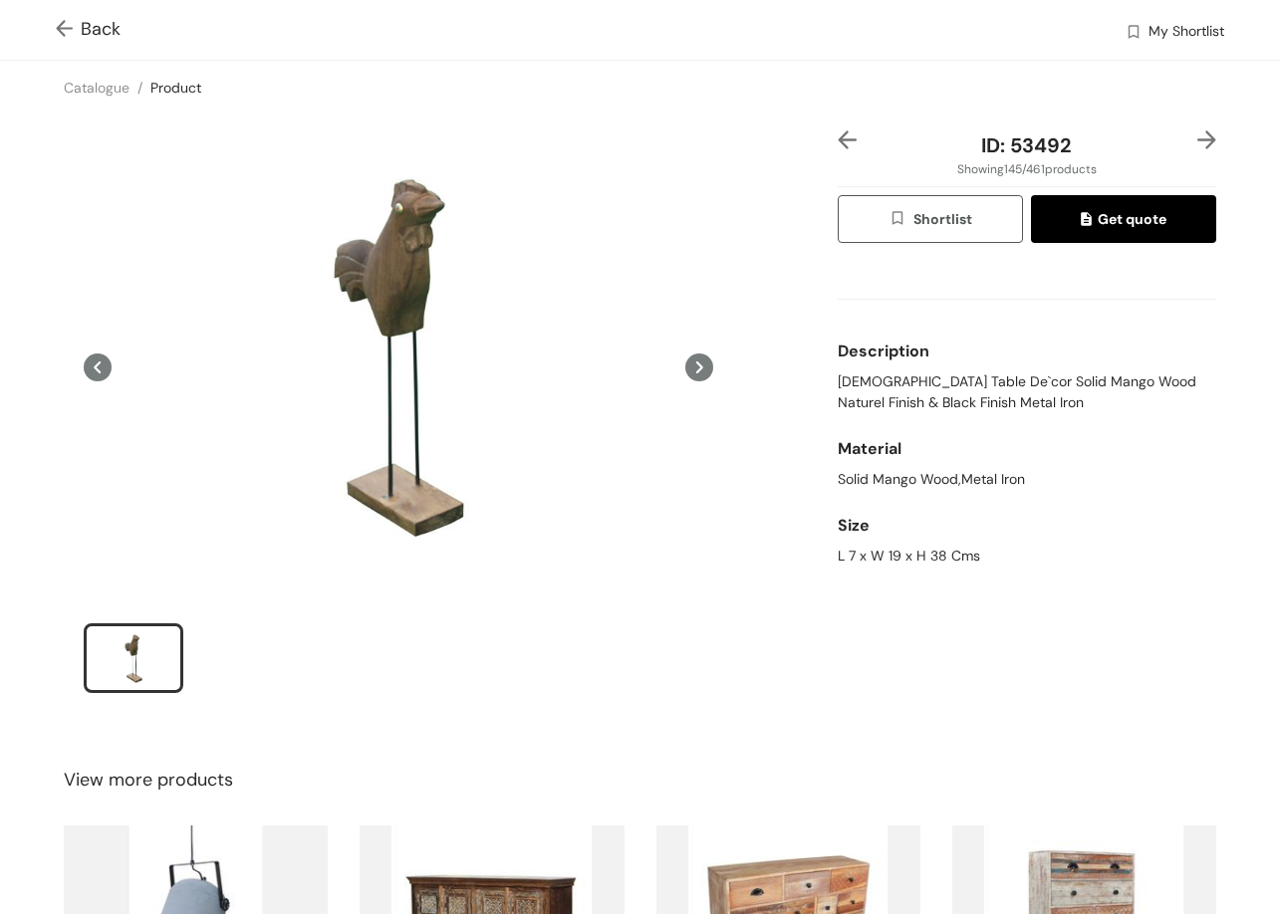
click at [1184, 149] on div at bounding box center [1200, 145] width 32 height 30
click at [1197, 138] on img at bounding box center [1206, 139] width 19 height 19
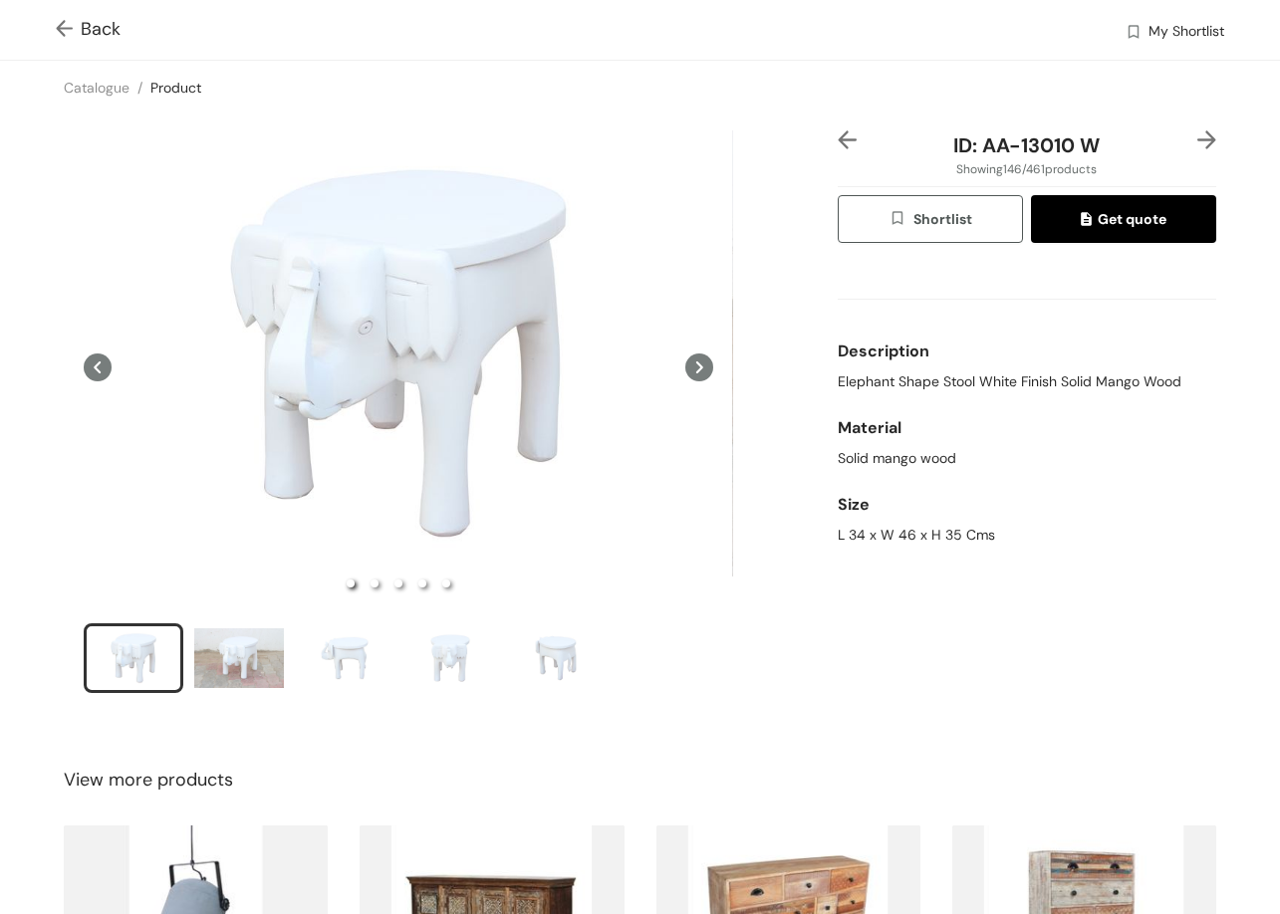
click at [838, 135] on img at bounding box center [847, 139] width 19 height 19
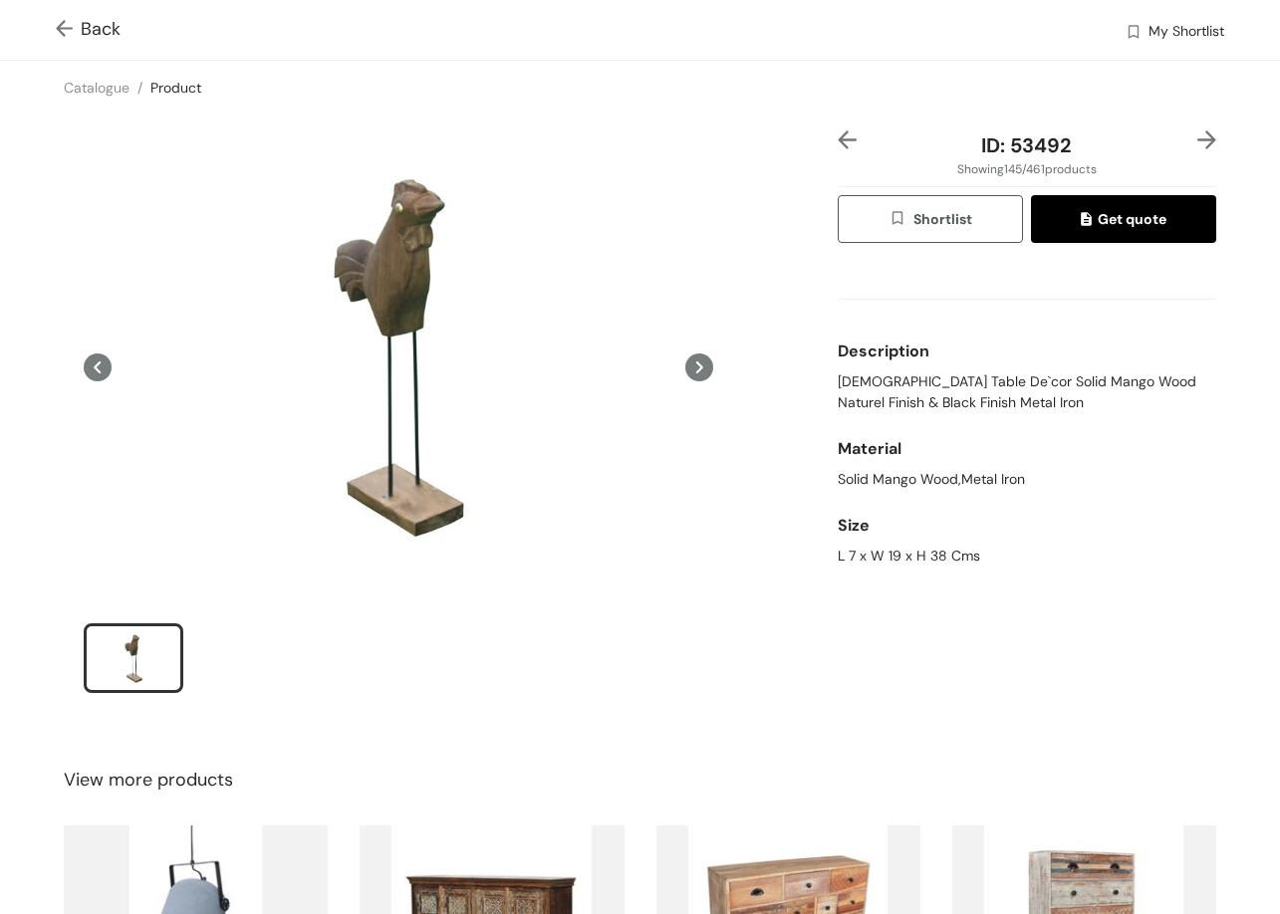
click at [1197, 136] on img at bounding box center [1206, 139] width 19 height 19
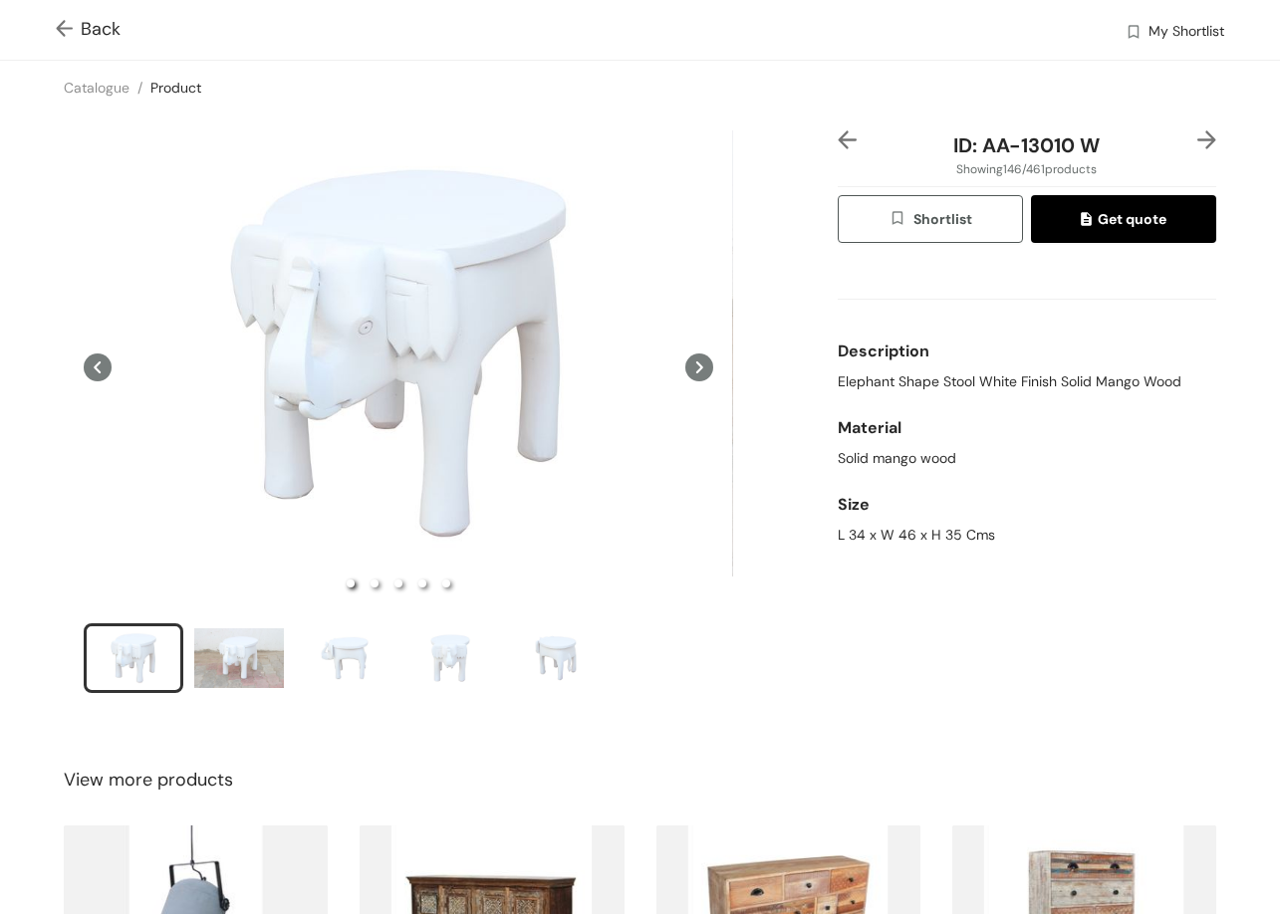
click at [1197, 135] on img at bounding box center [1206, 139] width 19 height 19
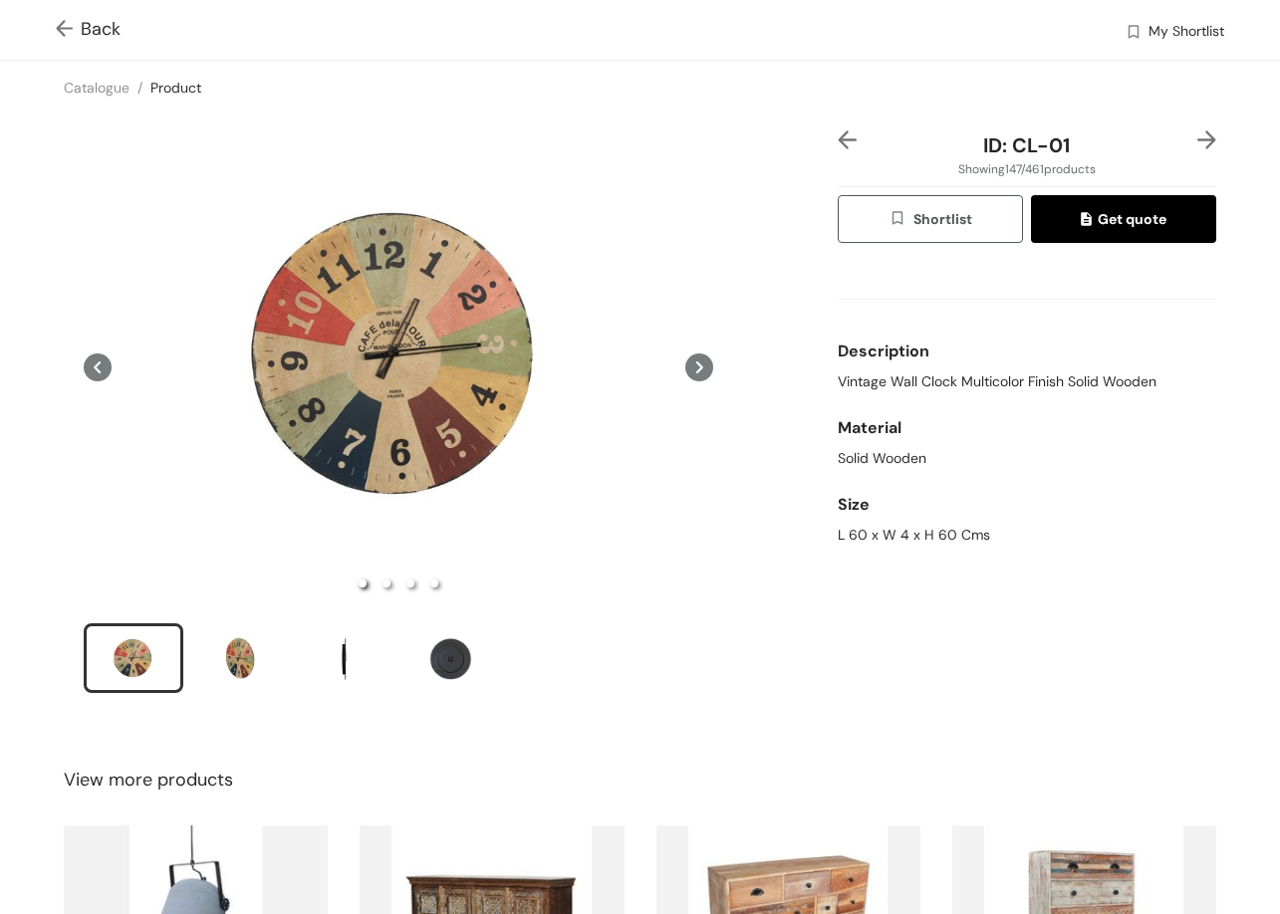
click at [1197, 135] on img at bounding box center [1206, 139] width 19 height 19
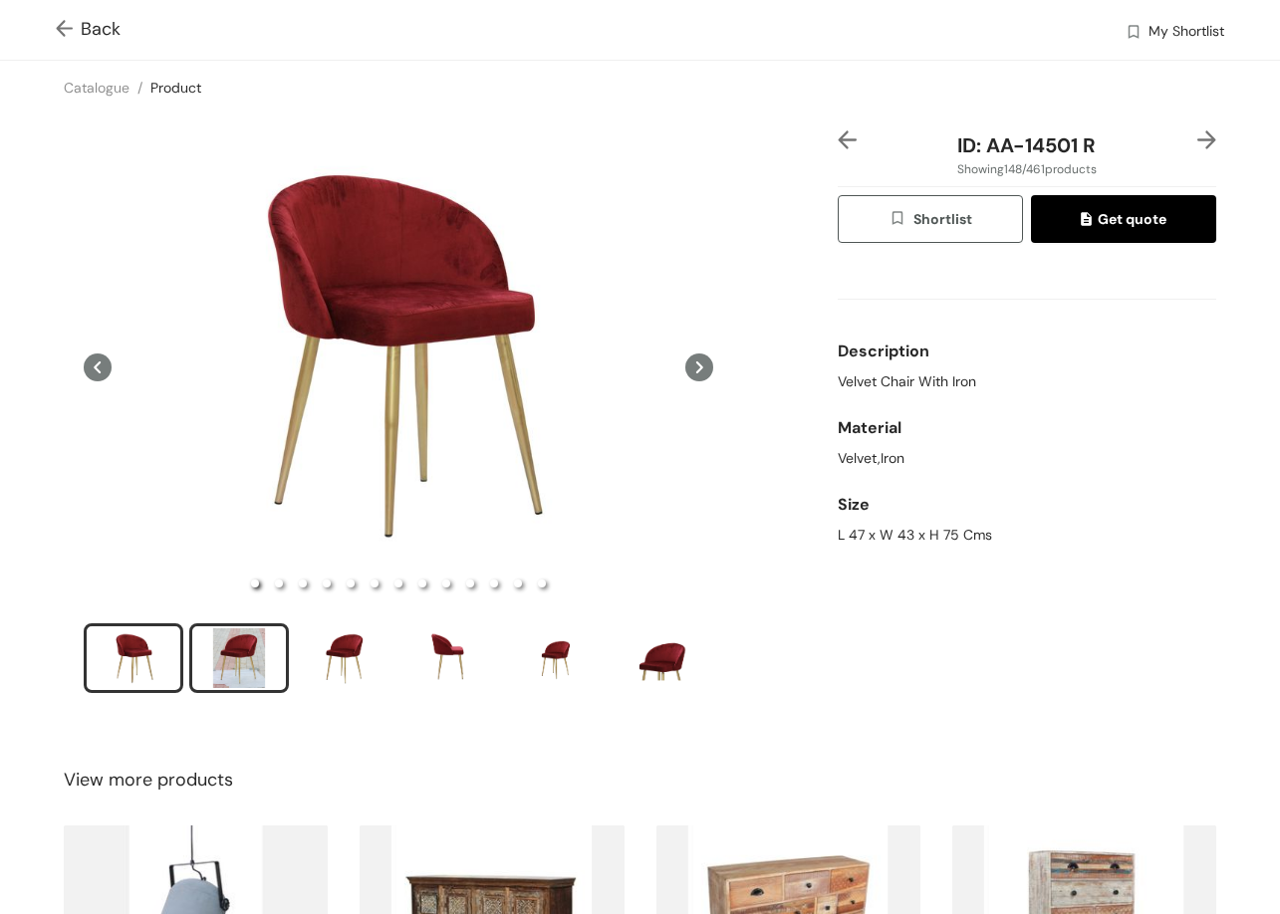
click at [221, 660] on div "slide item 2" at bounding box center [239, 658] width 90 height 60
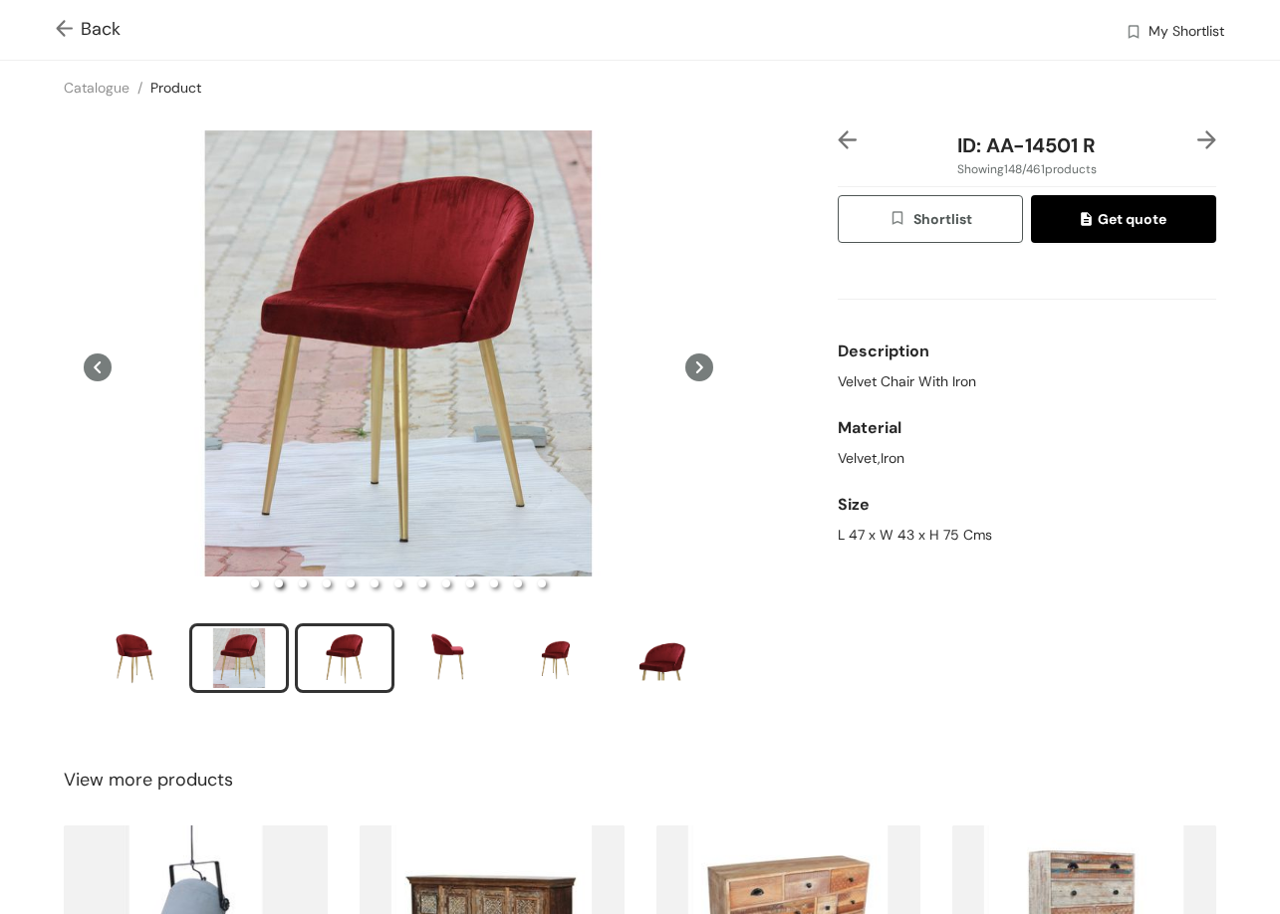
click at [365, 659] on div "slide item 3" at bounding box center [345, 658] width 90 height 60
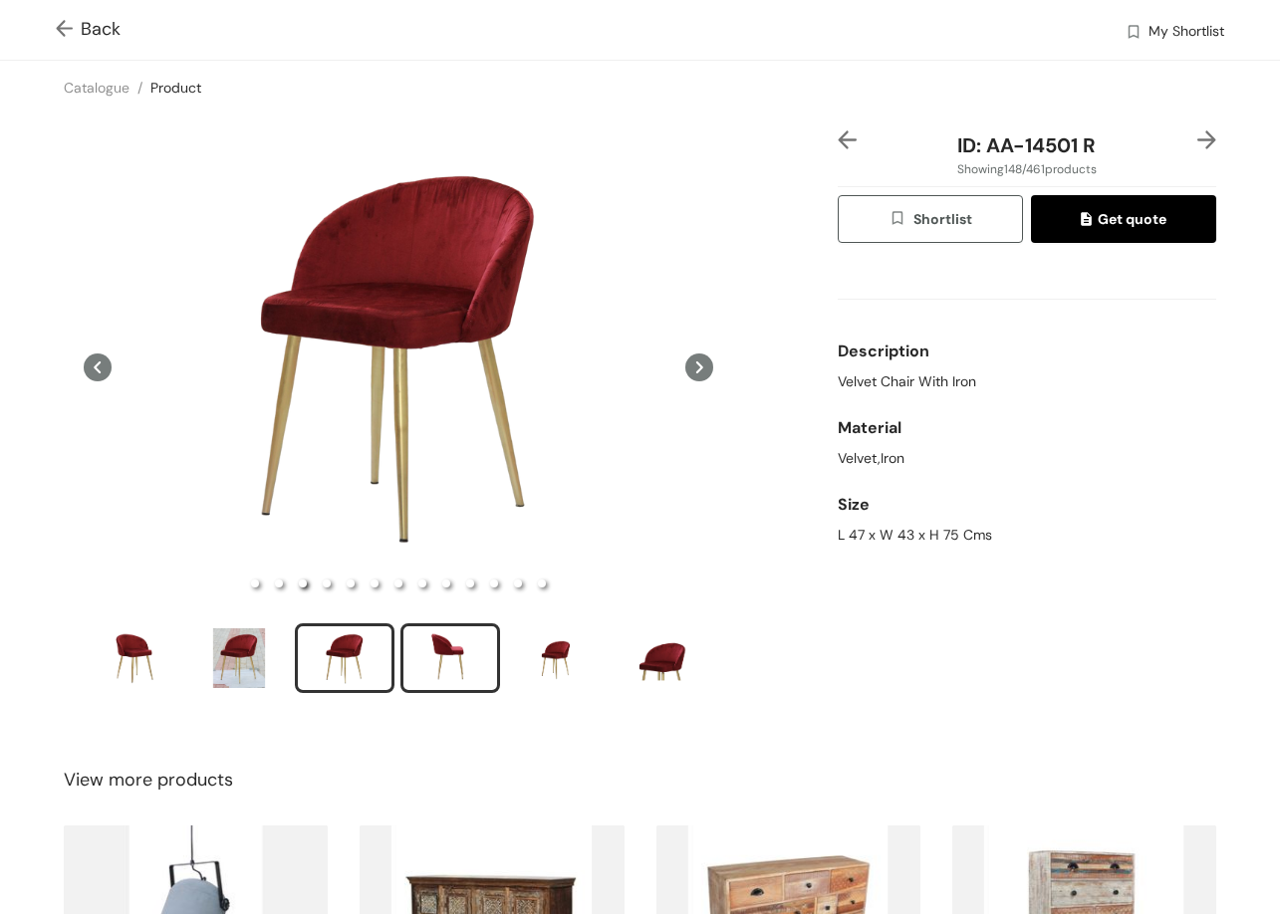
click at [441, 681] on div "slide item 4" at bounding box center [450, 658] width 90 height 60
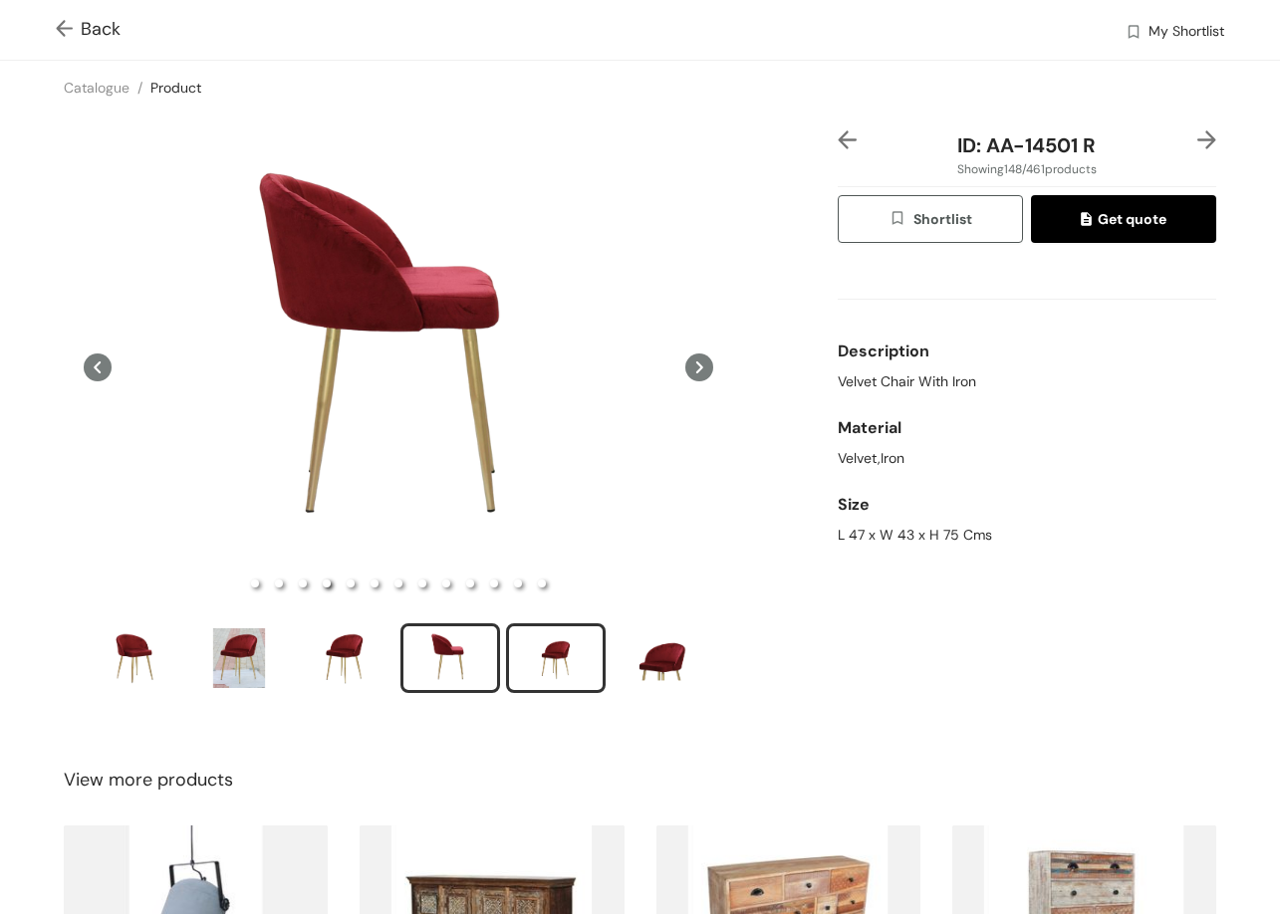
drag, startPoint x: 562, startPoint y: 663, endPoint x: 573, endPoint y: 663, distance: 11.0
click at [571, 663] on div "slide item 5" at bounding box center [556, 658] width 90 height 60
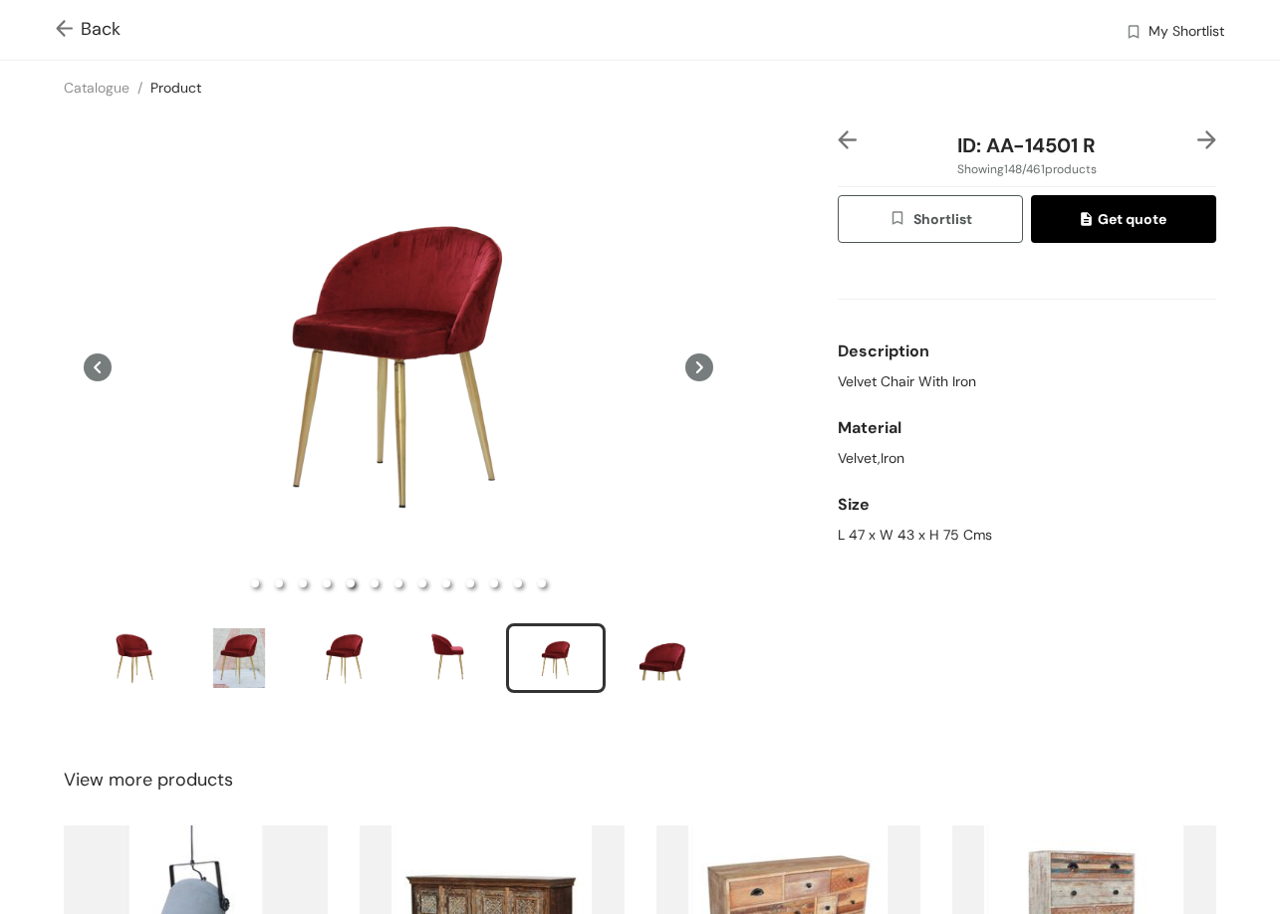
click at [1197, 141] on img at bounding box center [1206, 139] width 19 height 19
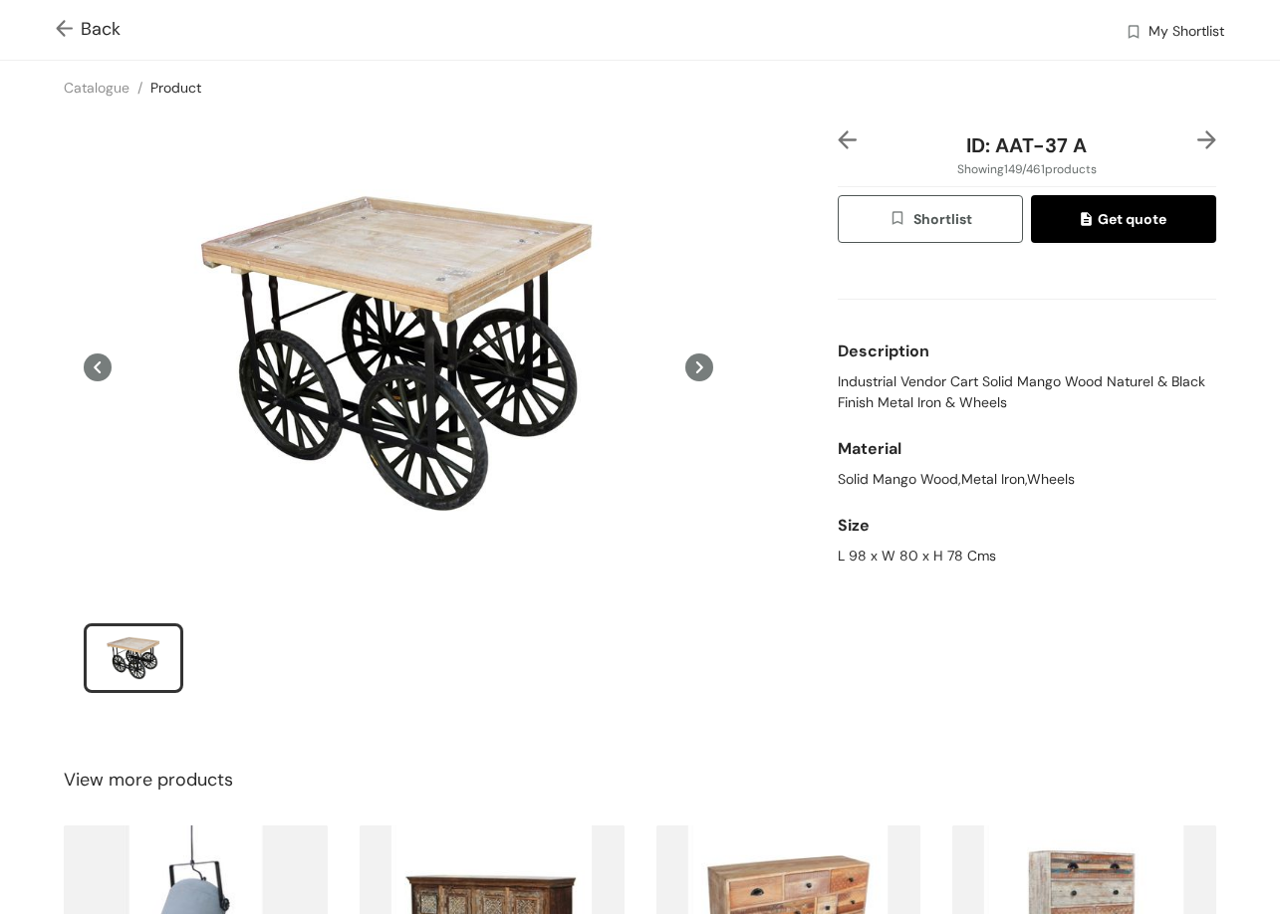
click at [1175, 127] on div "ID: AAT-37 A Showing 149 / 461 products Shortlist Get quote Description Industr…" at bounding box center [640, 425] width 1288 height 620
click at [1197, 143] on img at bounding box center [1206, 139] width 19 height 19
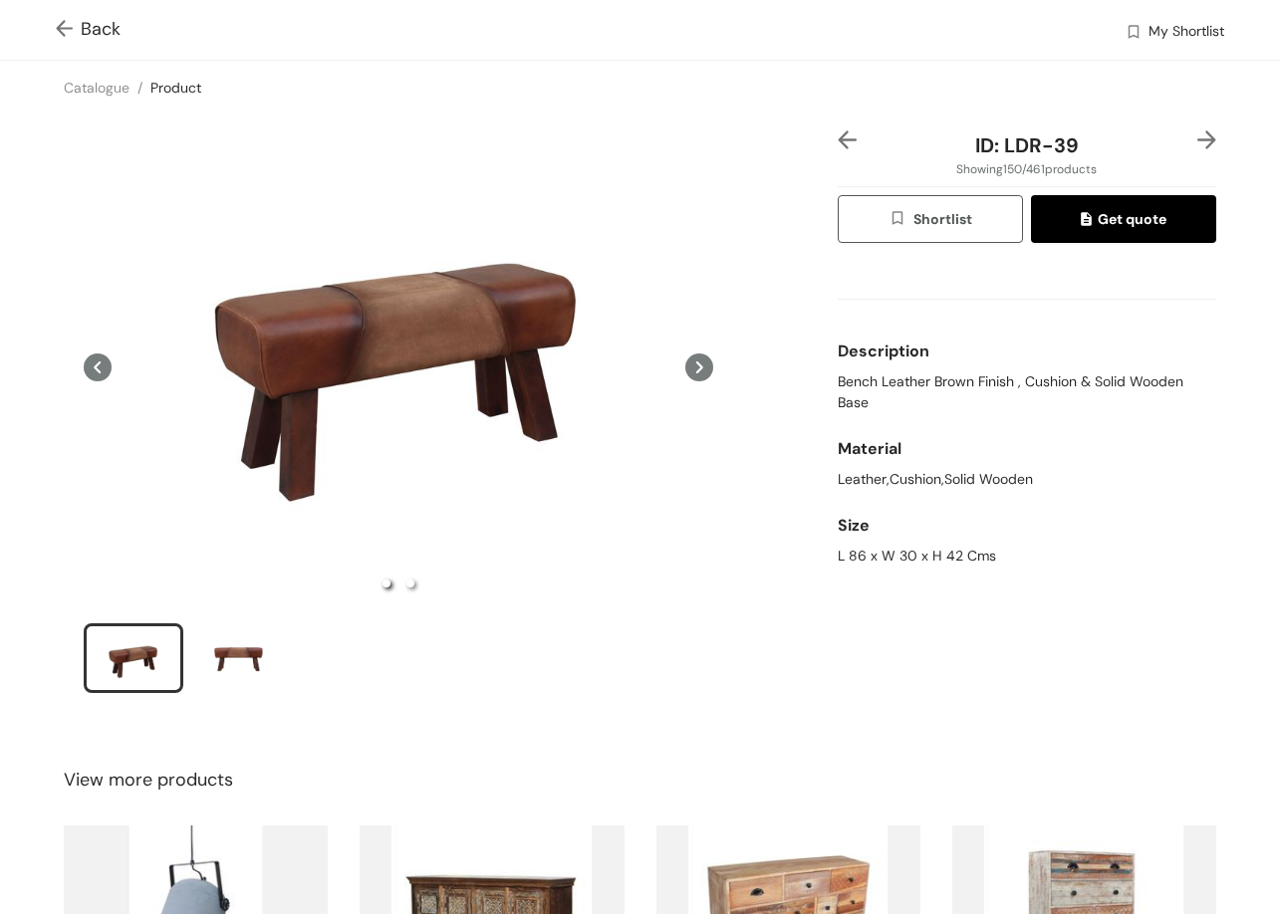
click at [1197, 144] on img at bounding box center [1206, 139] width 19 height 19
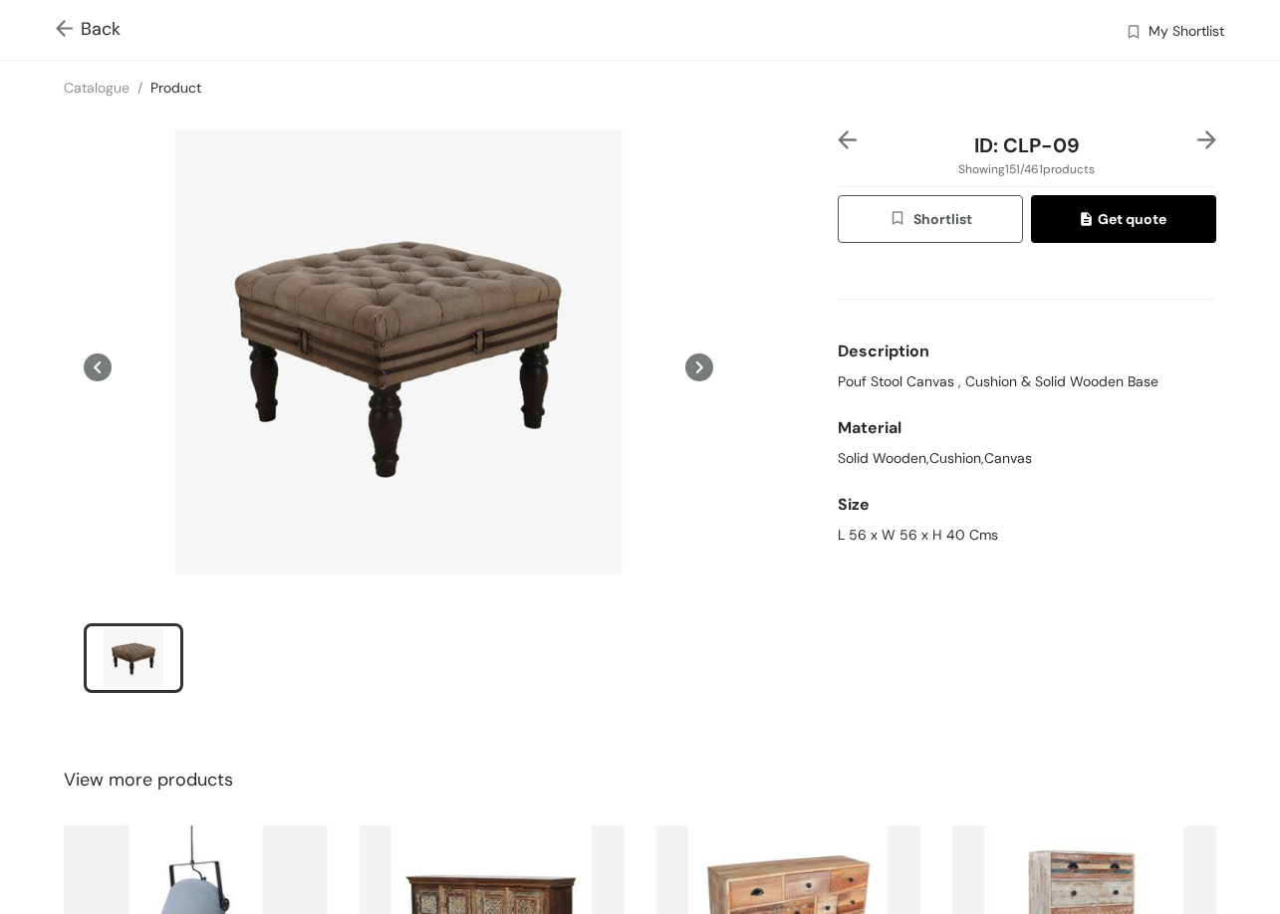
click at [1197, 144] on img at bounding box center [1206, 139] width 19 height 19
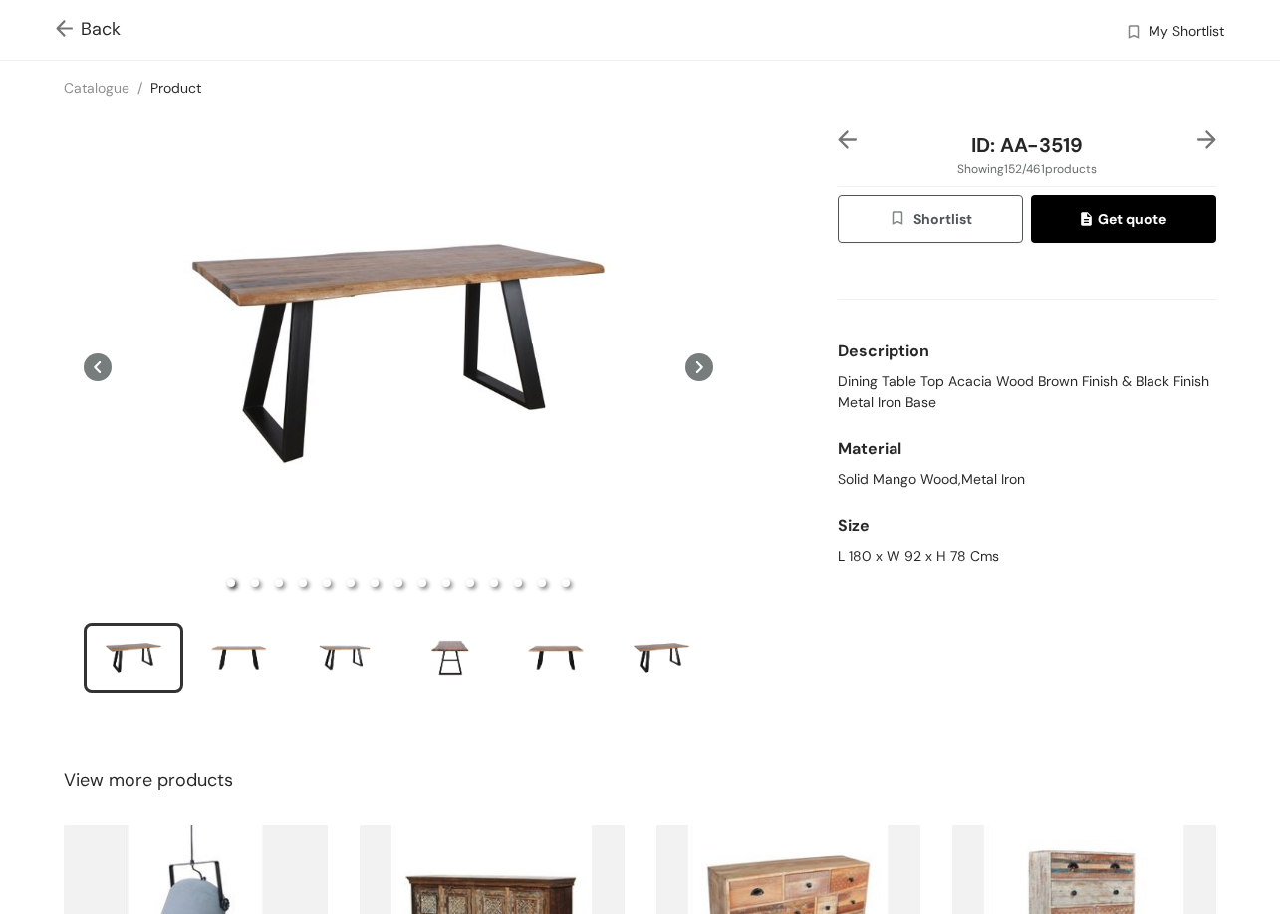
click at [838, 142] on img at bounding box center [847, 139] width 19 height 19
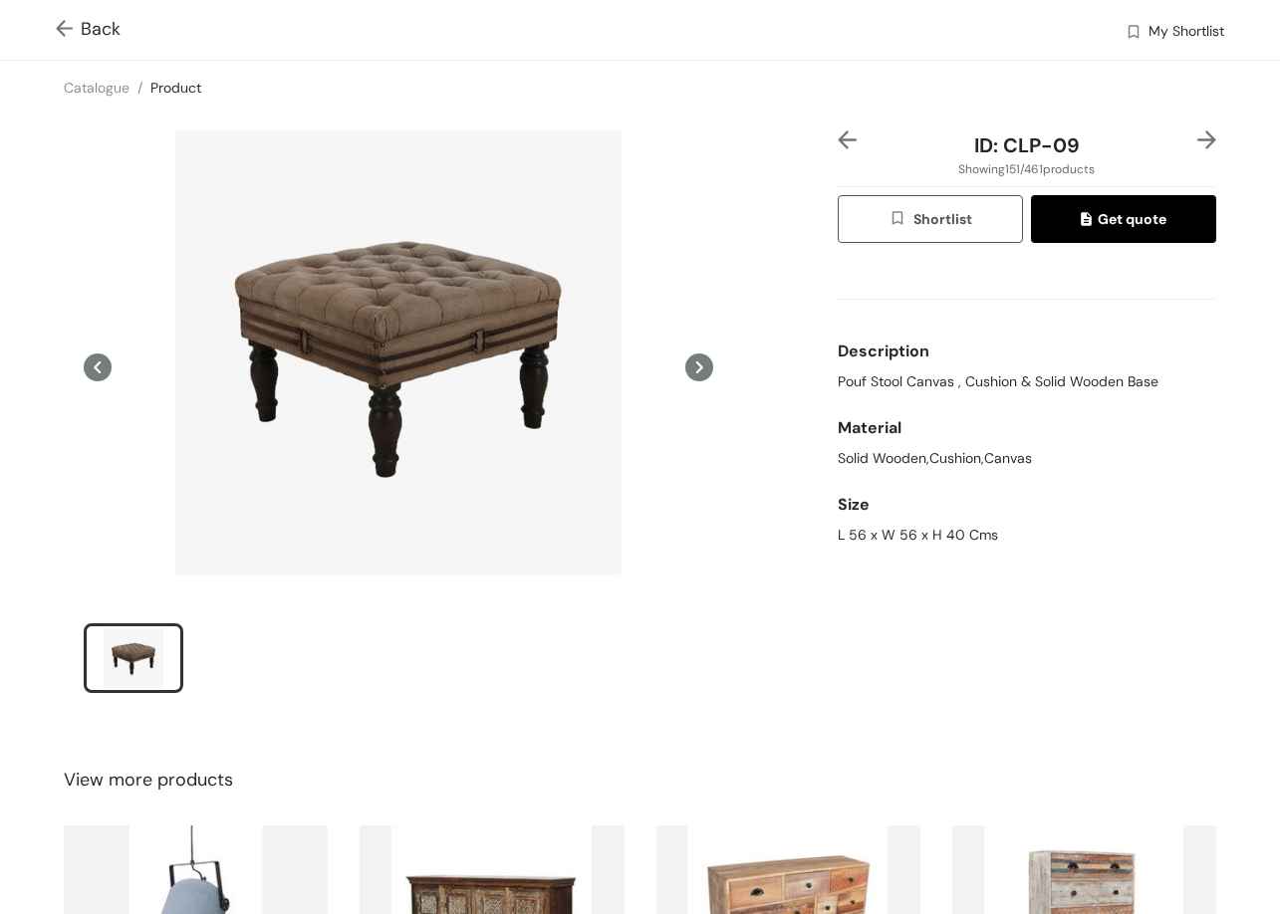
click at [1197, 132] on img at bounding box center [1206, 139] width 19 height 19
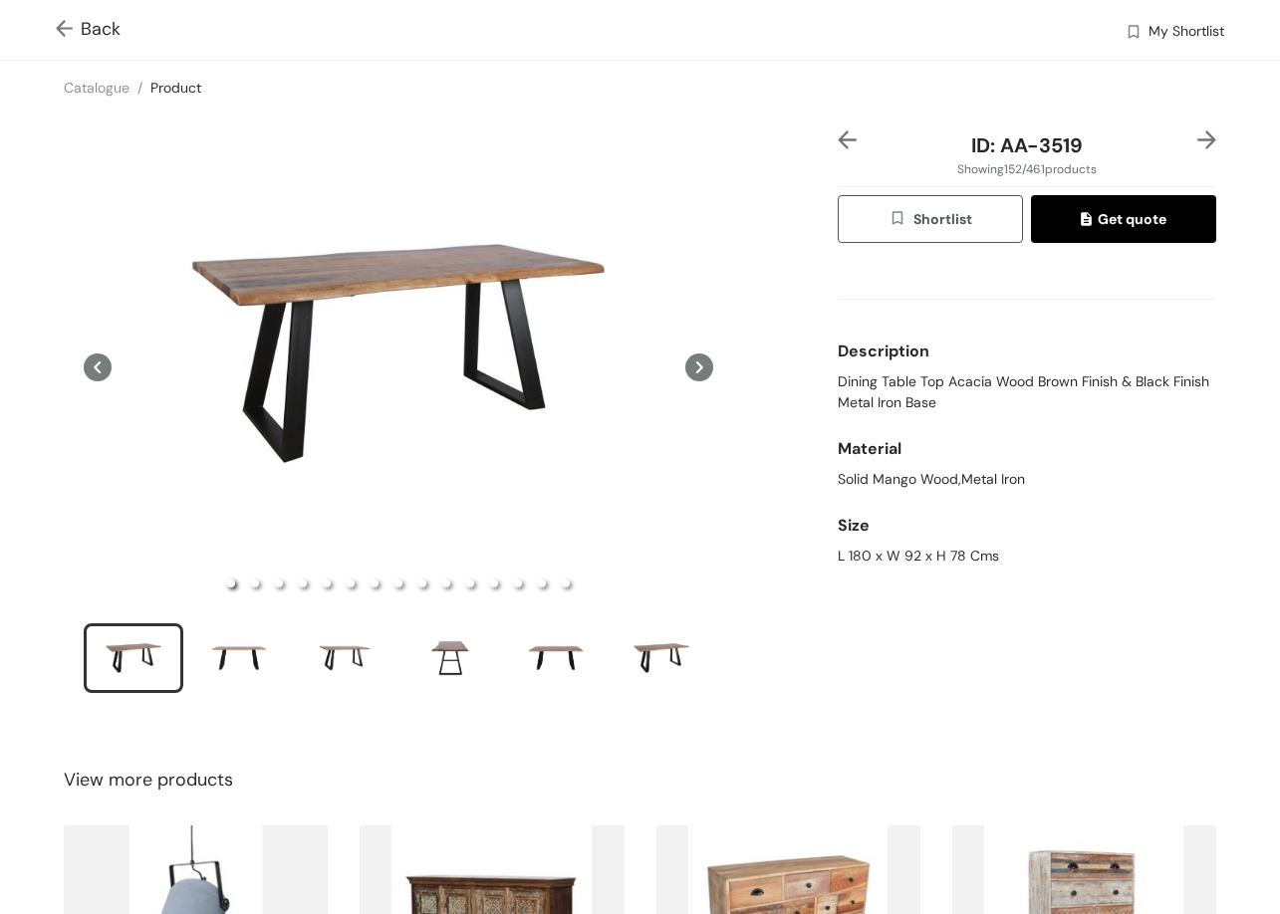
click at [1197, 132] on img at bounding box center [1206, 139] width 19 height 19
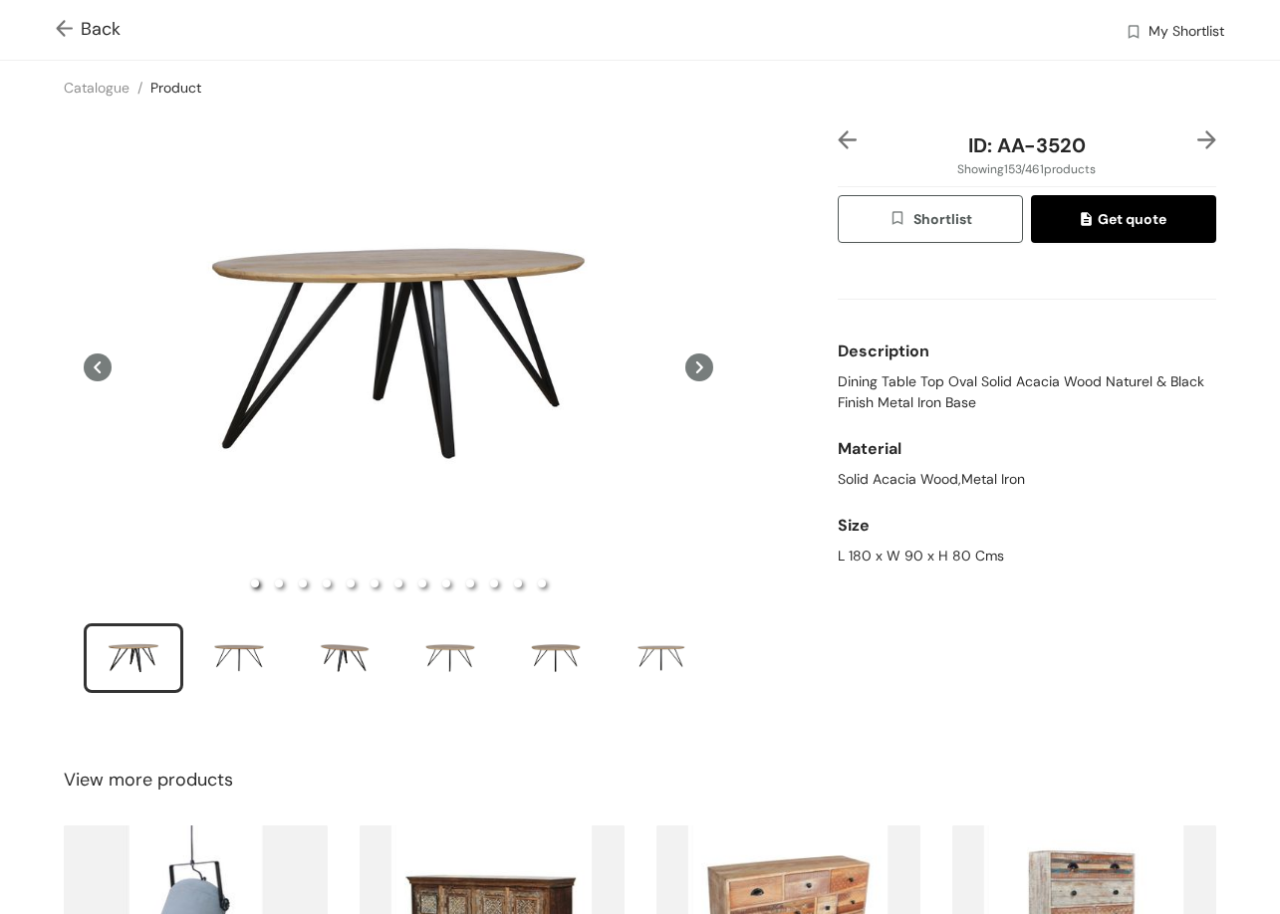
click at [58, 17] on span at bounding box center [68, 29] width 25 height 24
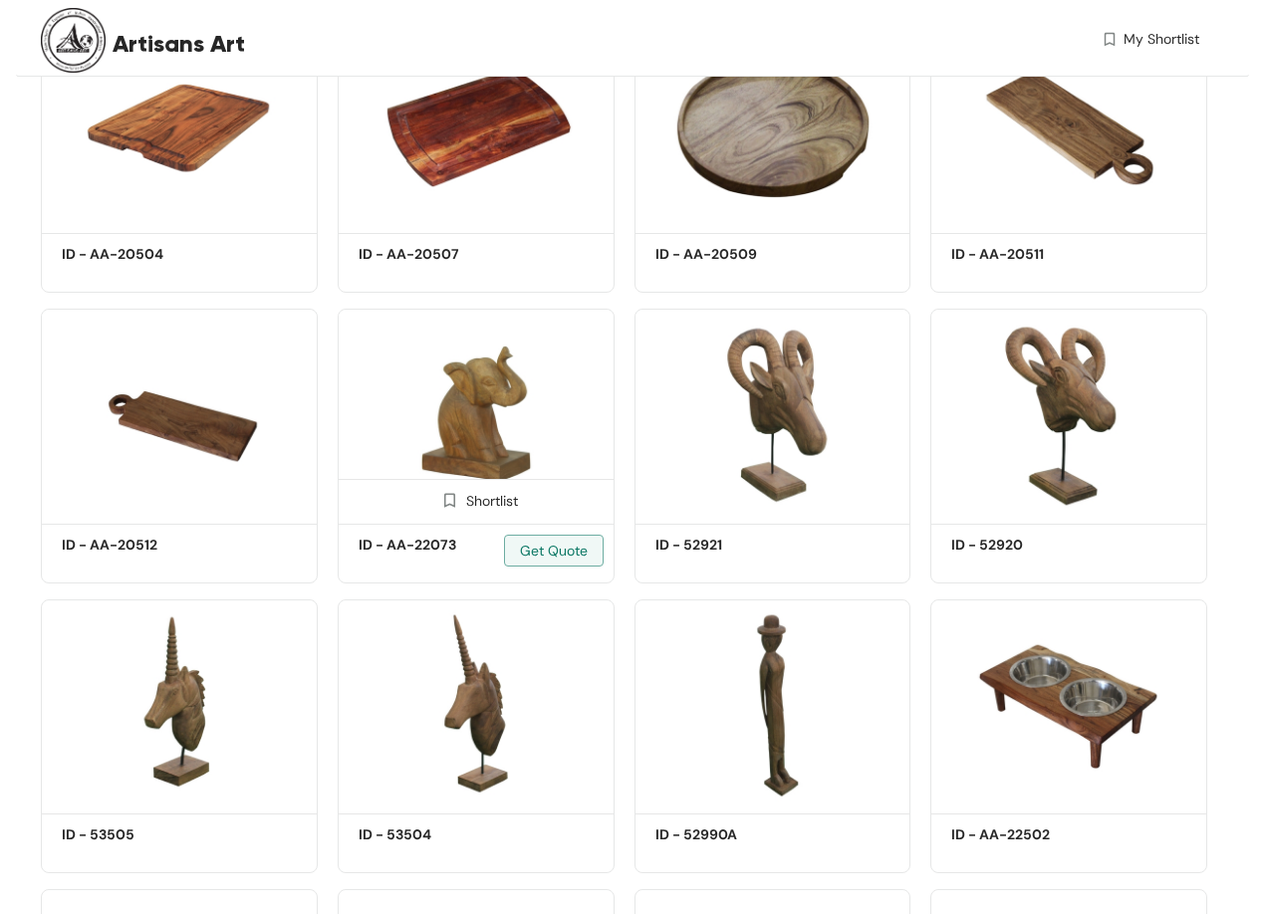
scroll to position [12047, 0]
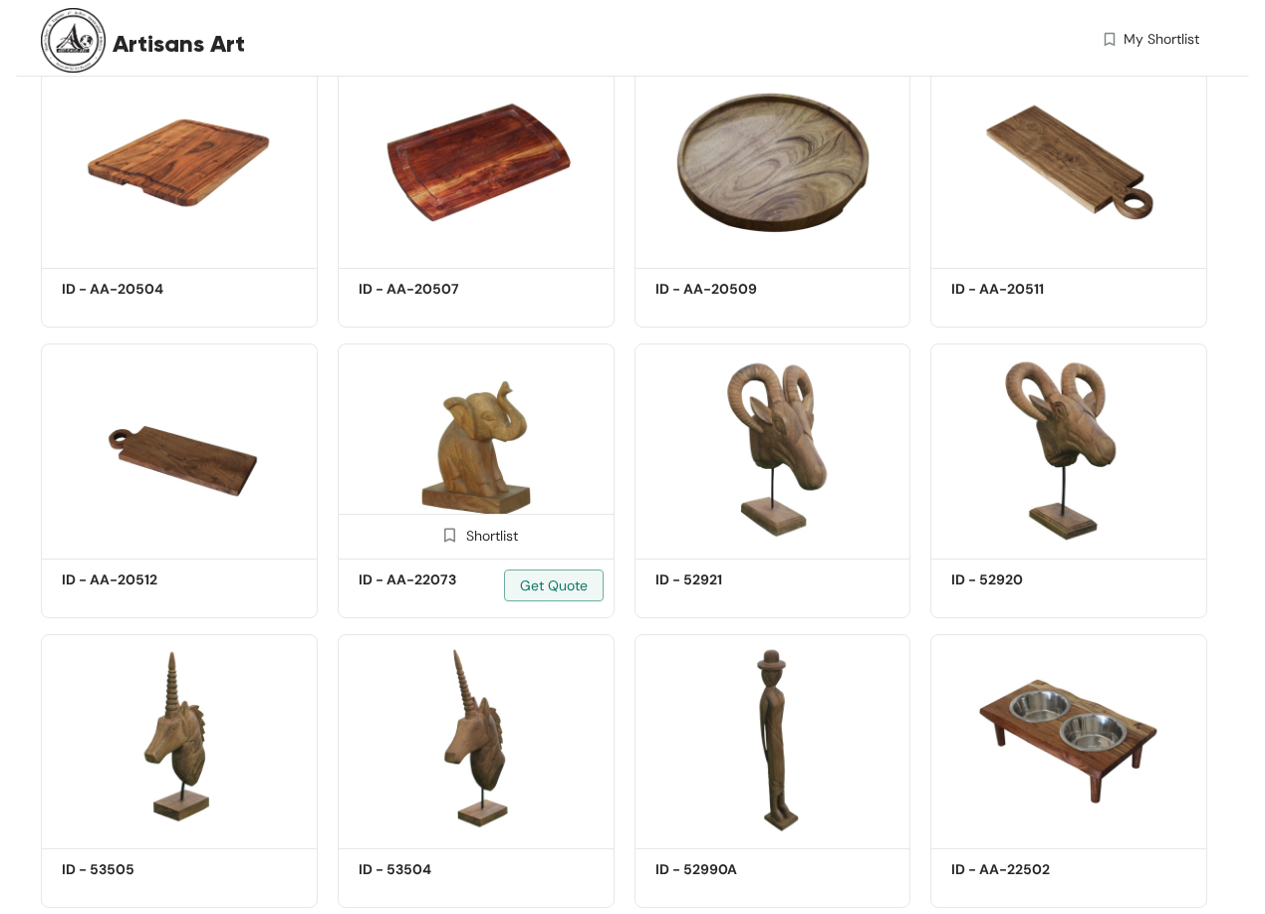
click at [483, 452] on img at bounding box center [476, 448] width 277 height 209
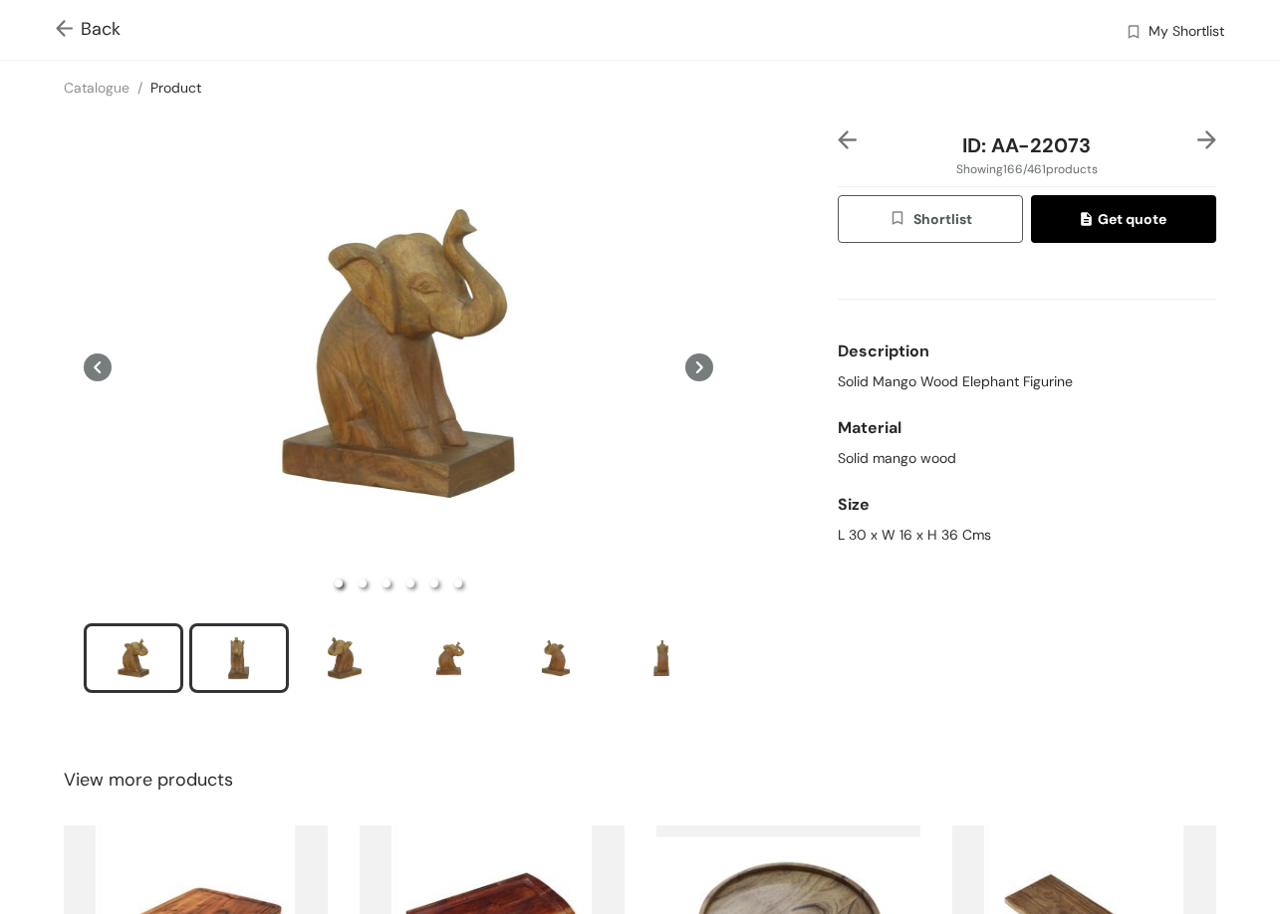
click at [239, 663] on div "slide item 2" at bounding box center [239, 658] width 90 height 60
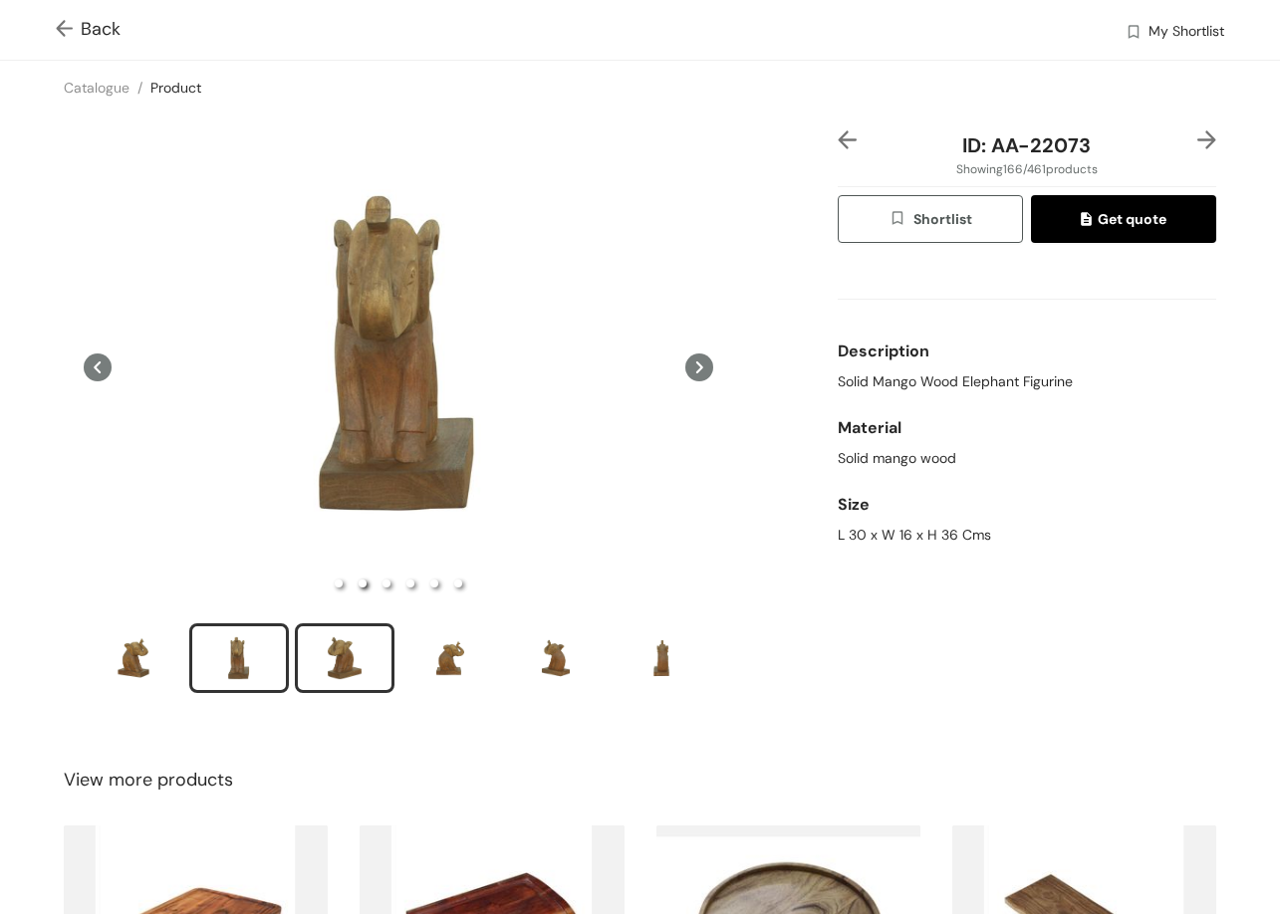
click at [313, 664] on div "slide item 3" at bounding box center [345, 658] width 90 height 60
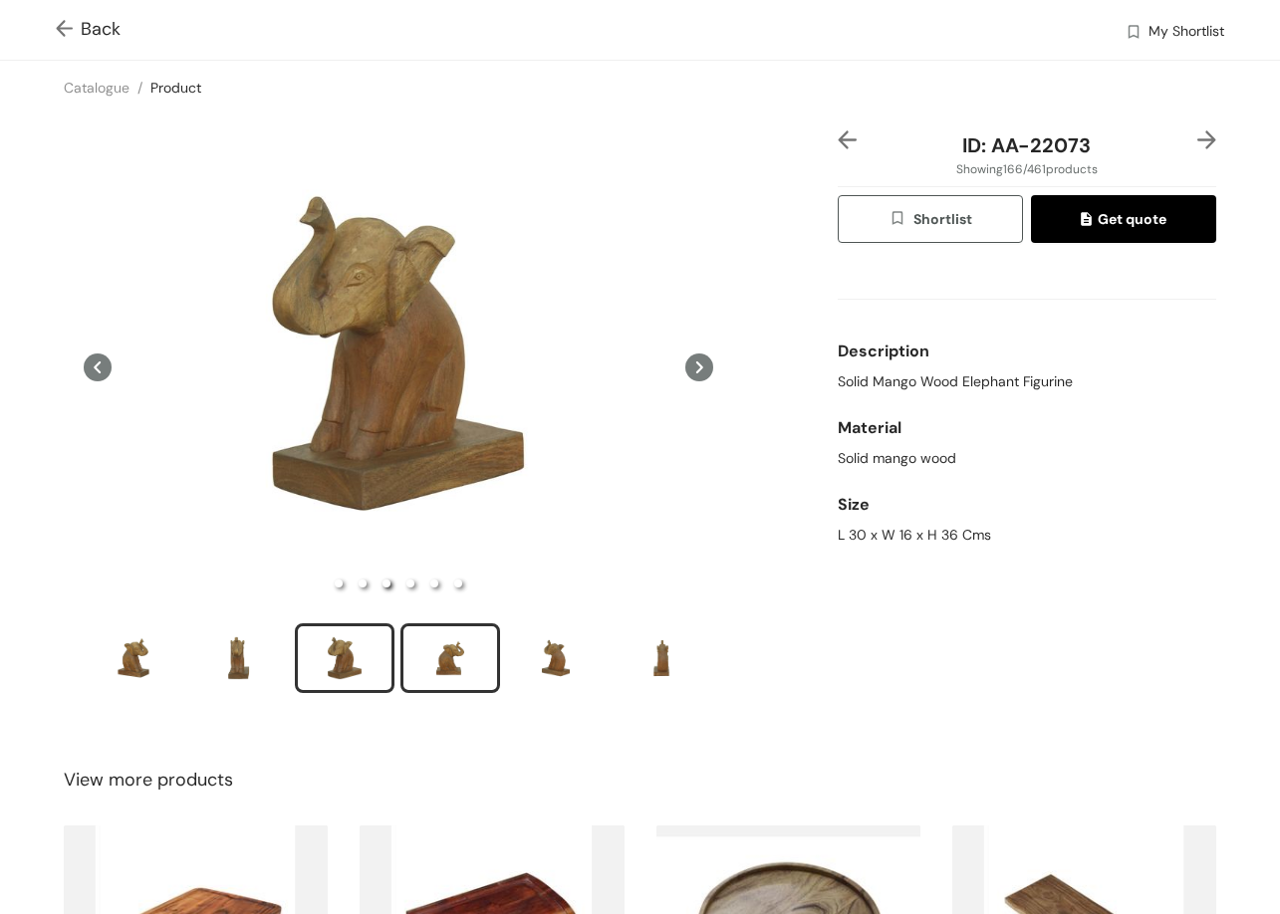
click at [456, 650] on div "slide item 4" at bounding box center [450, 658] width 90 height 60
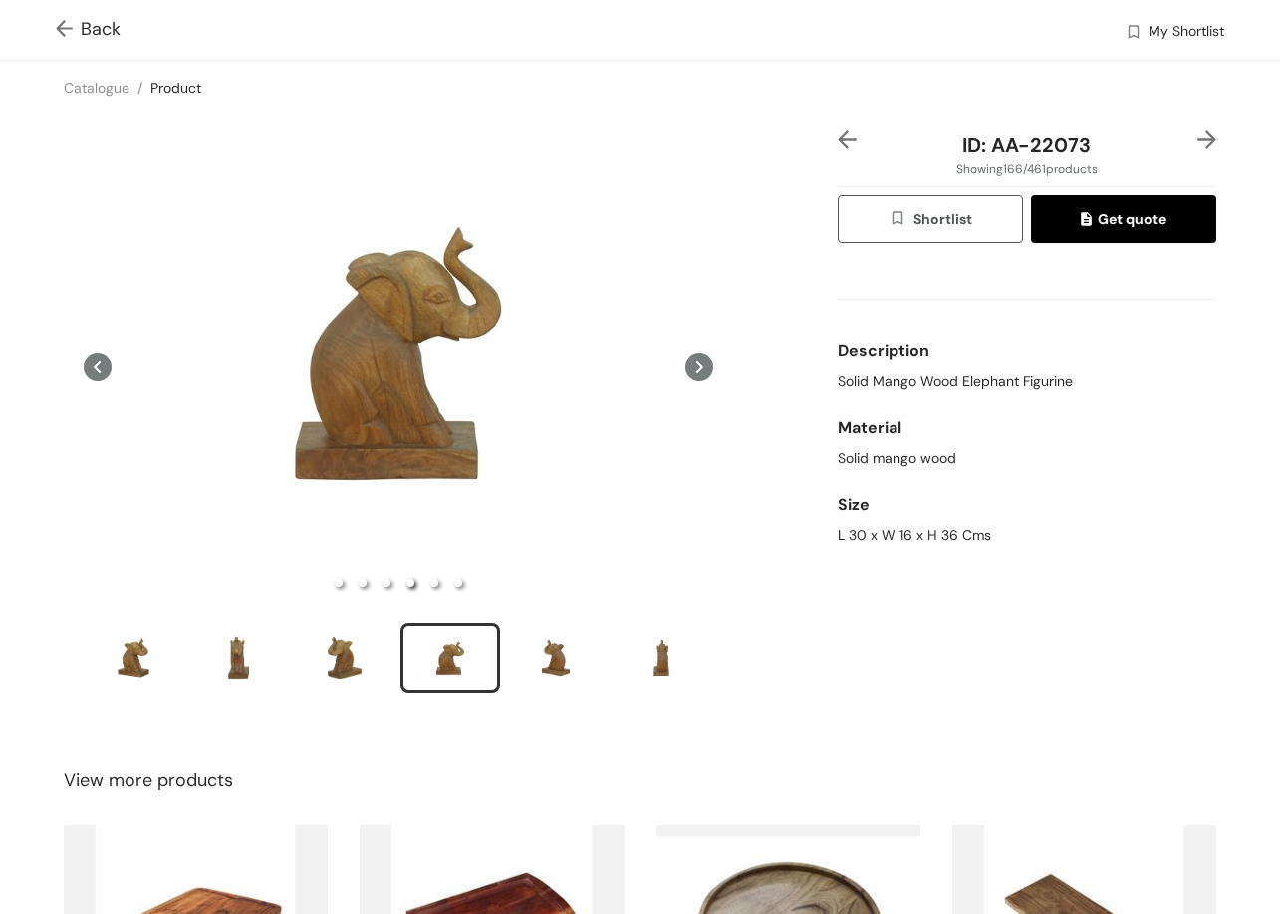
click at [1197, 133] on img at bounding box center [1206, 139] width 19 height 19
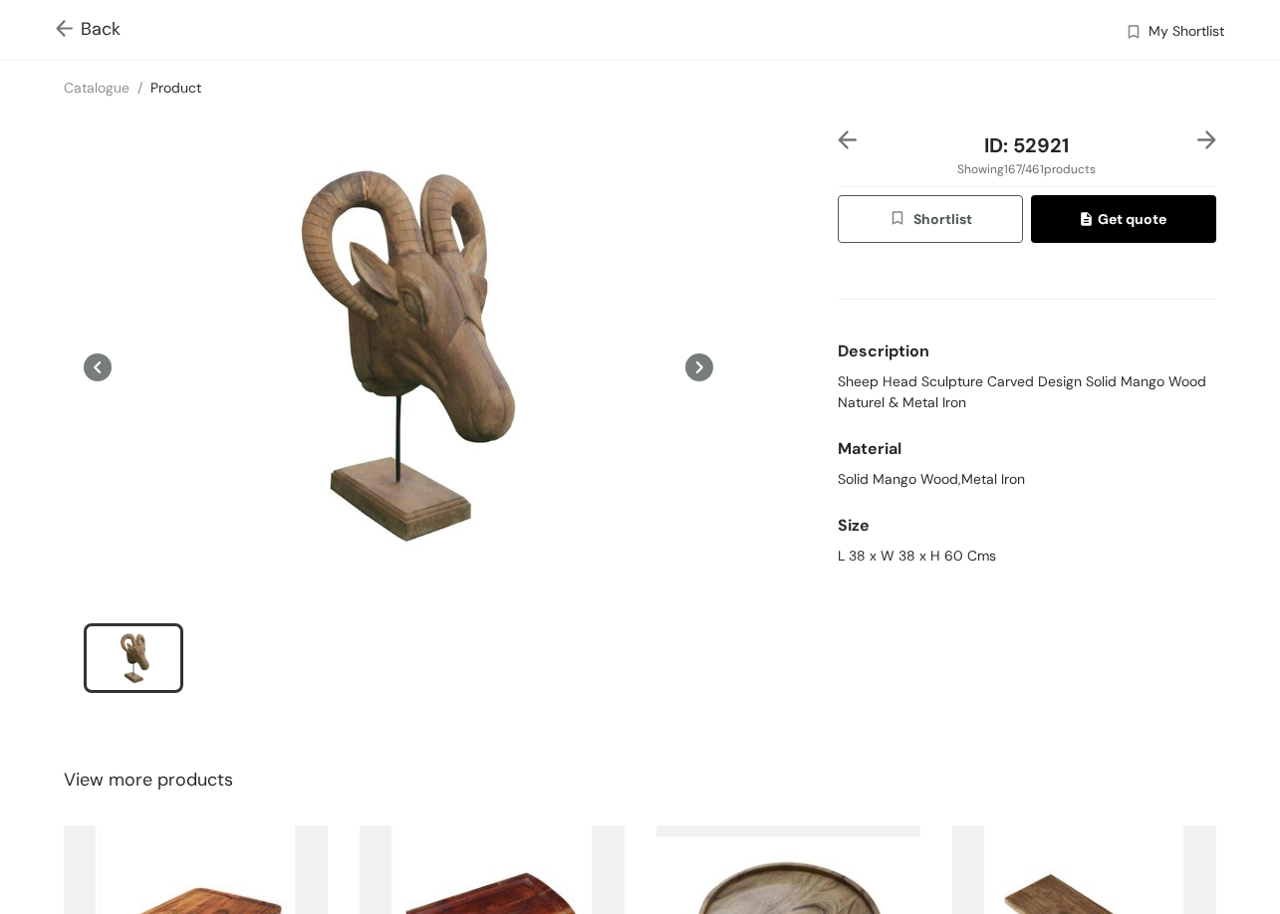
click at [1197, 131] on img at bounding box center [1206, 139] width 19 height 19
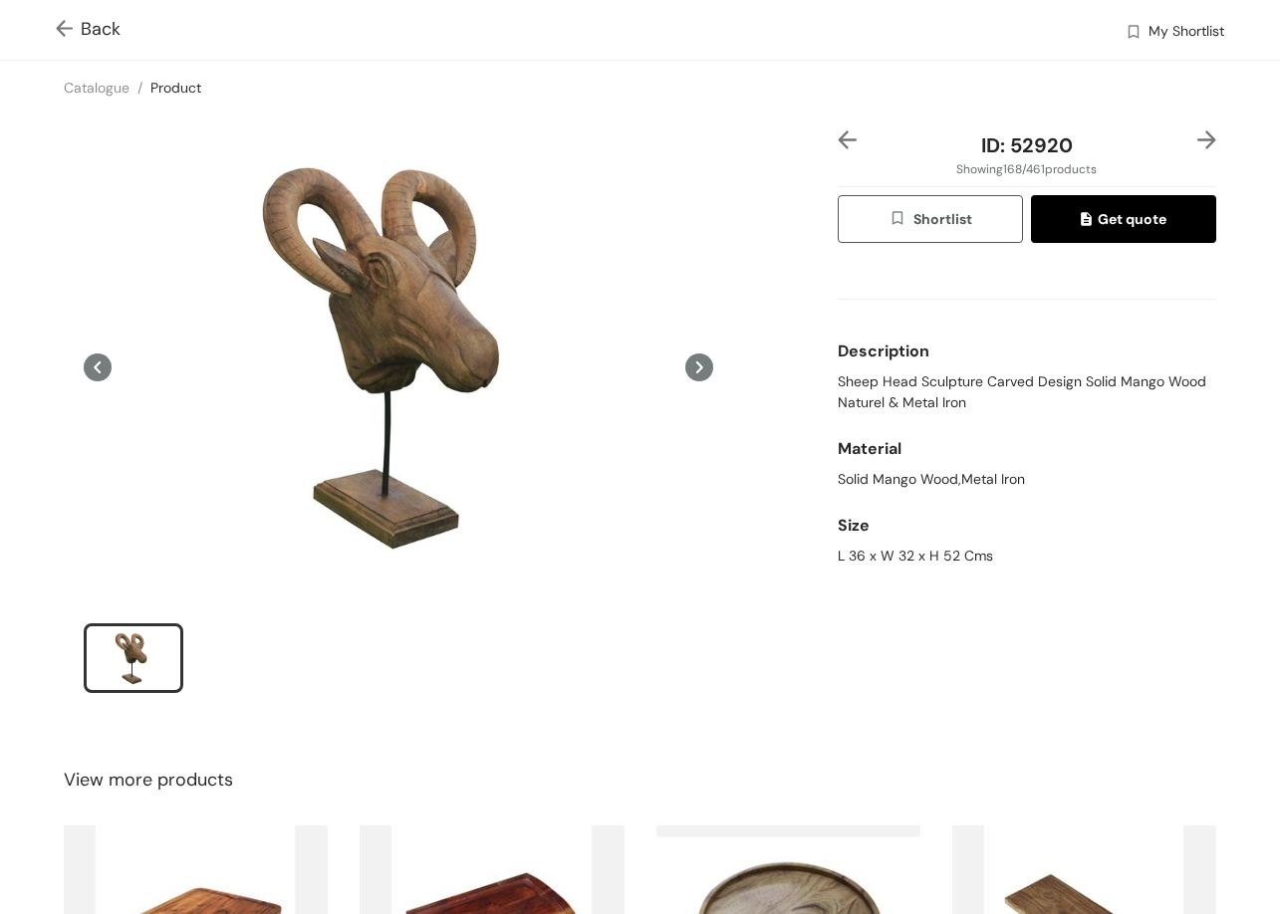
click at [1197, 133] on img at bounding box center [1206, 139] width 19 height 19
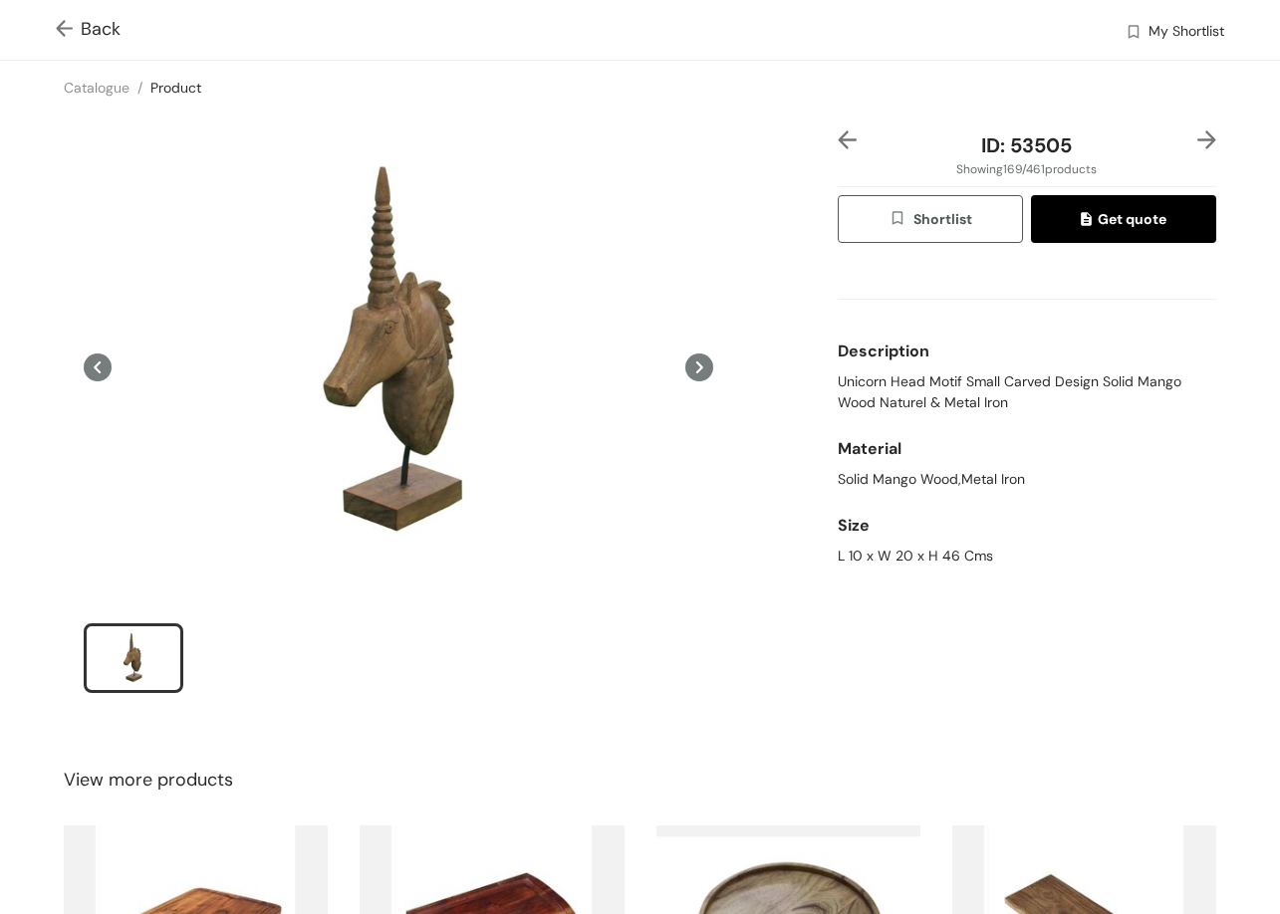
click at [1197, 134] on img at bounding box center [1206, 139] width 19 height 19
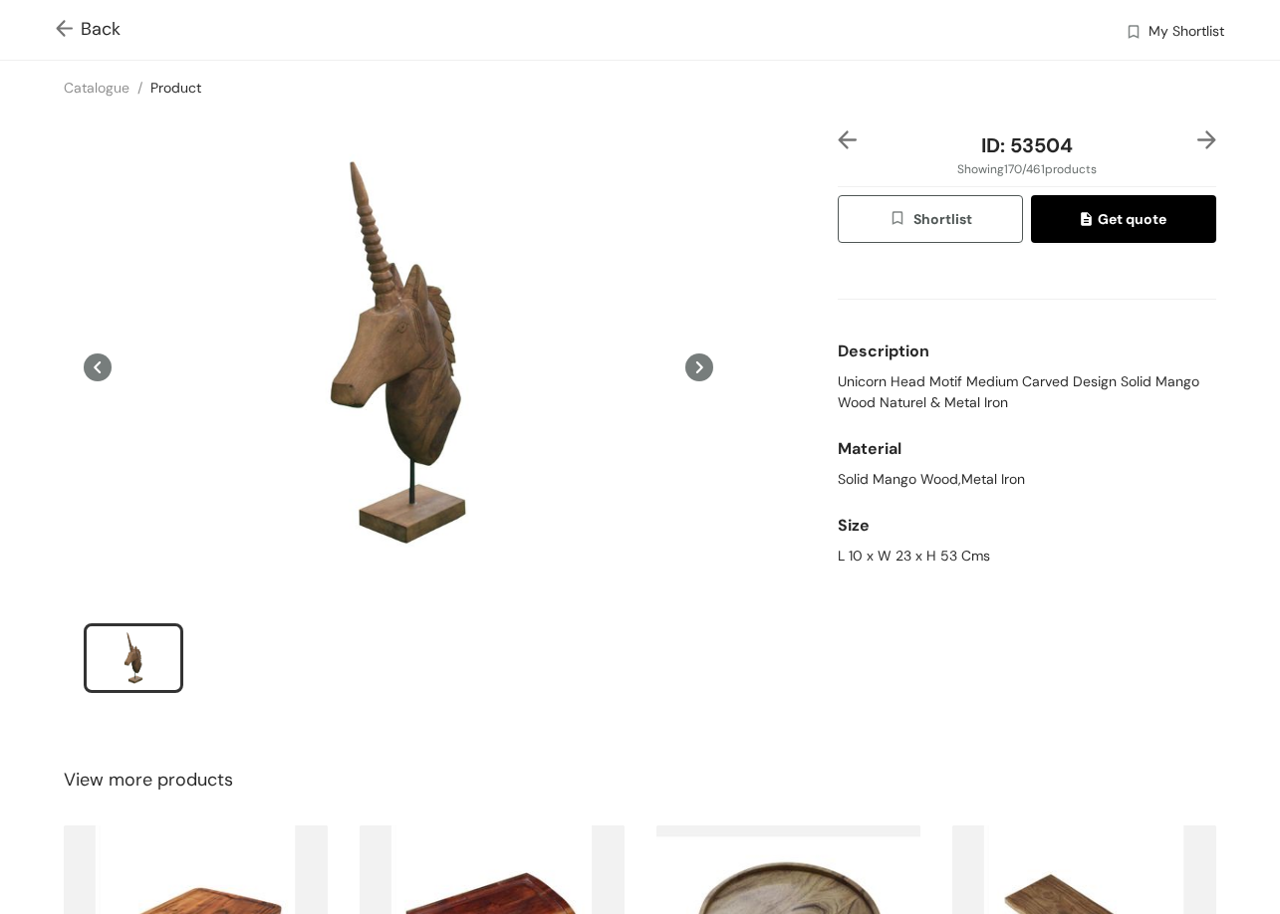
click at [1197, 138] on img at bounding box center [1206, 139] width 19 height 19
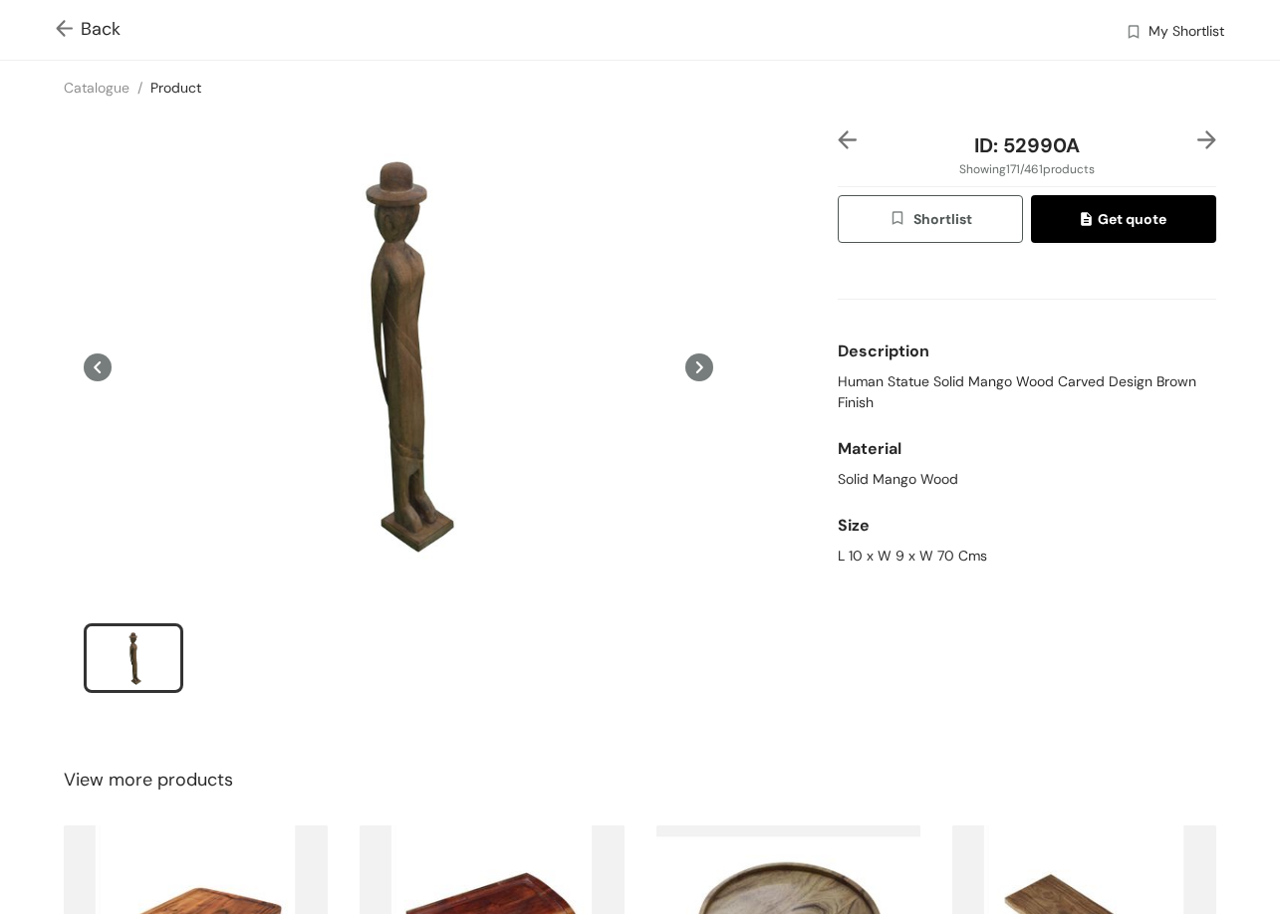
click at [1197, 133] on img at bounding box center [1206, 139] width 19 height 19
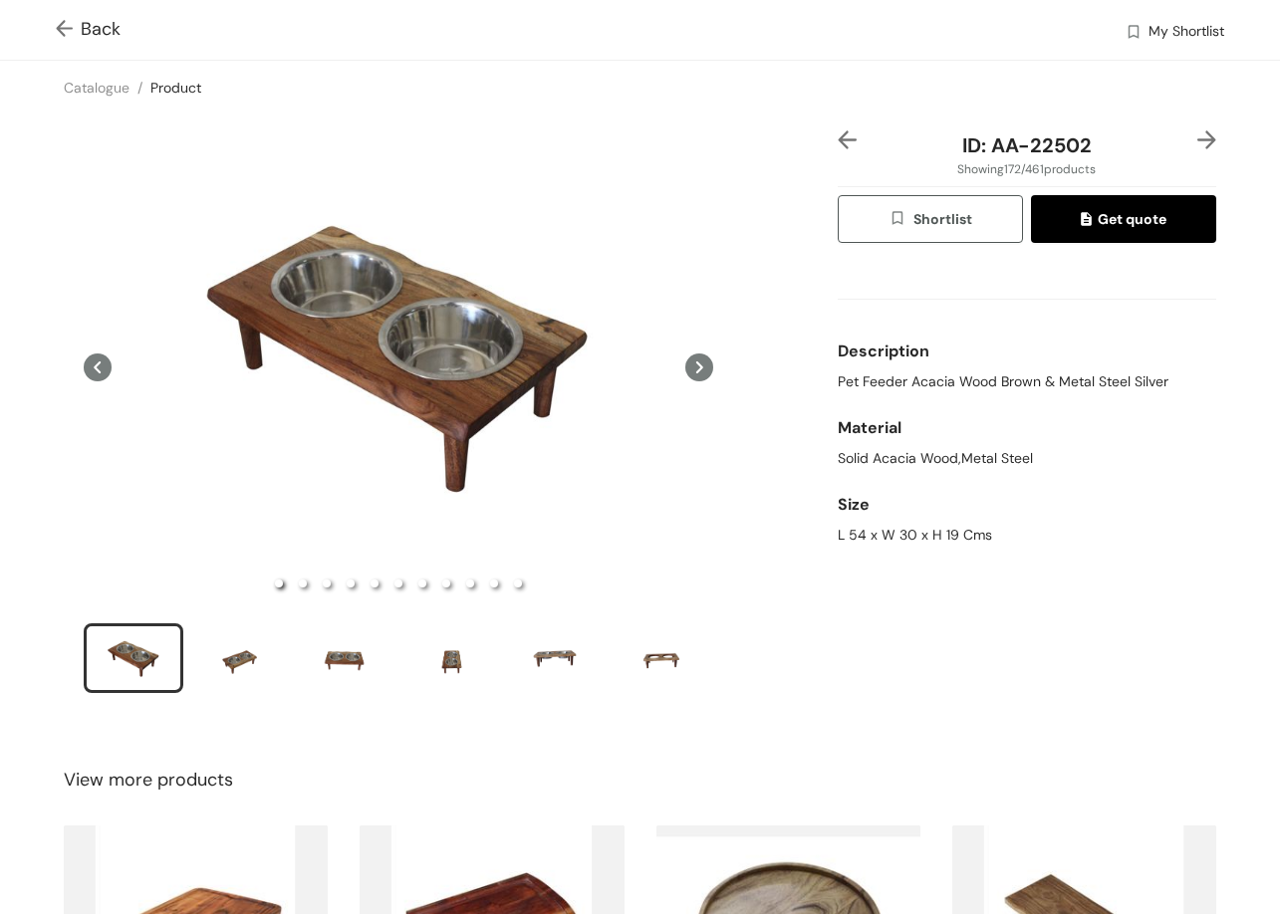
click at [1194, 129] on div "ID: AA-22502 Showing 172 / 461 products Shortlist Get quote Description Pet Fee…" at bounding box center [640, 425] width 1288 height 620
click at [1197, 135] on img at bounding box center [1206, 139] width 19 height 19
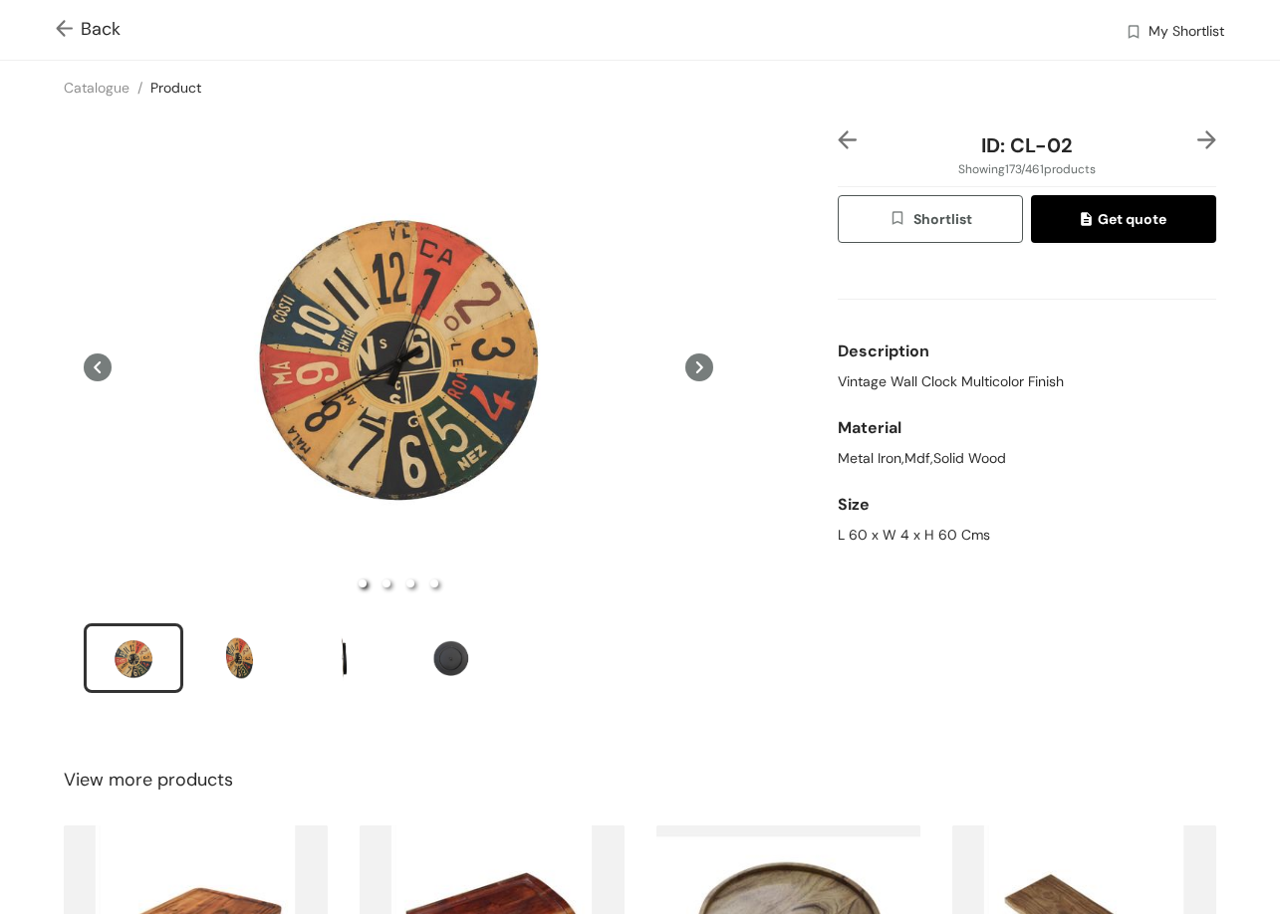
click at [1197, 135] on img at bounding box center [1206, 139] width 19 height 19
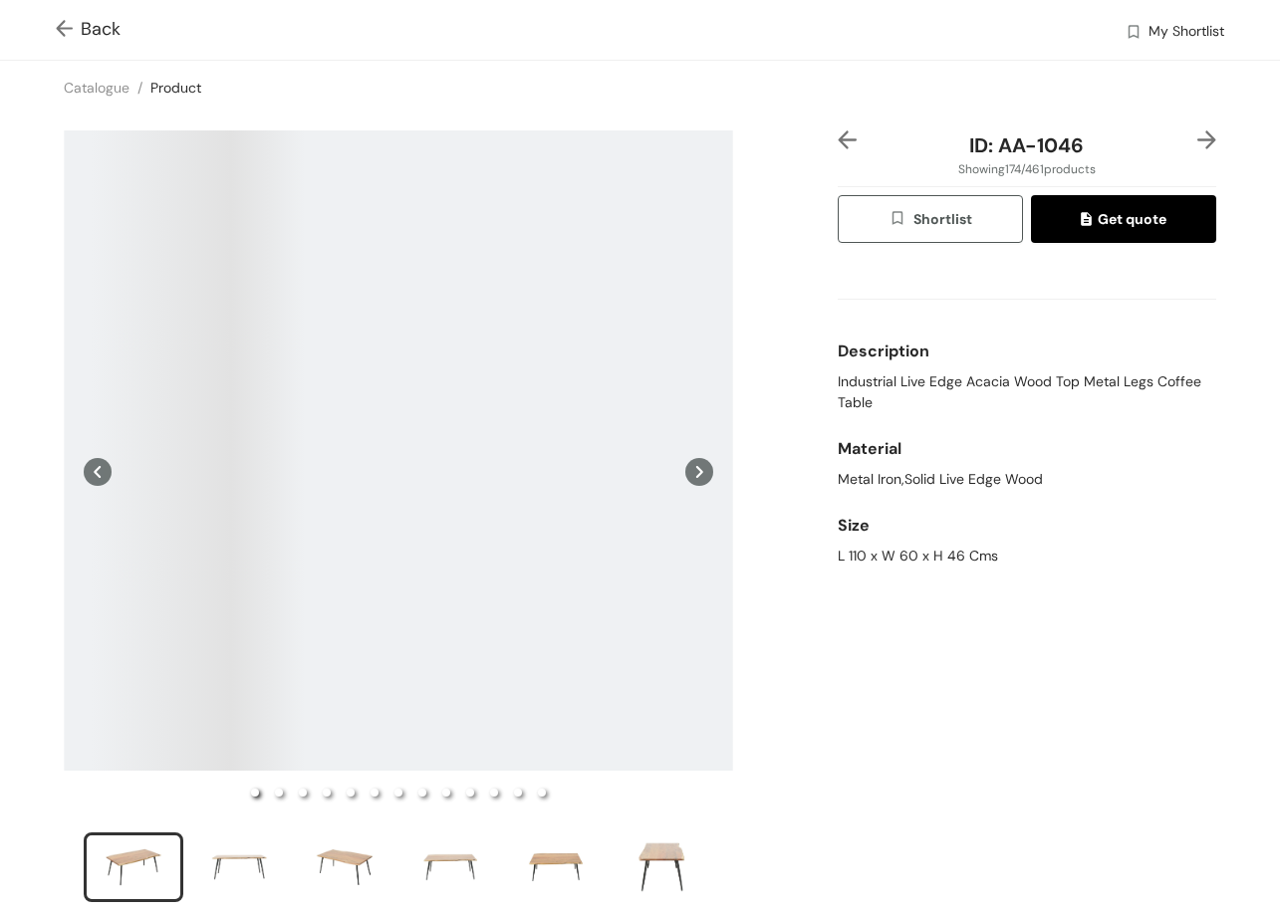
click at [1197, 135] on img at bounding box center [1206, 139] width 19 height 19
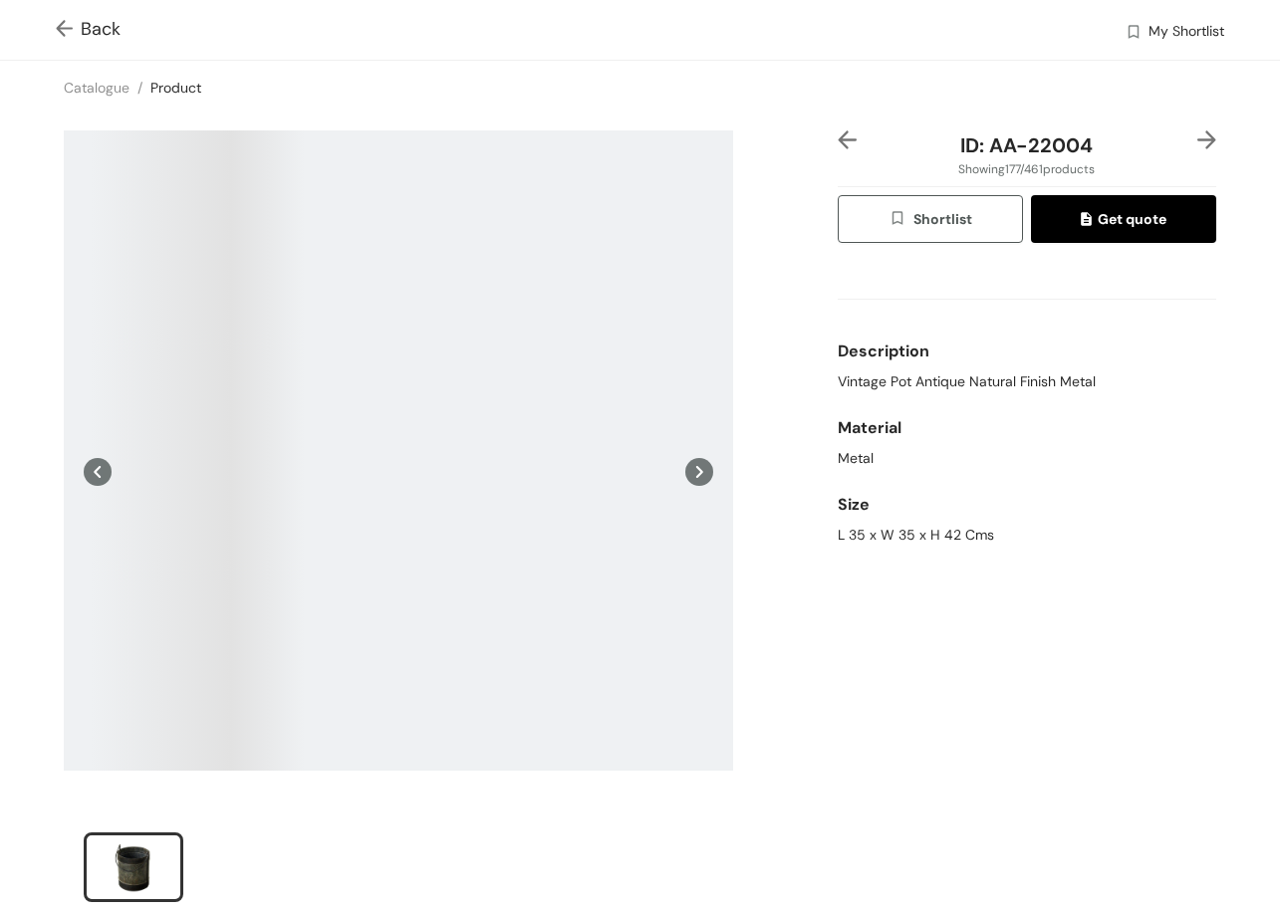
click at [1197, 135] on img at bounding box center [1206, 139] width 19 height 19
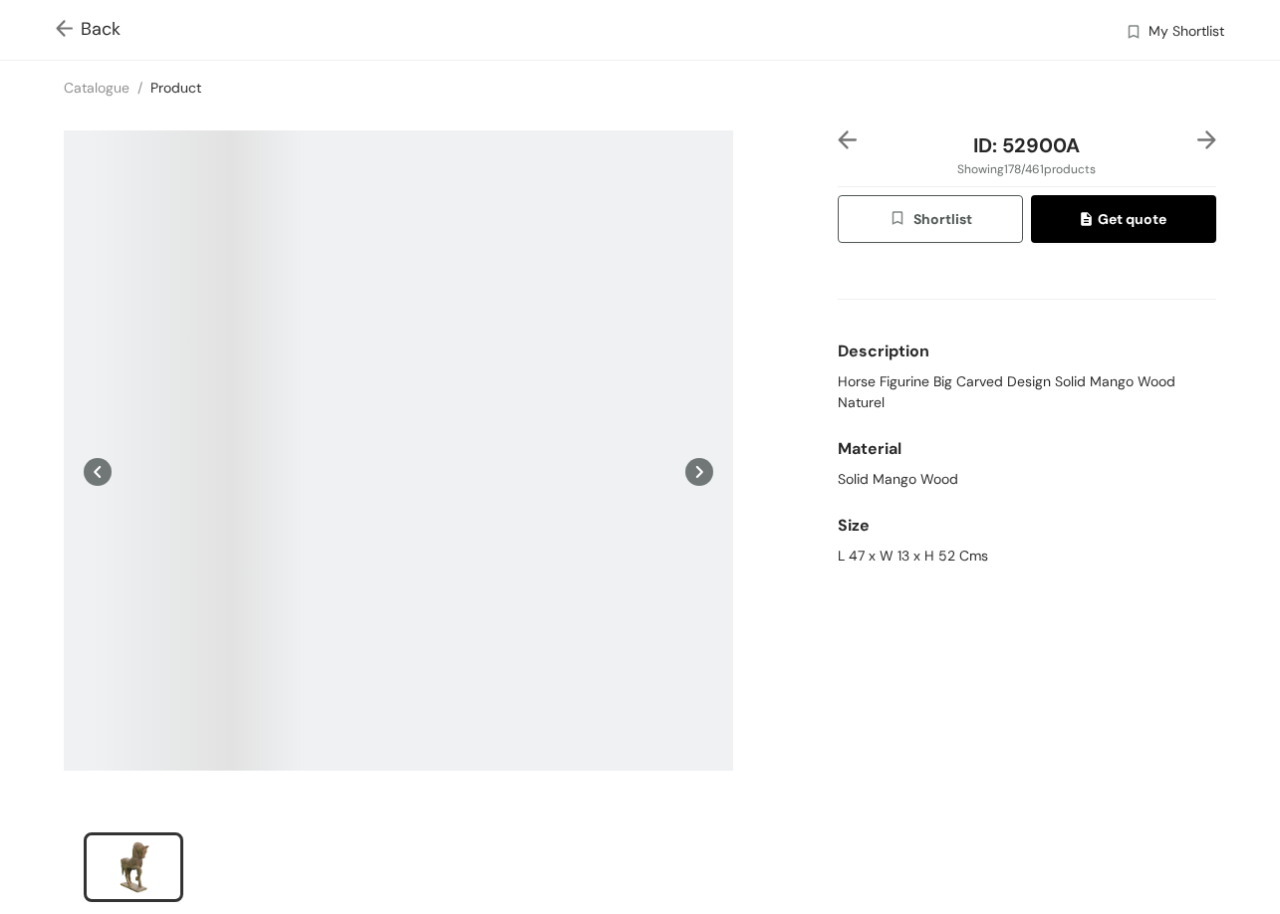
click at [1197, 135] on img at bounding box center [1206, 139] width 19 height 19
click at [841, 130] on img at bounding box center [847, 139] width 19 height 19
click at [840, 130] on img at bounding box center [847, 139] width 19 height 19
click at [838, 139] on img at bounding box center [847, 139] width 19 height 19
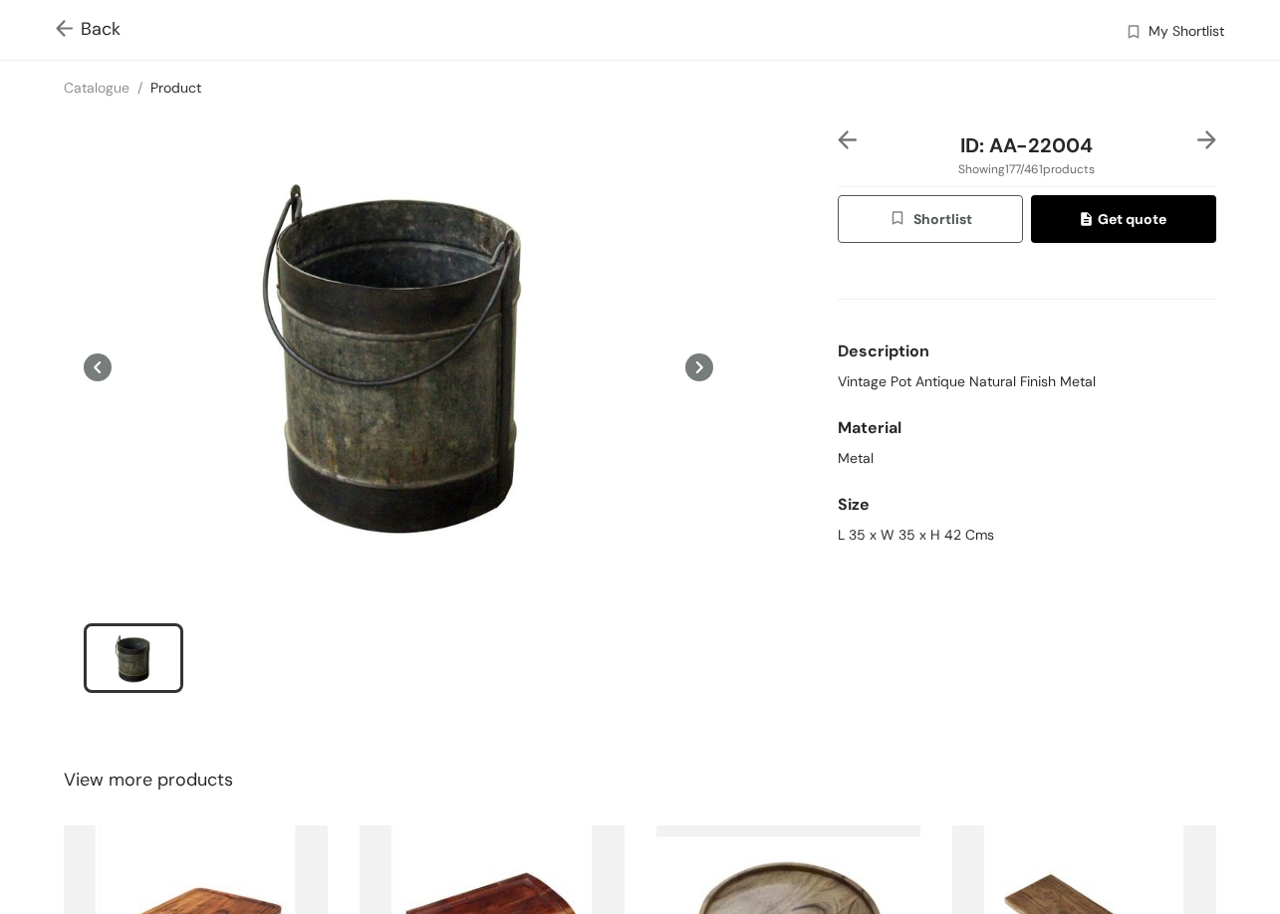
click at [1197, 145] on img at bounding box center [1206, 139] width 19 height 19
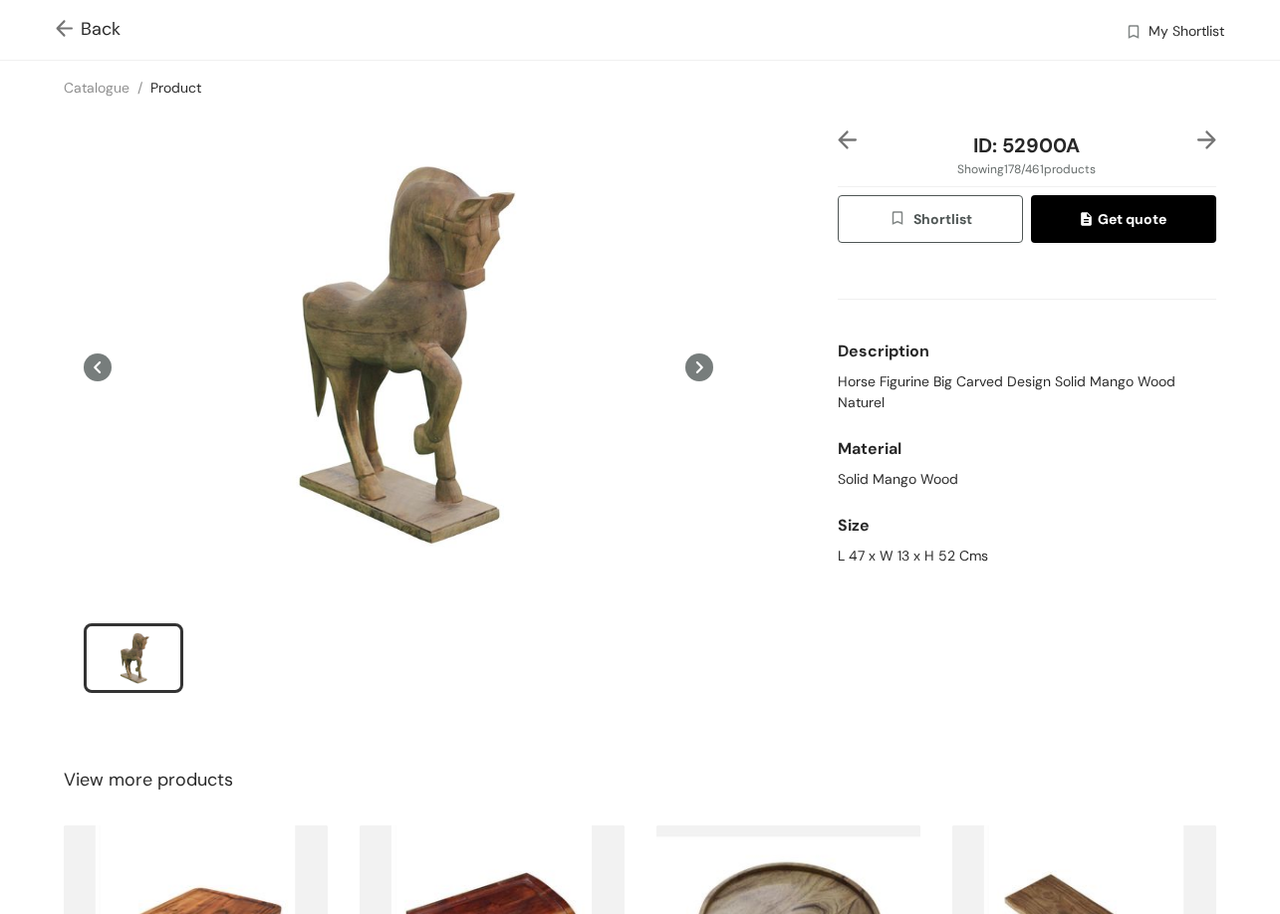
click at [1197, 143] on img at bounding box center [1206, 139] width 19 height 19
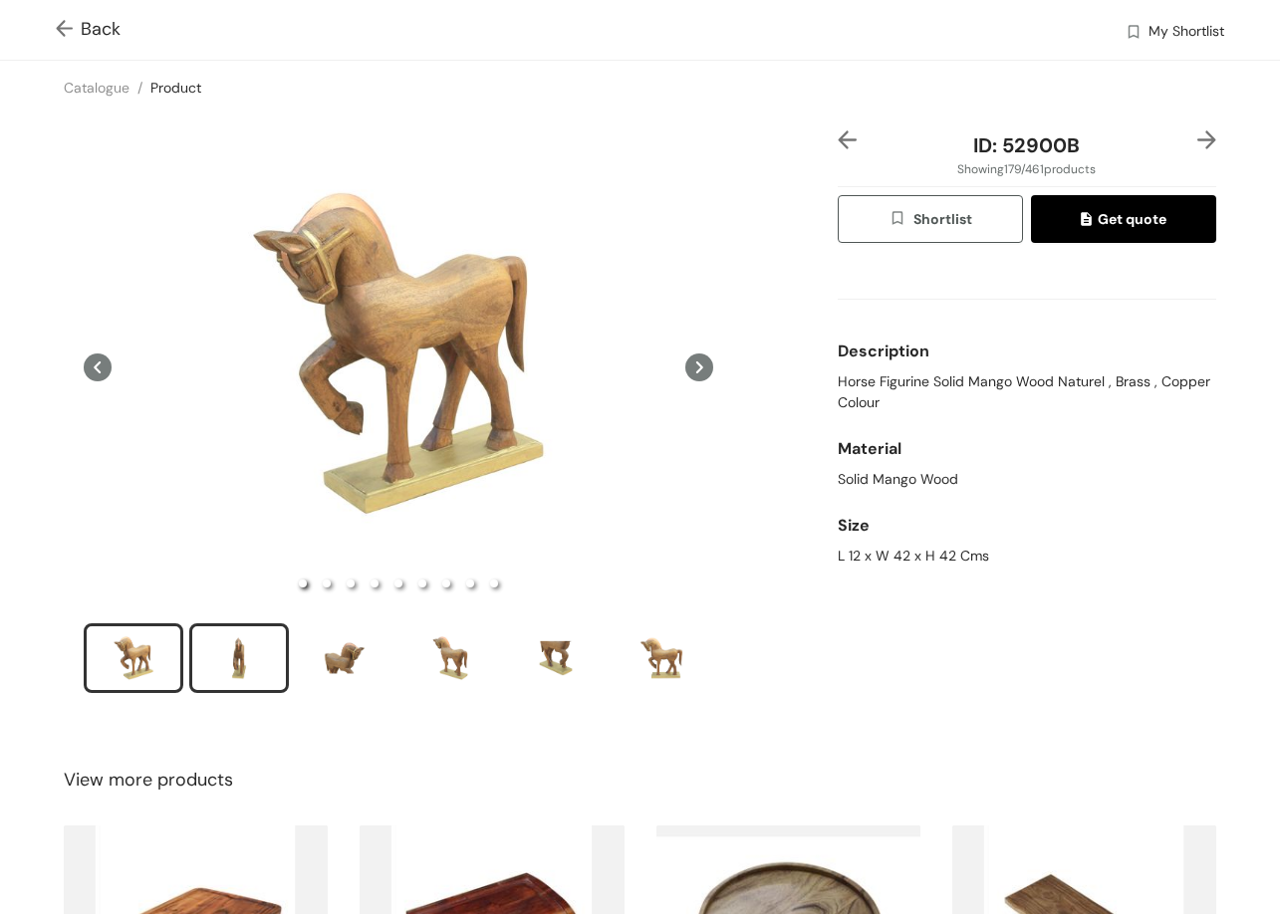
click at [233, 636] on div "slide item 2" at bounding box center [239, 658] width 90 height 60
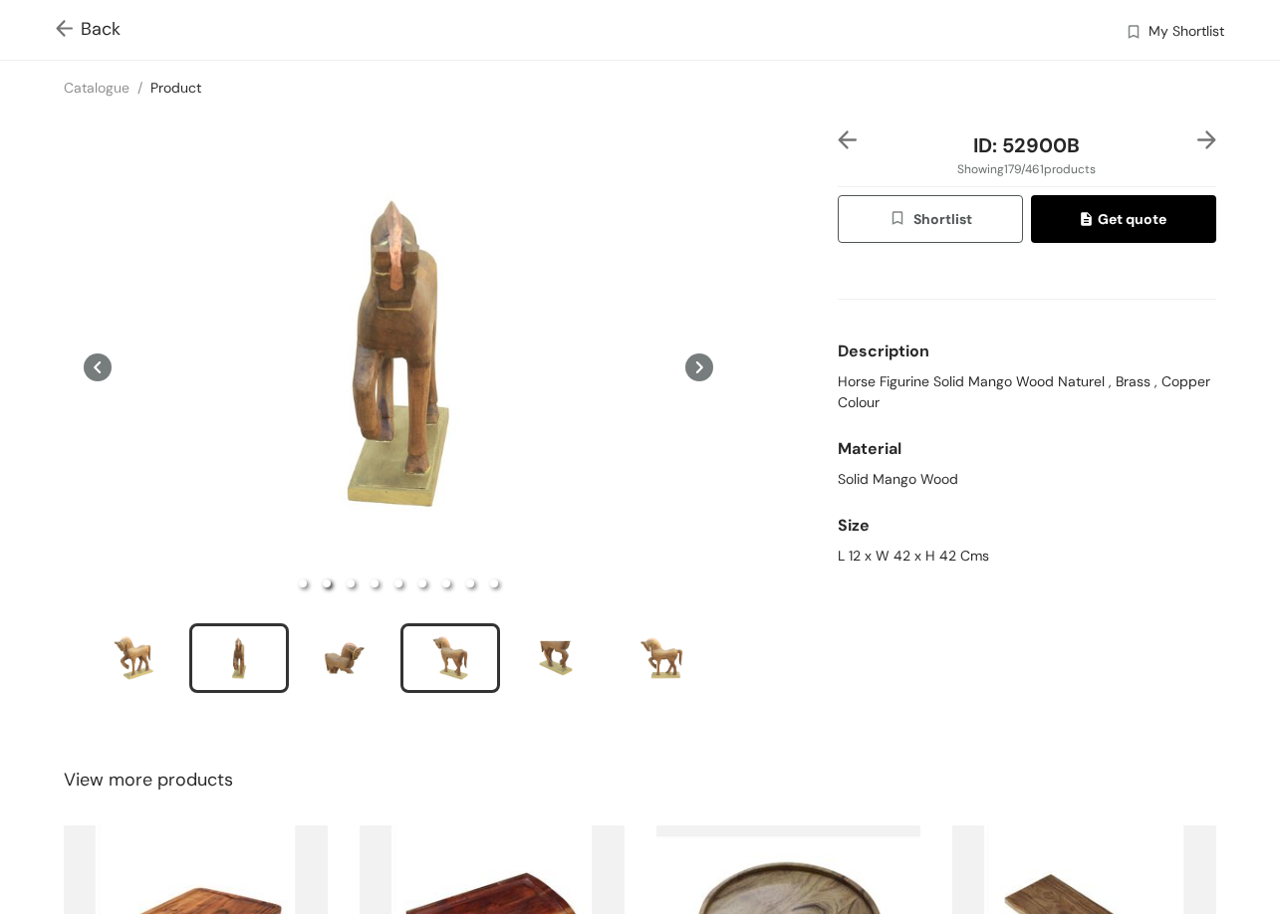
click at [461, 663] on div "slide item 4" at bounding box center [450, 658] width 90 height 60
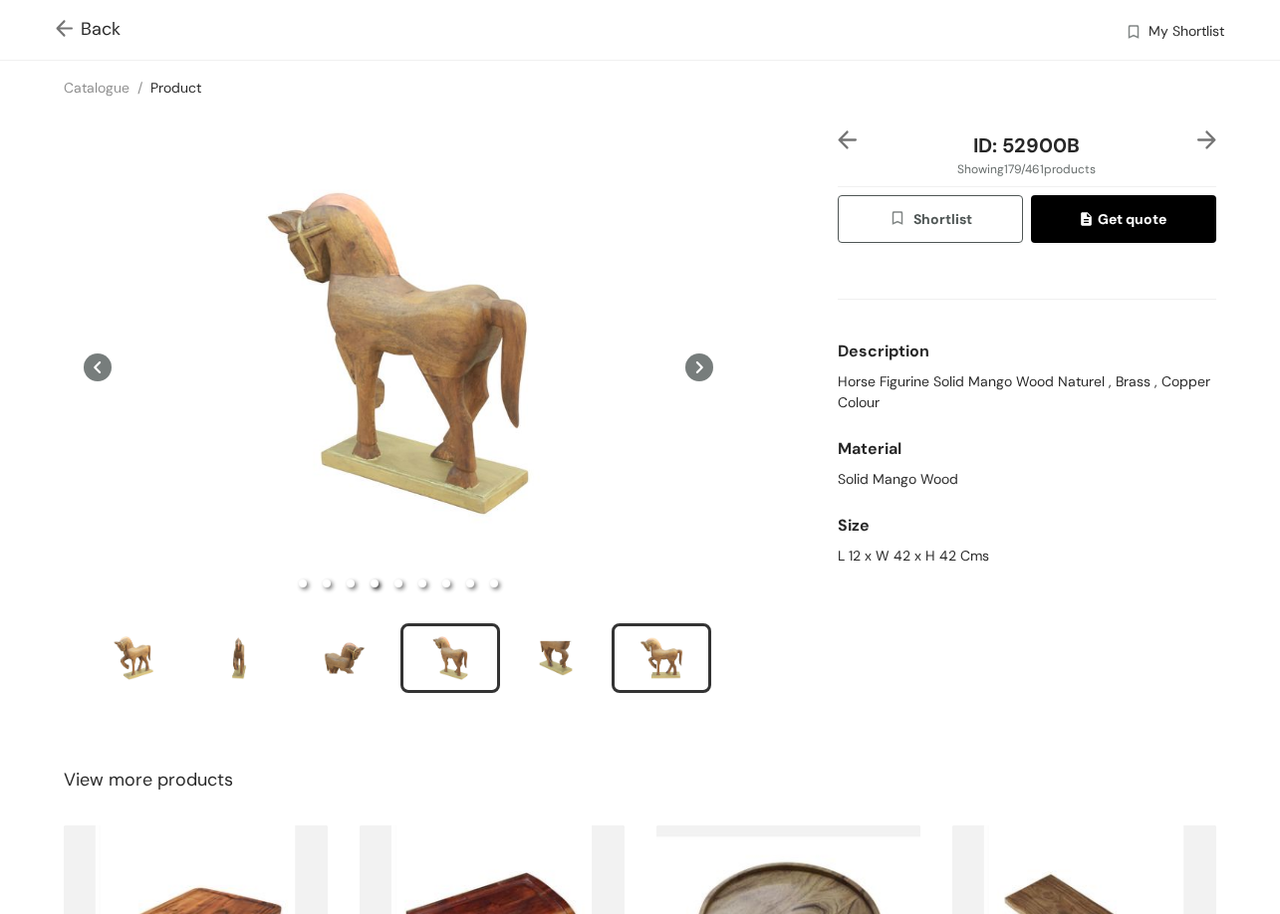
click at [632, 661] on div "slide item 6" at bounding box center [661, 658] width 90 height 60
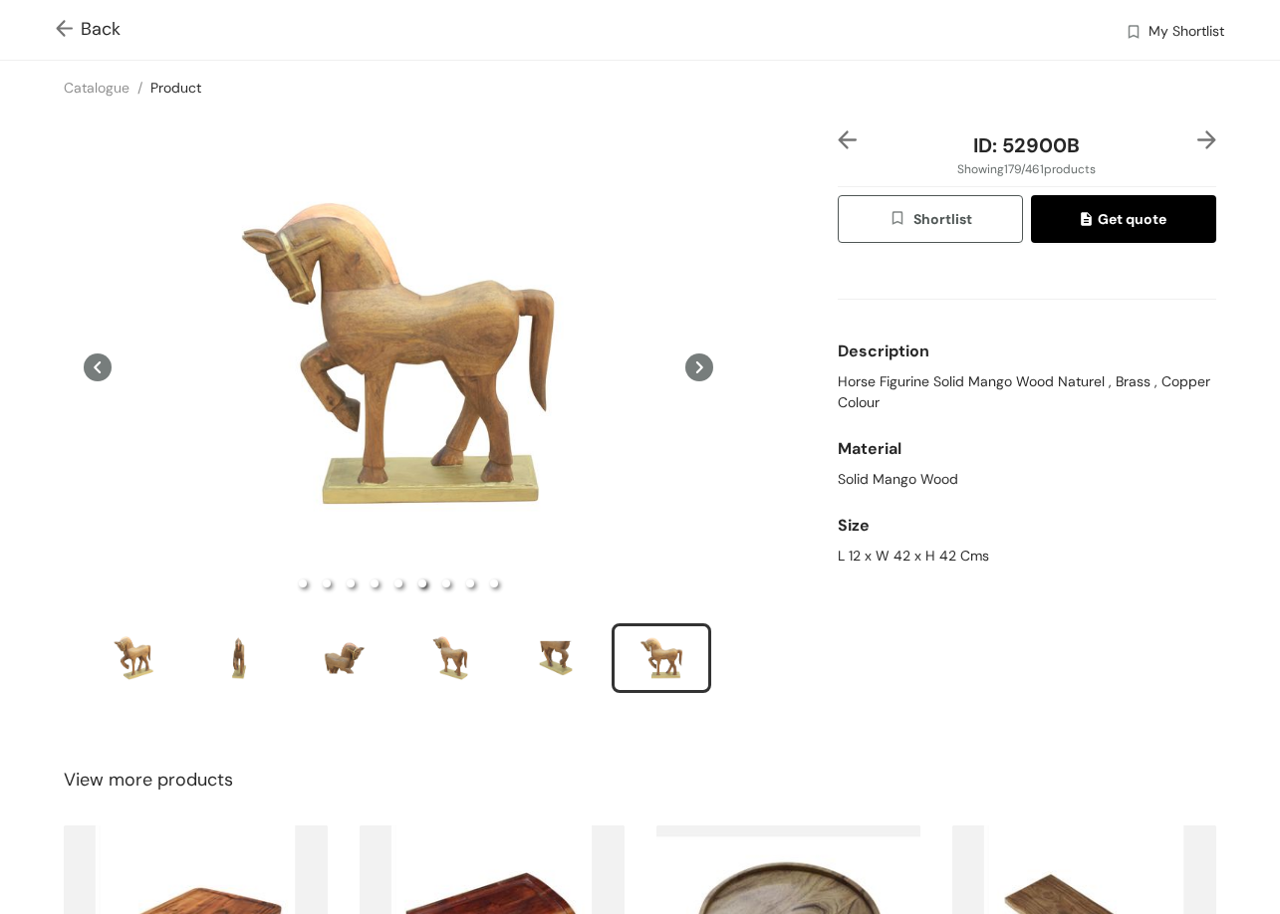
click at [1197, 130] on img at bounding box center [1206, 139] width 19 height 19
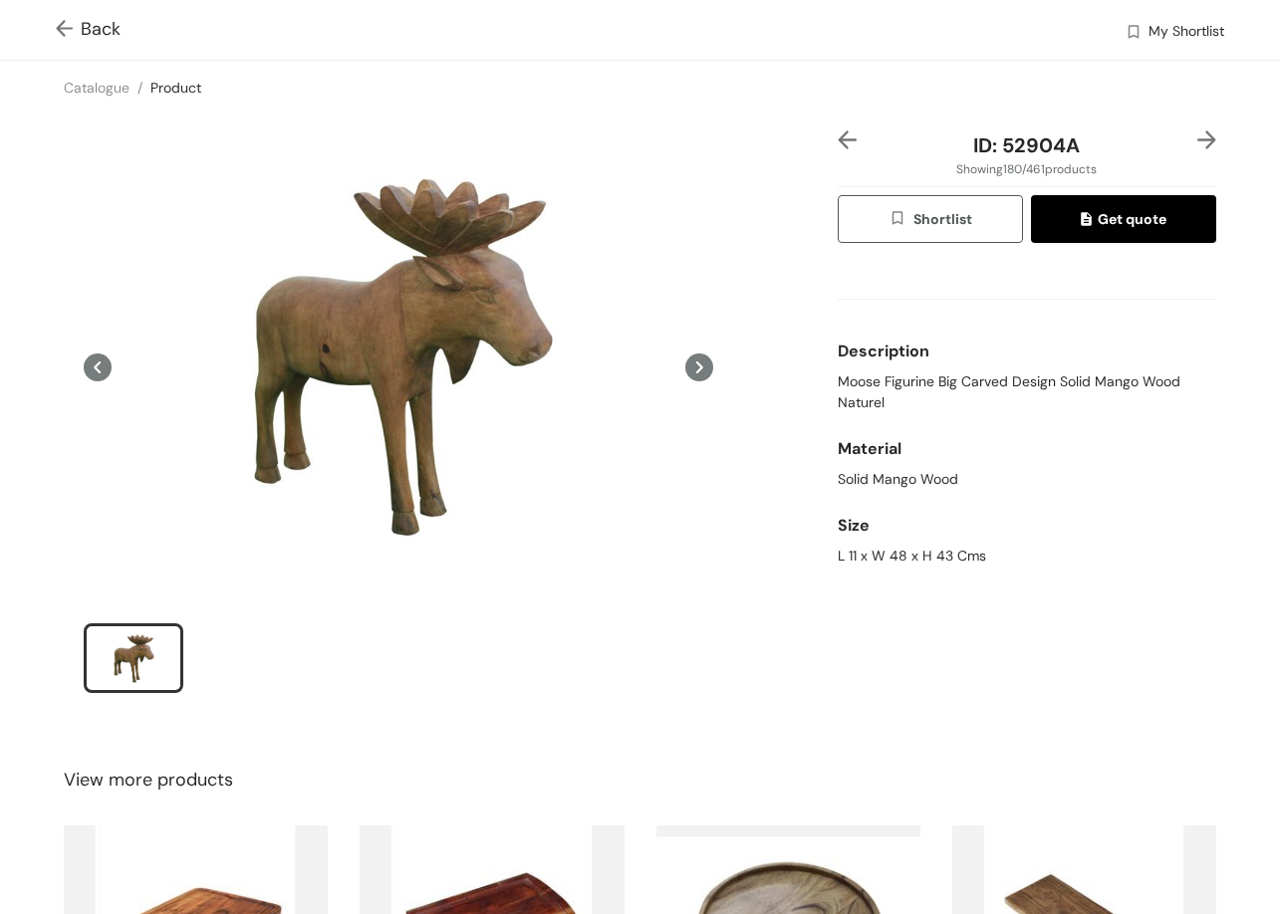
click at [1197, 143] on img at bounding box center [1206, 139] width 19 height 19
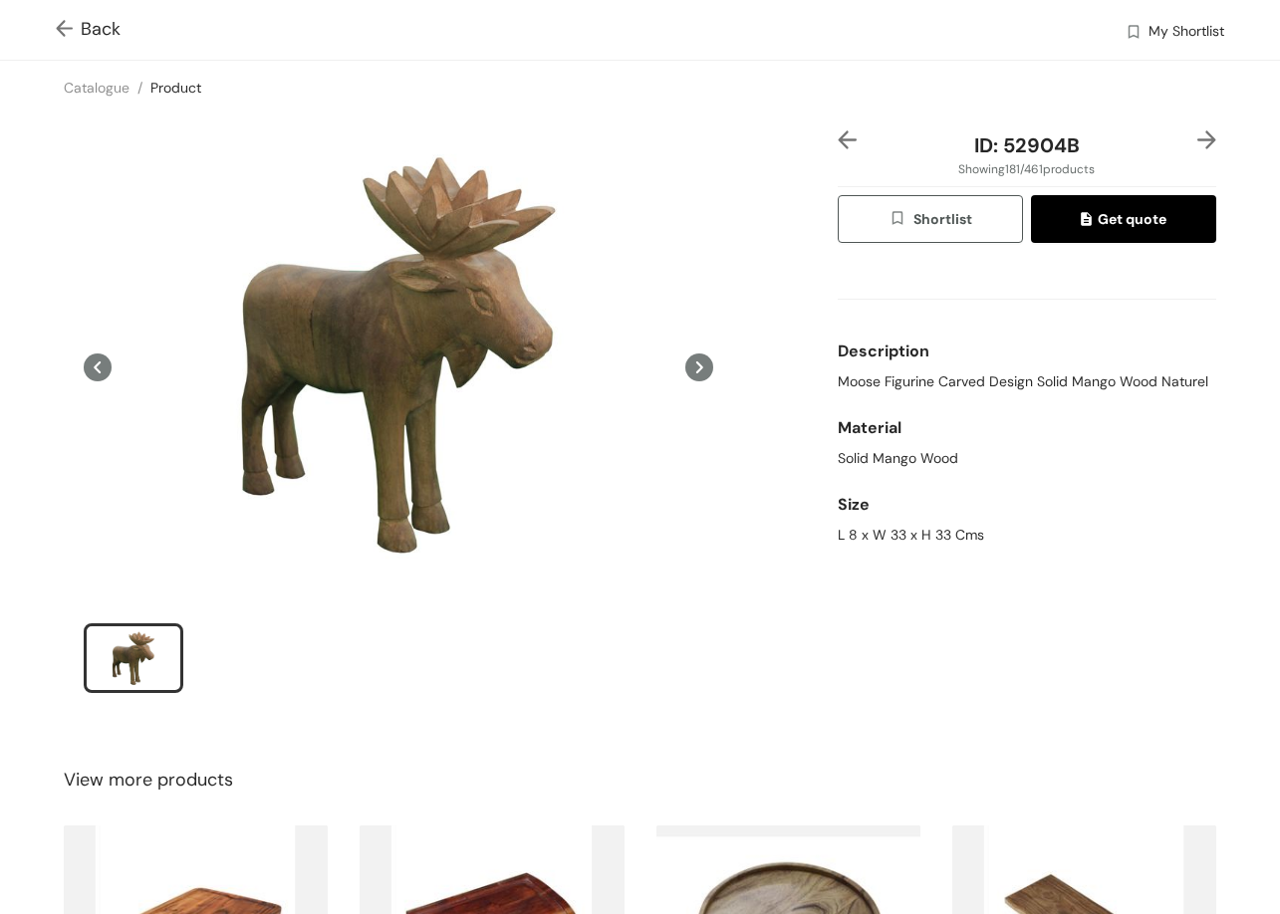
click at [1184, 127] on div "ID: 52904B Showing 181 / 461 products Shortlist Get quote Description Moose Fig…" at bounding box center [640, 425] width 1288 height 620
click at [1197, 139] on img at bounding box center [1206, 139] width 19 height 19
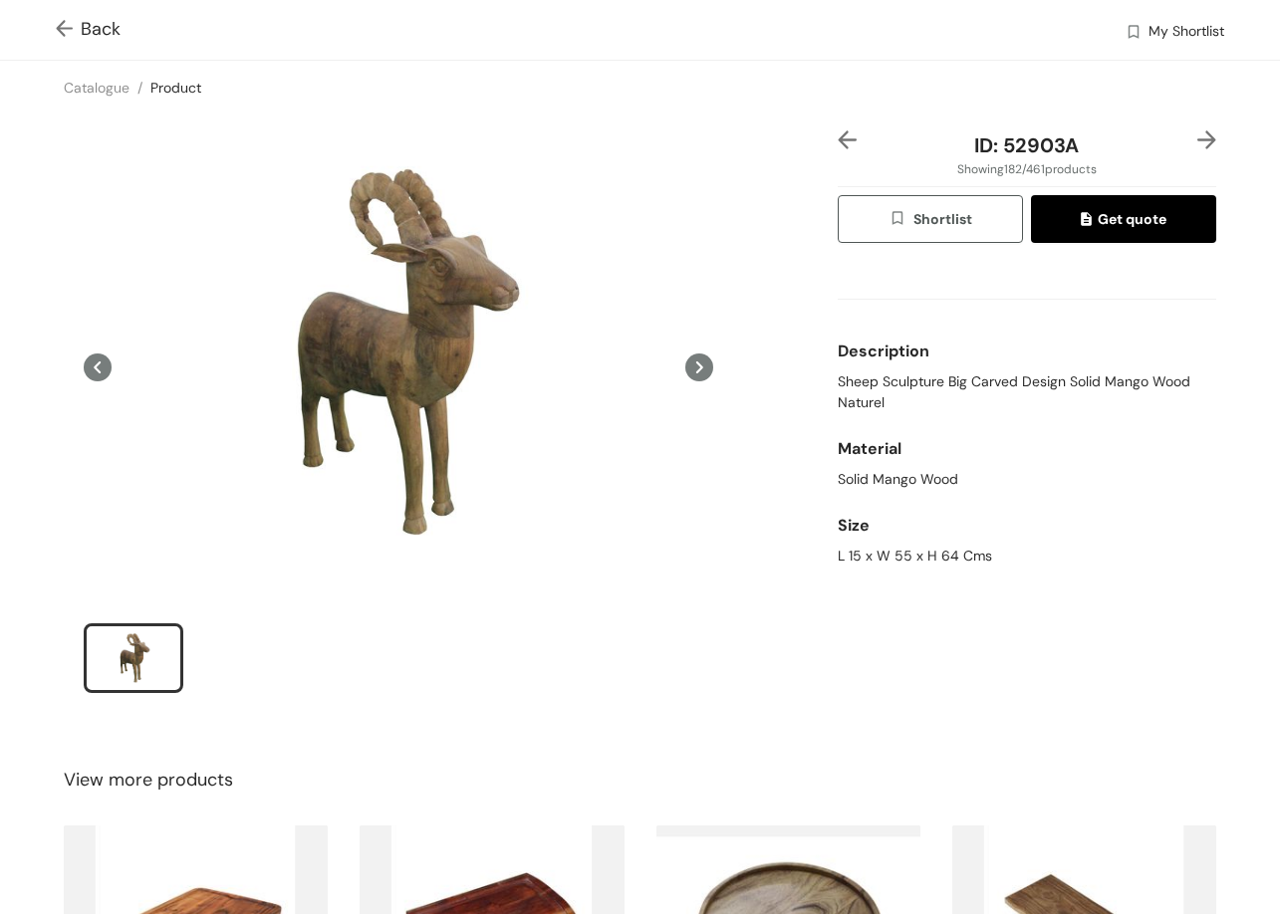
click at [1197, 142] on img at bounding box center [1206, 139] width 19 height 19
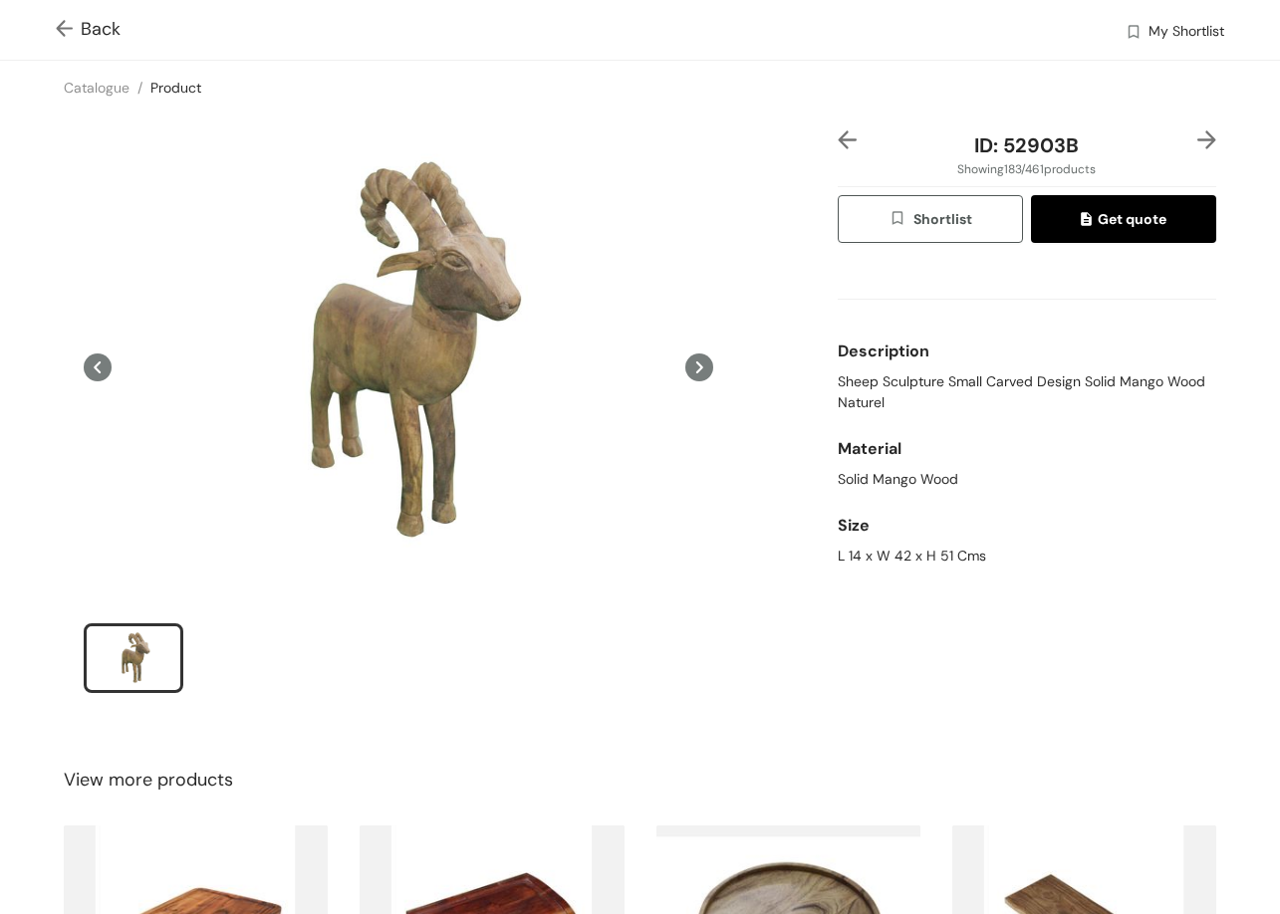
click at [1197, 133] on img at bounding box center [1206, 139] width 19 height 19
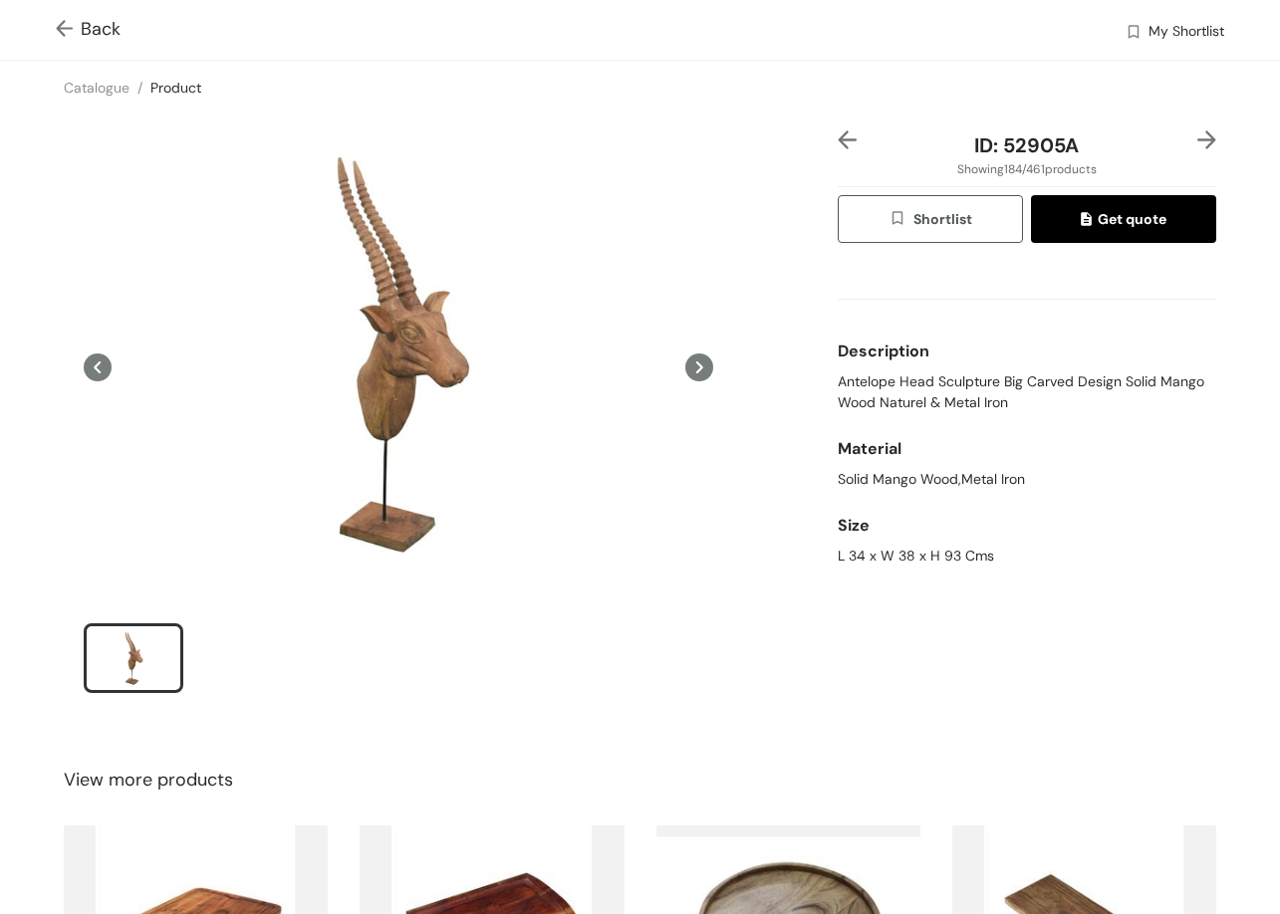
click at [1197, 134] on img at bounding box center [1206, 139] width 19 height 19
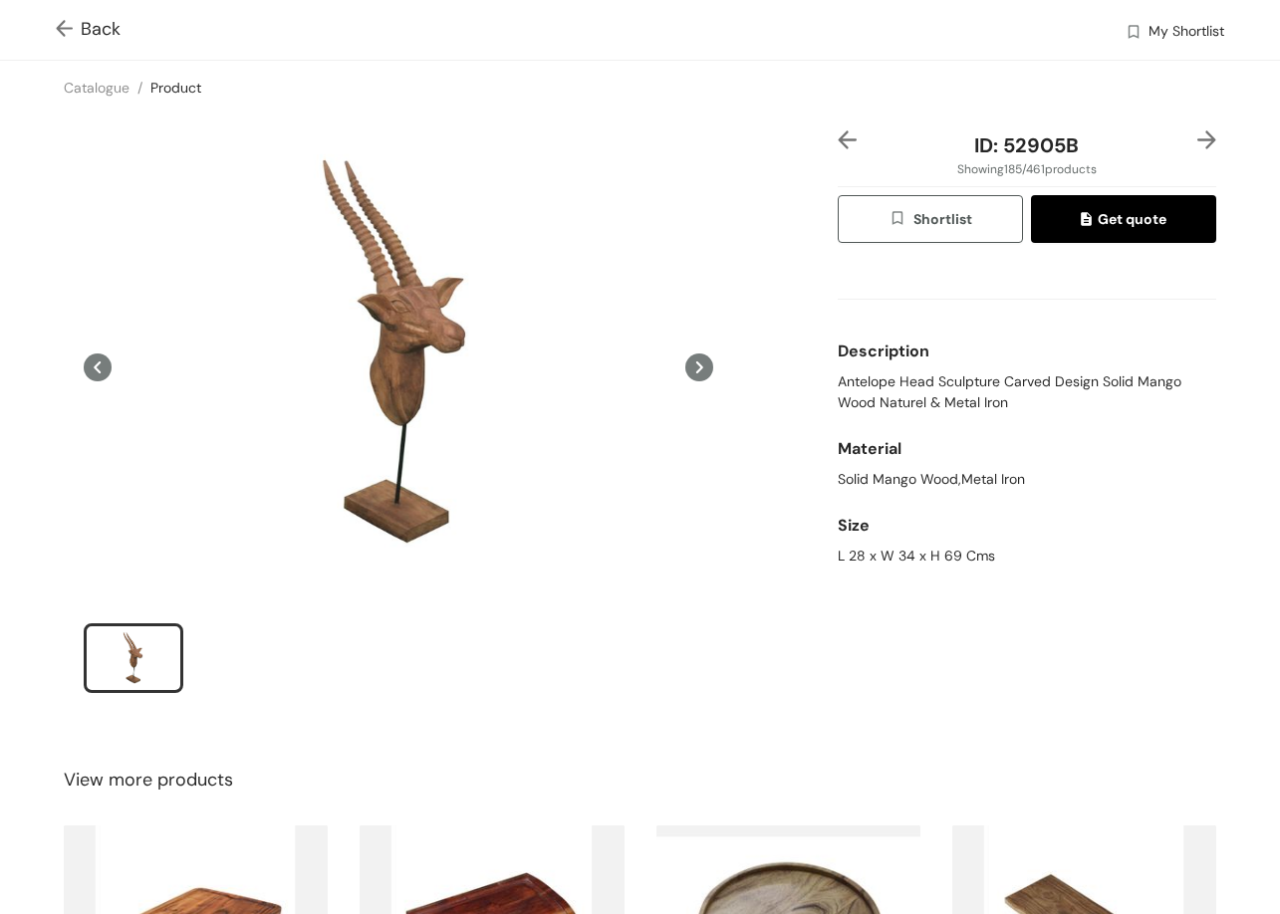
click at [1197, 141] on img at bounding box center [1206, 139] width 19 height 19
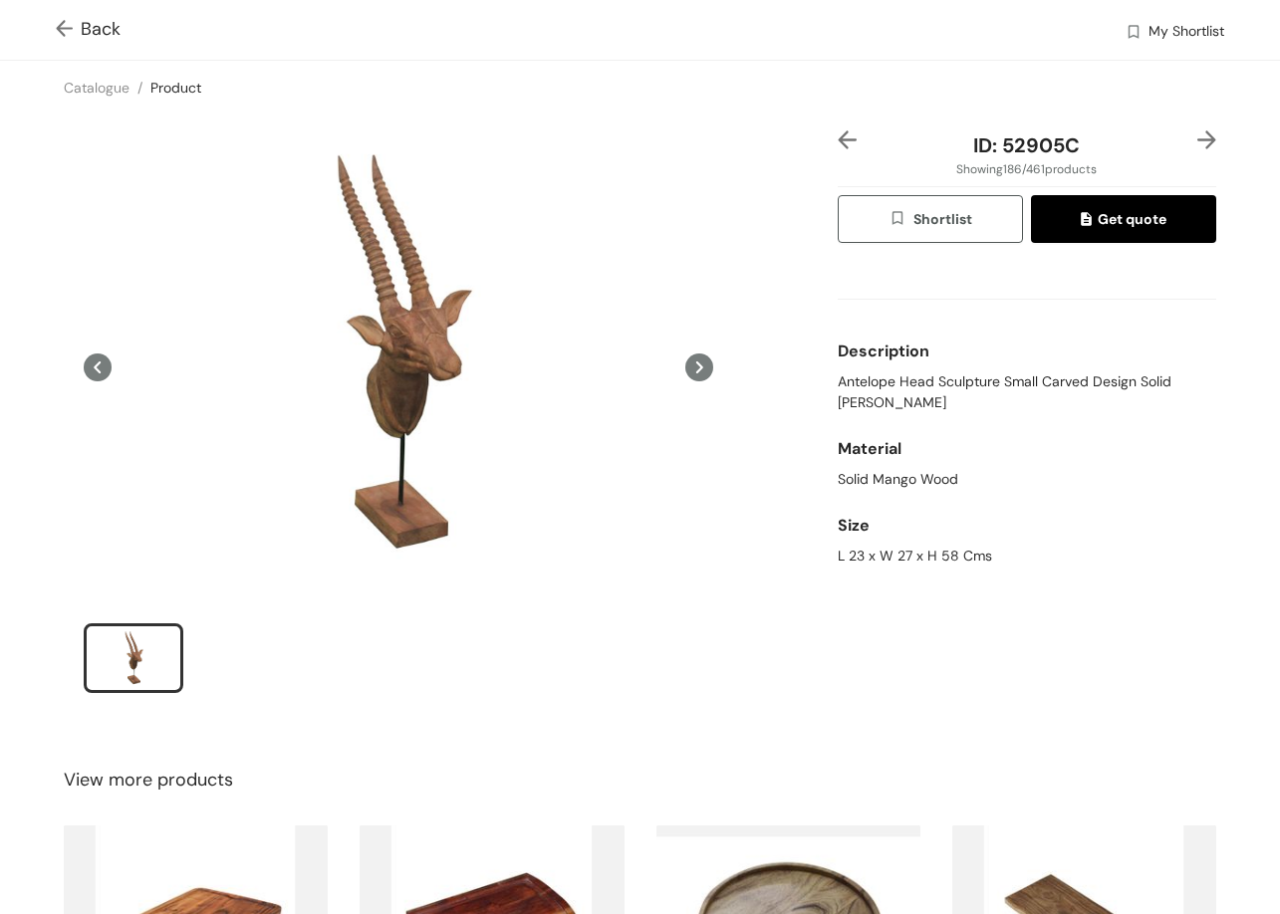
click at [1197, 139] on img at bounding box center [1206, 139] width 19 height 19
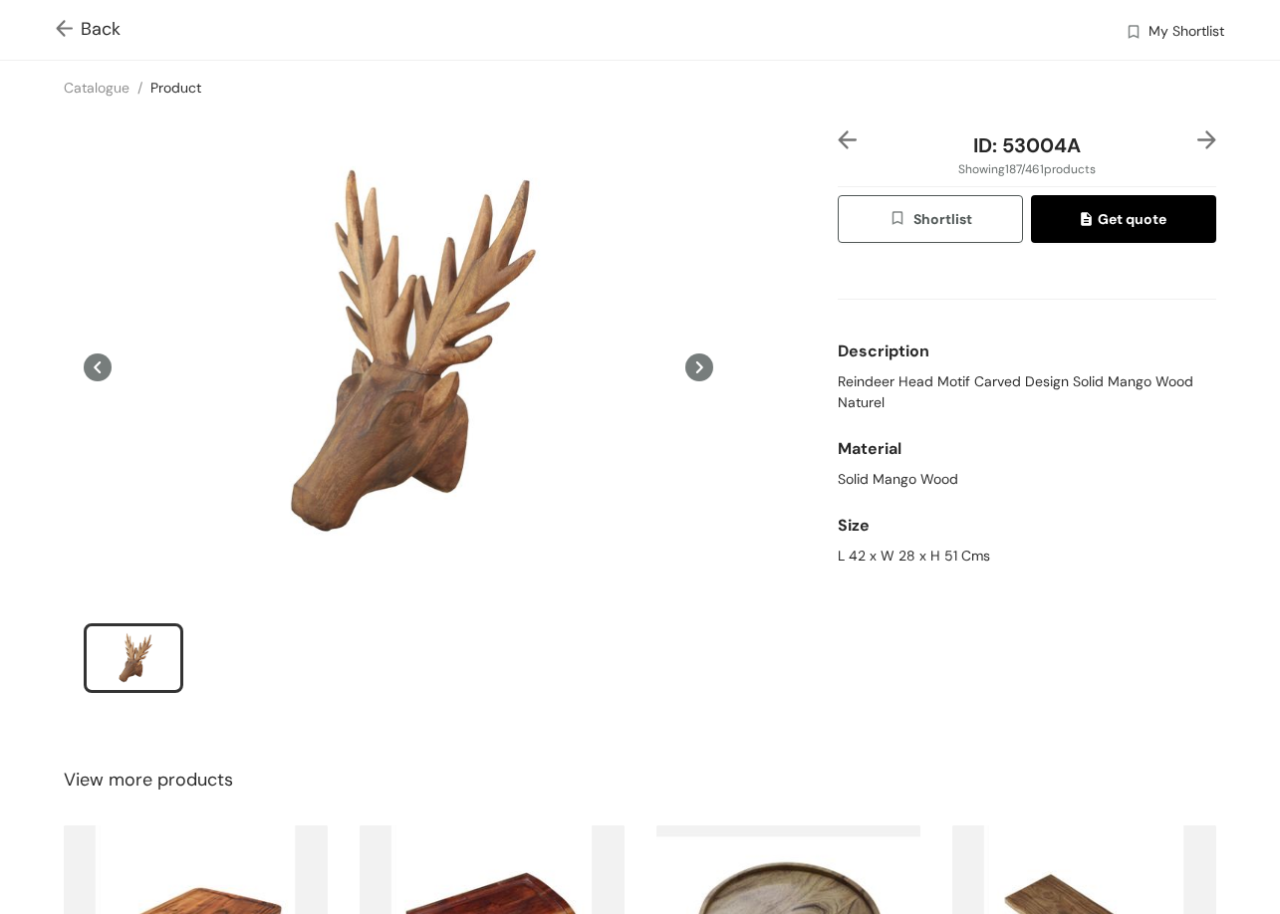
click at [1197, 131] on img at bounding box center [1206, 139] width 19 height 19
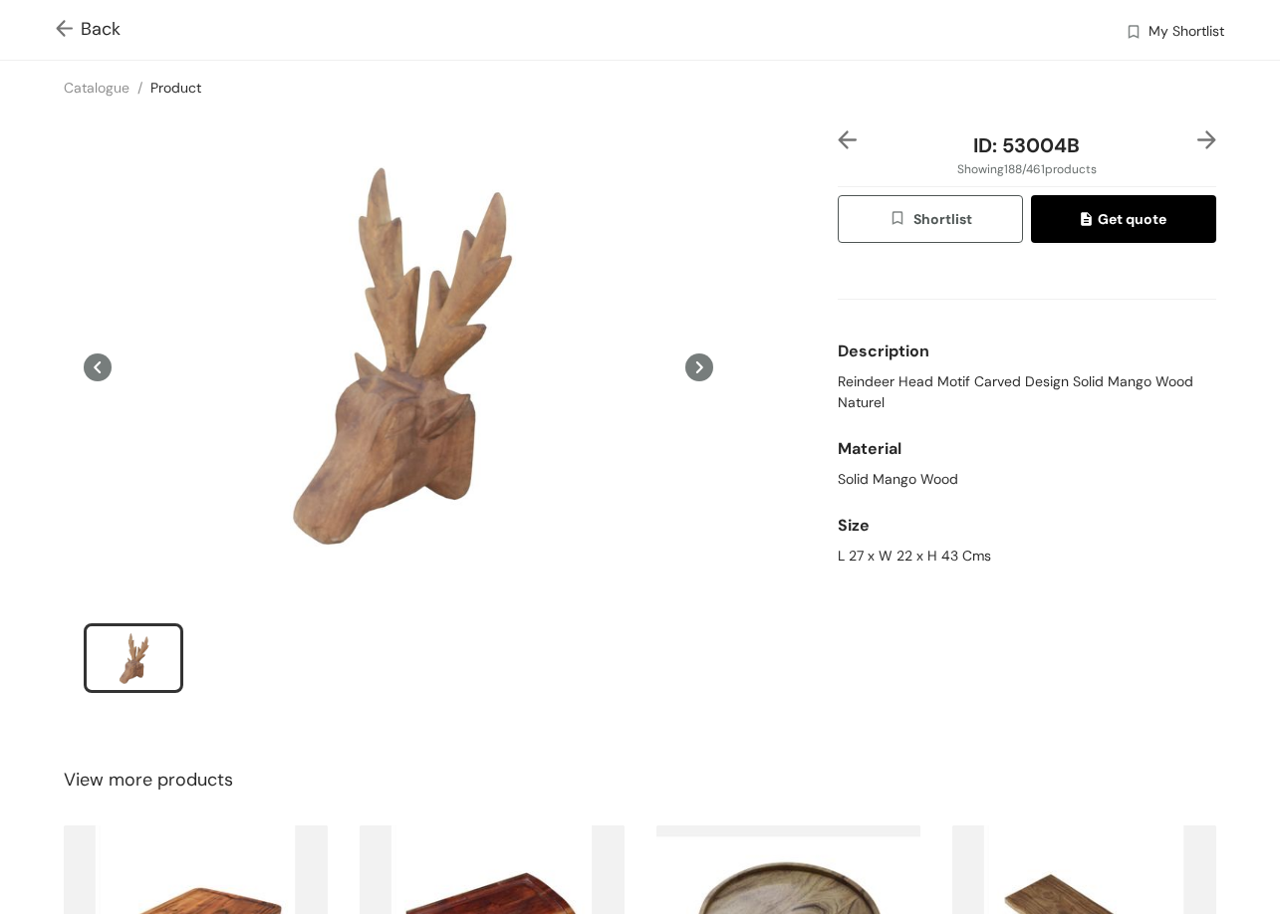
click at [1197, 138] on img at bounding box center [1206, 139] width 19 height 19
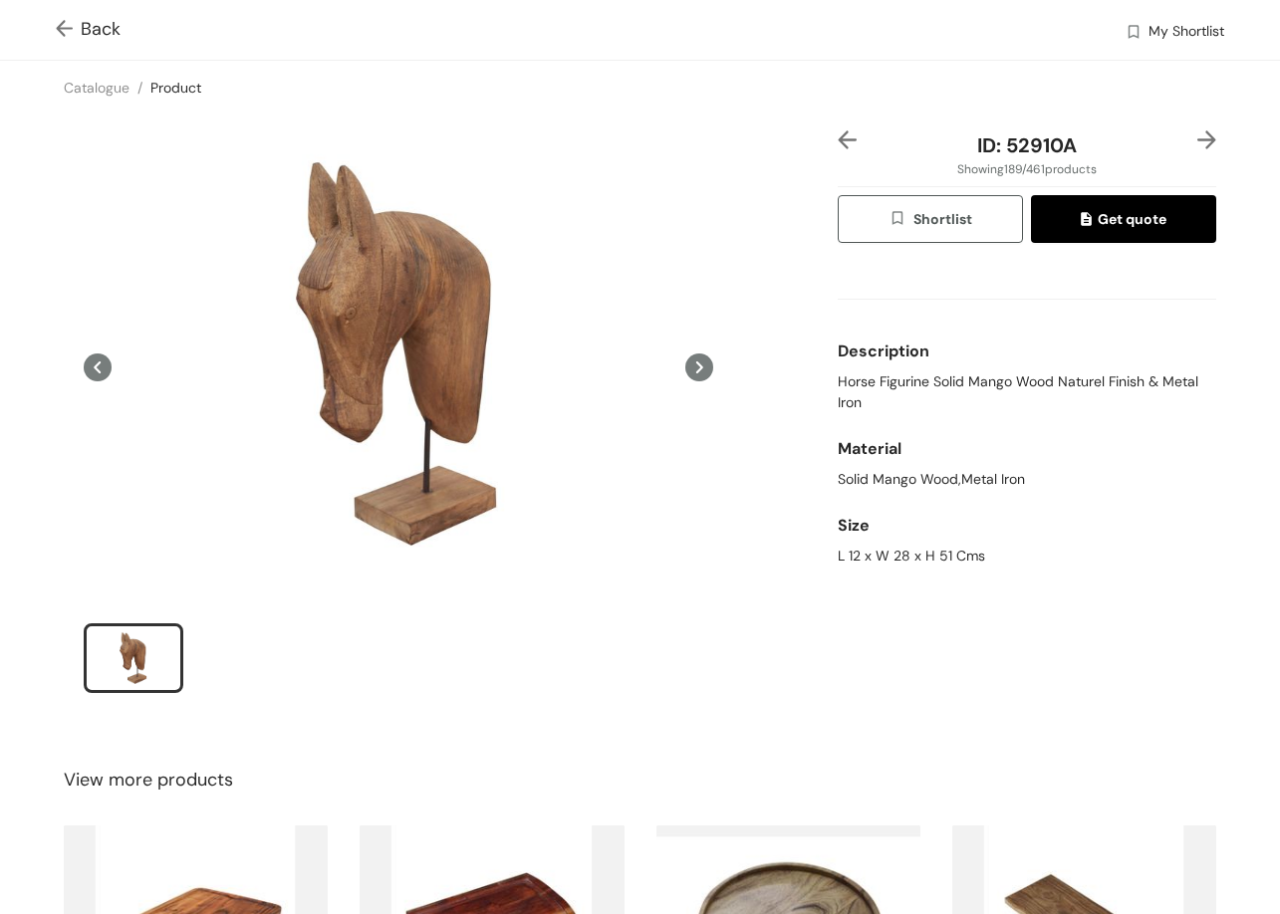
click at [1197, 132] on img at bounding box center [1206, 139] width 19 height 19
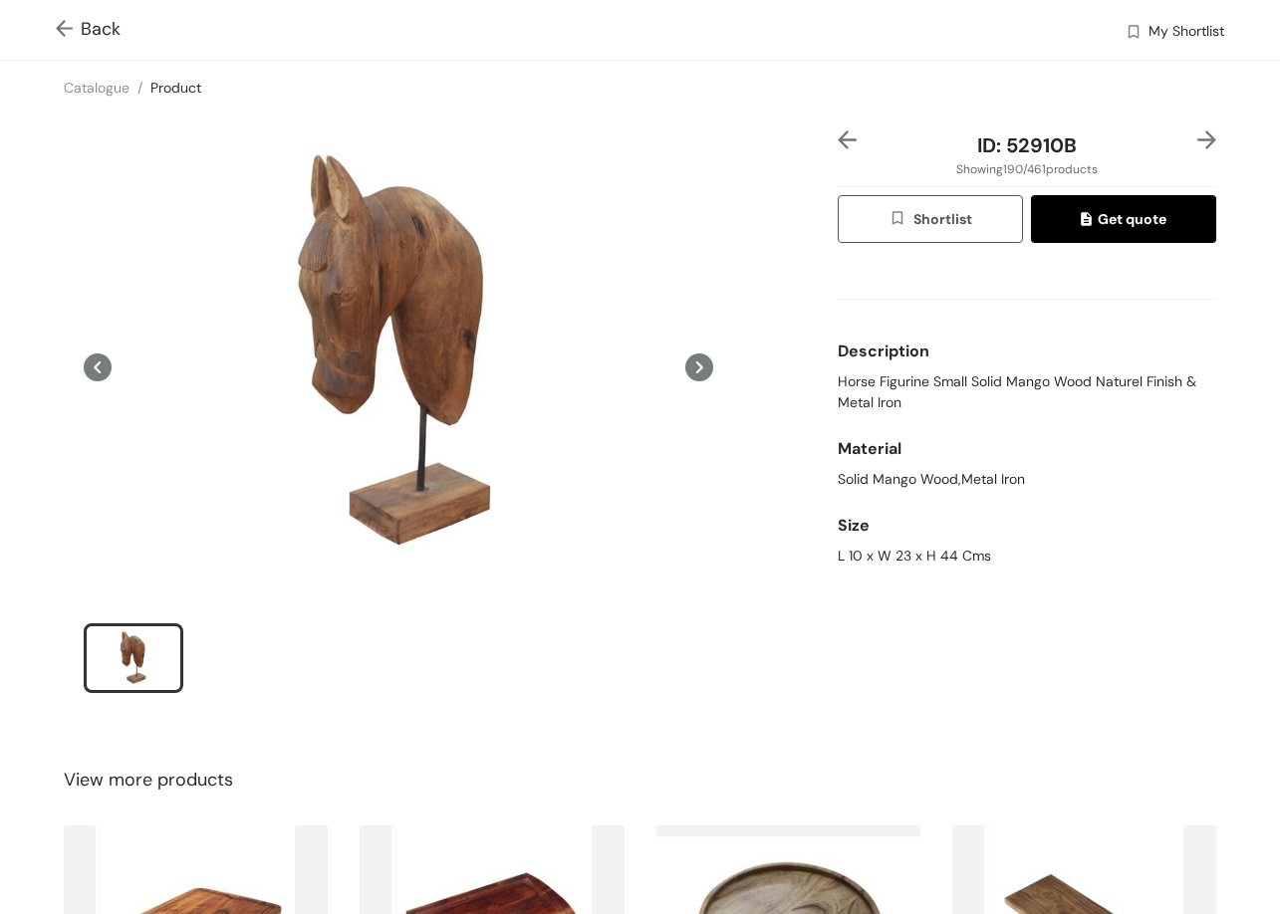
click at [1195, 127] on div "ID: 52910B Showing 190 / 461 products Shortlist Get quote Description Horse Fig…" at bounding box center [640, 425] width 1288 height 620
click at [1197, 133] on img at bounding box center [1206, 139] width 19 height 19
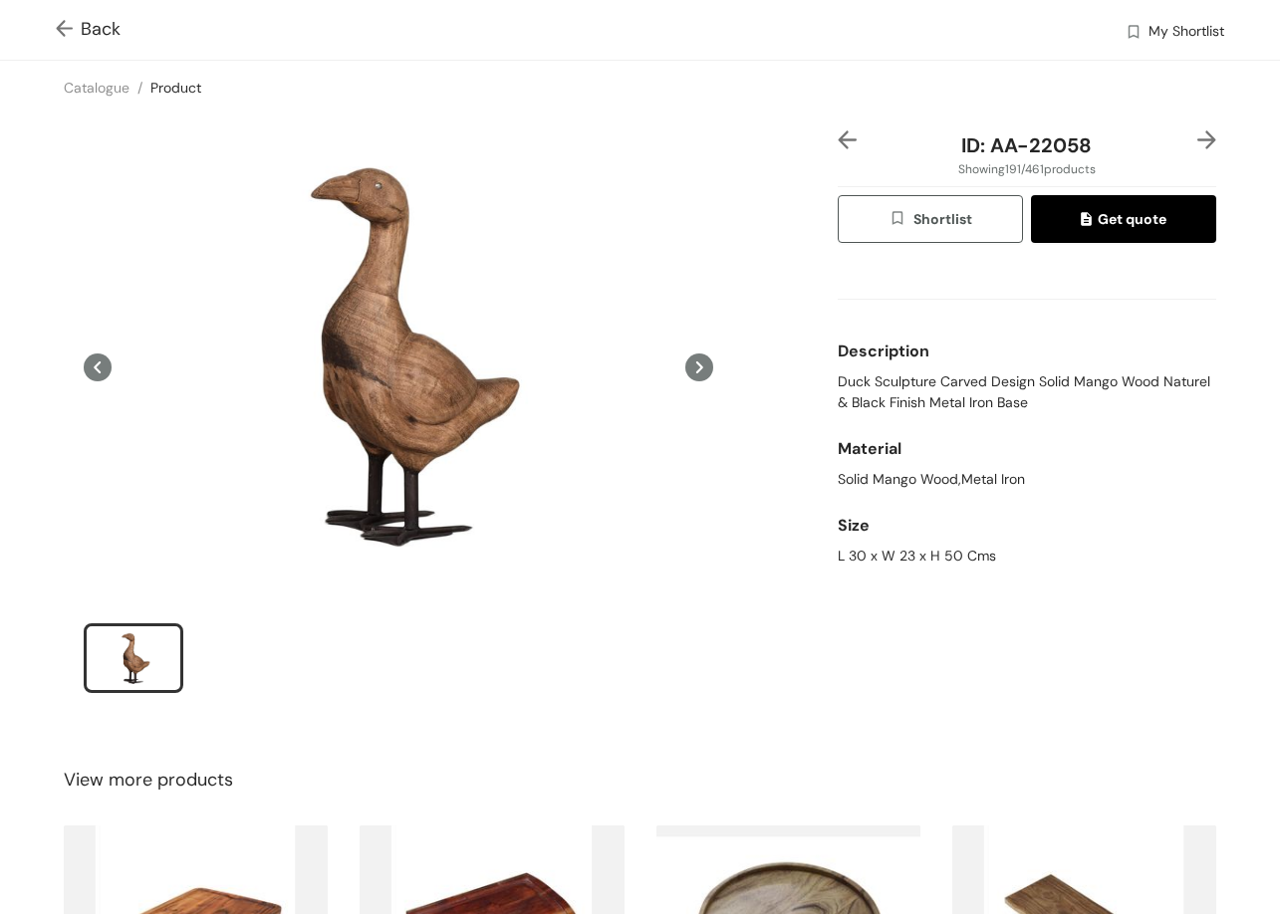
click at [1197, 134] on img at bounding box center [1206, 139] width 19 height 19
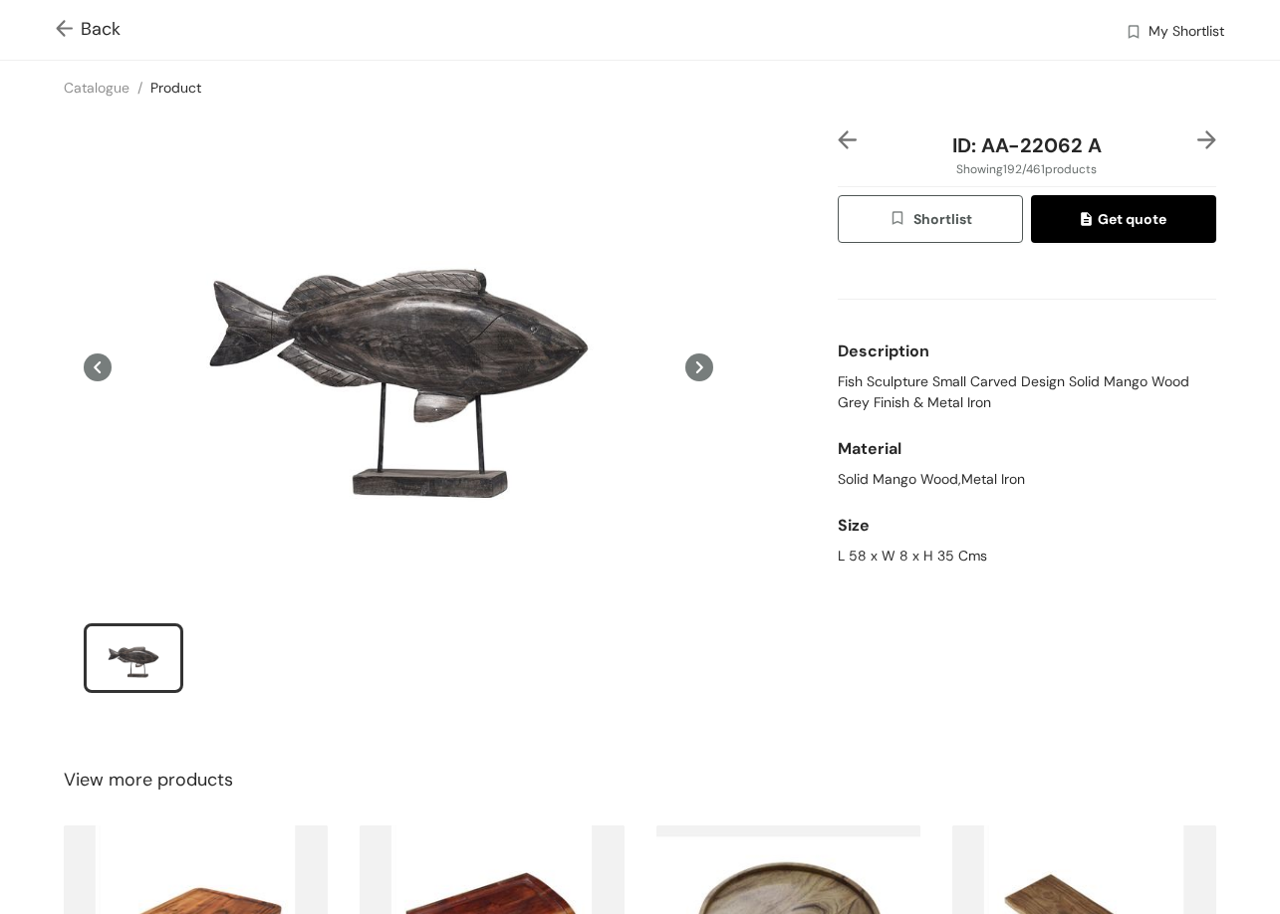
click at [1197, 140] on img at bounding box center [1206, 139] width 19 height 19
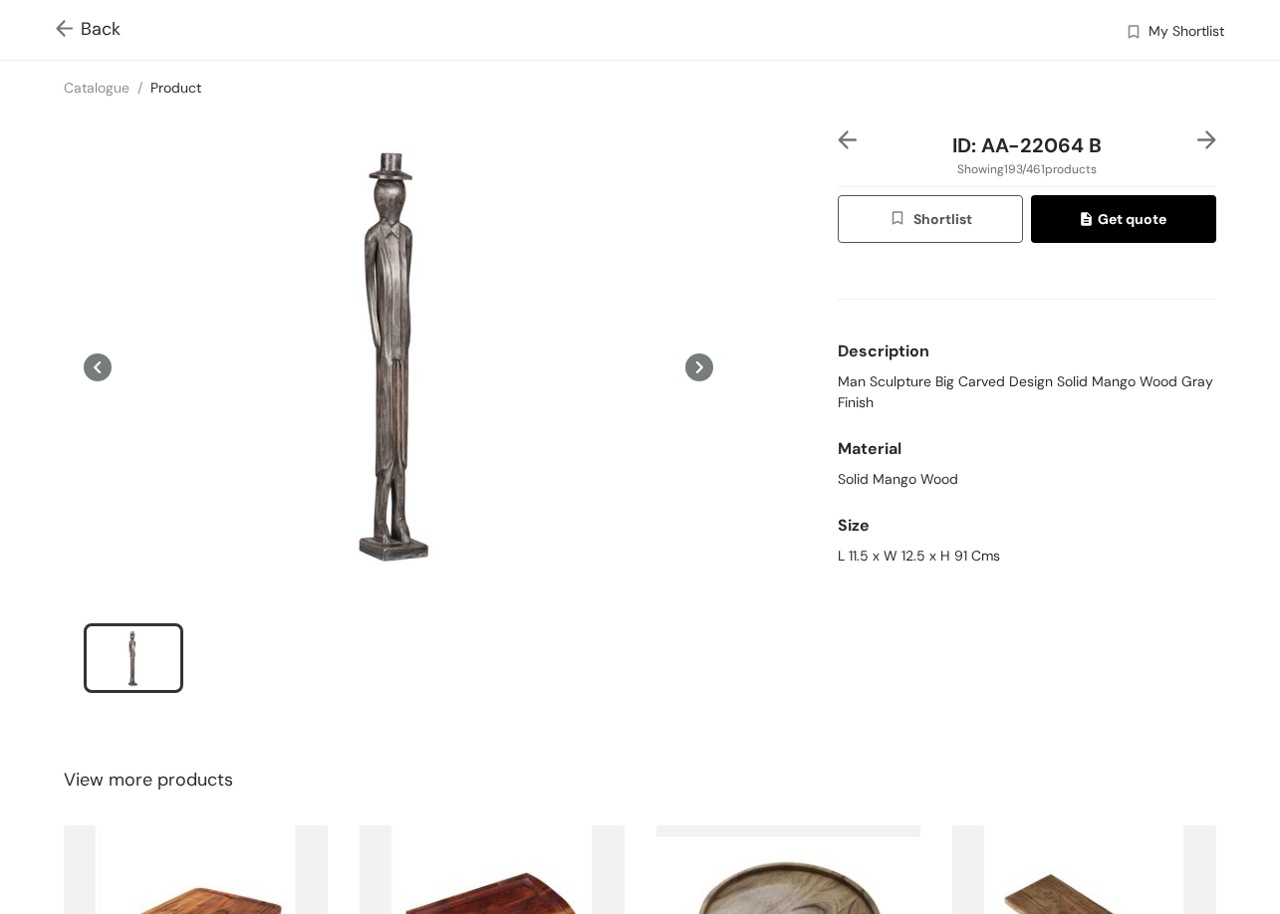
click at [1198, 138] on img at bounding box center [1206, 139] width 19 height 19
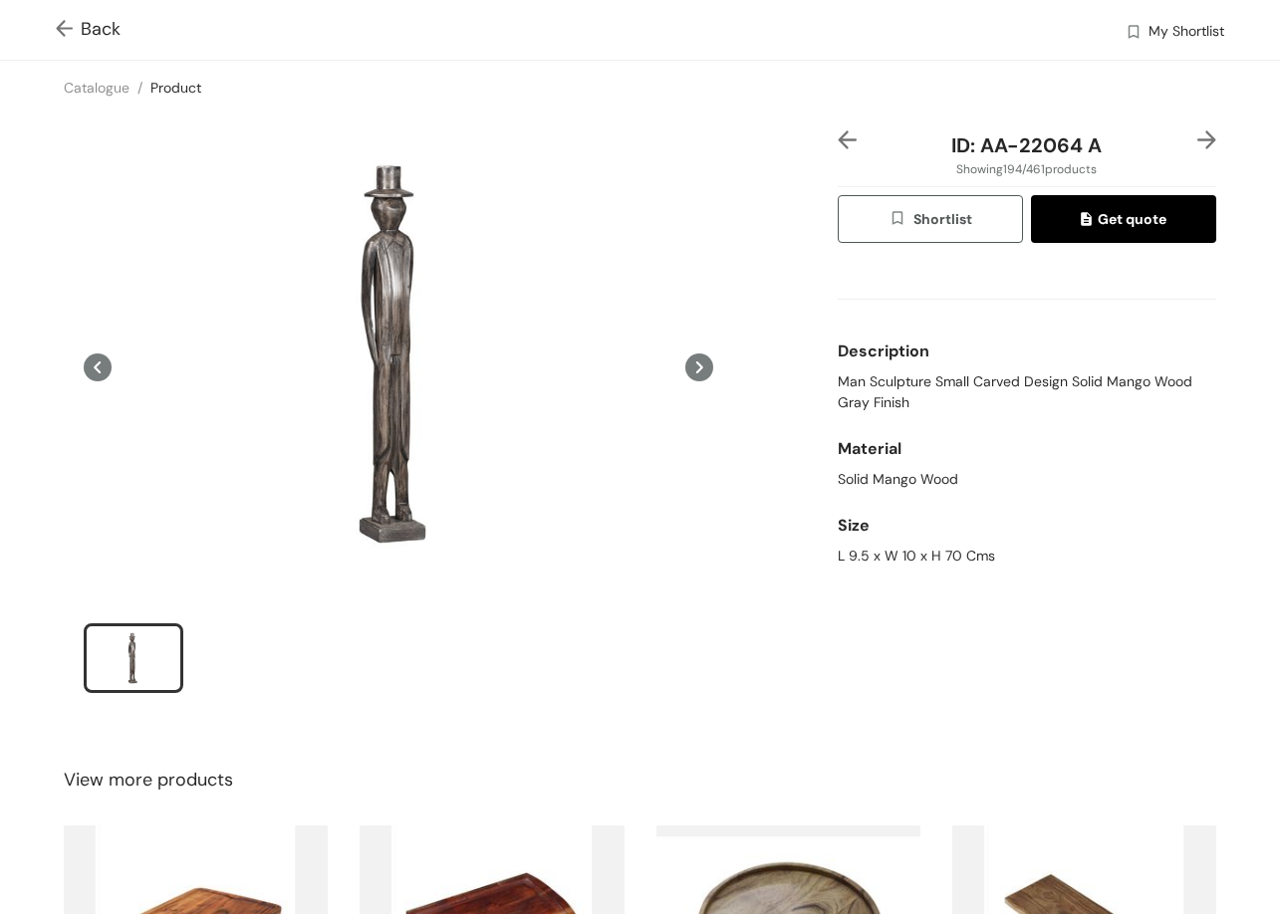
click at [1199, 135] on img at bounding box center [1206, 139] width 19 height 19
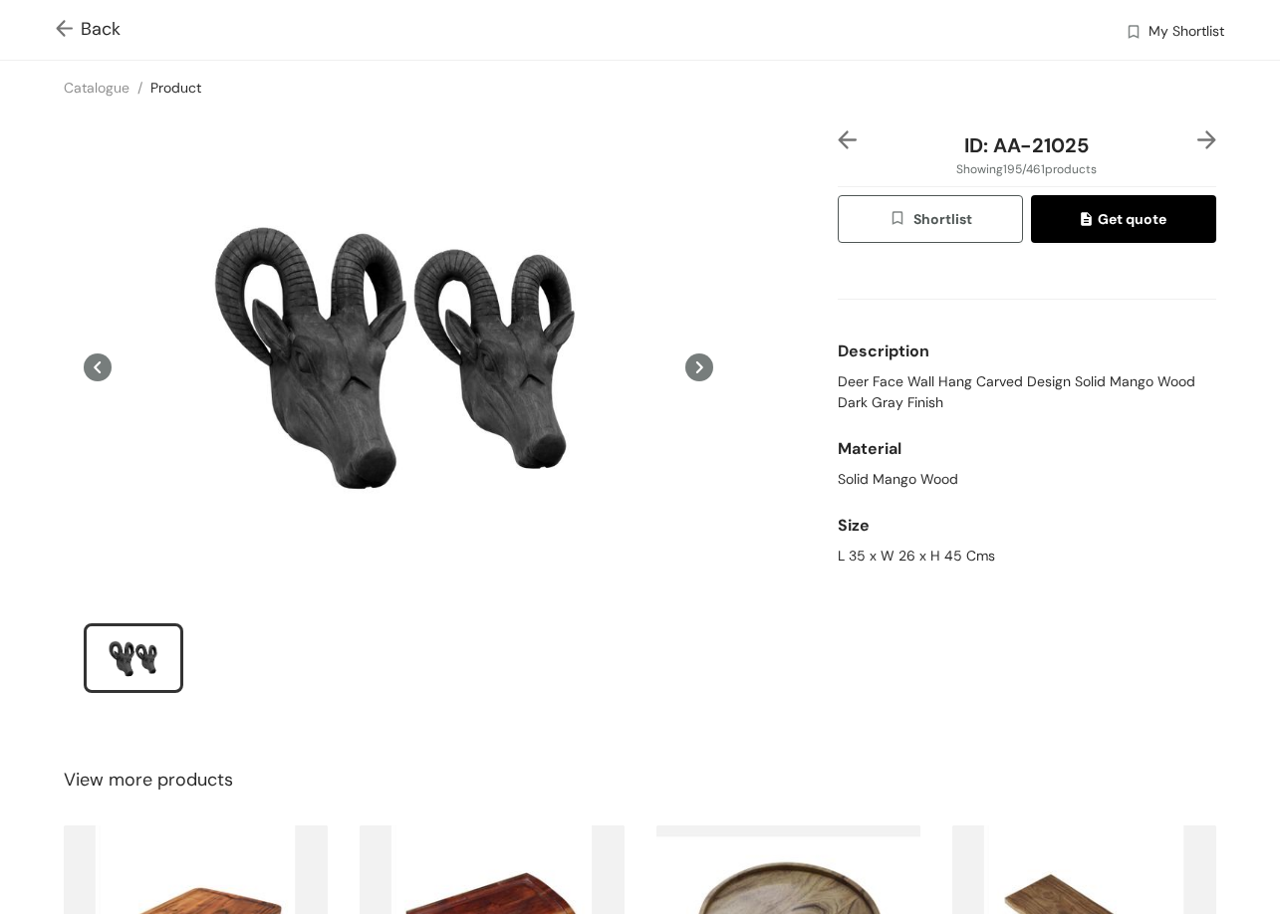
click at [1197, 141] on img at bounding box center [1206, 139] width 19 height 19
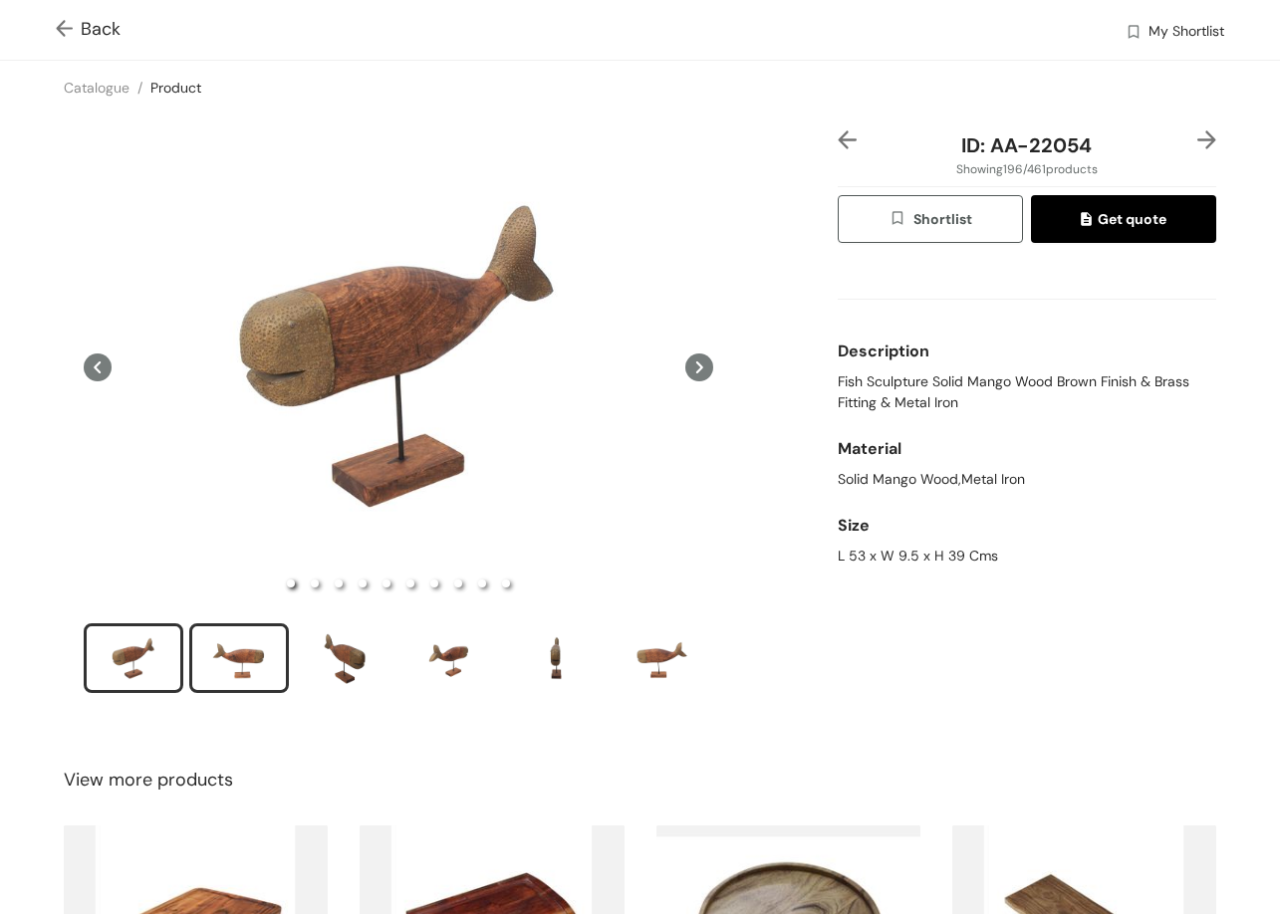
click at [286, 649] on li "slide item 2" at bounding box center [239, 658] width 100 height 70
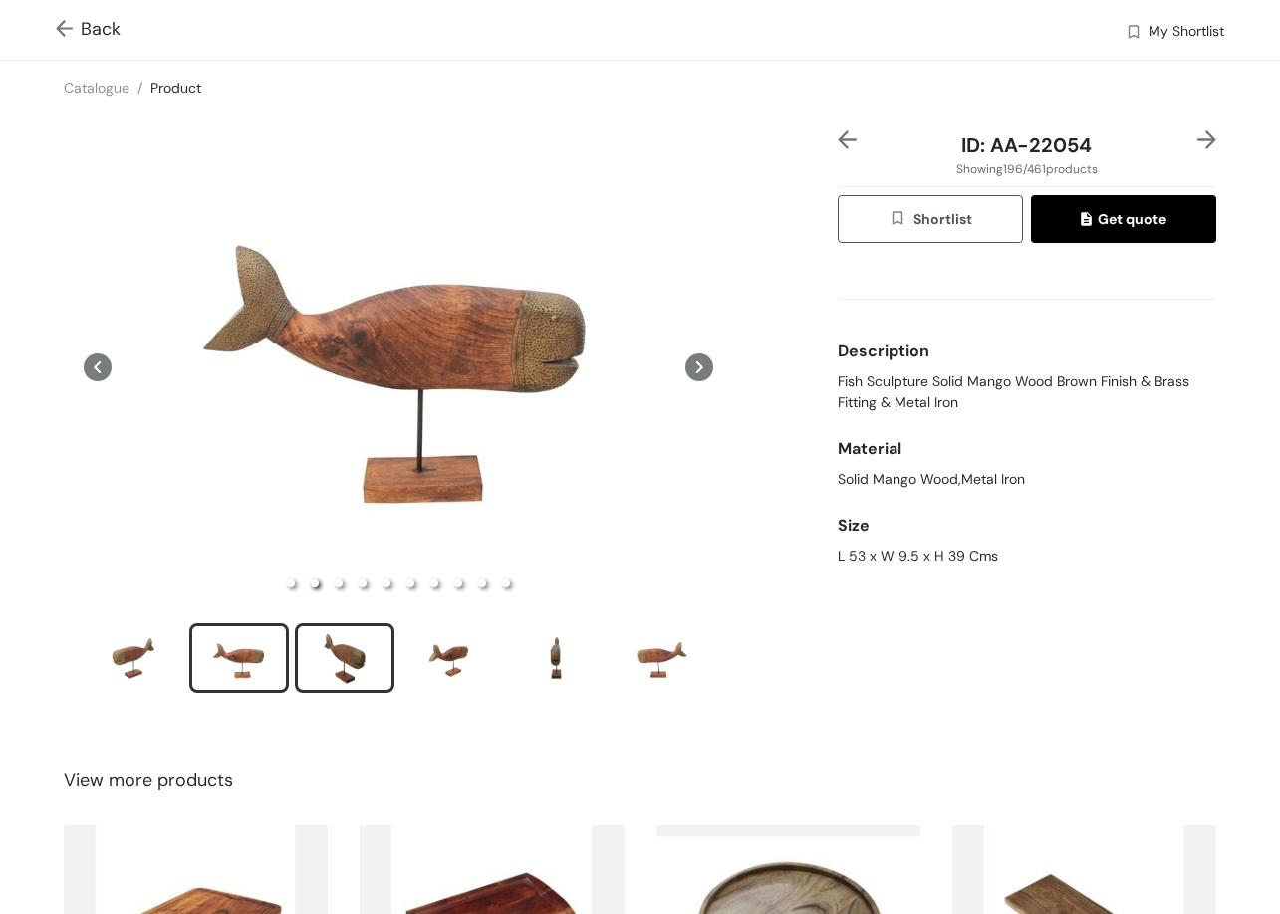
click at [335, 665] on div "slide item 3" at bounding box center [345, 658] width 90 height 60
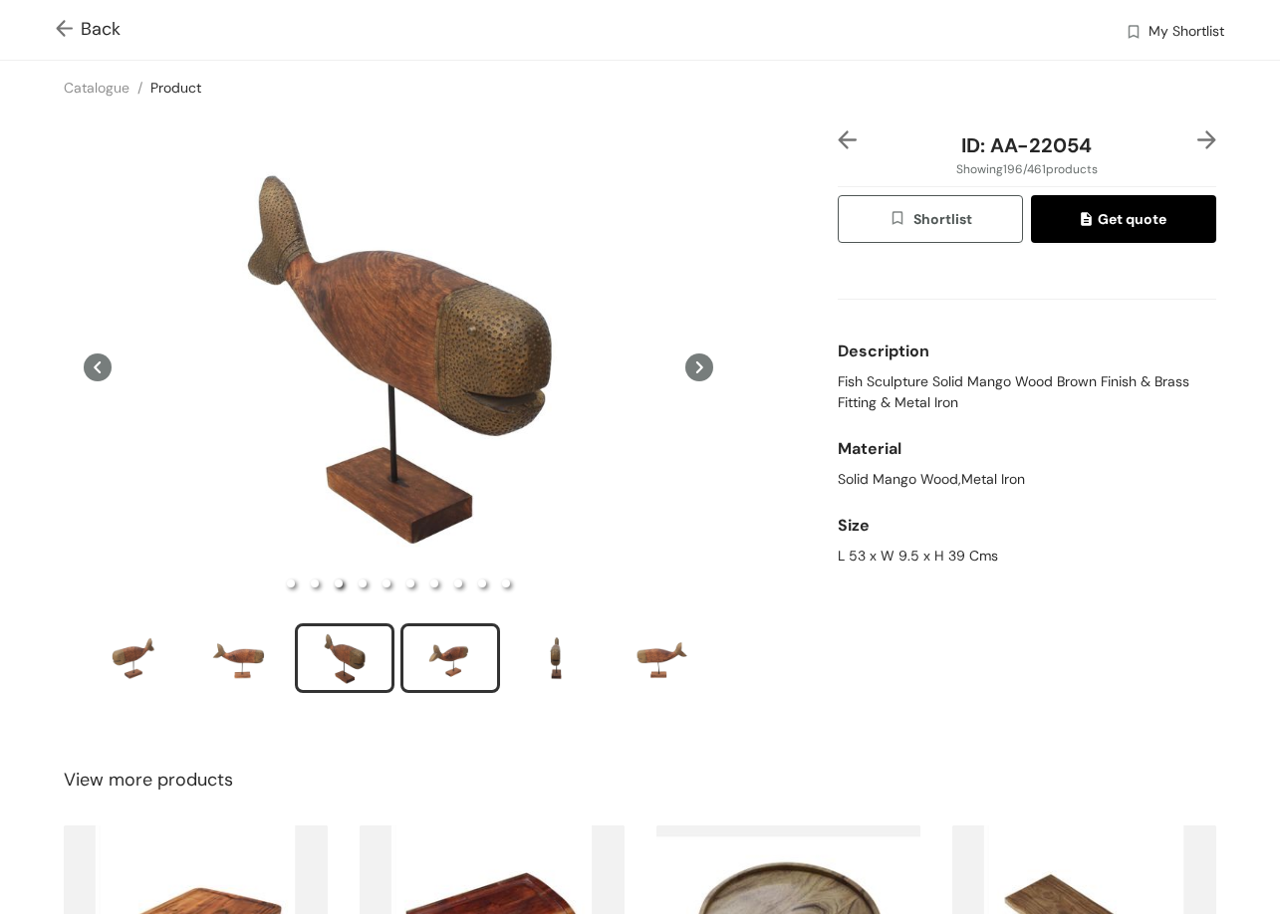
click at [441, 661] on div "slide item 4" at bounding box center [450, 658] width 90 height 60
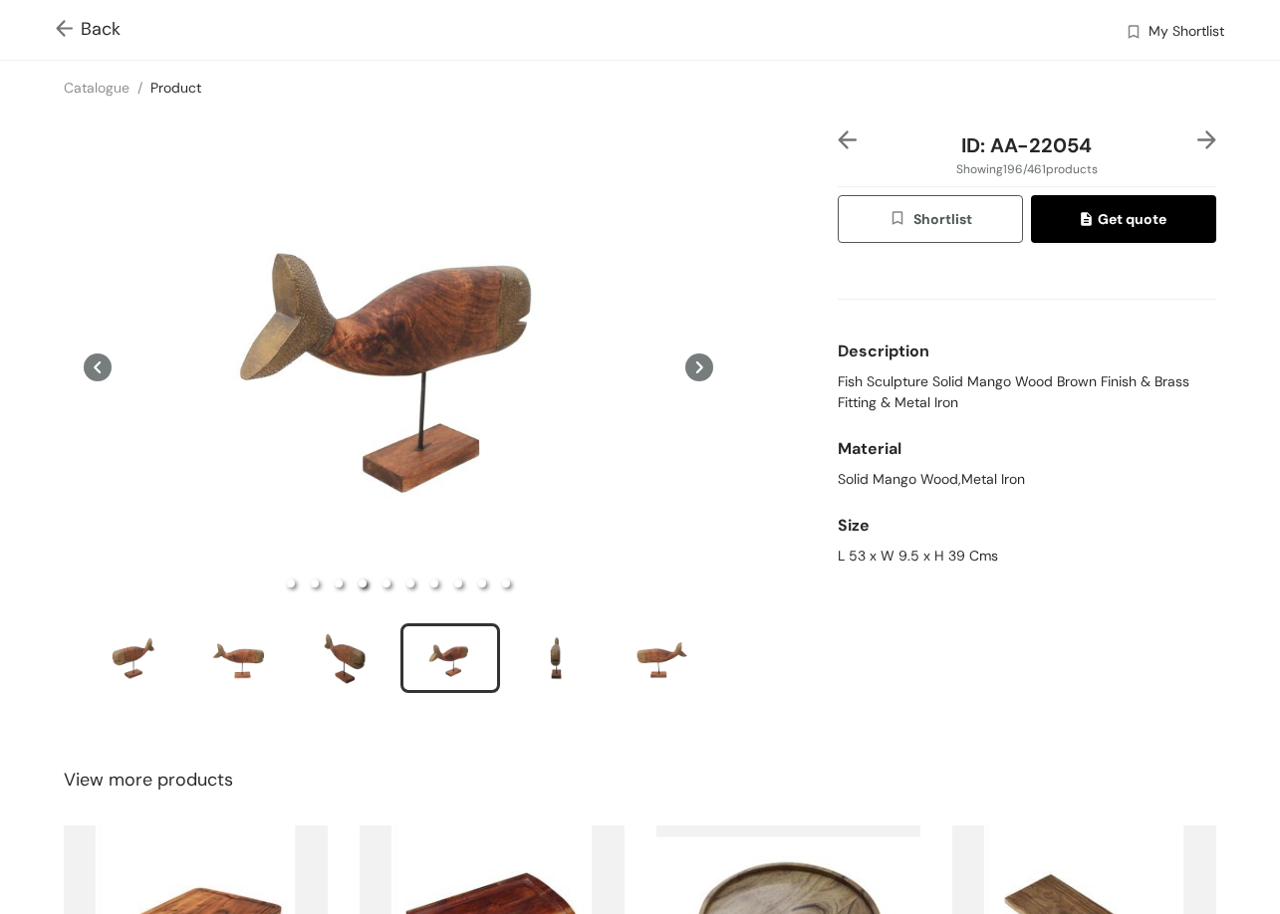
click at [1197, 137] on img at bounding box center [1206, 139] width 19 height 19
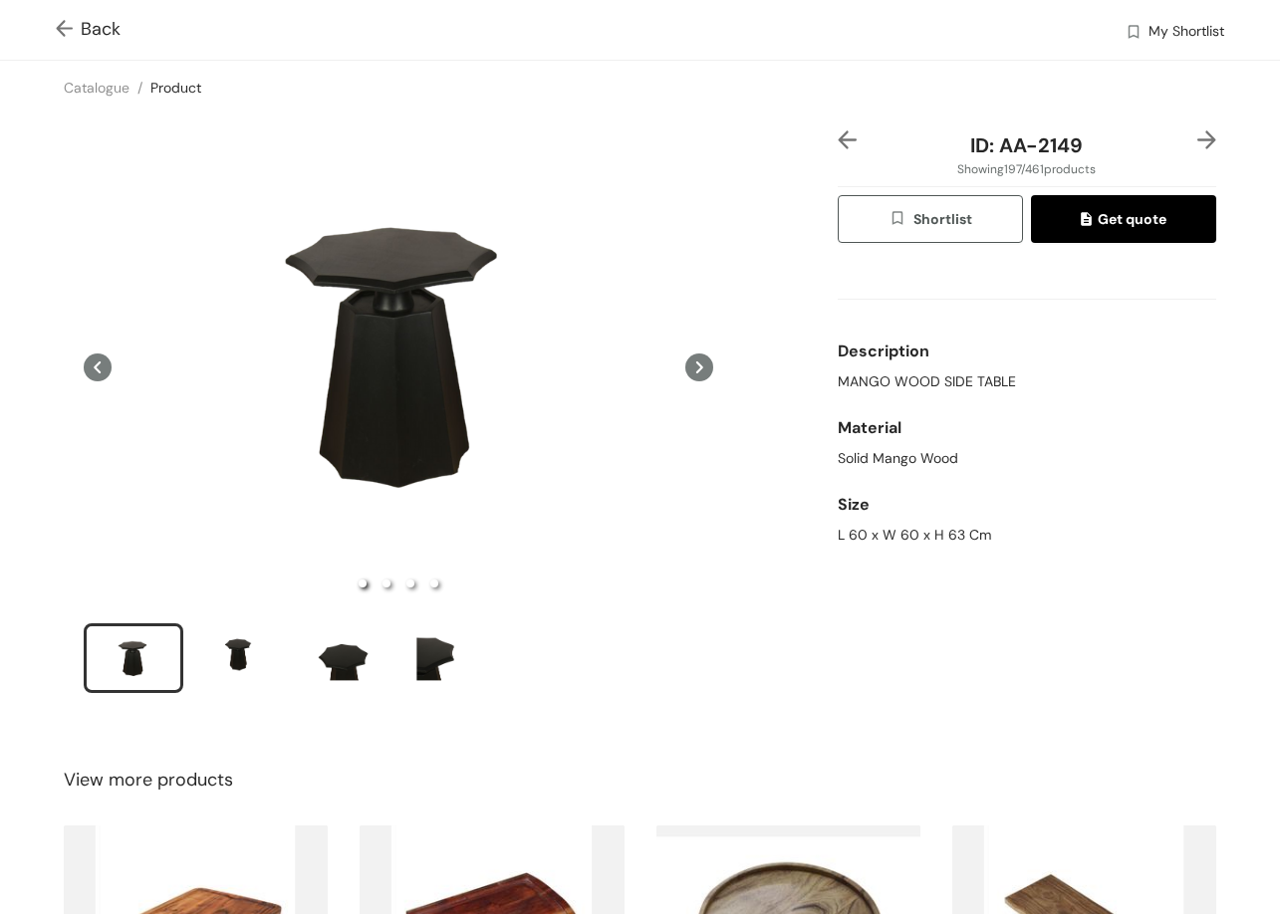
click at [1197, 137] on img at bounding box center [1206, 139] width 19 height 19
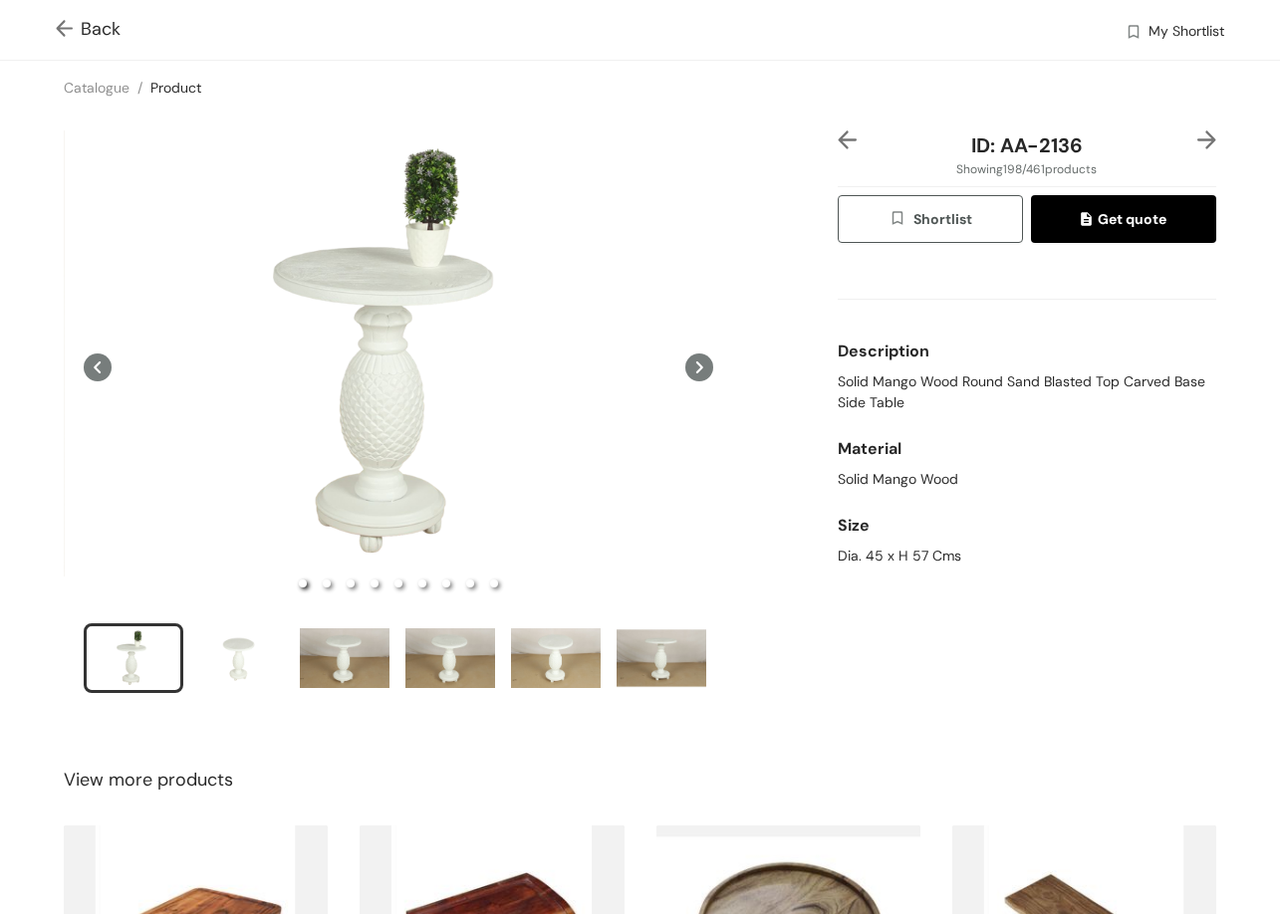
click at [61, 25] on img at bounding box center [68, 30] width 25 height 21
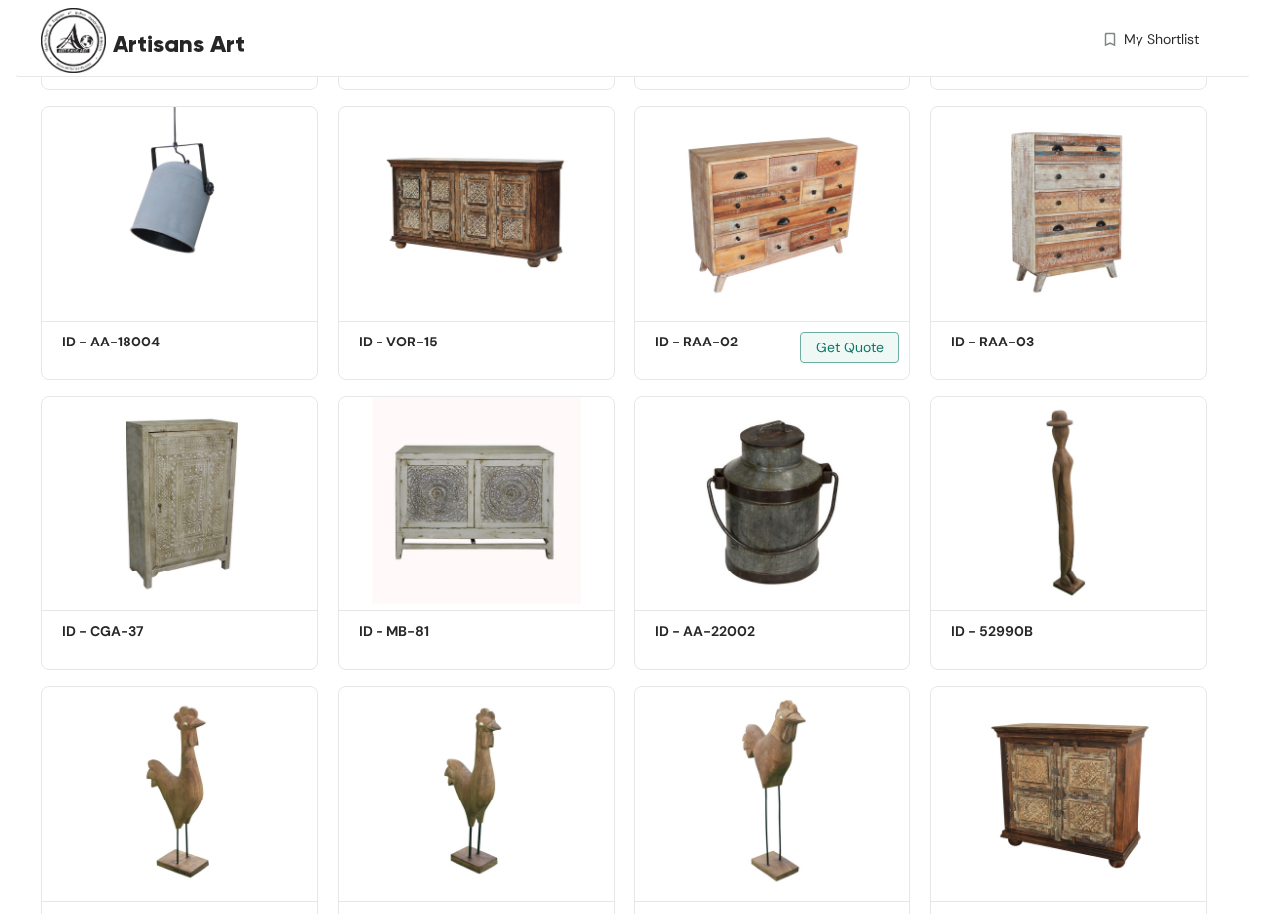
scroll to position [6370, 0]
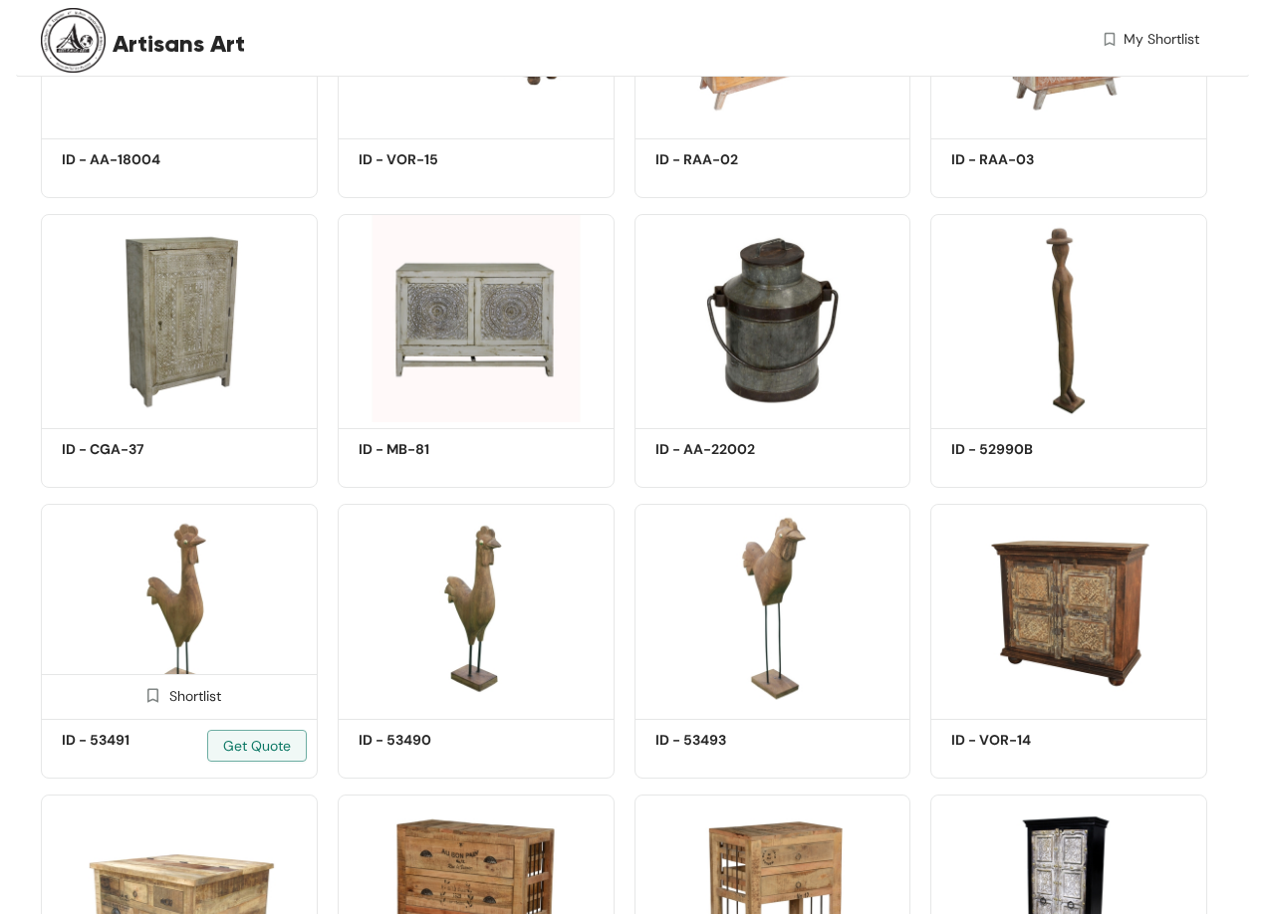
click at [209, 585] on img at bounding box center [179, 608] width 277 height 209
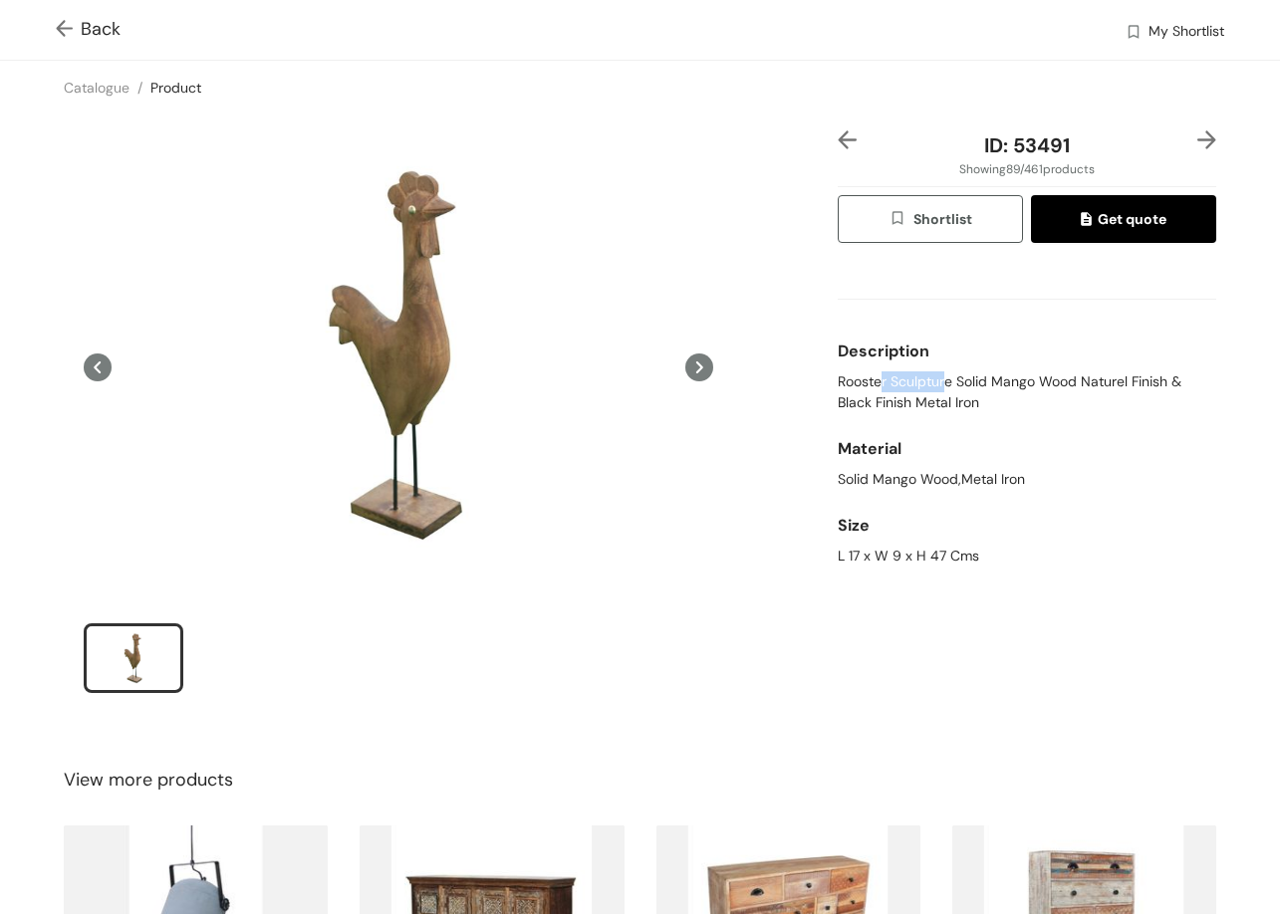
drag, startPoint x: 872, startPoint y: 378, endPoint x: 933, endPoint y: 385, distance: 61.1
click at [933, 385] on span "Rooster Sculpture Solid Mango Wood Naturel Finish & Black Finish Metal Iron" at bounding box center [1027, 392] width 378 height 42
click at [926, 385] on span "Rooster Sculpture Solid Mango Wood Naturel Finish & Black Finish Metal Iron" at bounding box center [1027, 392] width 378 height 42
drag, startPoint x: 907, startPoint y: 384, endPoint x: 940, endPoint y: 377, distance: 33.6
click at [940, 377] on span "Rooster Sculpture Solid Mango Wood Naturel Finish & Black Finish Metal Iron" at bounding box center [1027, 392] width 378 height 42
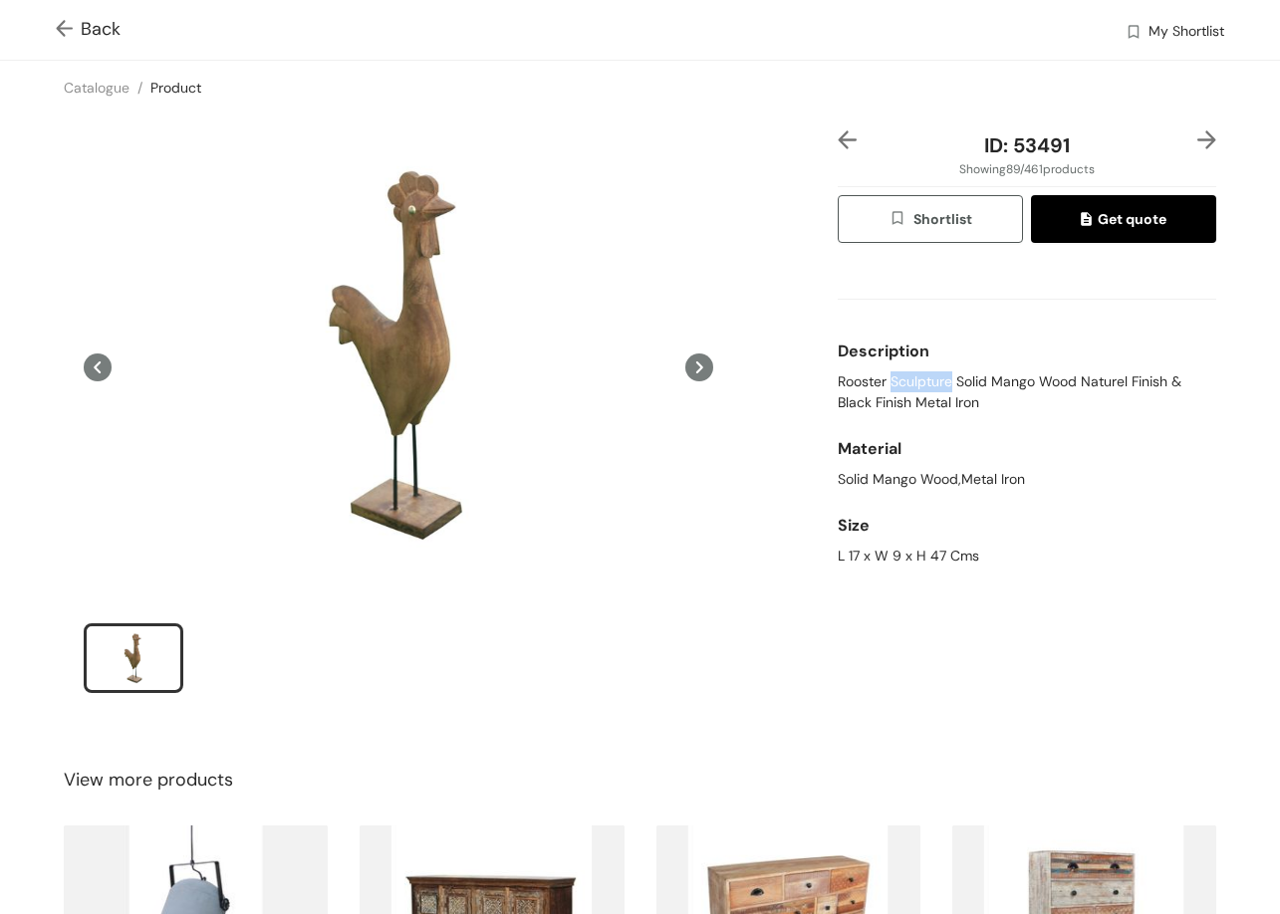
click at [65, 25] on img at bounding box center [68, 30] width 25 height 21
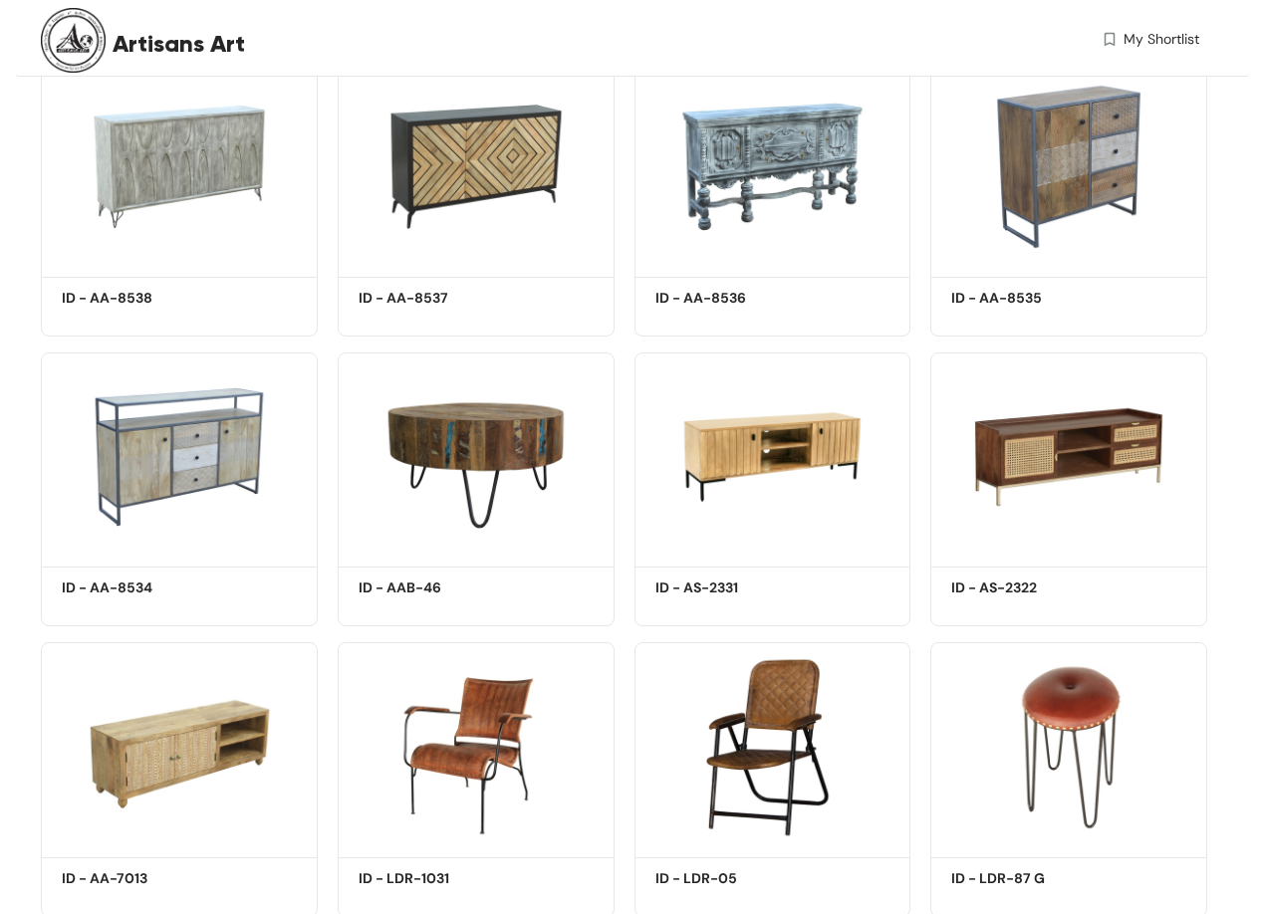
scroll to position [8189, 0]
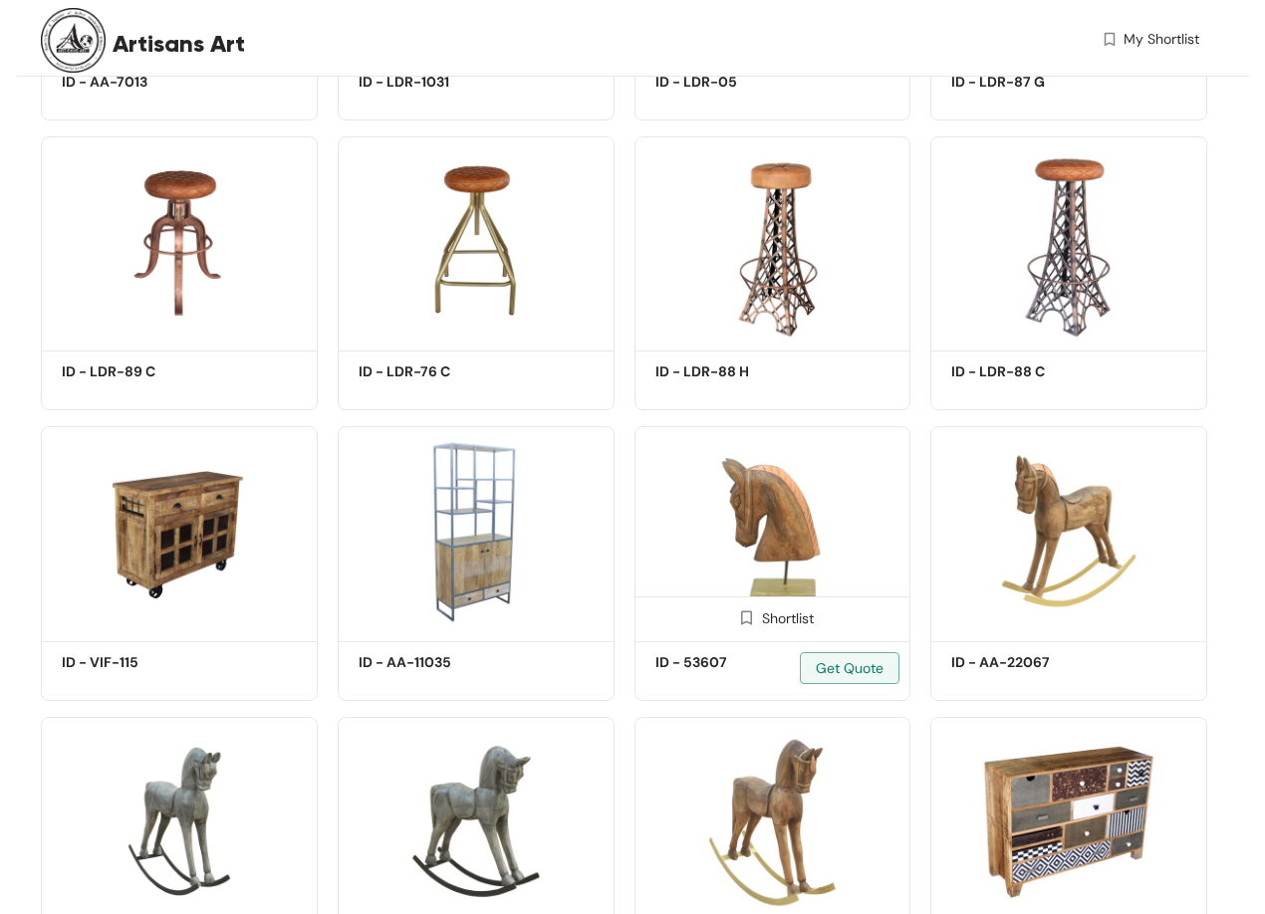
click at [736, 542] on img at bounding box center [772, 530] width 277 height 209
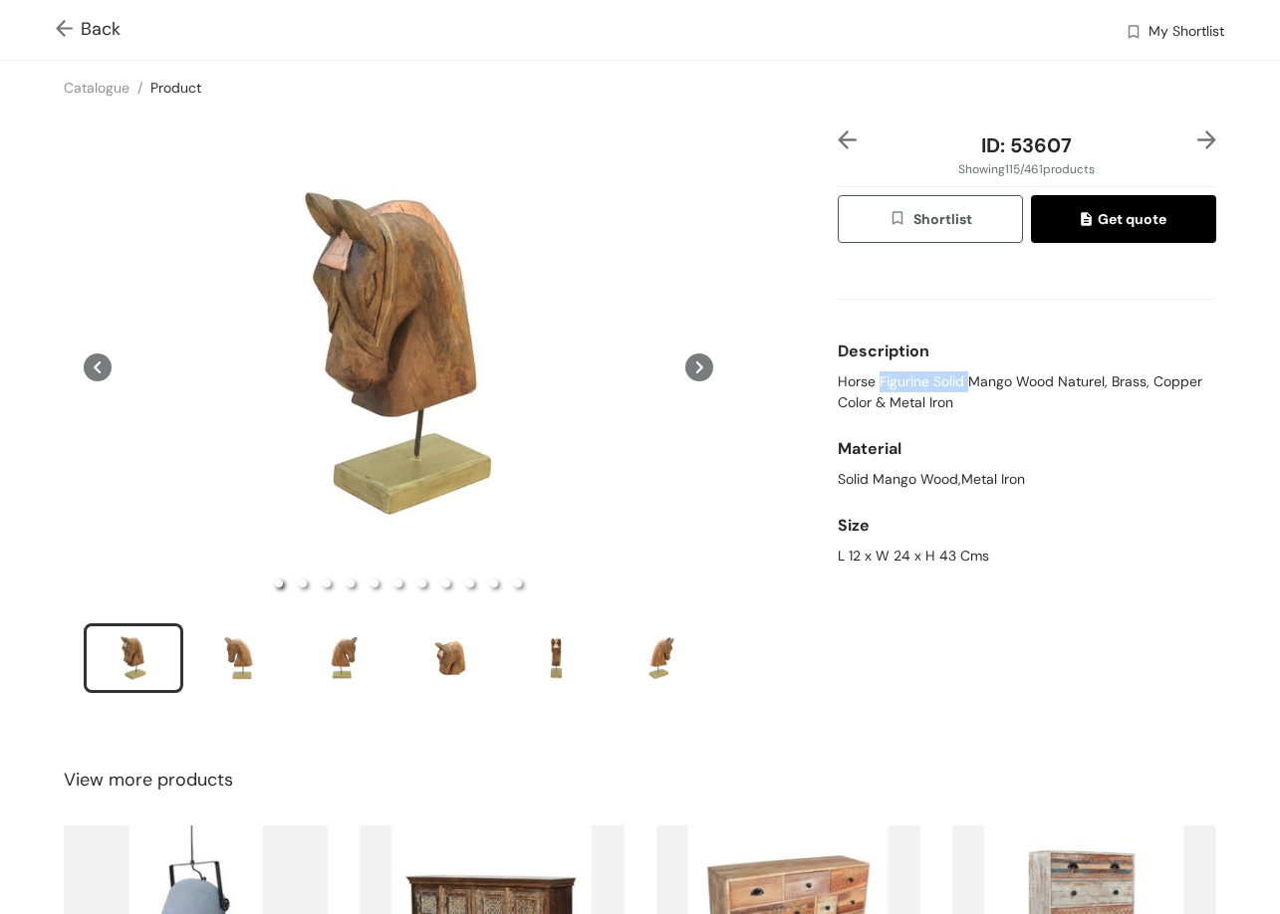
drag, startPoint x: 878, startPoint y: 379, endPoint x: 963, endPoint y: 383, distance: 84.7
click at [963, 383] on span "Horse Figurine Solid Mango Wood Naturel, Brass, Copper Color & Metal Iron" at bounding box center [1027, 392] width 378 height 42
copy span "Figurine Solid"
click at [64, 43] on div "Back" at bounding box center [567, 30] width 1022 height 28
click at [61, 29] on img at bounding box center [68, 30] width 25 height 21
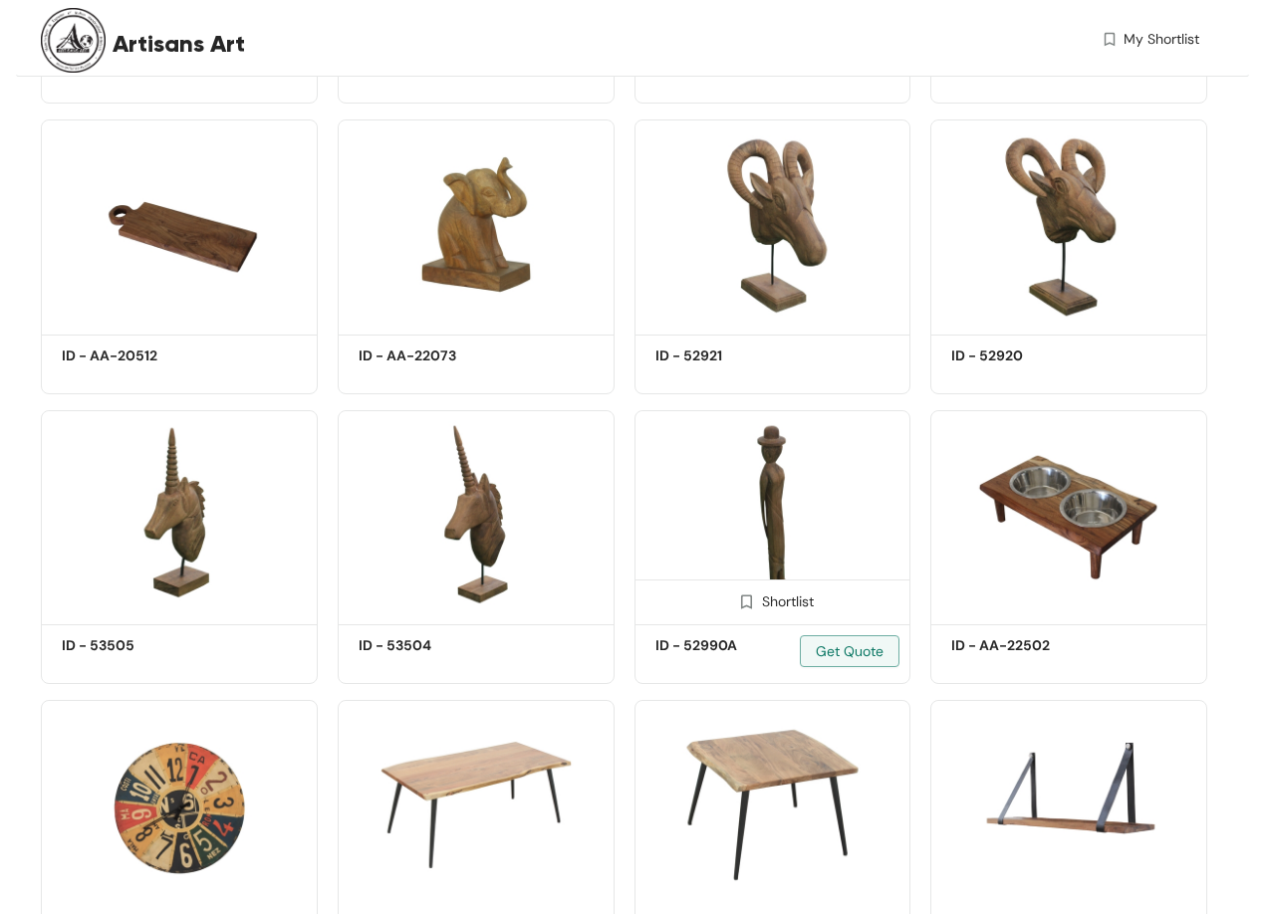
scroll to position [12273, 0]
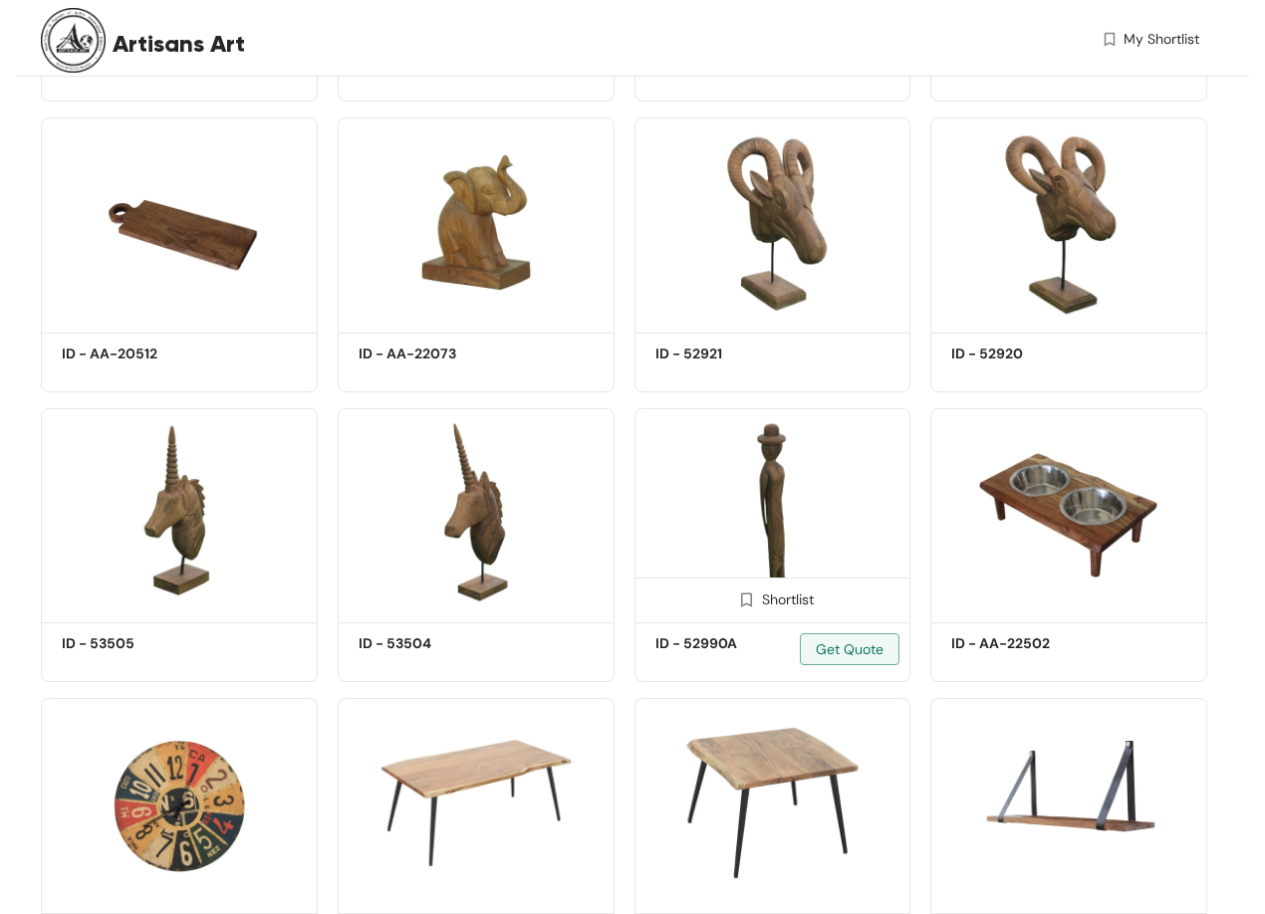
click at [780, 532] on img at bounding box center [772, 512] width 277 height 209
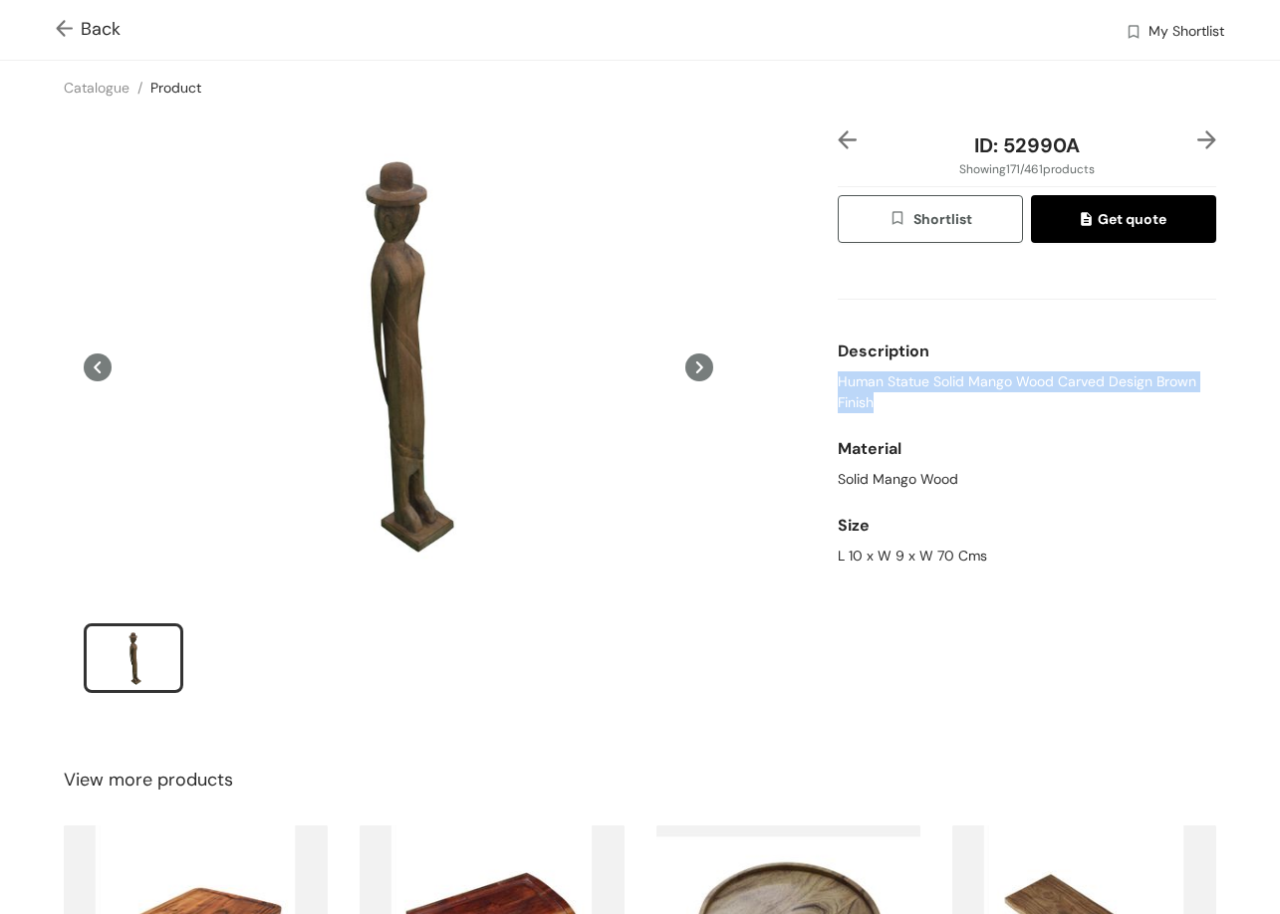
drag, startPoint x: 826, startPoint y: 373, endPoint x: 884, endPoint y: 397, distance: 63.4
click at [884, 397] on div "ID: 52990A Showing 171 / 461 products Shortlist Get quote Description Human Sta…" at bounding box center [1027, 424] width 386 height 589
copy span "Human Statue Solid Mango Wood Carved Design Brown Finish"
click at [1197, 141] on img at bounding box center [1206, 139] width 19 height 19
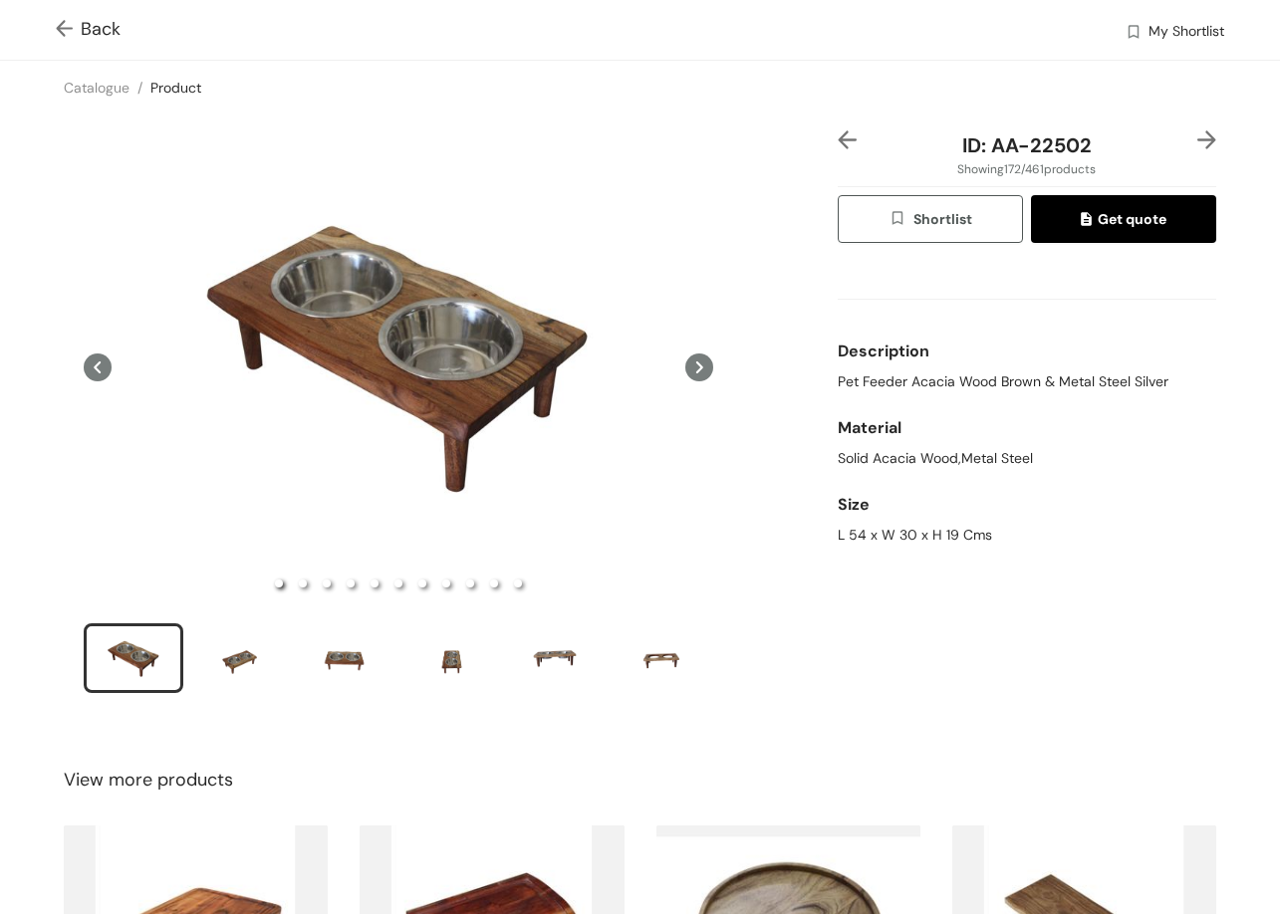
click at [1197, 141] on img at bounding box center [1206, 139] width 19 height 19
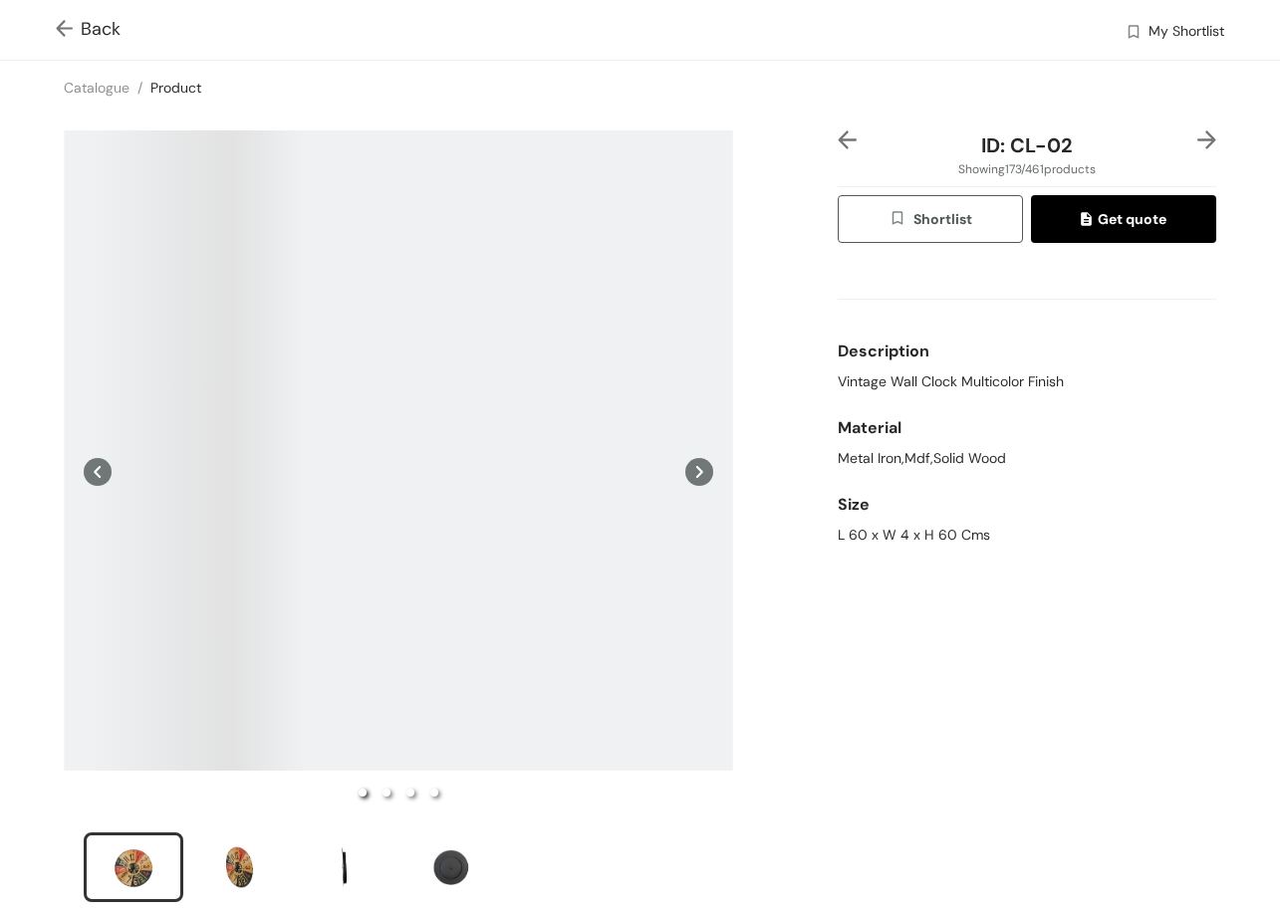
click at [1197, 141] on img at bounding box center [1206, 139] width 19 height 19
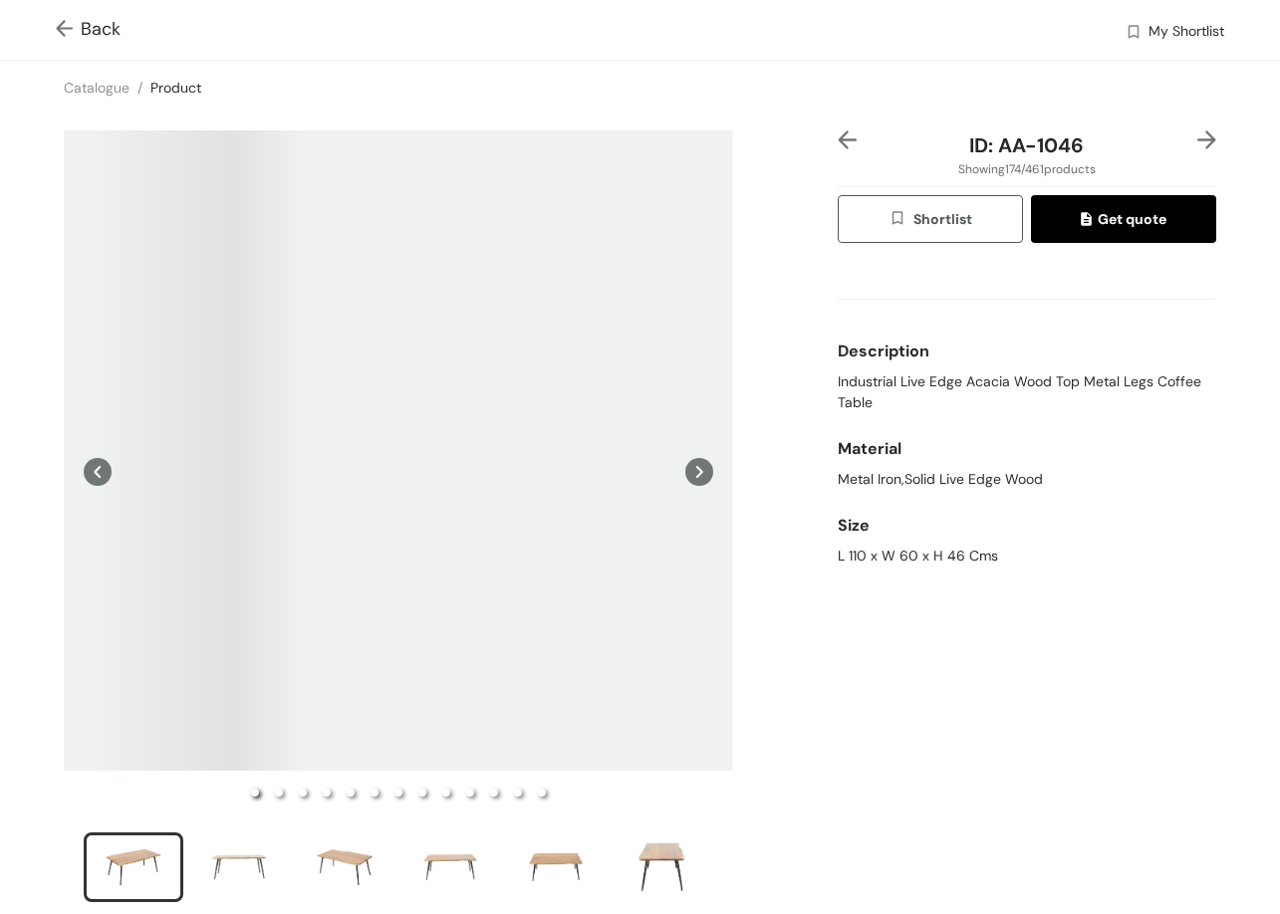
click at [1197, 141] on img at bounding box center [1206, 139] width 19 height 19
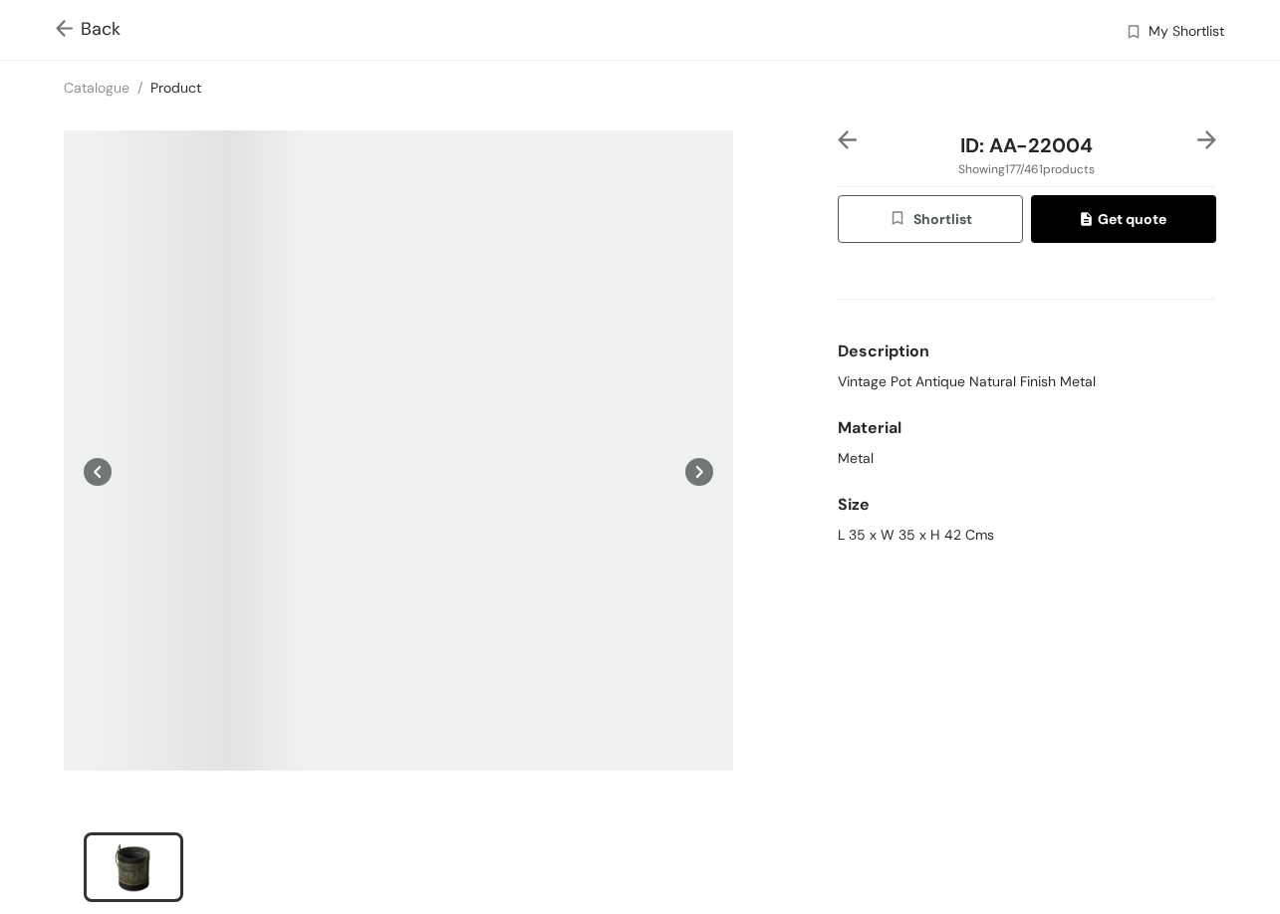
click at [1197, 141] on img at bounding box center [1206, 139] width 19 height 19
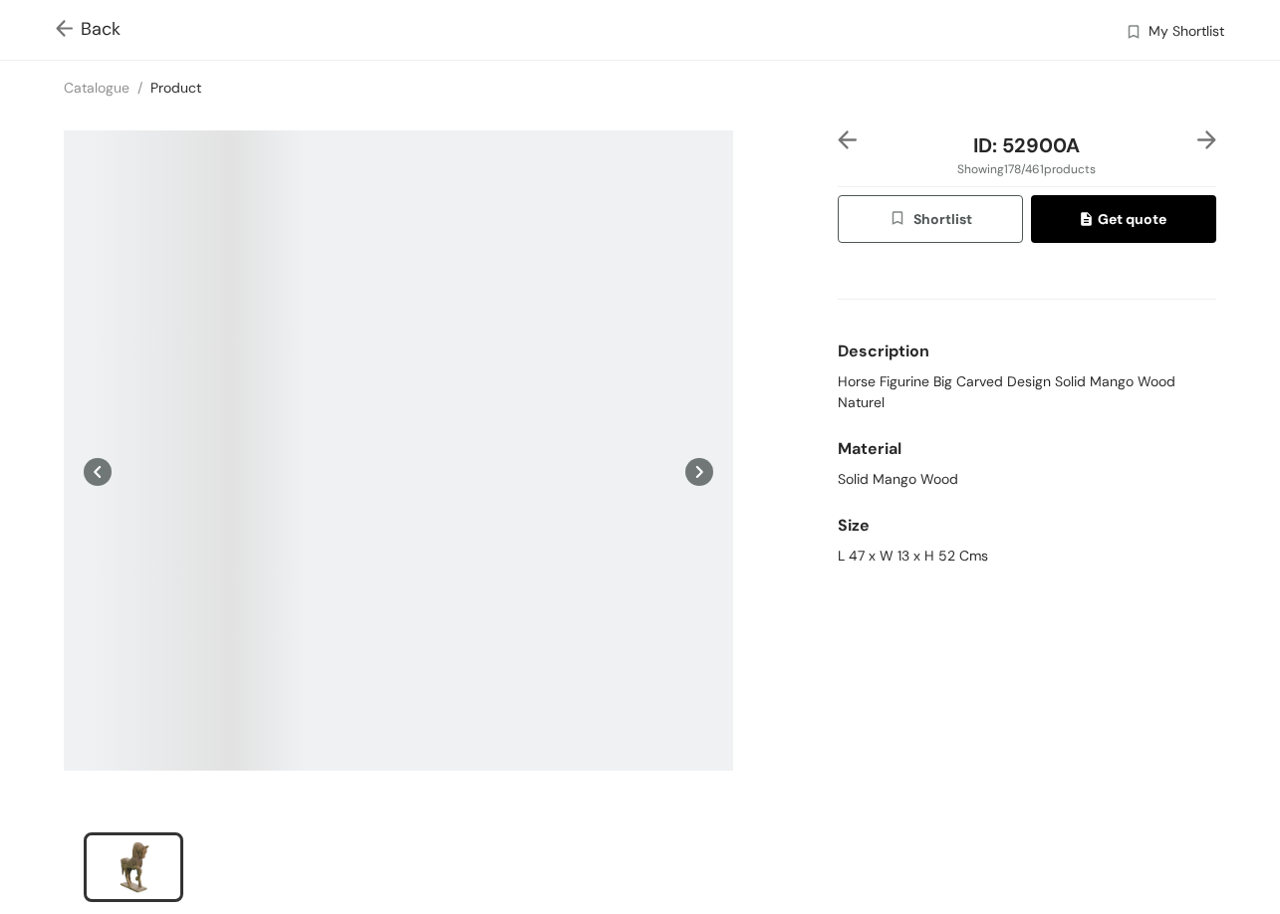
click at [834, 143] on div "ID: 52900A Showing 178 / 461 products Shortlist Get quote Description Horse Fig…" at bounding box center [1027, 529] width 386 height 798
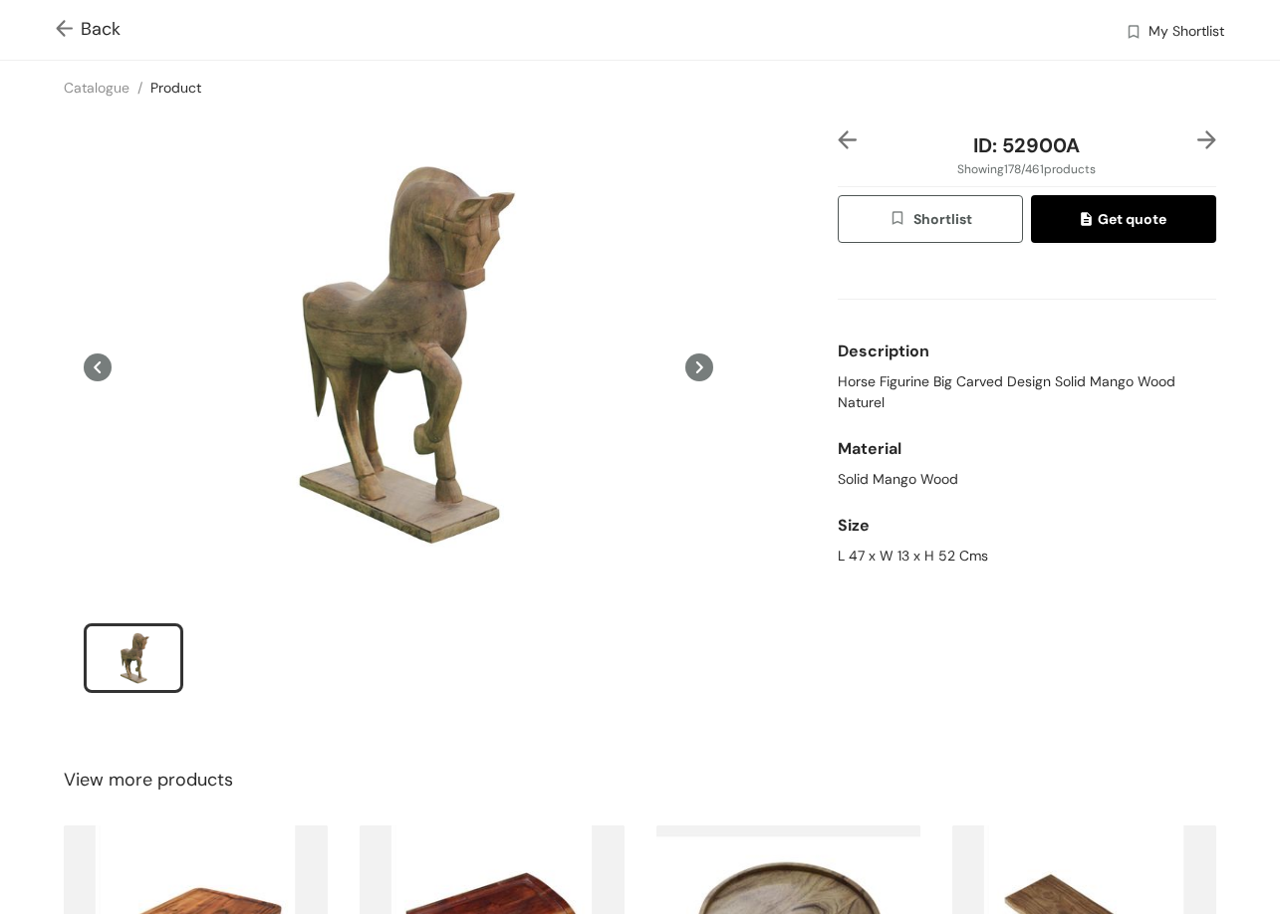
click at [854, 139] on div at bounding box center [854, 145] width 32 height 30
click at [838, 136] on img at bounding box center [847, 139] width 19 height 19
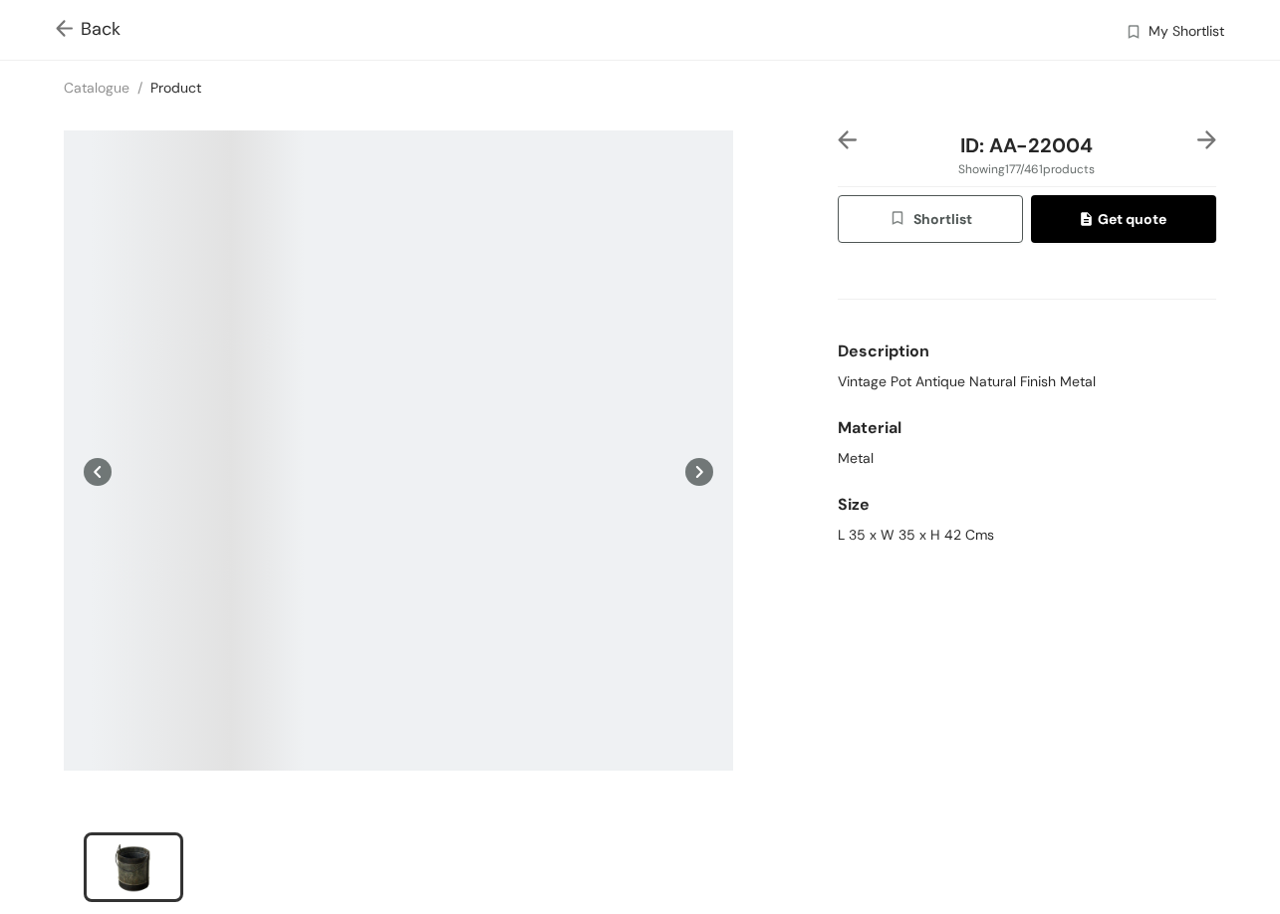
click at [1197, 134] on img at bounding box center [1206, 139] width 19 height 19
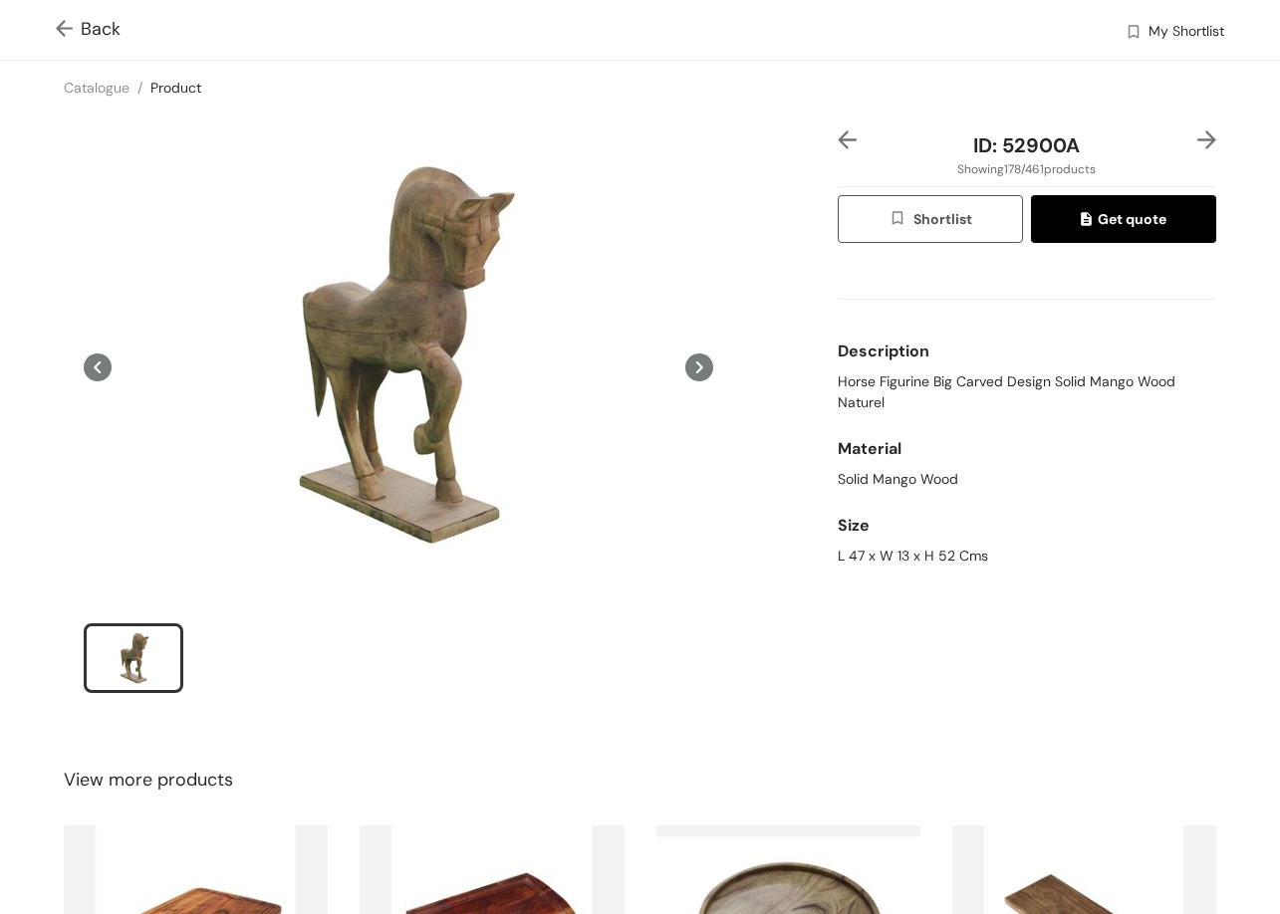
click at [56, 28] on img at bounding box center [68, 30] width 25 height 21
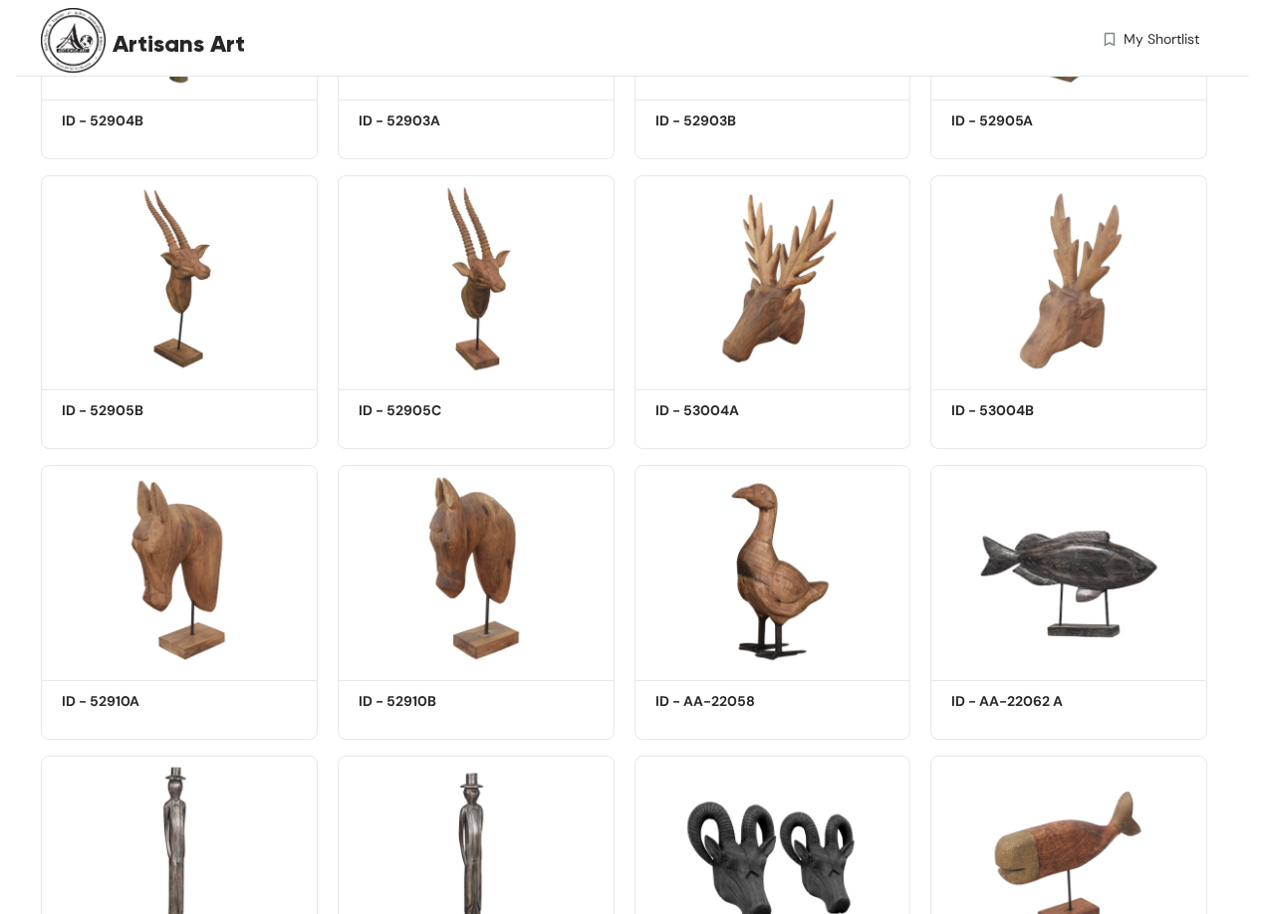
scroll to position [14065, 0]
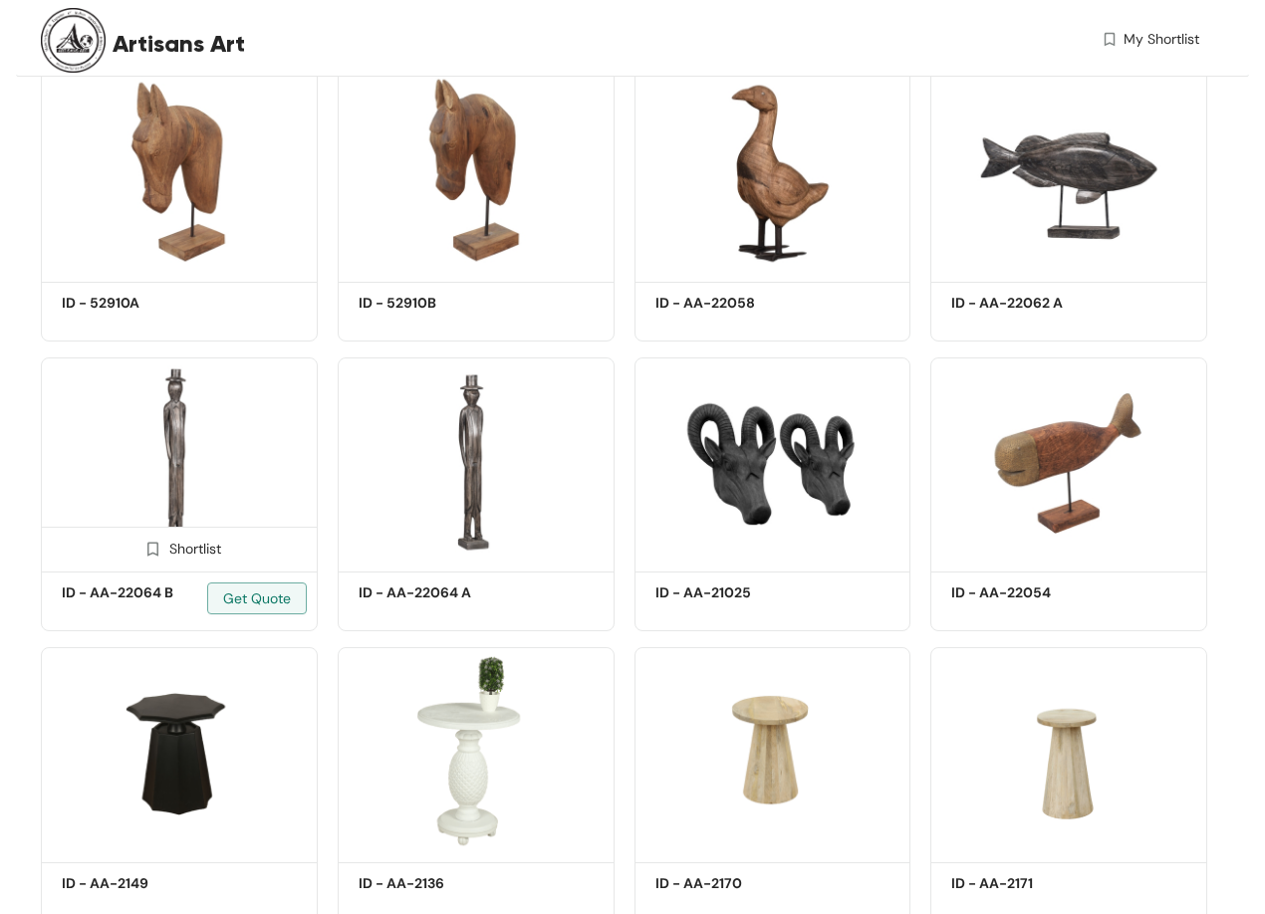
click at [223, 485] on img at bounding box center [179, 462] width 277 height 209
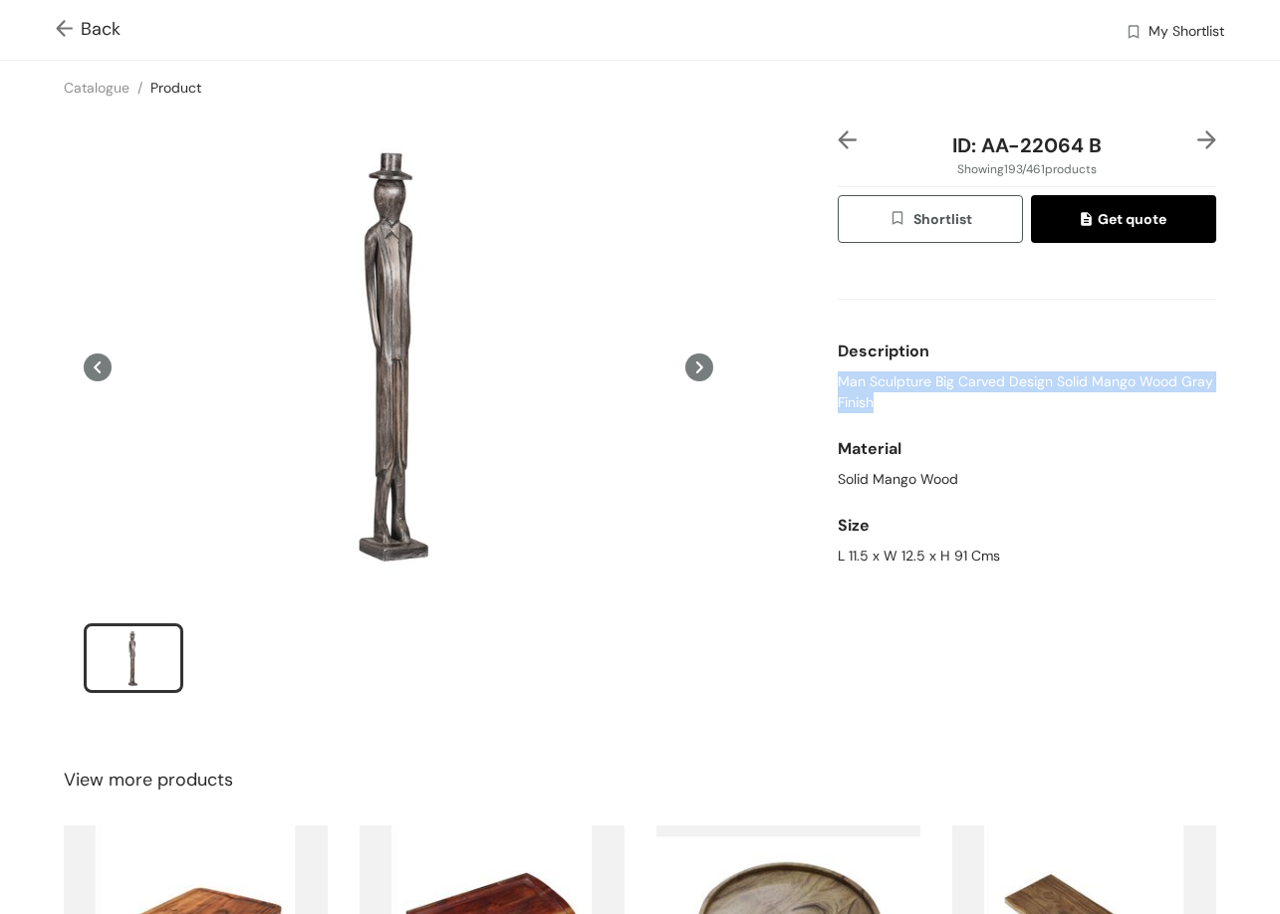
drag, startPoint x: 875, startPoint y: 385, endPoint x: 898, endPoint y: 401, distance: 27.9
click at [898, 401] on span "Man Sculpture Big Carved Design Solid Mango Wood Gray Finish" at bounding box center [1027, 392] width 378 height 42
copy span "Man Sculpture Big Carved Design Solid Mango Wood Gray Finish"
click at [1197, 136] on img at bounding box center [1206, 139] width 19 height 19
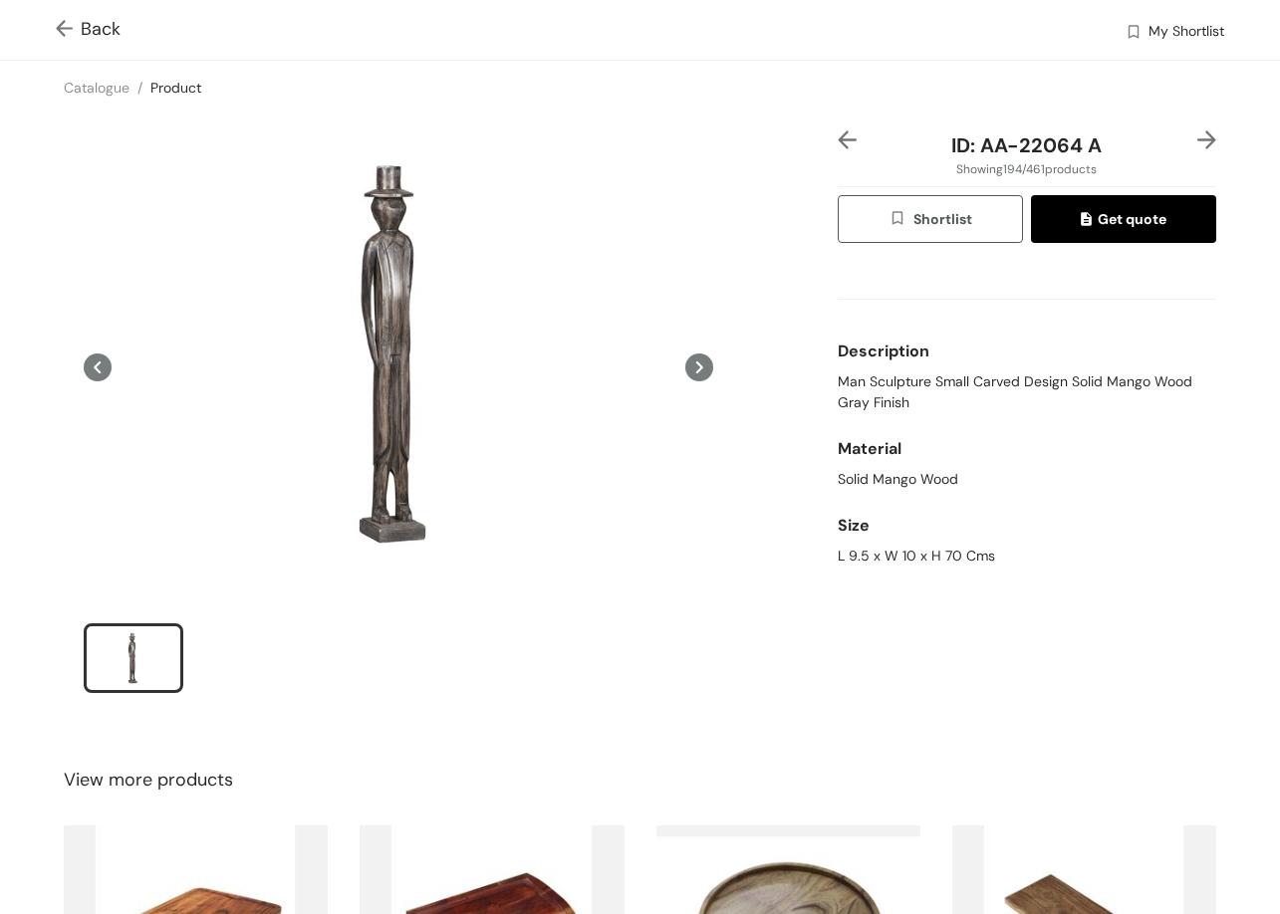
click at [838, 380] on span "Man Sculpture Small Carved Design Solid Mango Wood Gray Finish" at bounding box center [1027, 392] width 378 height 42
copy span "Man Sculpture Small Carved Design Solid Mango Wood Gray Finish"
click at [1197, 141] on img at bounding box center [1206, 139] width 19 height 19
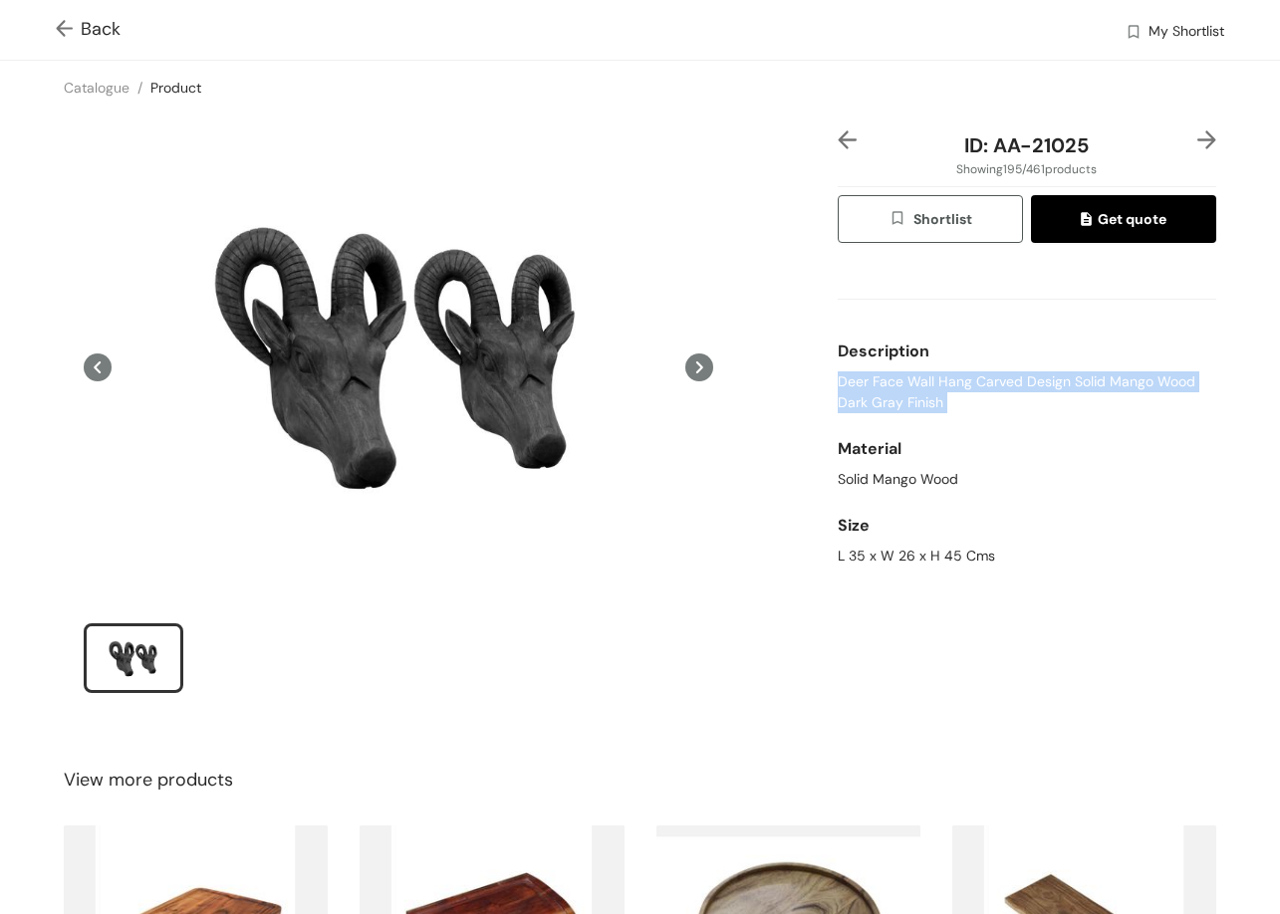
copy span "Man Sculpture Small Carved Design Solid Mango Wood Gray Finish"
click at [1197, 130] on img at bounding box center [1206, 139] width 19 height 19
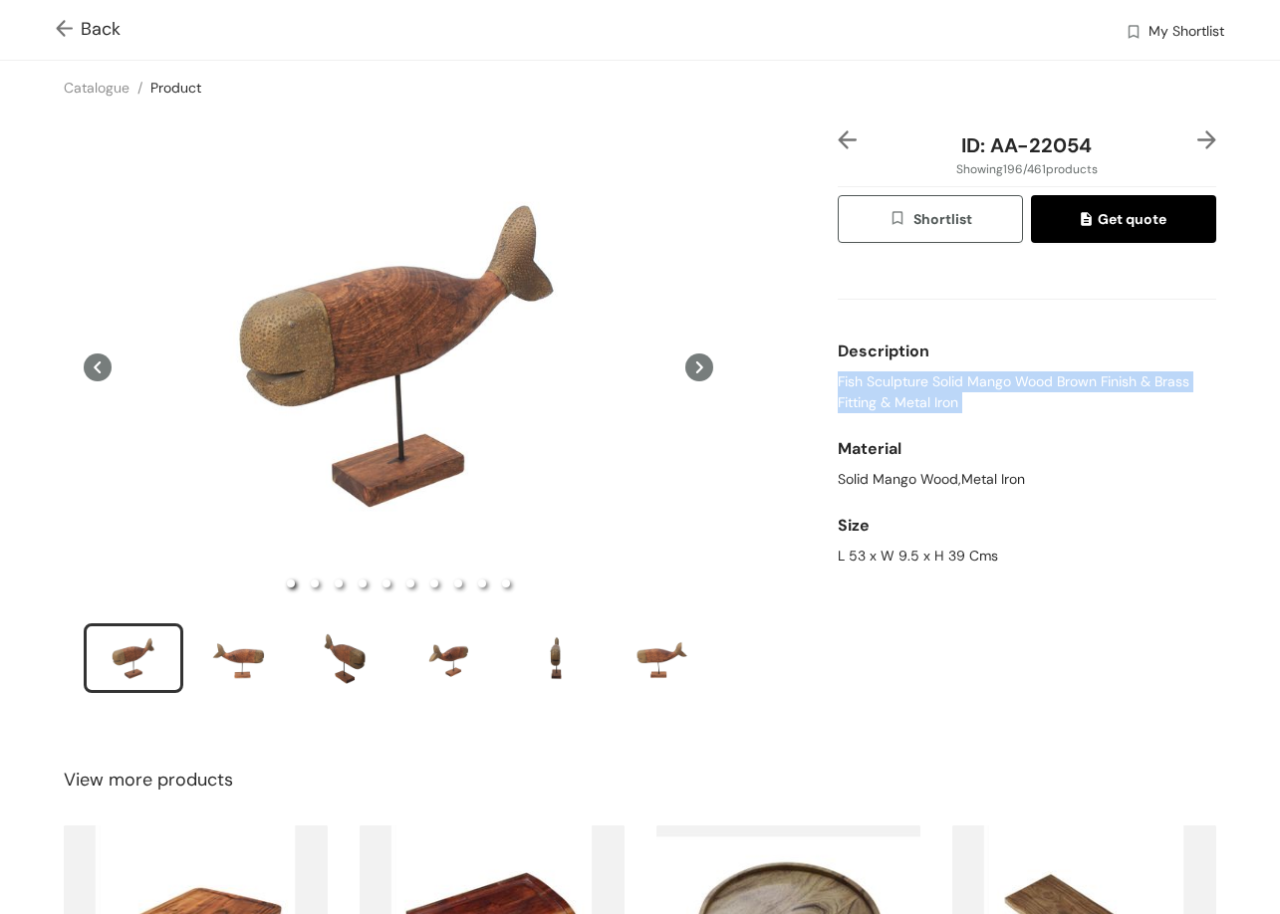
copy span "Man Sculpture Small Carved Design Solid Mango Wood Gray Finish"
click at [60, 34] on img at bounding box center [68, 30] width 25 height 21
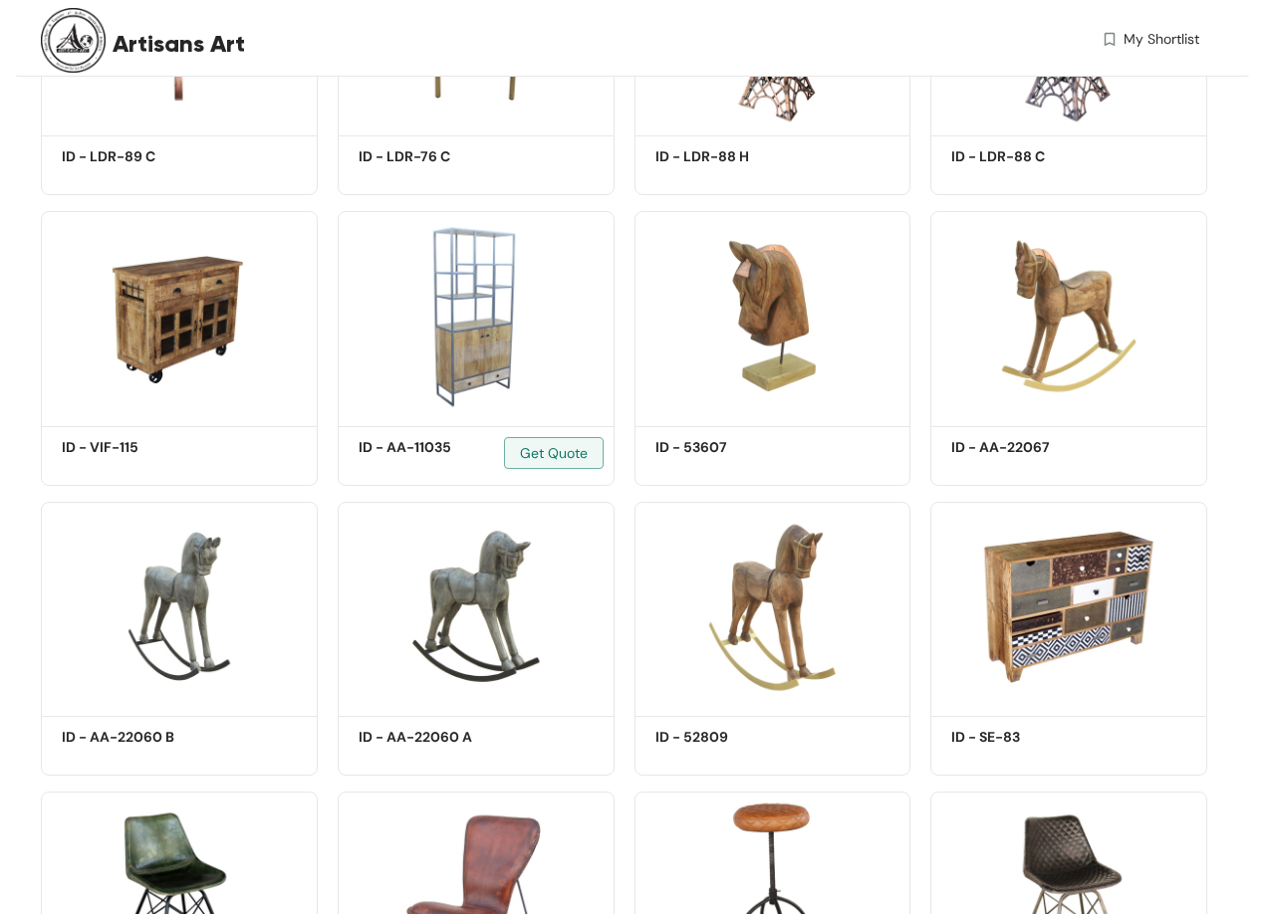
scroll to position [8787, 0]
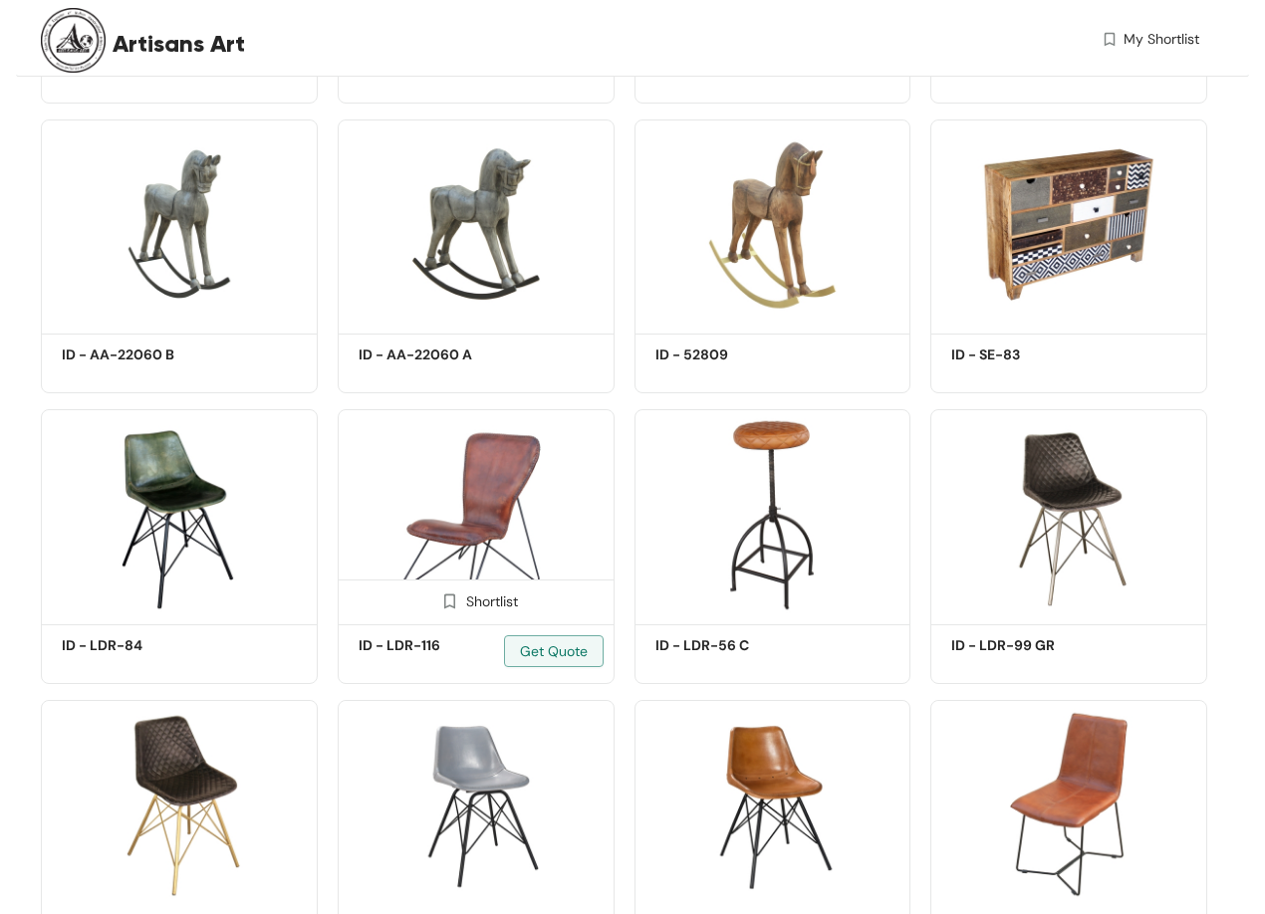
click at [506, 530] on img at bounding box center [476, 513] width 277 height 209
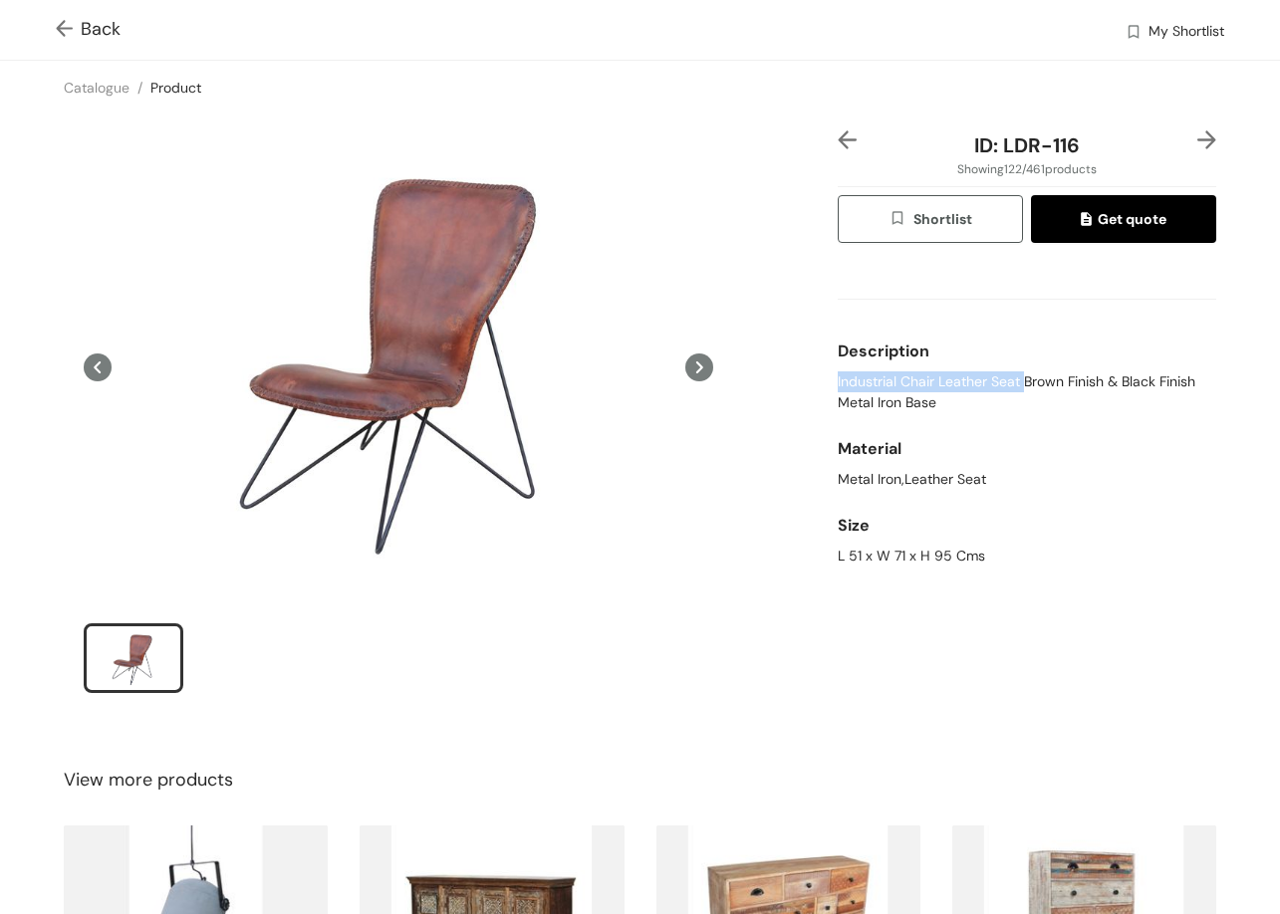
drag, startPoint x: 821, startPoint y: 377, endPoint x: 1016, endPoint y: 385, distance: 195.4
click at [1016, 385] on div "ID: LDR-116 Showing 122 / 461 products Shortlist Get quote Description Industri…" at bounding box center [640, 425] width 1288 height 620
copy span "Industrial Chair Leather Seat"
drag, startPoint x: 827, startPoint y: 399, endPoint x: 996, endPoint y: 406, distance: 169.4
click at [1000, 405] on span "Industrial Chair Leather Seat Brown Finish & Black Finish Metal Iron Base" at bounding box center [1027, 392] width 378 height 42
